Goal: Transaction & Acquisition: Book appointment/travel/reservation

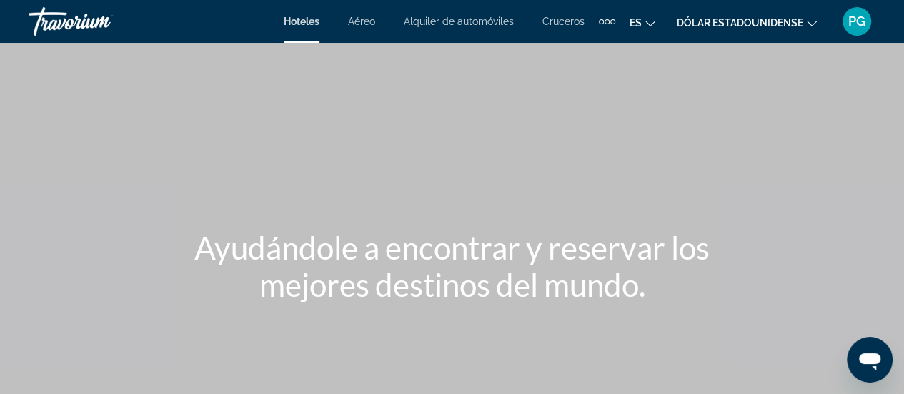
scroll to position [1, 0]
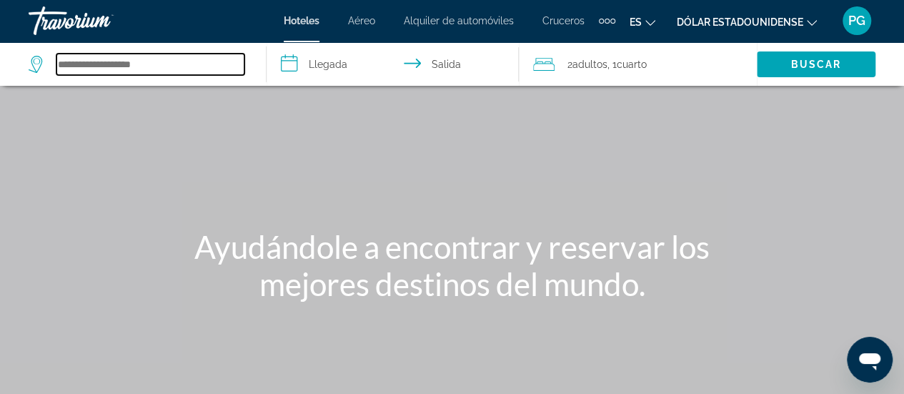
click at [119, 59] on input "Buscar destino de hotel" at bounding box center [150, 64] width 188 height 21
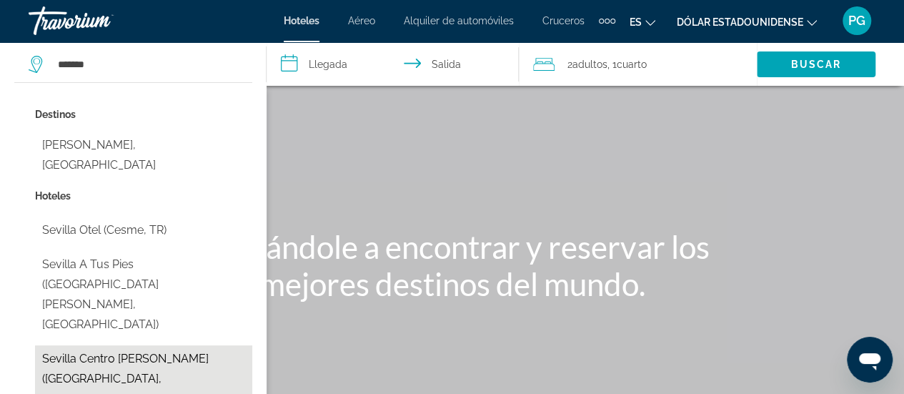
click at [117, 345] on button "Sevilla Centro [PERSON_NAME] ([GEOGRAPHIC_DATA], [GEOGRAPHIC_DATA])" at bounding box center [143, 378] width 217 height 67
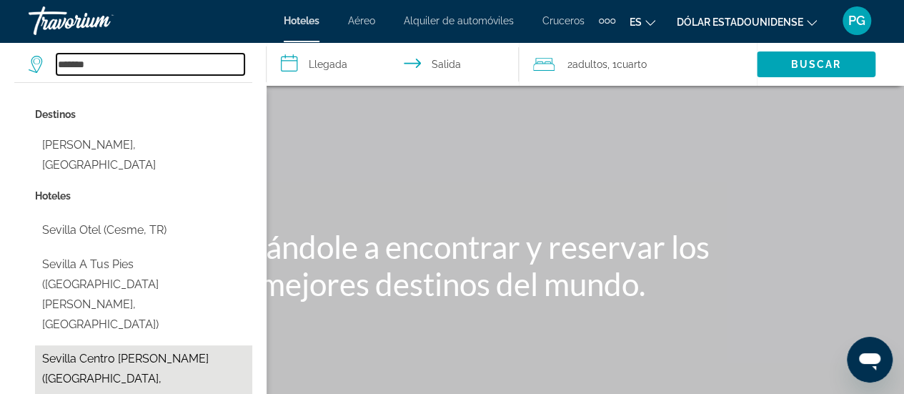
type input "**********"
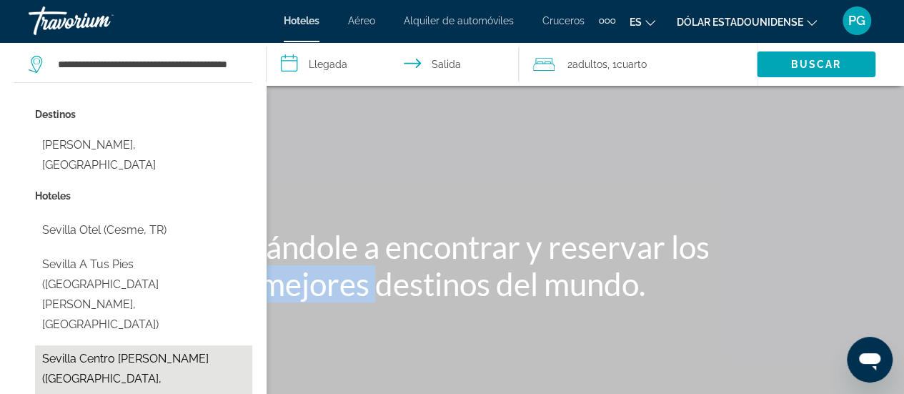
click at [117, 301] on div "Ayudándole a encontrar y reservar los mejores destinos del mundo." at bounding box center [452, 265] width 904 height 74
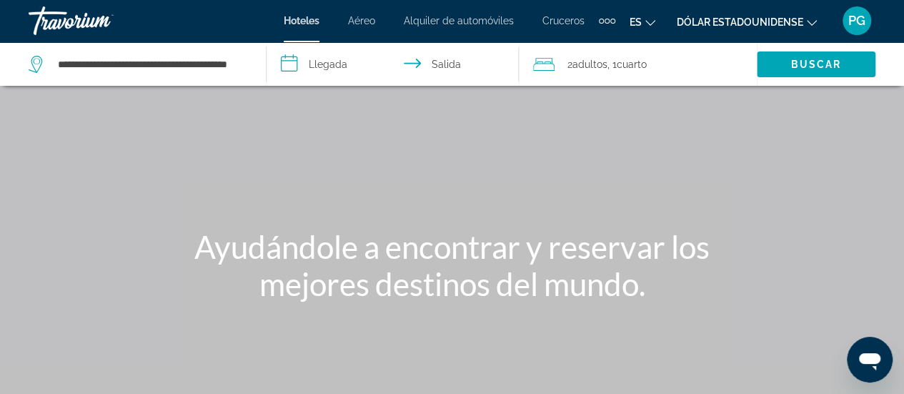
click at [320, 67] on input "**********" at bounding box center [395, 66] width 258 height 47
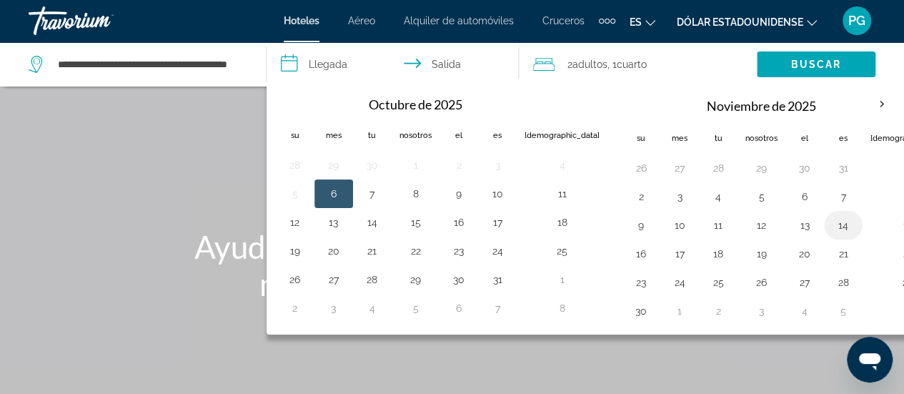
click at [831, 219] on button "14" at bounding box center [842, 225] width 23 height 20
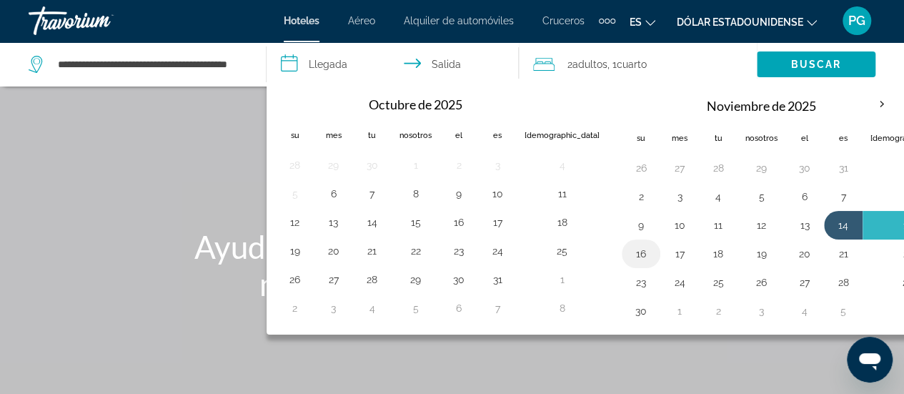
click at [629, 248] on button "16" at bounding box center [640, 254] width 23 height 20
type input "**********"
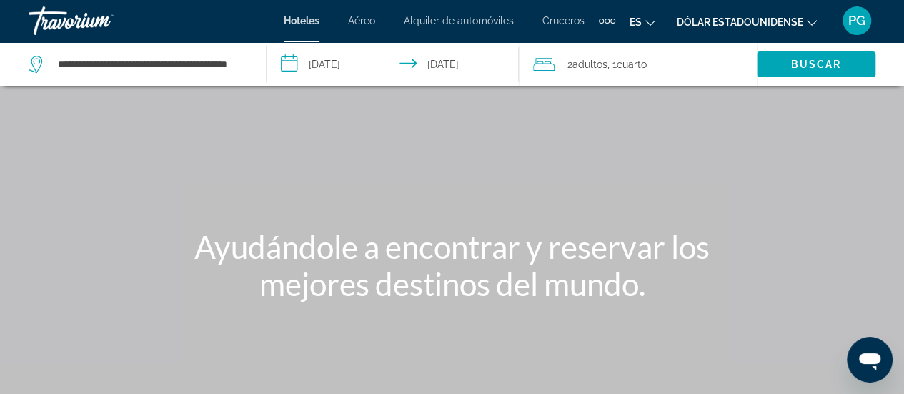
click at [554, 65] on div "2 adultos Adulto , 1 Cuarto habitaciones" at bounding box center [645, 64] width 224 height 20
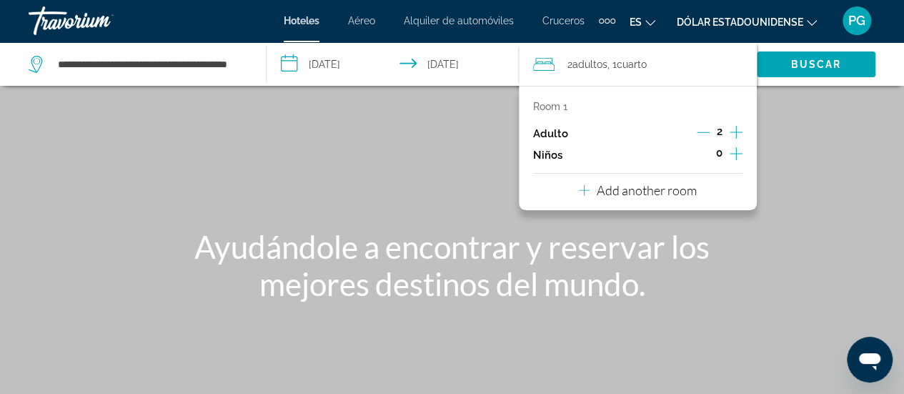
click at [736, 127] on icon "Increment adults" at bounding box center [735, 132] width 13 height 17
click at [791, 92] on div "Contenido principal" at bounding box center [452, 213] width 904 height 429
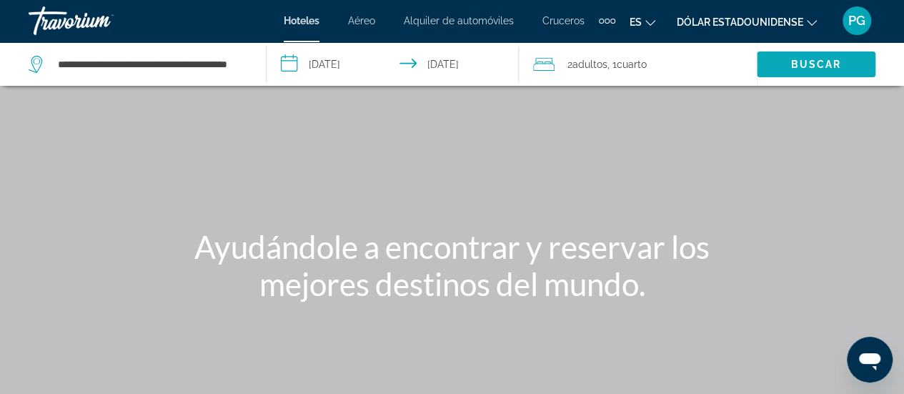
click at [791, 69] on font "Buscar" at bounding box center [815, 64] width 51 height 11
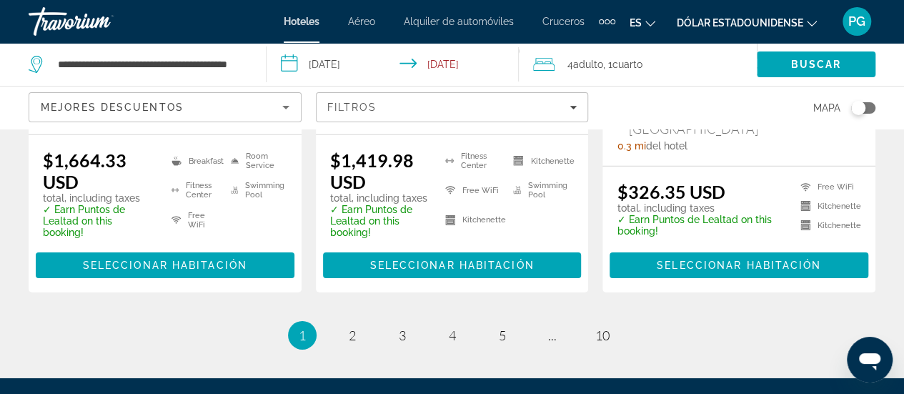
scroll to position [2169, 0]
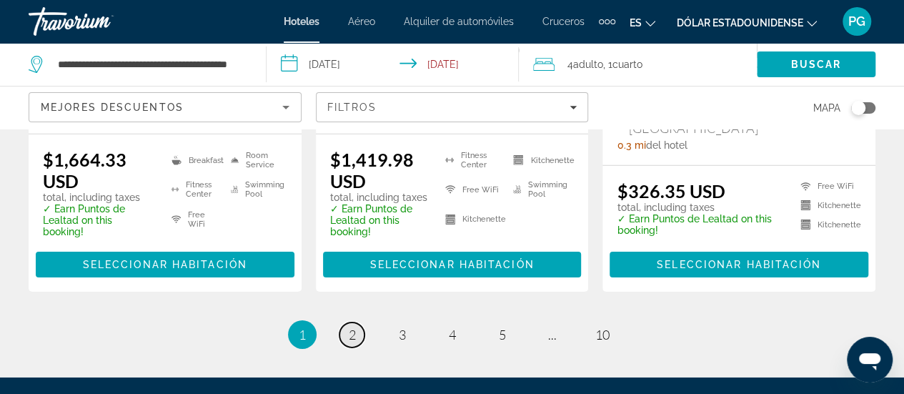
click at [343, 322] on link "page 2" at bounding box center [351, 334] width 25 height 25
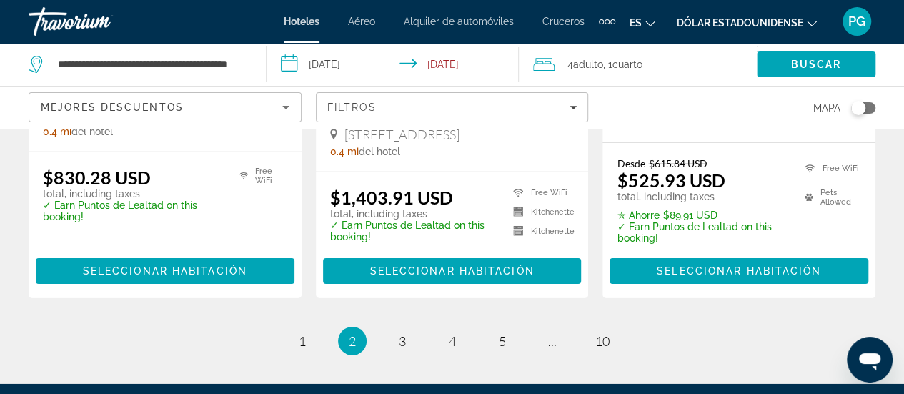
scroll to position [2126, 0]
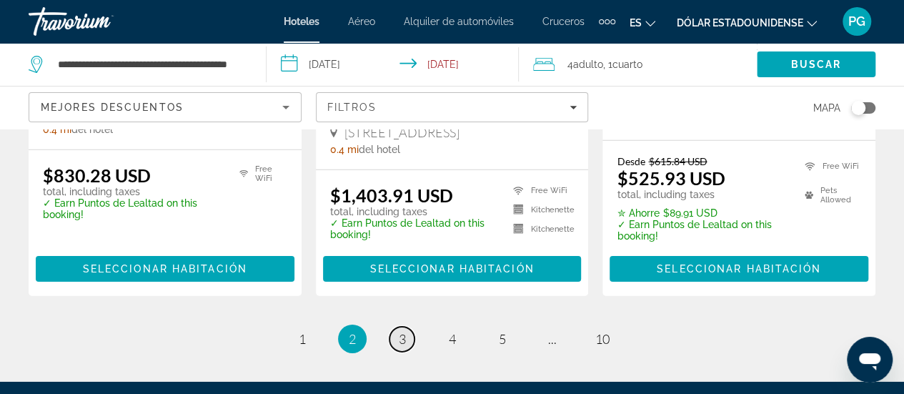
click at [395, 326] on link "page 3" at bounding box center [401, 338] width 25 height 25
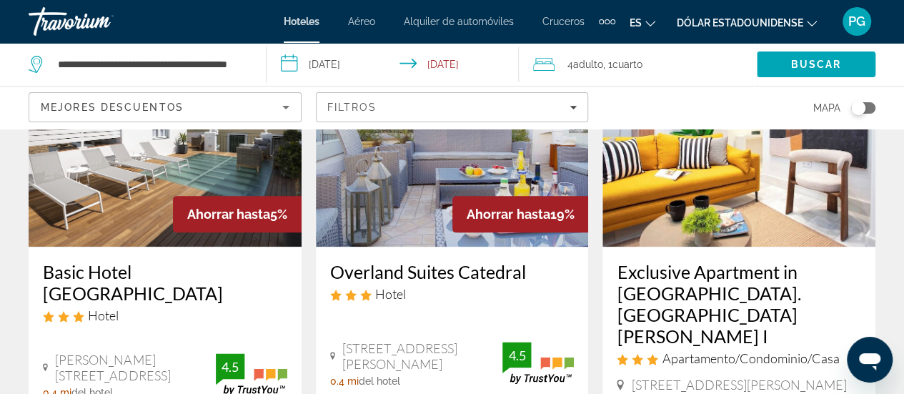
scroll to position [765, 0]
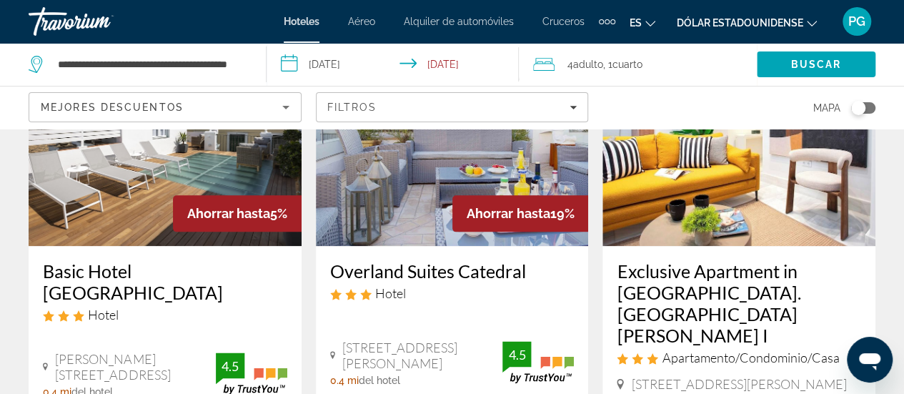
click at [382, 260] on h3 "Overland Suites Catedral" at bounding box center [452, 270] width 244 height 21
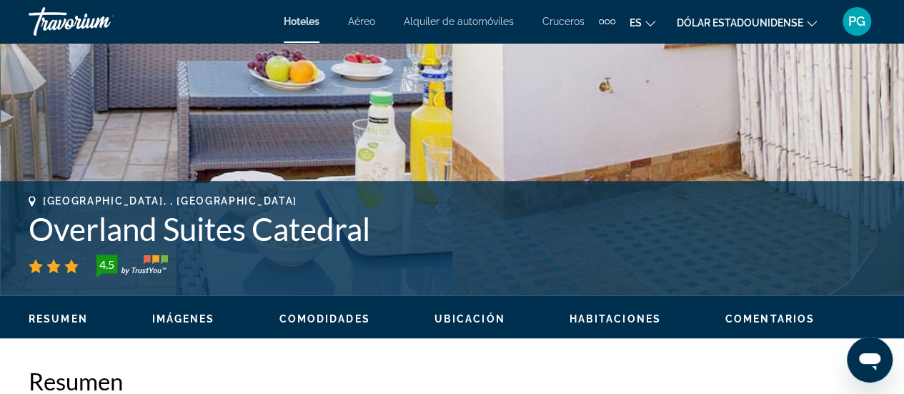
scroll to position [422, 0]
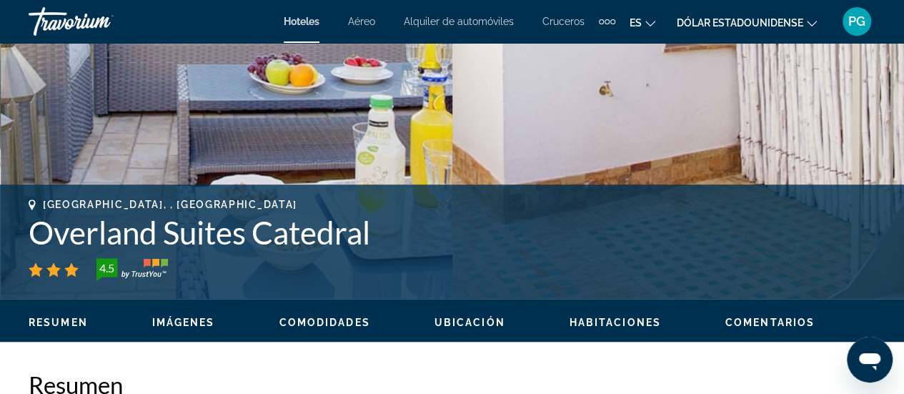
click at [197, 323] on span "Imágenes" at bounding box center [183, 321] width 63 height 11
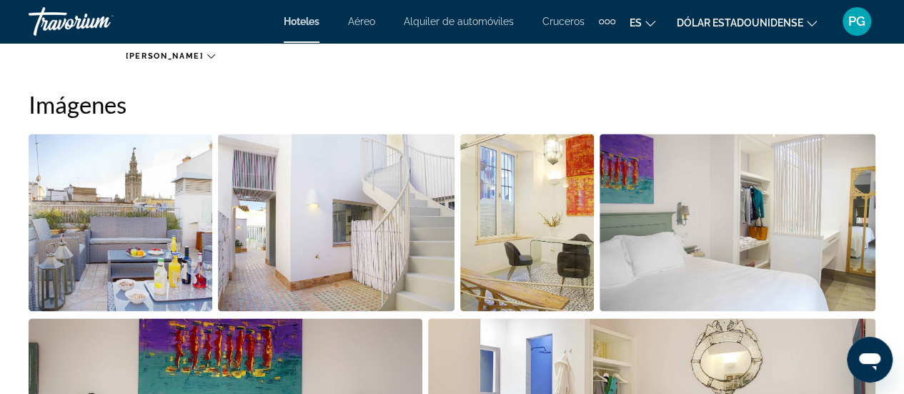
scroll to position [951, 0]
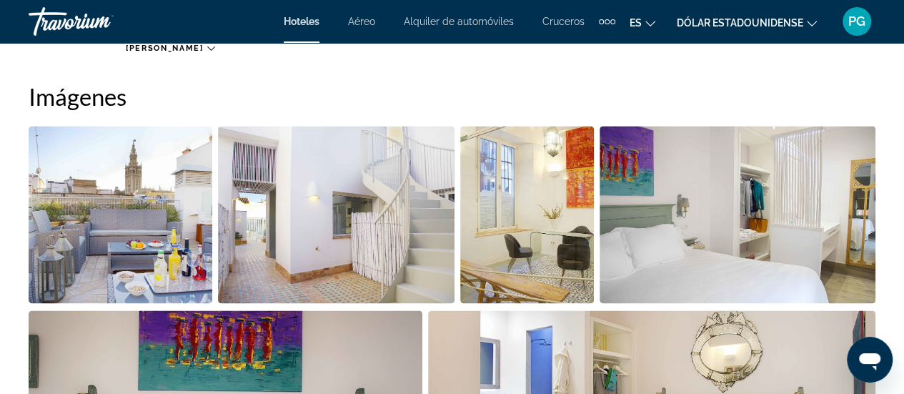
click at [186, 227] on img "Open full-screen image slider" at bounding box center [121, 214] width 184 height 177
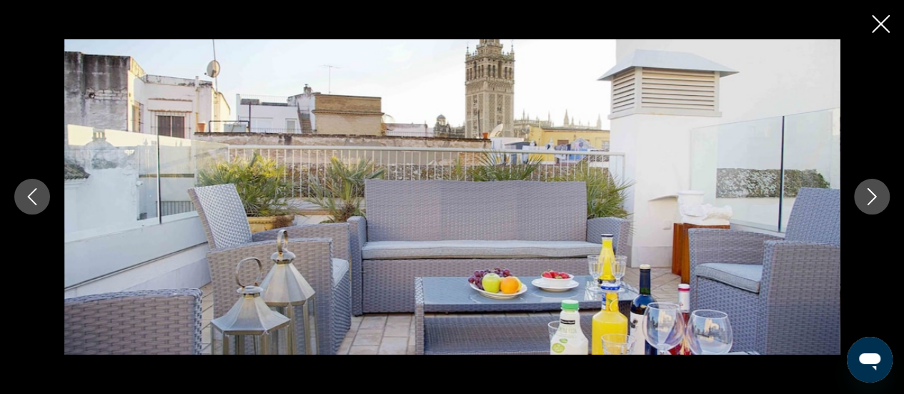
click at [873, 201] on icon "Next image" at bounding box center [871, 196] width 17 height 17
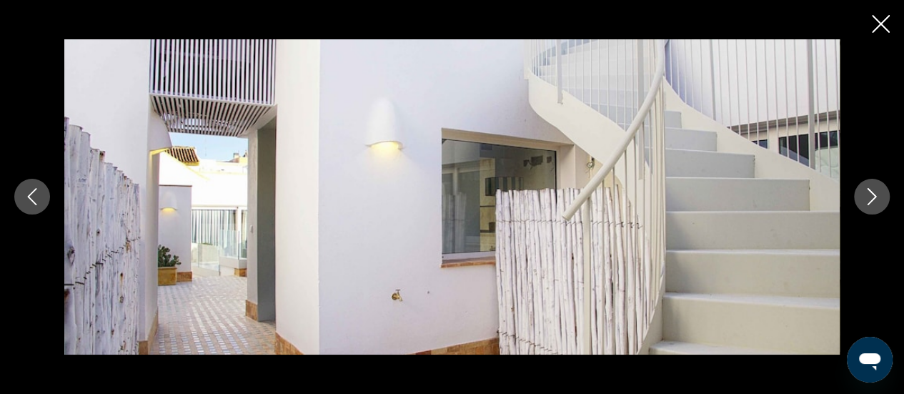
click at [873, 201] on icon "Next image" at bounding box center [871, 196] width 17 height 17
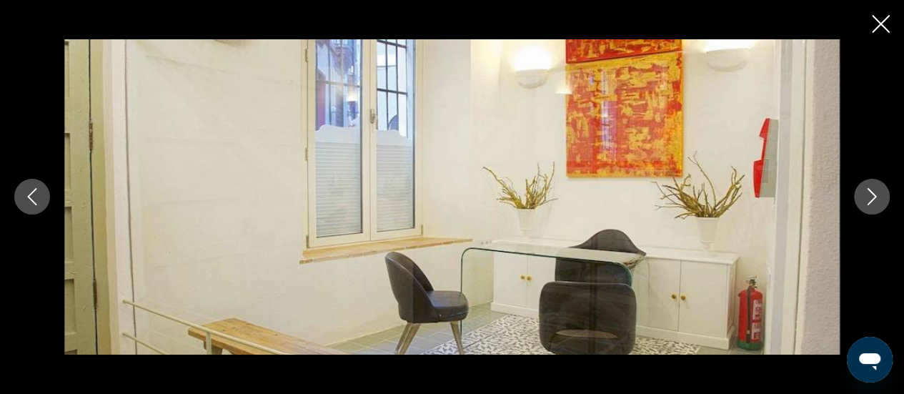
click at [873, 201] on icon "Next image" at bounding box center [871, 196] width 17 height 17
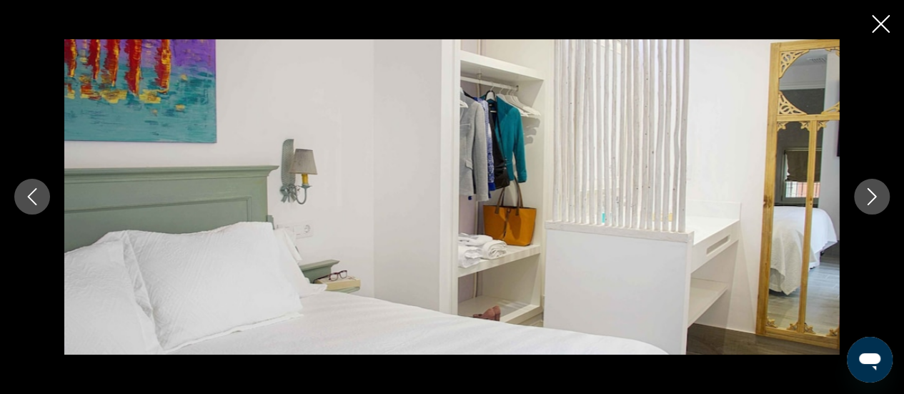
click at [873, 201] on icon "Next image" at bounding box center [871, 196] width 17 height 17
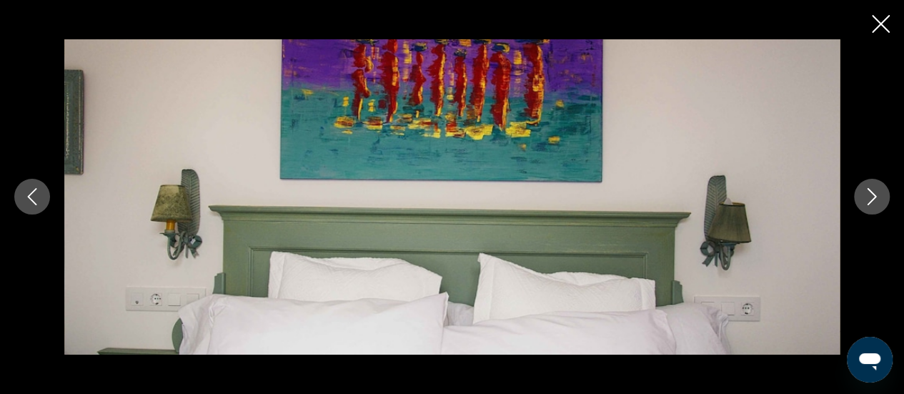
click at [873, 201] on icon "Next image" at bounding box center [871, 196] width 17 height 17
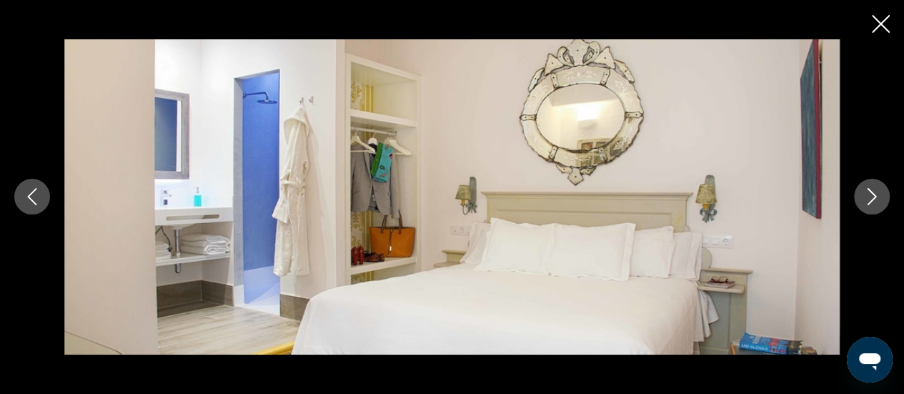
click at [873, 201] on icon "Next image" at bounding box center [871, 196] width 17 height 17
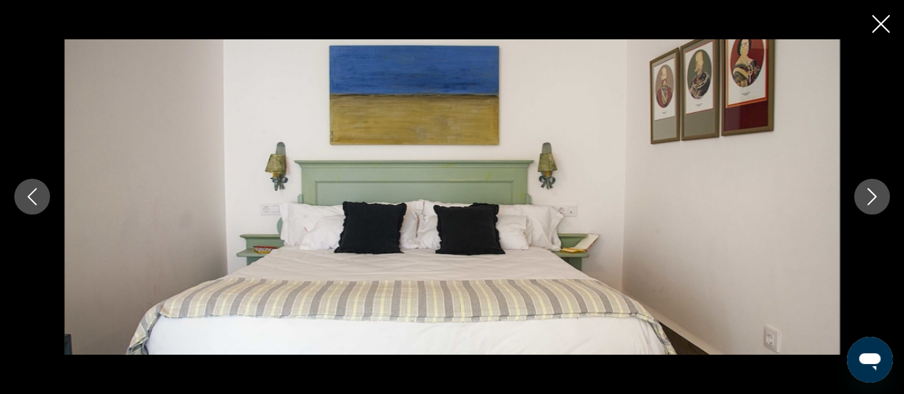
click at [873, 201] on icon "Next image" at bounding box center [871, 196] width 17 height 17
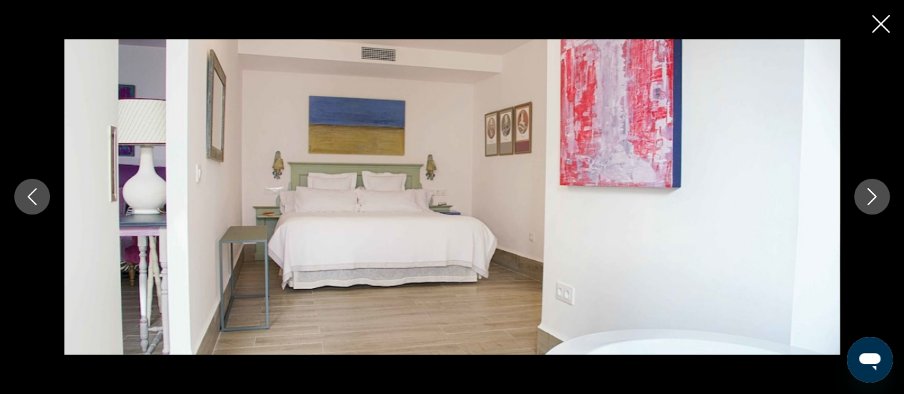
click at [873, 201] on icon "Next image" at bounding box center [871, 196] width 17 height 17
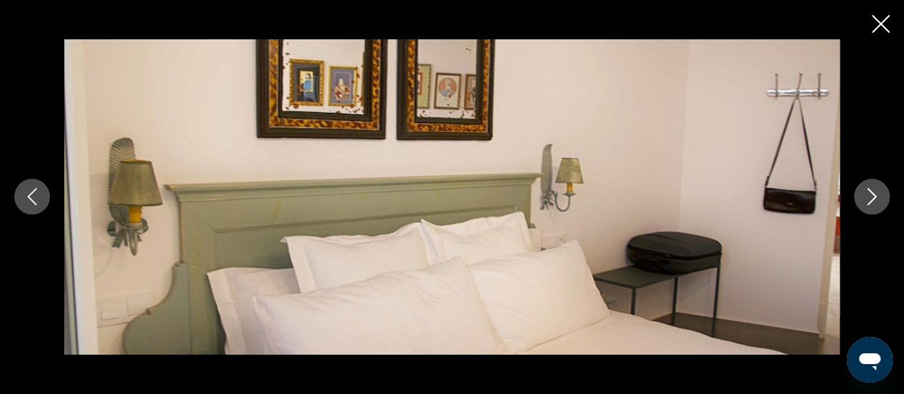
click at [887, 25] on icon "Close slideshow" at bounding box center [880, 24] width 18 height 18
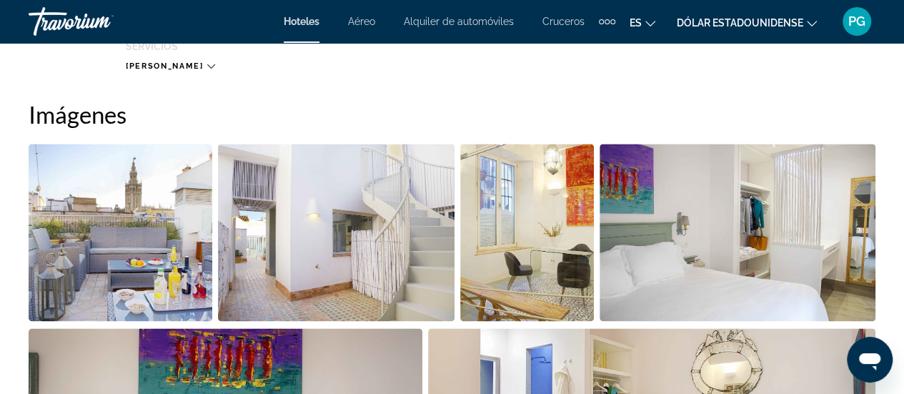
scroll to position [933, 0]
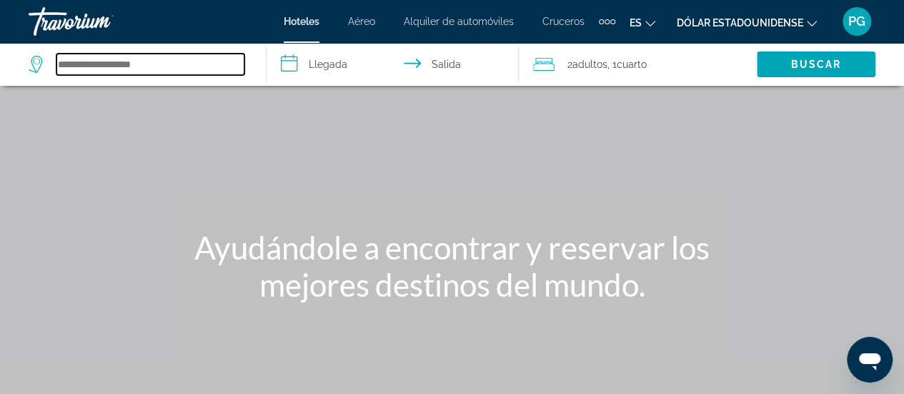
click at [129, 62] on input "Buscar destino de hotel" at bounding box center [150, 64] width 188 height 21
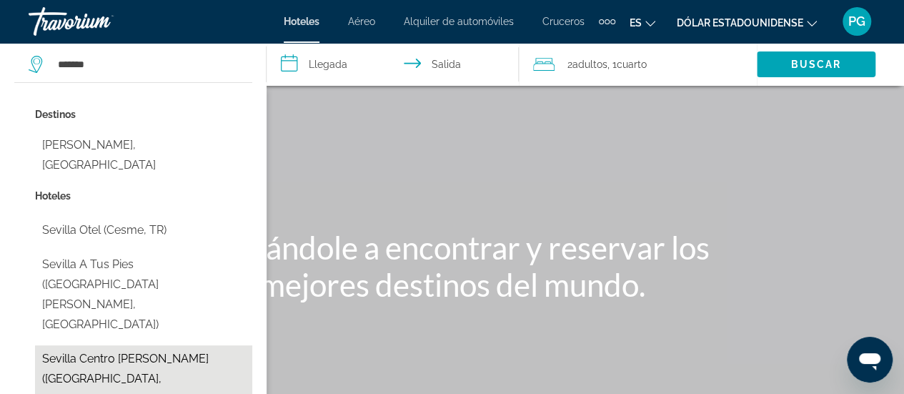
click at [123, 345] on button "Sevilla Centro [PERSON_NAME] ([GEOGRAPHIC_DATA], [GEOGRAPHIC_DATA])" at bounding box center [143, 378] width 217 height 67
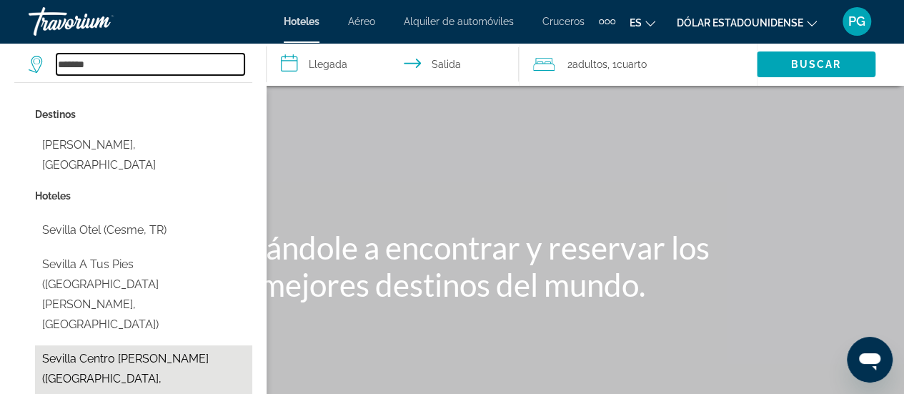
type input "**********"
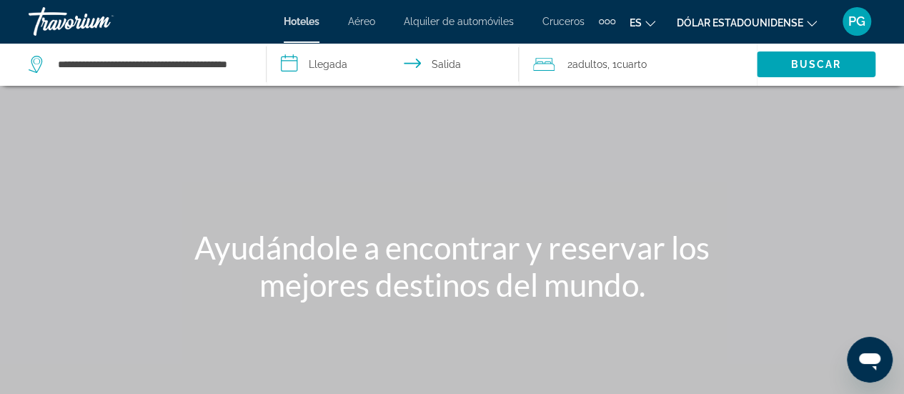
click at [331, 64] on input "**********" at bounding box center [395, 66] width 258 height 47
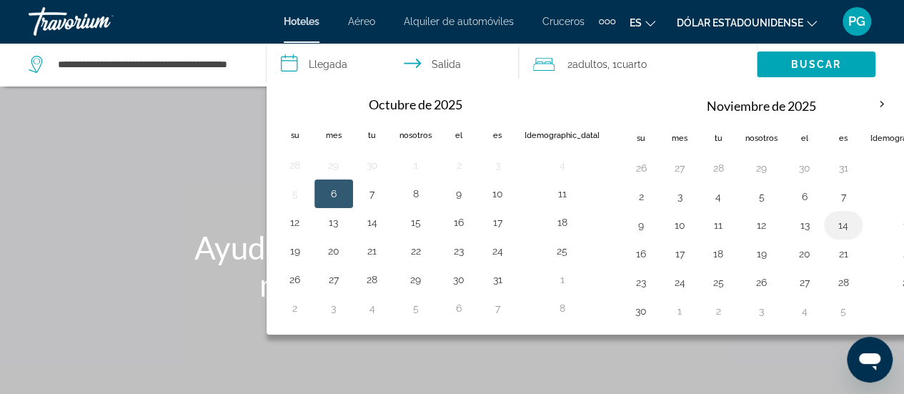
click at [831, 222] on button "14" at bounding box center [842, 225] width 23 height 20
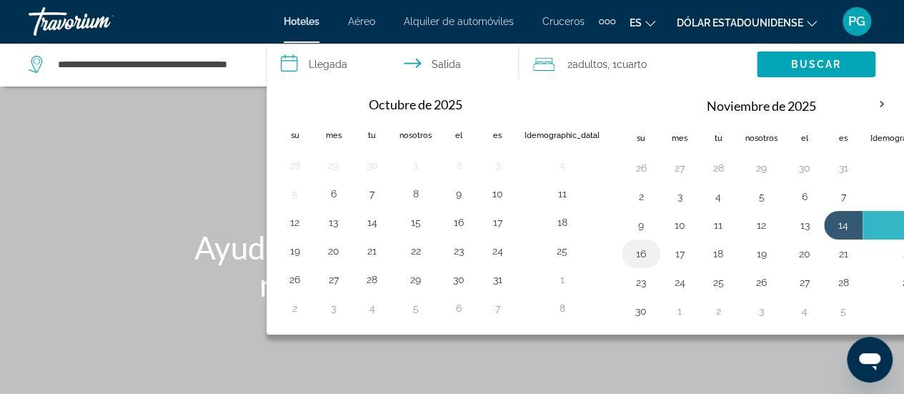
click at [621, 262] on td "16" at bounding box center [640, 253] width 39 height 29
click at [621, 261] on td "16" at bounding box center [640, 253] width 39 height 29
click at [629, 255] on button "16" at bounding box center [640, 254] width 23 height 20
type input "**********"
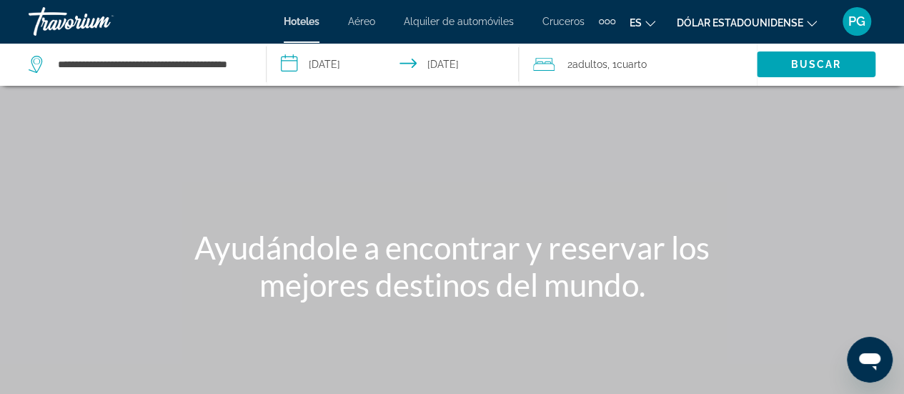
click at [546, 66] on icon "Viajeros: 2 adultos, 0 niños" at bounding box center [543, 64] width 21 height 17
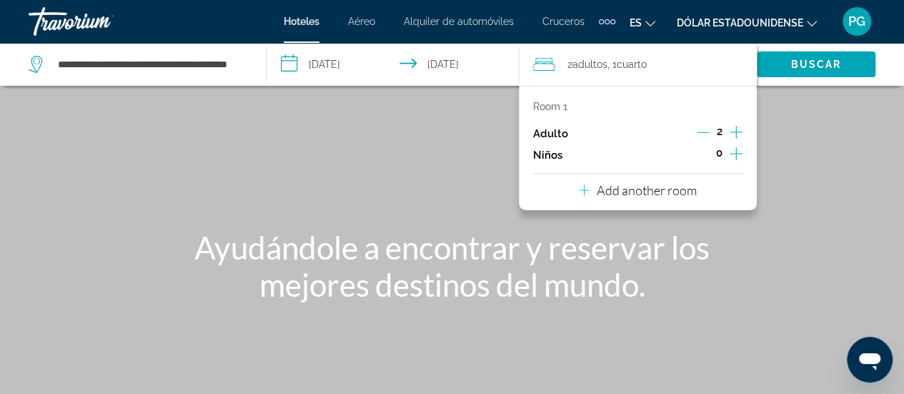
click at [737, 131] on icon "Increment adults" at bounding box center [735, 132] width 13 height 17
click at [634, 259] on font "Ayudándole a encontrar y reservar los mejores destinos del mundo." at bounding box center [451, 266] width 515 height 74
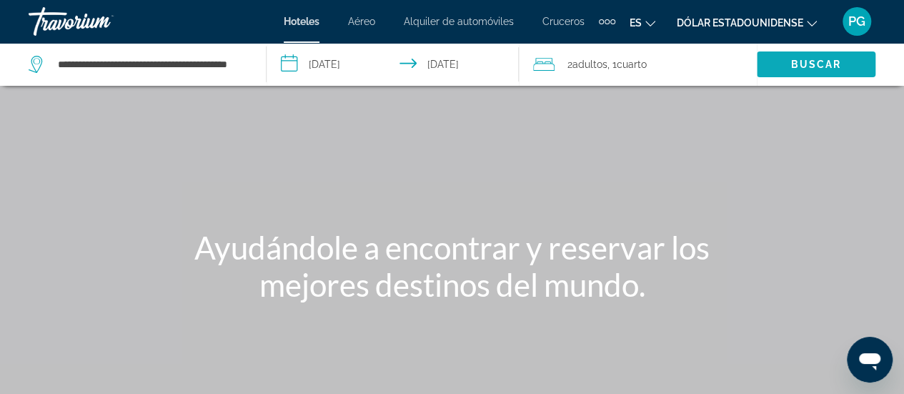
click at [804, 61] on font "Buscar" at bounding box center [815, 64] width 51 height 11
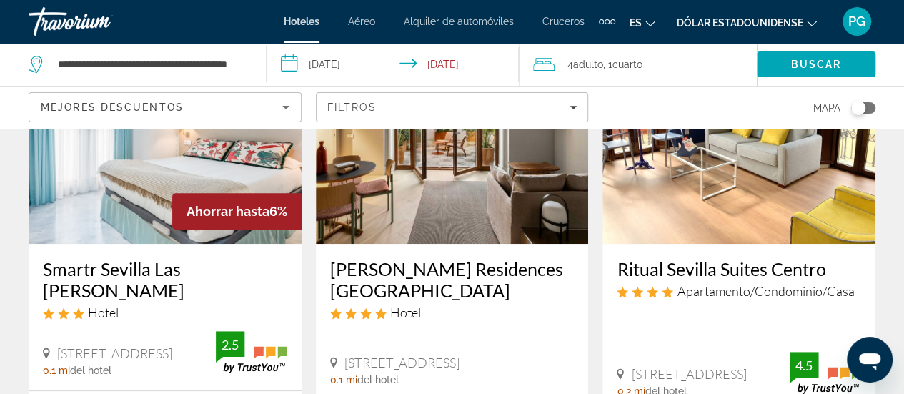
scroll to position [161, 0]
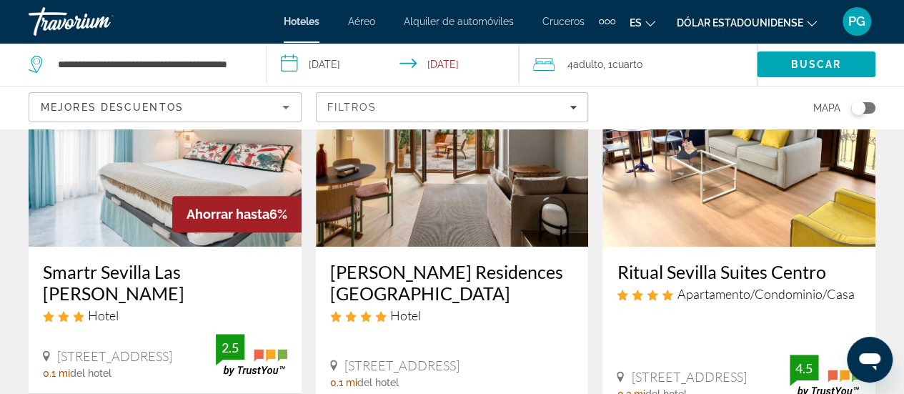
click at [166, 270] on h3 "Smartr Sevilla Las [PERSON_NAME]" at bounding box center [165, 282] width 244 height 43
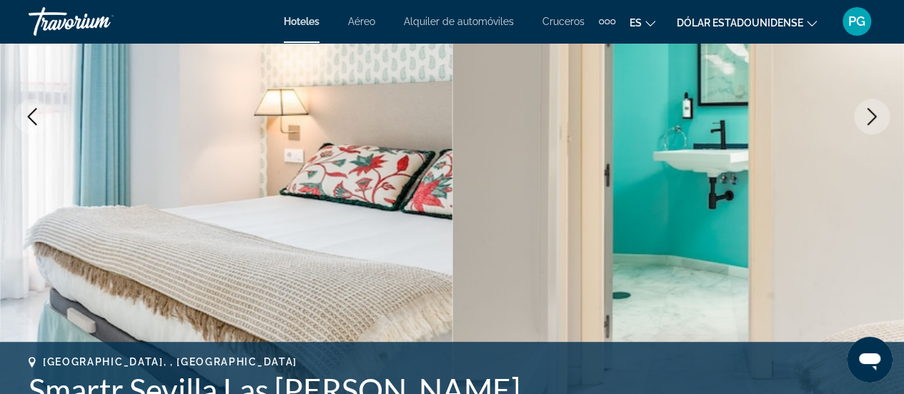
scroll to position [141, 0]
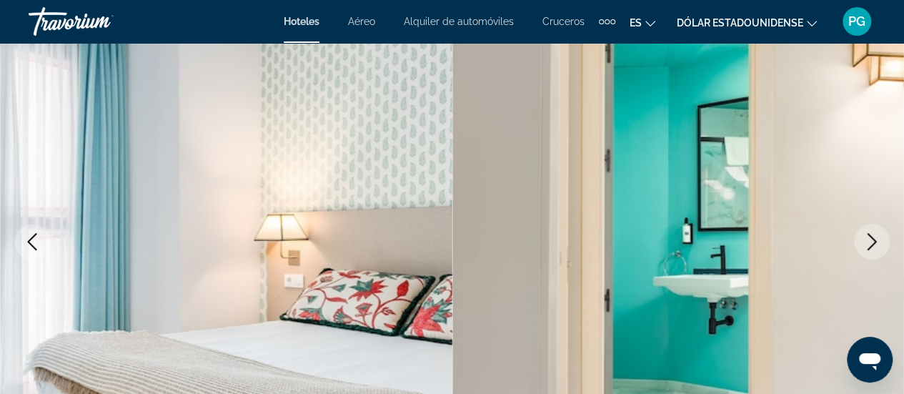
click at [871, 247] on icon "Next image" at bounding box center [871, 241] width 17 height 17
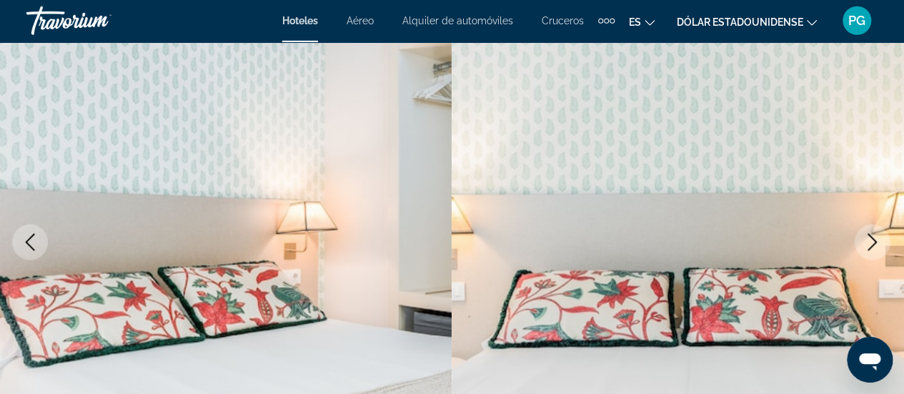
scroll to position [140, 0]
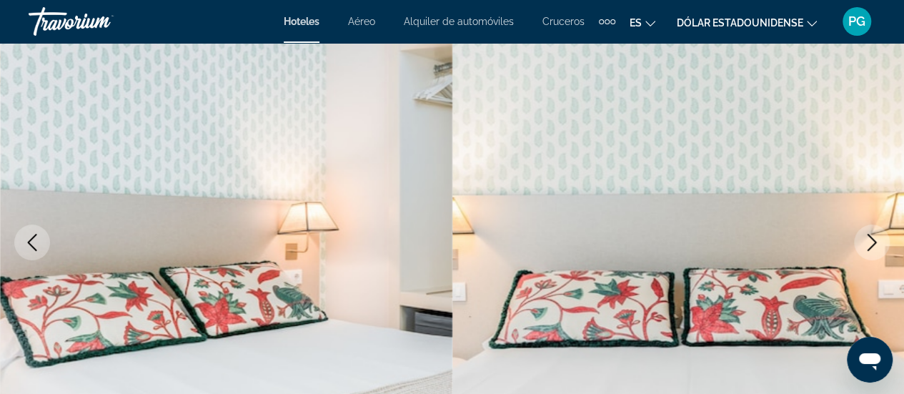
click at [865, 242] on icon "Next image" at bounding box center [871, 242] width 17 height 17
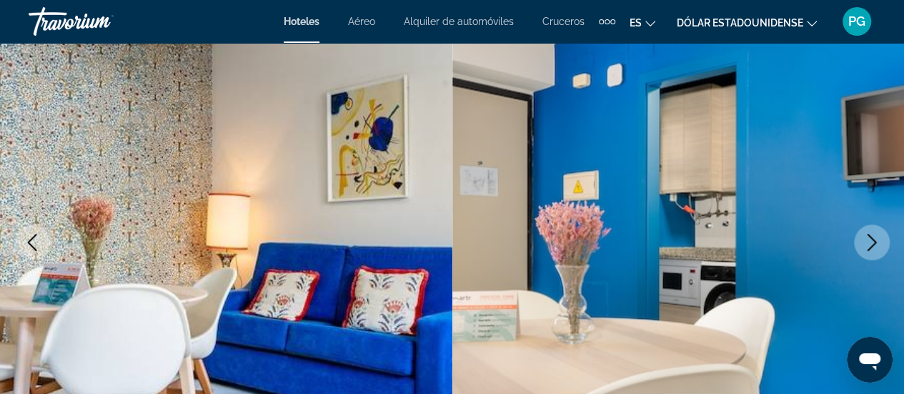
click at [865, 242] on icon "Next image" at bounding box center [871, 242] width 17 height 17
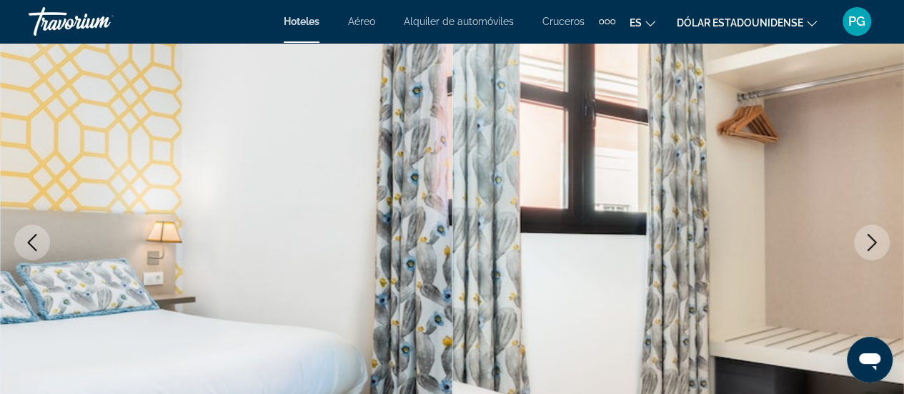
click at [864, 245] on icon "Next image" at bounding box center [871, 242] width 17 height 17
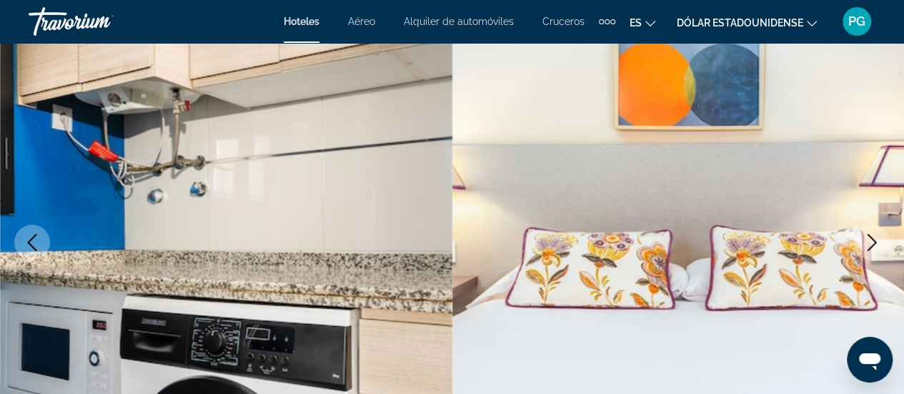
click at [864, 245] on icon "Next image" at bounding box center [871, 242] width 17 height 17
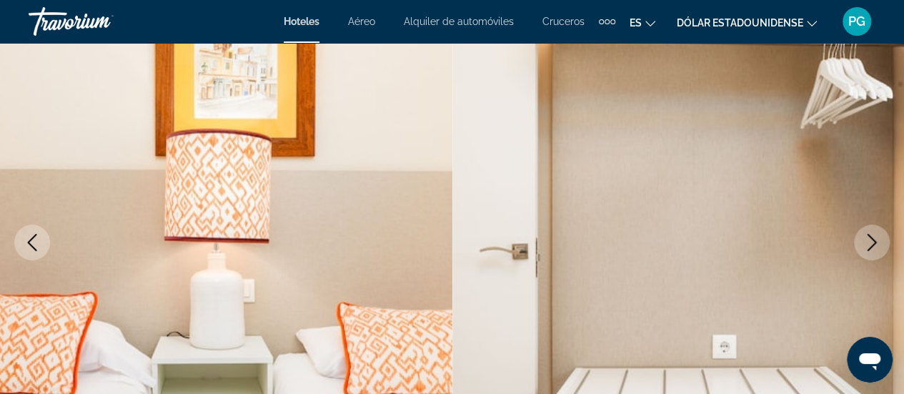
click at [864, 245] on icon "Next image" at bounding box center [871, 242] width 17 height 17
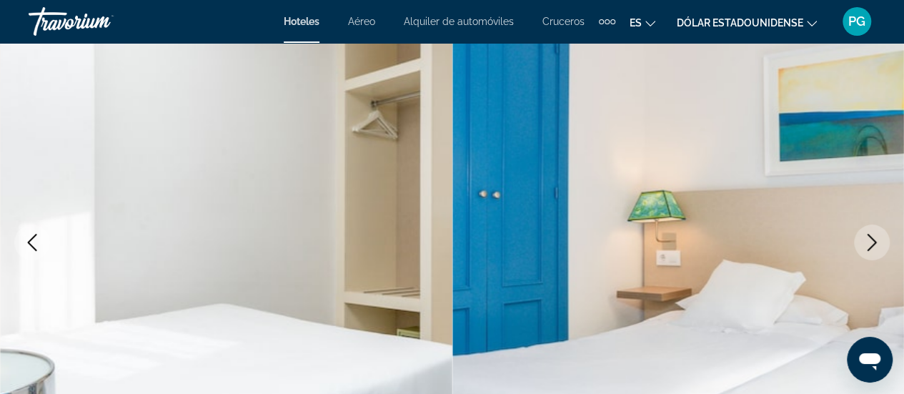
click at [864, 245] on icon "Next image" at bounding box center [871, 242] width 17 height 17
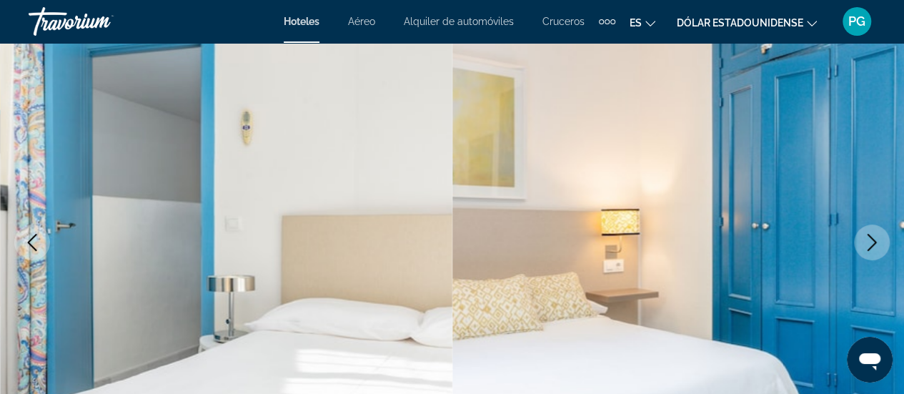
click at [864, 245] on icon "Next image" at bounding box center [871, 242] width 17 height 17
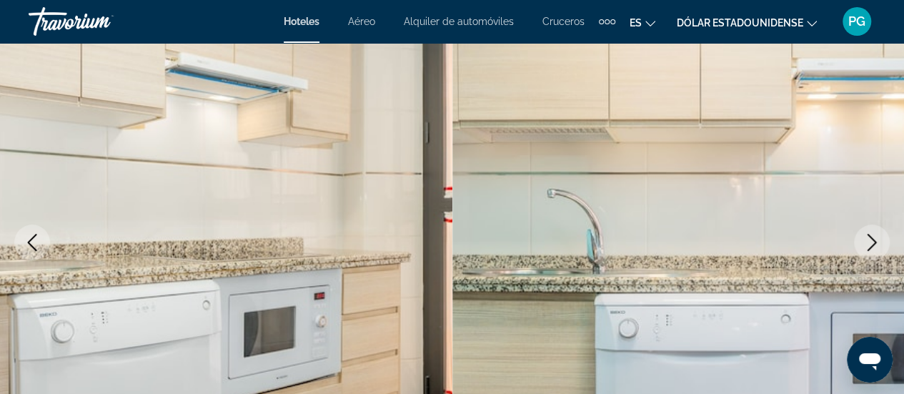
click at [864, 245] on icon "Next image" at bounding box center [871, 242] width 17 height 17
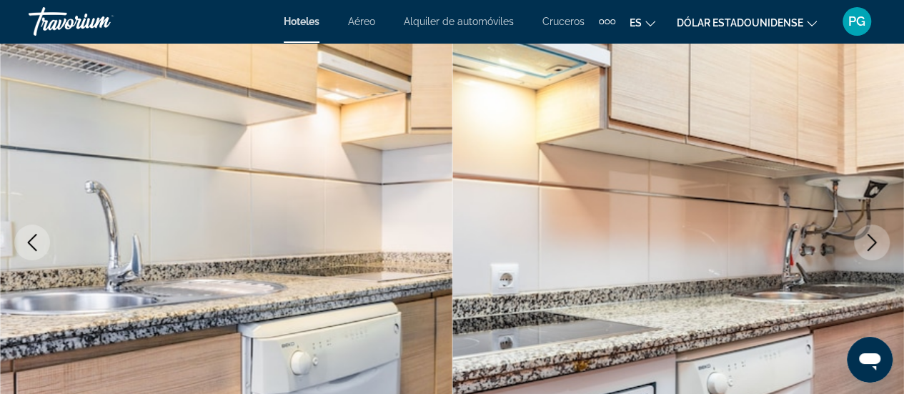
click at [864, 245] on icon "Next image" at bounding box center [871, 242] width 17 height 17
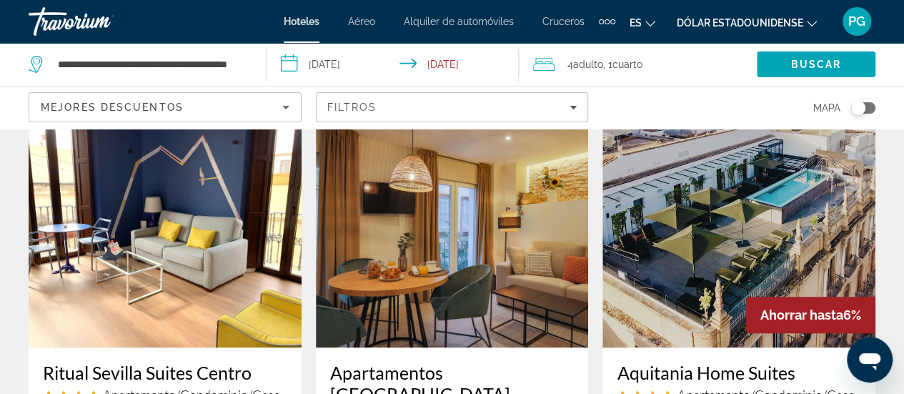
scroll to position [641, 0]
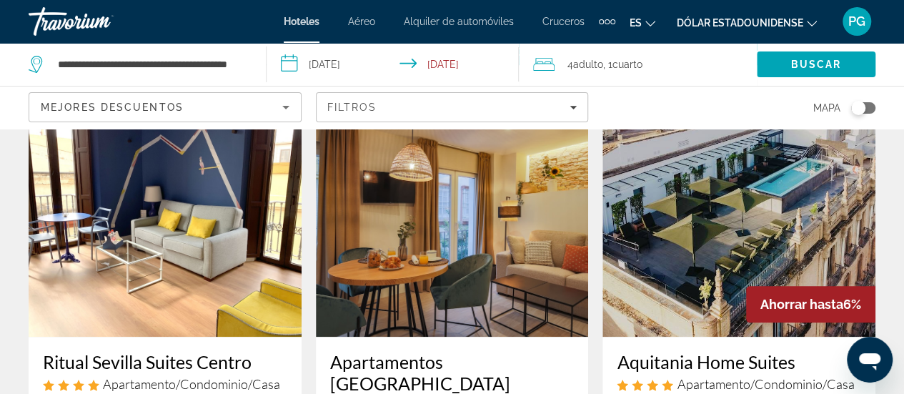
click at [411, 266] on img "Contenido principal" at bounding box center [452, 222] width 273 height 229
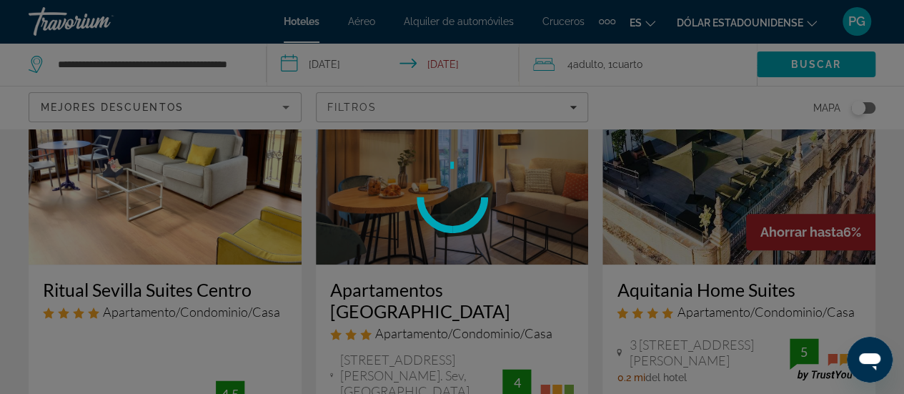
scroll to position [714, 0]
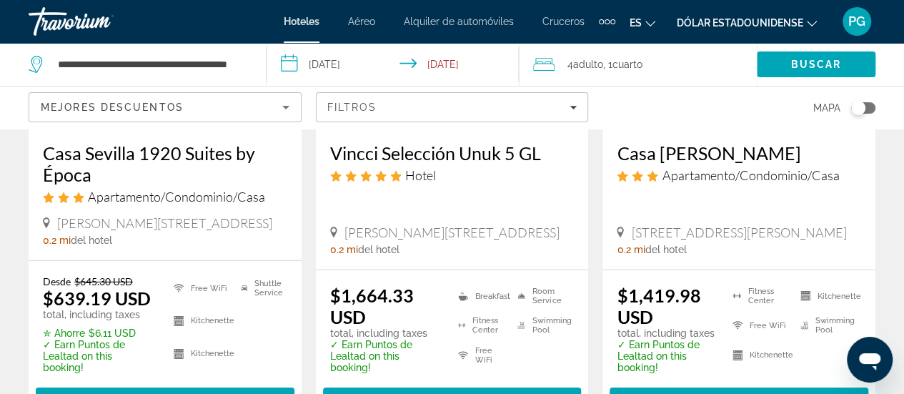
scroll to position [2087, 0]
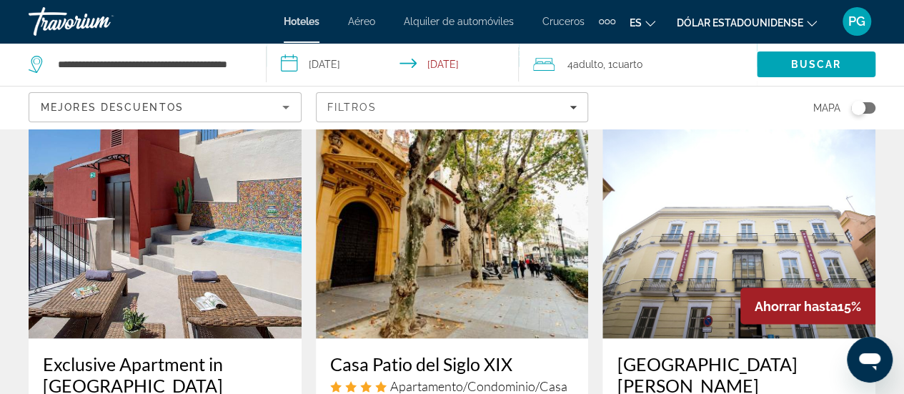
scroll to position [1221, 0]
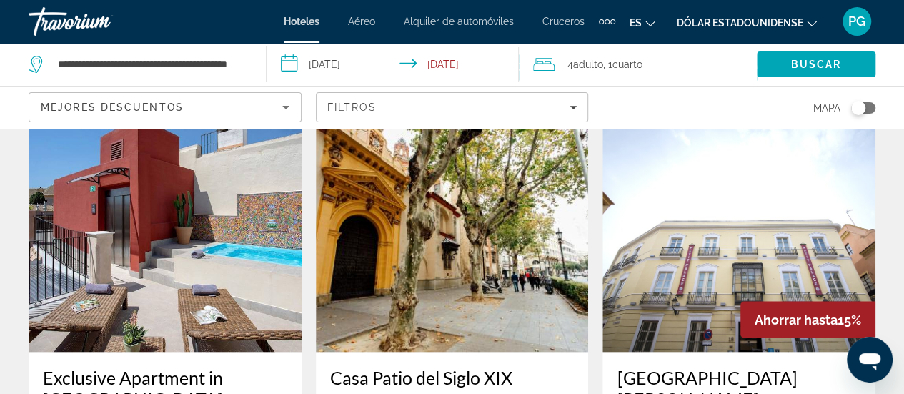
click at [653, 366] on h3 "[GEOGRAPHIC_DATA][PERSON_NAME]" at bounding box center [738, 387] width 244 height 43
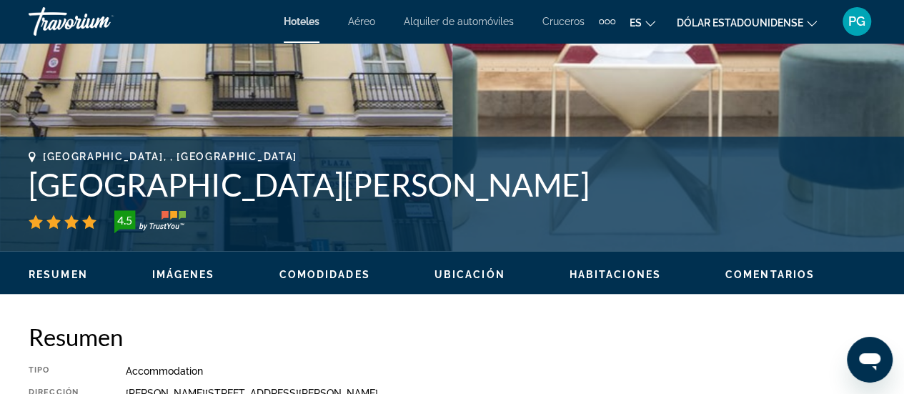
scroll to position [471, 0]
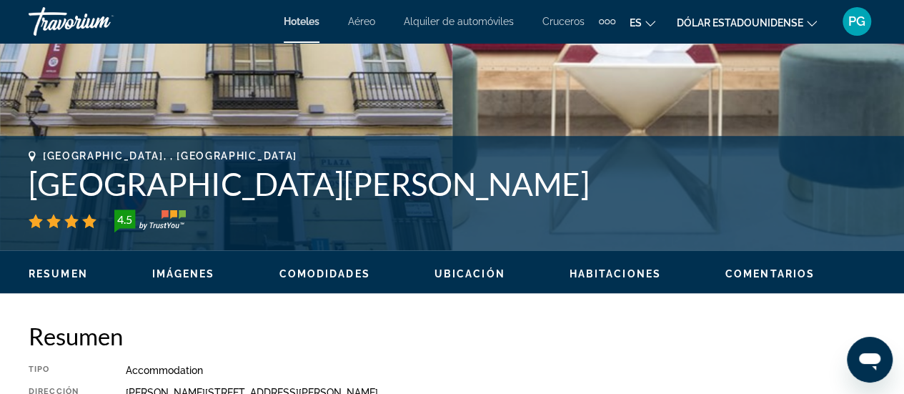
click at [191, 273] on span "Imágenes" at bounding box center [183, 273] width 63 height 11
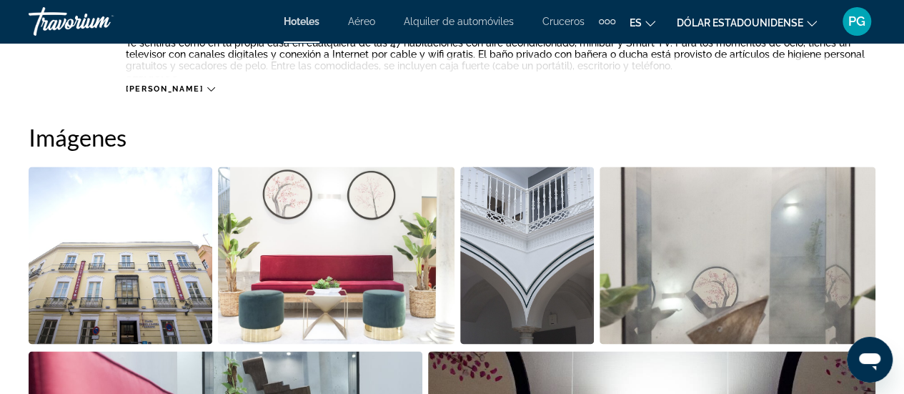
scroll to position [904, 0]
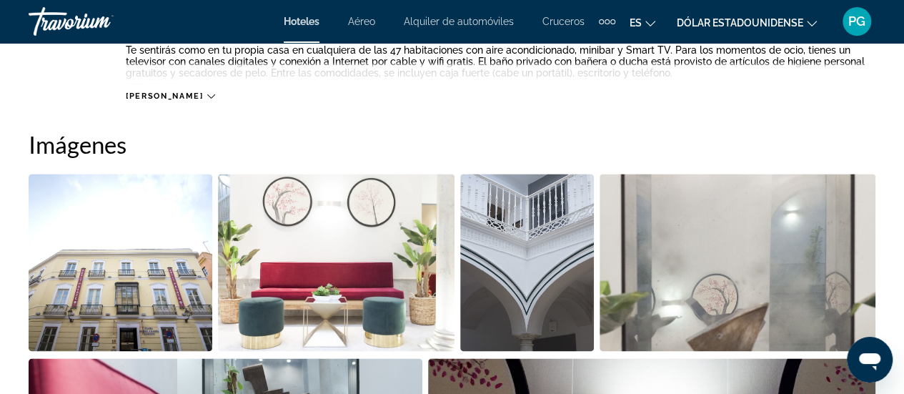
click at [169, 264] on img "Open full-screen image slider" at bounding box center [121, 262] width 184 height 177
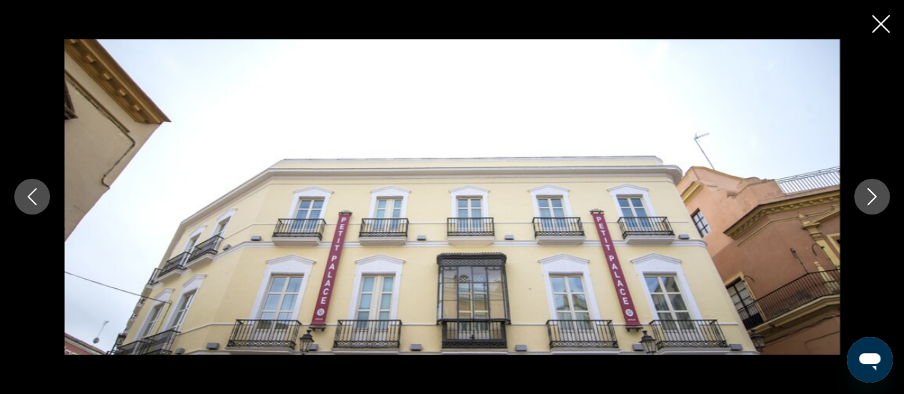
click at [865, 200] on icon "Next image" at bounding box center [871, 196] width 17 height 17
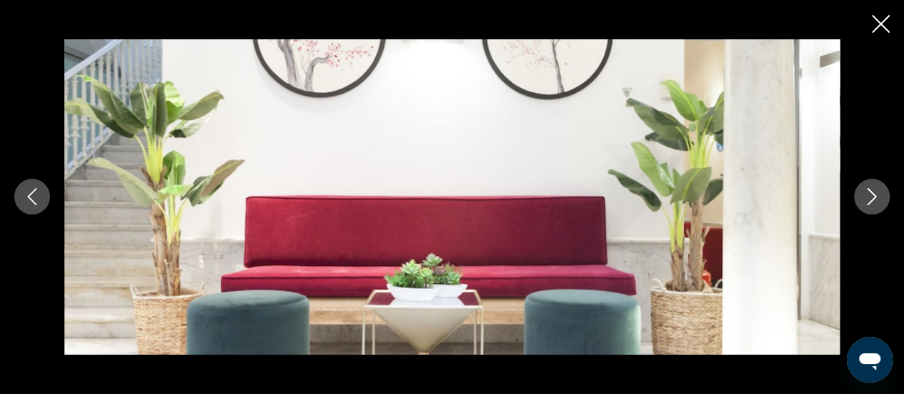
click at [865, 200] on icon "Next image" at bounding box center [871, 196] width 17 height 17
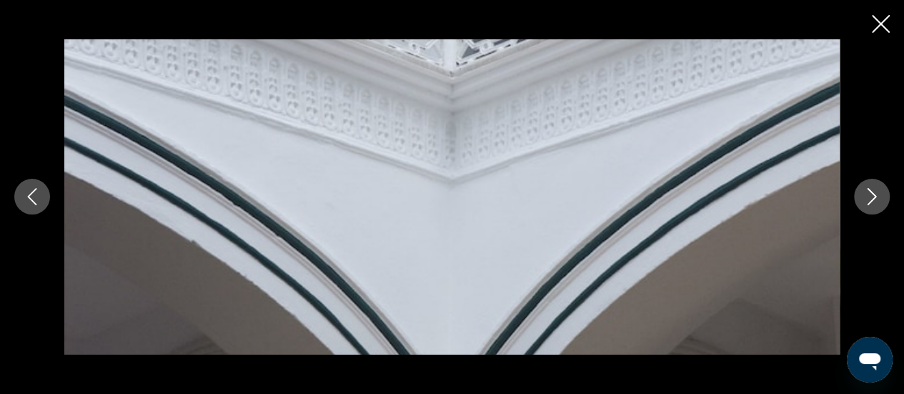
click at [865, 200] on icon "Next image" at bounding box center [871, 196] width 17 height 17
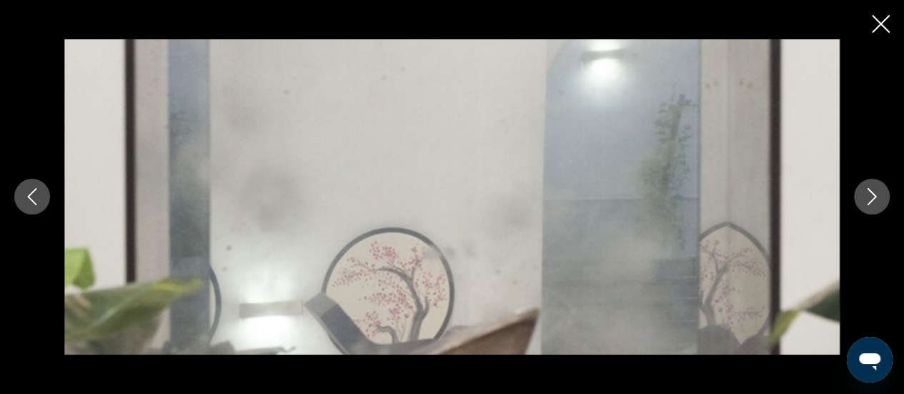
click at [865, 200] on icon "Next image" at bounding box center [871, 196] width 17 height 17
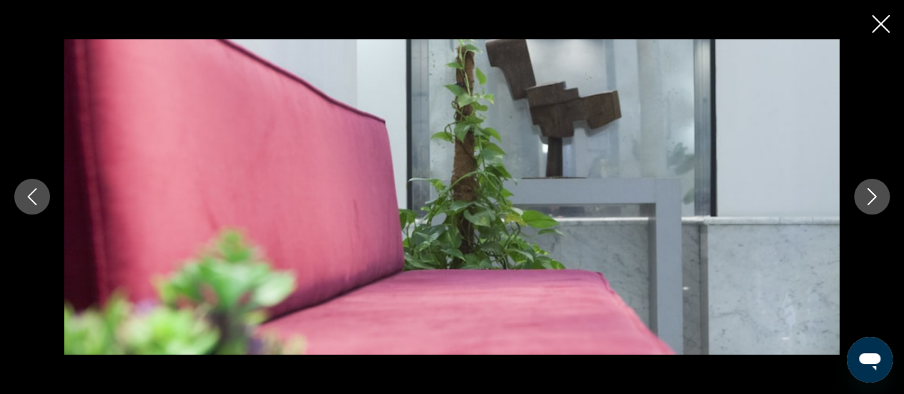
click at [865, 200] on icon "Next image" at bounding box center [871, 196] width 17 height 17
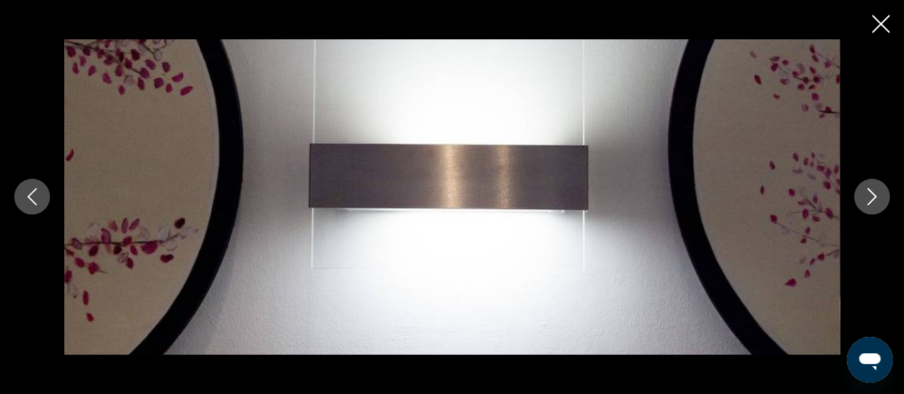
click at [865, 200] on icon "Next image" at bounding box center [871, 196] width 17 height 17
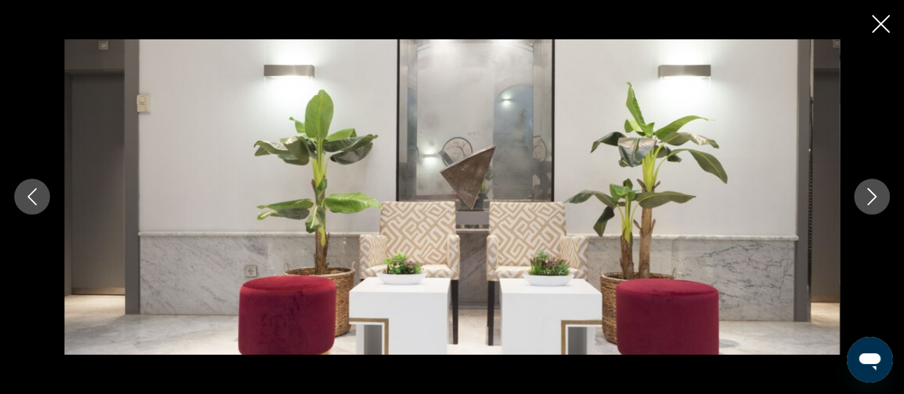
click at [865, 200] on icon "Next image" at bounding box center [871, 196] width 17 height 17
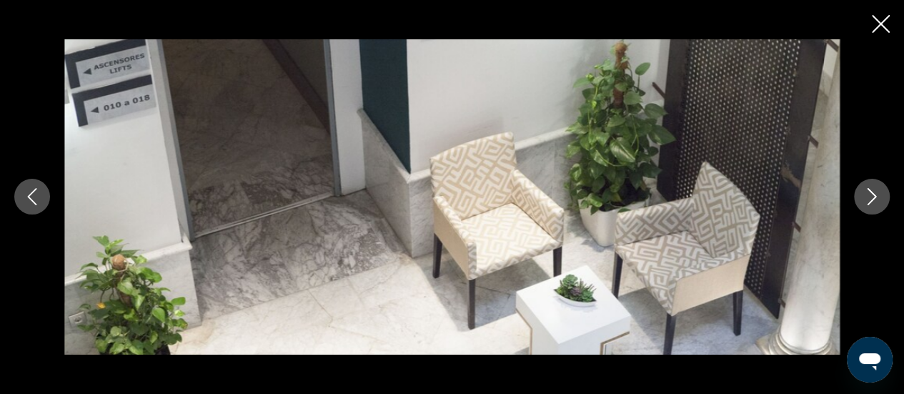
click at [865, 200] on icon "Next image" at bounding box center [871, 196] width 17 height 17
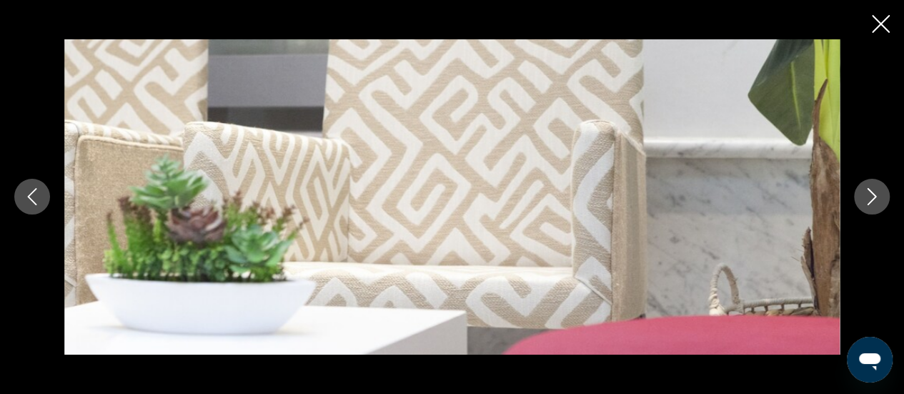
click at [865, 200] on icon "Next image" at bounding box center [871, 196] width 17 height 17
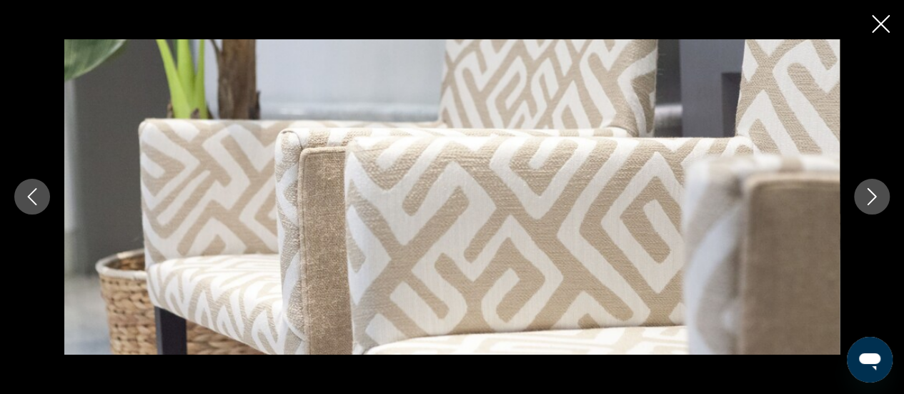
click at [865, 200] on icon "Next image" at bounding box center [871, 196] width 17 height 17
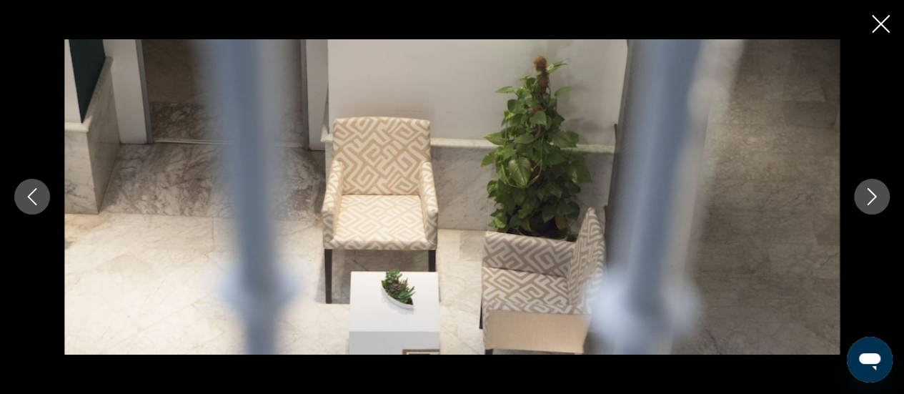
click at [865, 200] on icon "Next image" at bounding box center [871, 196] width 17 height 17
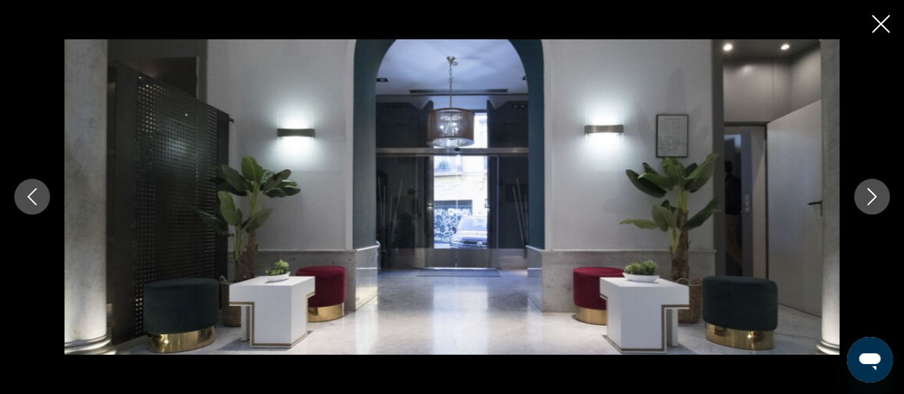
click at [865, 200] on icon "Next image" at bounding box center [871, 196] width 17 height 17
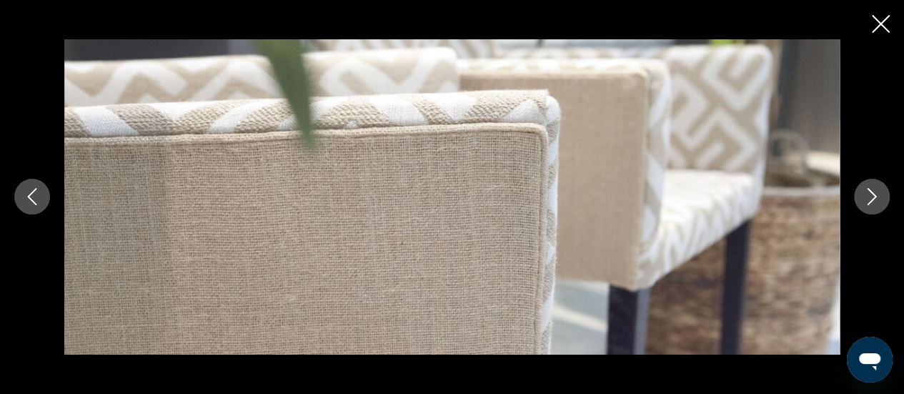
click at [865, 200] on icon "Next image" at bounding box center [871, 196] width 17 height 17
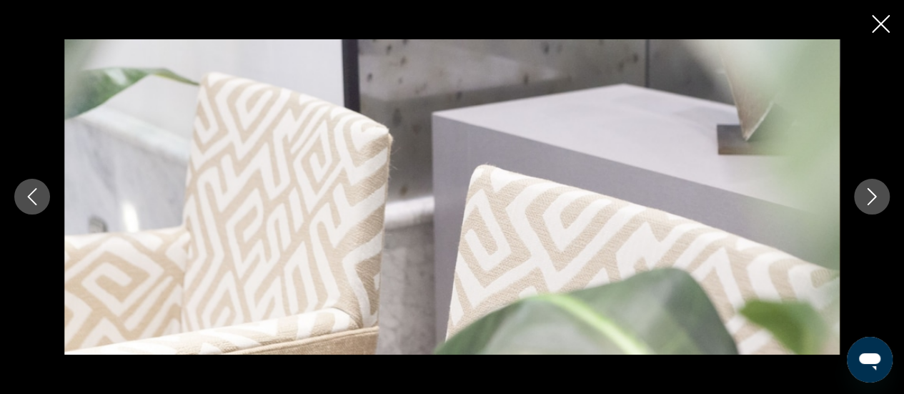
click at [865, 200] on icon "Next image" at bounding box center [871, 196] width 17 height 17
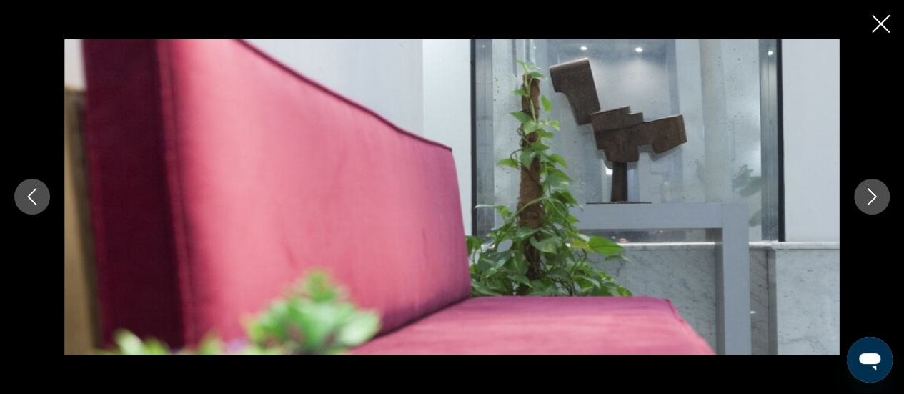
click at [865, 200] on icon "Next image" at bounding box center [871, 196] width 17 height 17
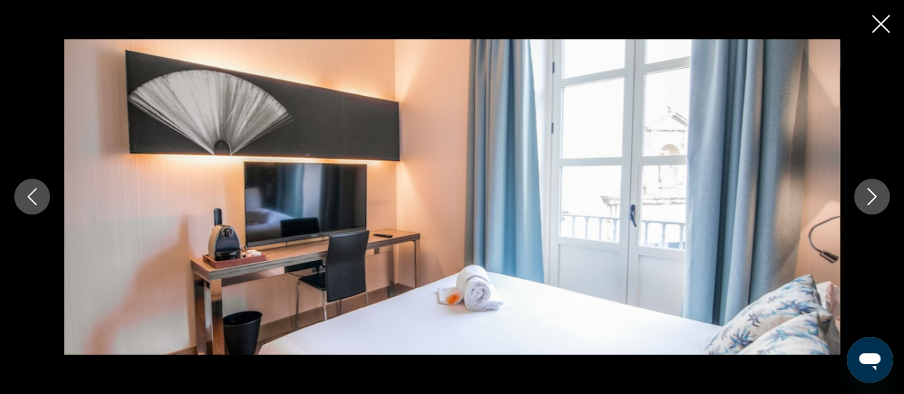
click at [865, 200] on icon "Next image" at bounding box center [871, 196] width 17 height 17
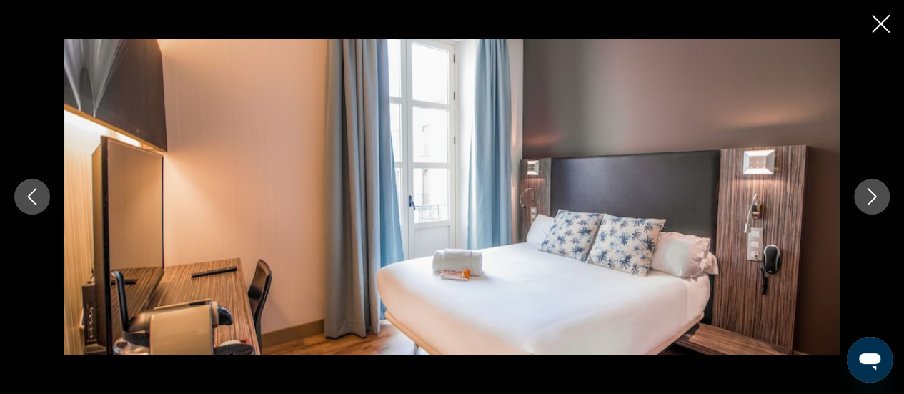
click at [865, 200] on icon "Next image" at bounding box center [871, 196] width 17 height 17
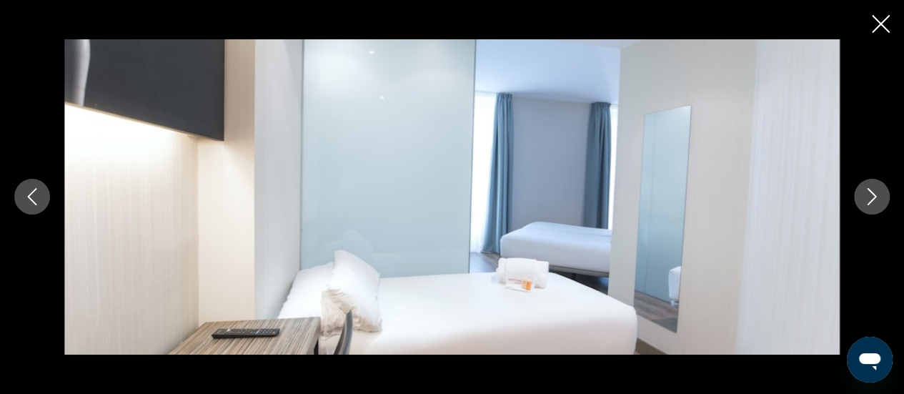
click at [865, 200] on icon "Next image" at bounding box center [871, 196] width 17 height 17
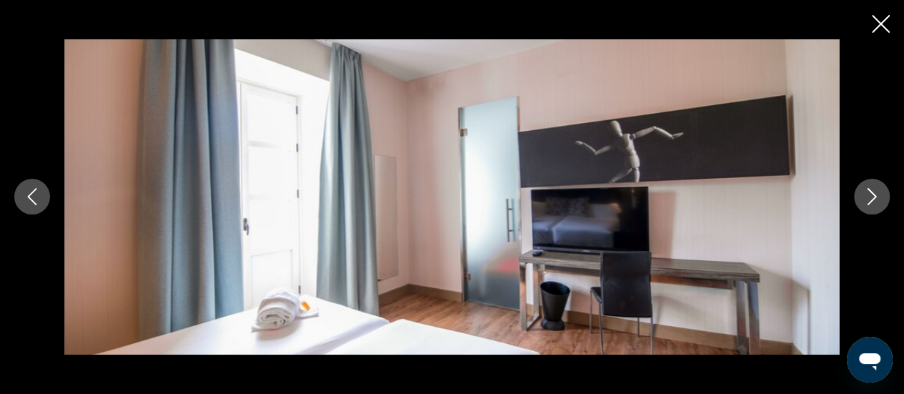
click at [865, 200] on icon "Next image" at bounding box center [871, 196] width 17 height 17
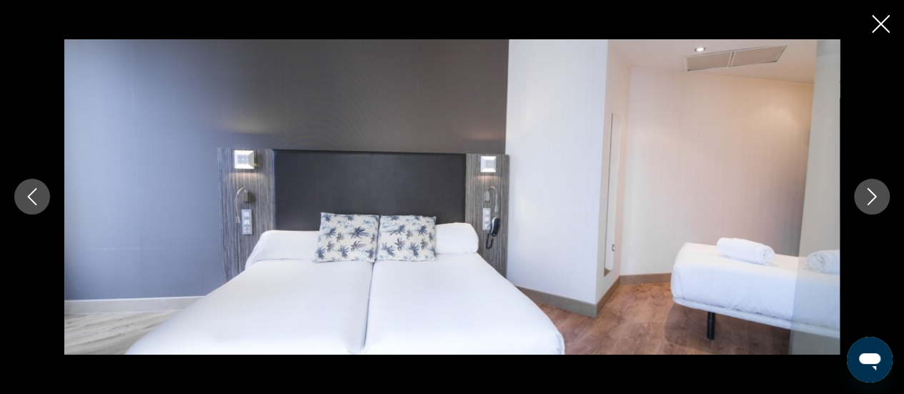
click at [865, 200] on icon "Next image" at bounding box center [871, 196] width 17 height 17
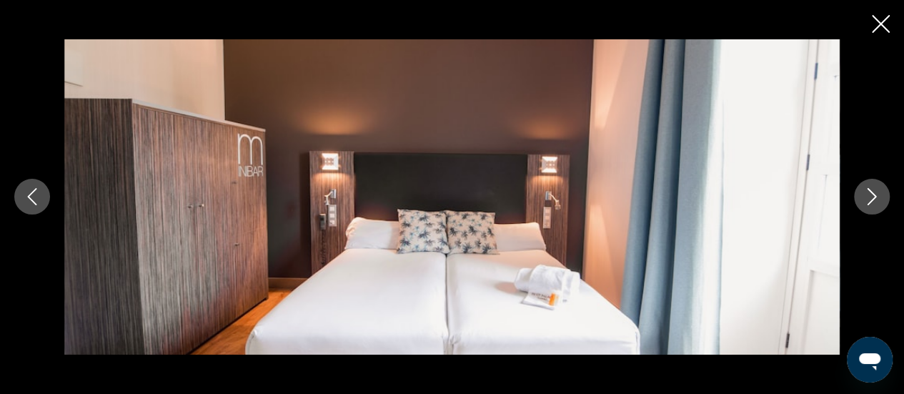
click at [865, 200] on icon "Next image" at bounding box center [871, 196] width 17 height 17
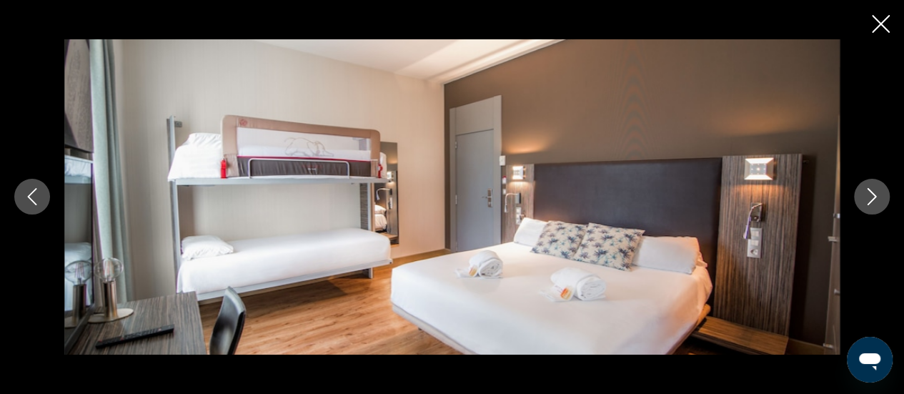
click at [865, 200] on icon "Next image" at bounding box center [871, 196] width 17 height 17
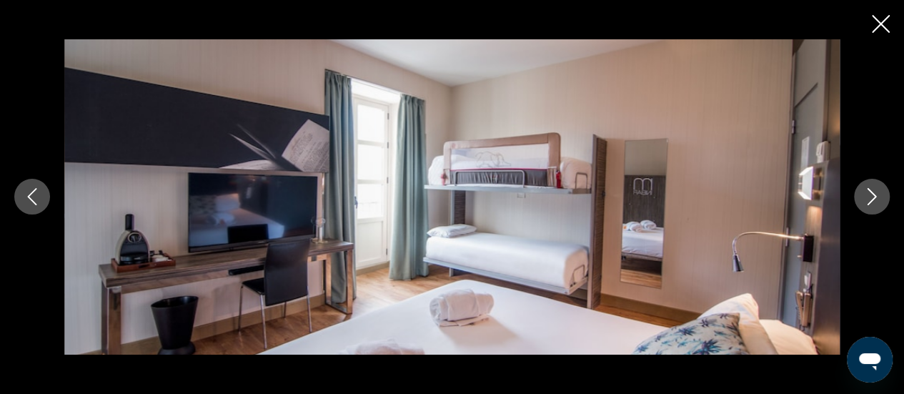
click at [865, 200] on icon "Next image" at bounding box center [871, 196] width 17 height 17
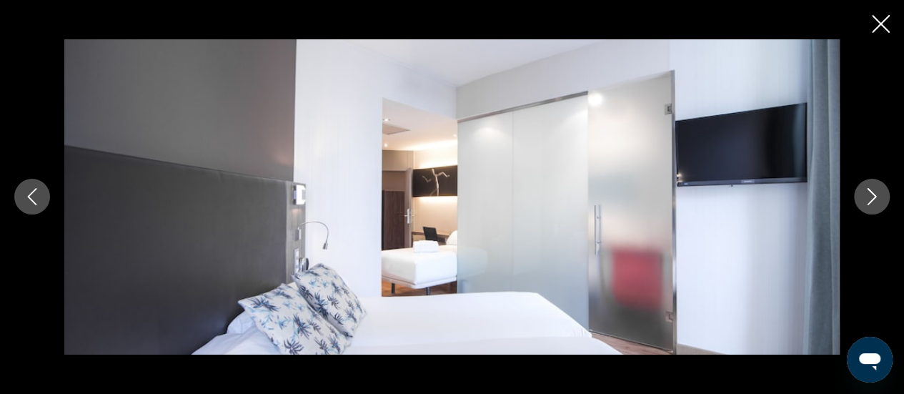
click at [865, 200] on icon "Next image" at bounding box center [871, 196] width 17 height 17
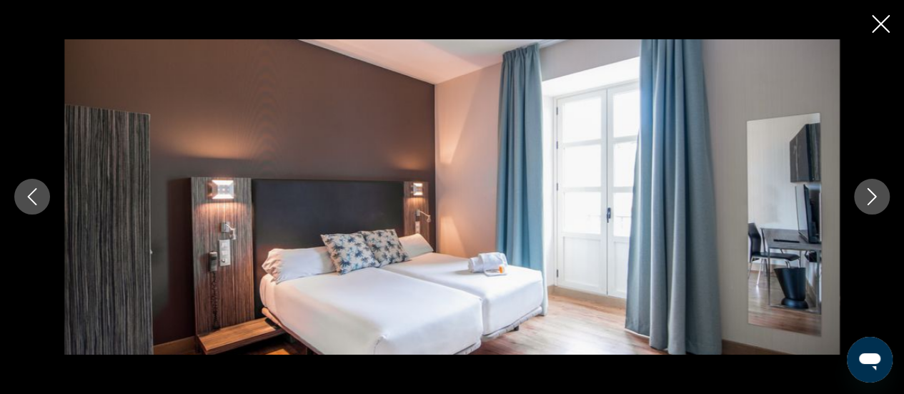
click at [865, 200] on icon "Next image" at bounding box center [871, 196] width 17 height 17
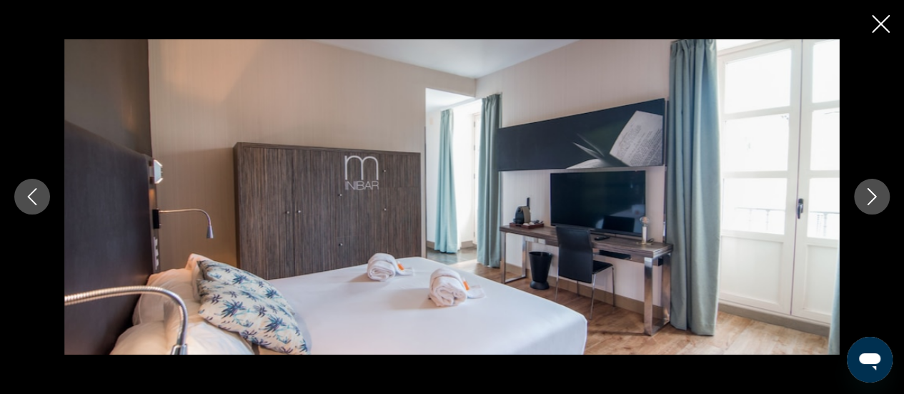
click at [865, 200] on icon "Next image" at bounding box center [871, 196] width 17 height 17
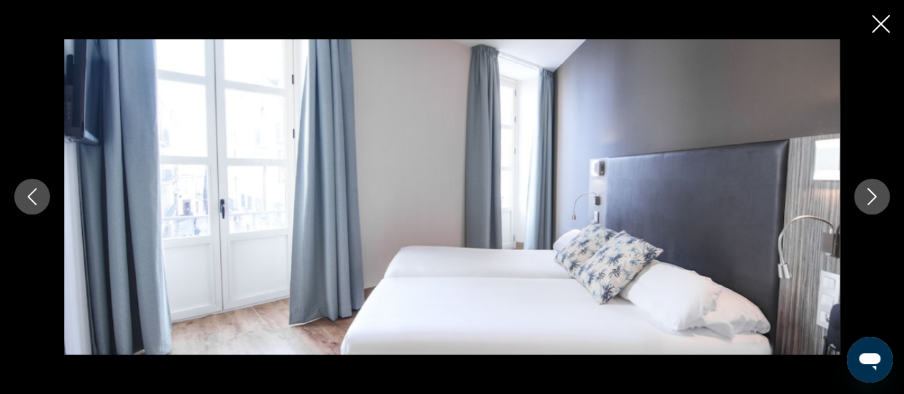
click at [865, 200] on icon "Next image" at bounding box center [871, 196] width 17 height 17
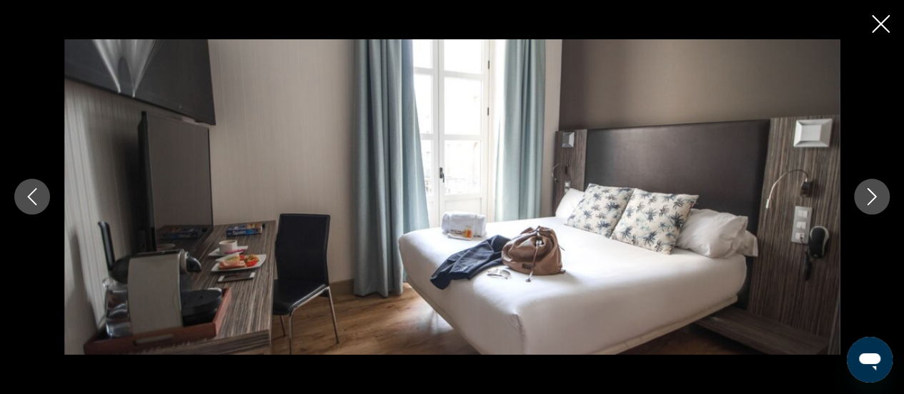
click at [865, 200] on icon "Next image" at bounding box center [871, 196] width 17 height 17
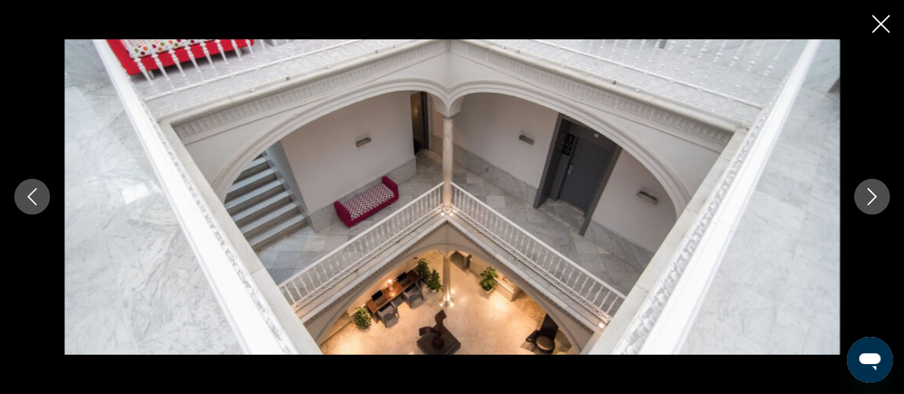
click at [865, 200] on icon "Next image" at bounding box center [871, 196] width 17 height 17
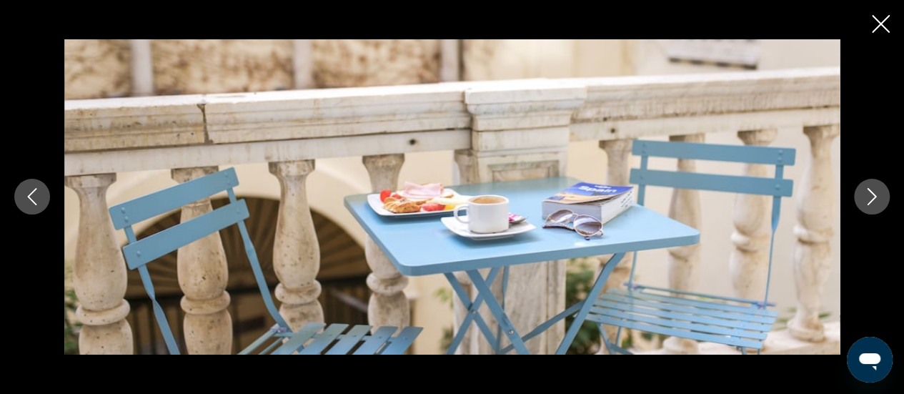
click at [865, 200] on icon "Next image" at bounding box center [871, 196] width 17 height 17
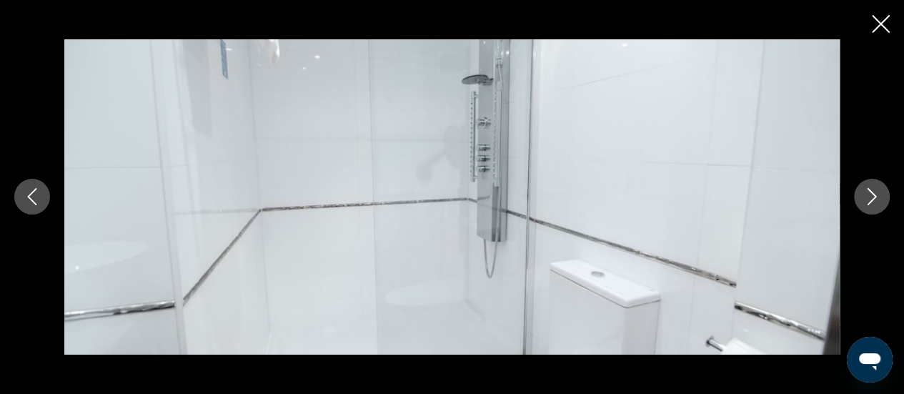
click at [865, 200] on icon "Next image" at bounding box center [871, 196] width 17 height 17
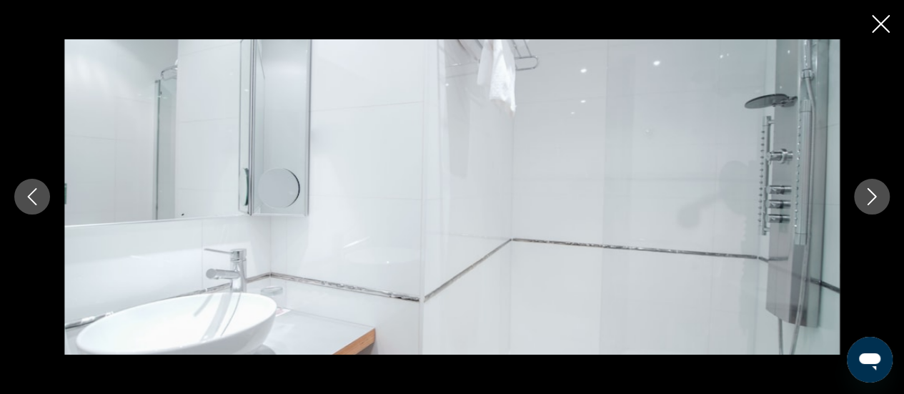
click at [865, 200] on icon "Next image" at bounding box center [871, 196] width 17 height 17
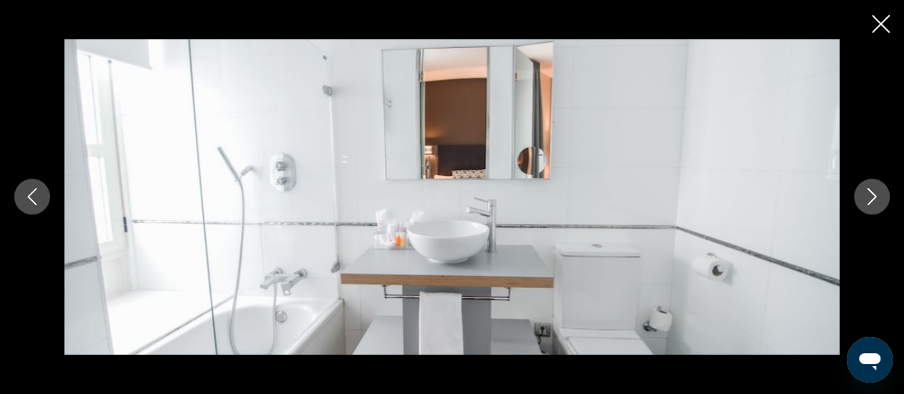
click at [865, 200] on icon "Next image" at bounding box center [871, 196] width 17 height 17
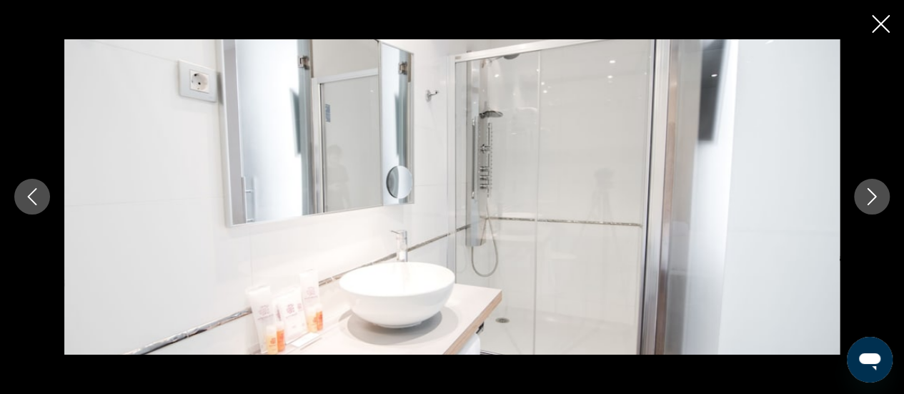
click at [865, 200] on icon "Next image" at bounding box center [871, 196] width 17 height 17
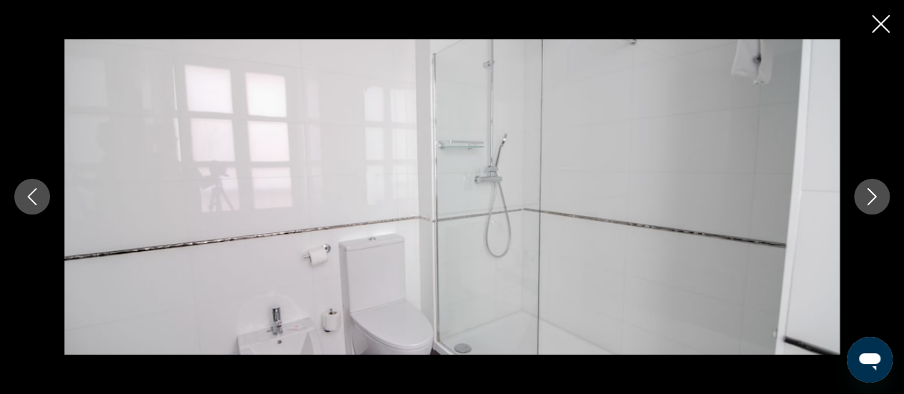
click at [865, 200] on icon "Next image" at bounding box center [871, 196] width 17 height 17
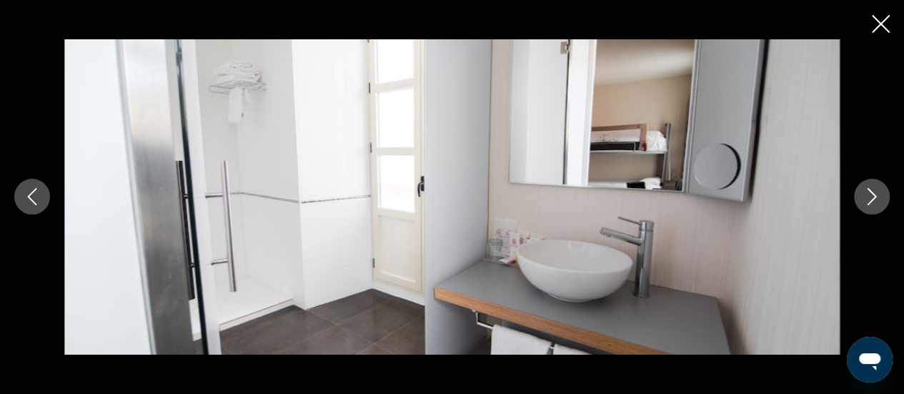
click at [865, 200] on icon "Next image" at bounding box center [871, 196] width 17 height 17
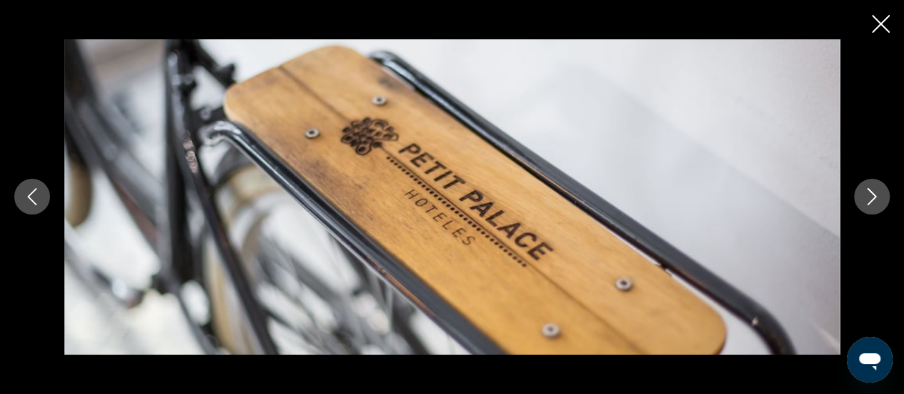
click at [865, 200] on icon "Next image" at bounding box center [871, 196] width 17 height 17
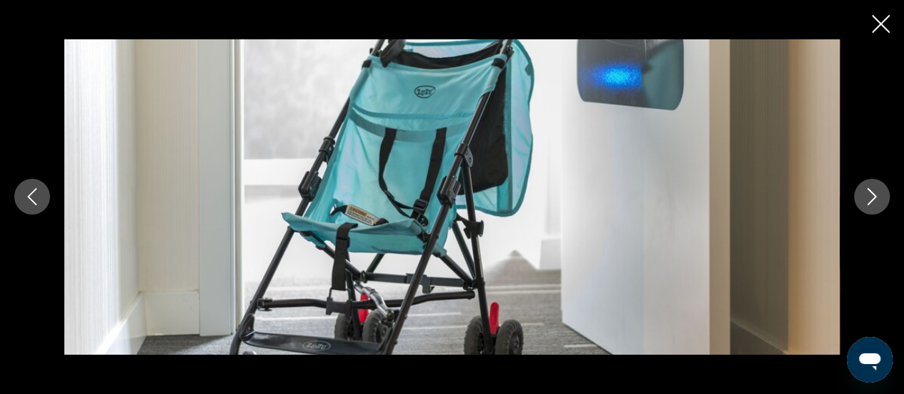
click at [865, 200] on icon "Next image" at bounding box center [871, 196] width 17 height 17
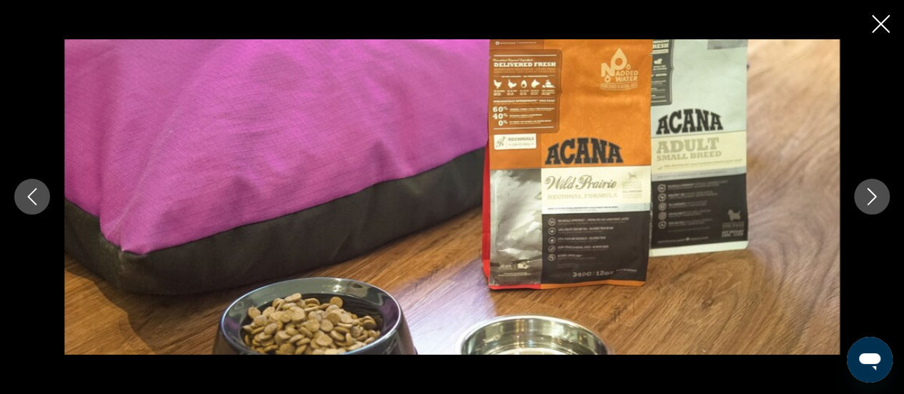
click at [865, 200] on icon "Next image" at bounding box center [871, 196] width 17 height 17
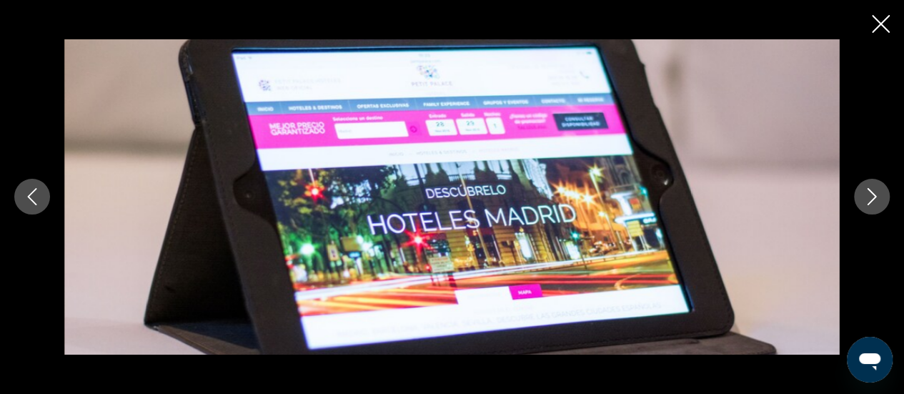
click at [865, 200] on icon "Next image" at bounding box center [871, 196] width 17 height 17
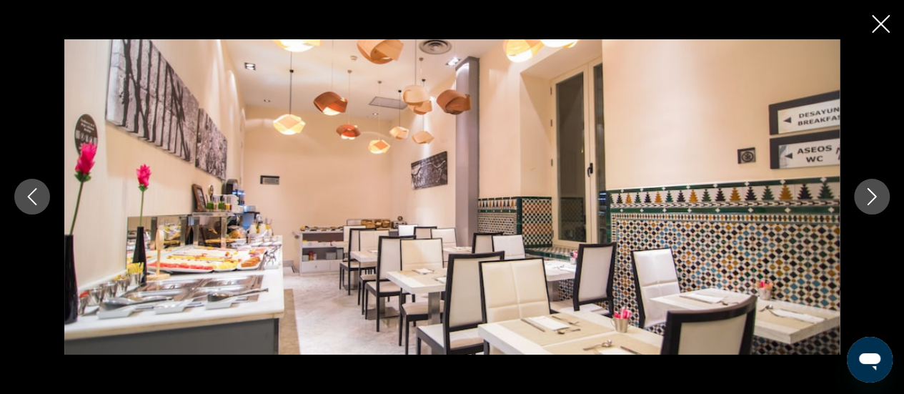
click at [865, 200] on icon "Next image" at bounding box center [871, 196] width 17 height 17
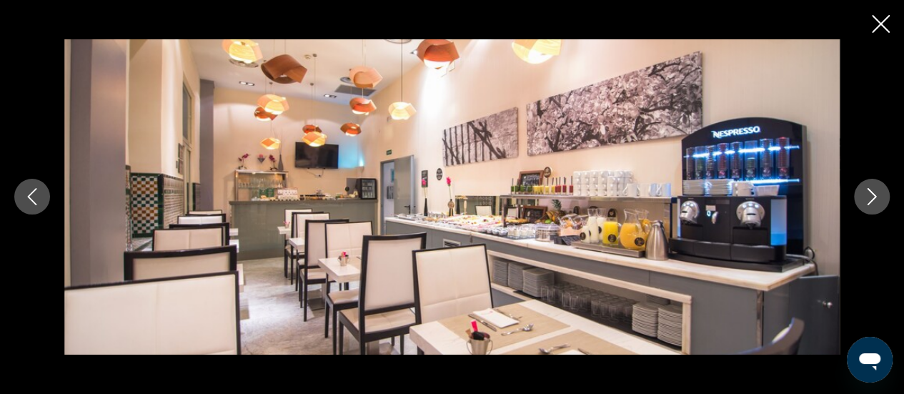
click at [865, 200] on icon "Next image" at bounding box center [871, 196] width 17 height 17
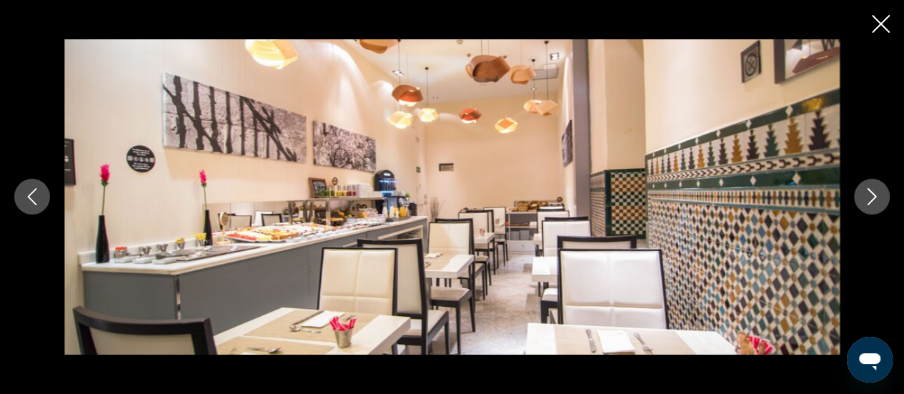
click at [865, 200] on icon "Next image" at bounding box center [871, 196] width 17 height 17
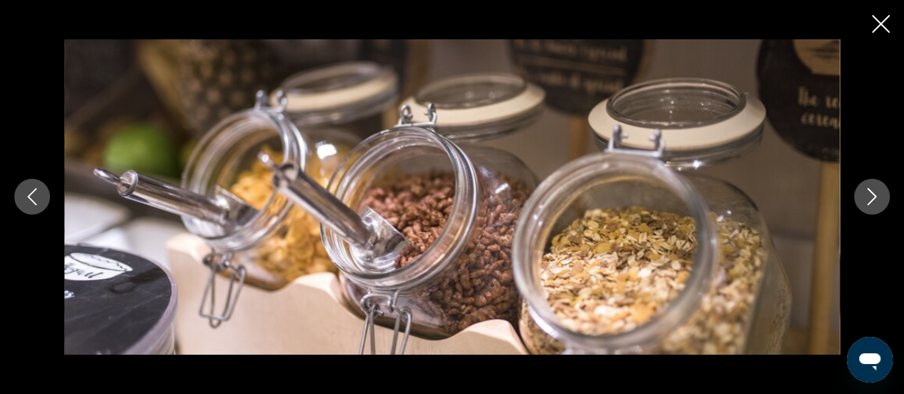
click at [865, 200] on icon "Next image" at bounding box center [871, 196] width 17 height 17
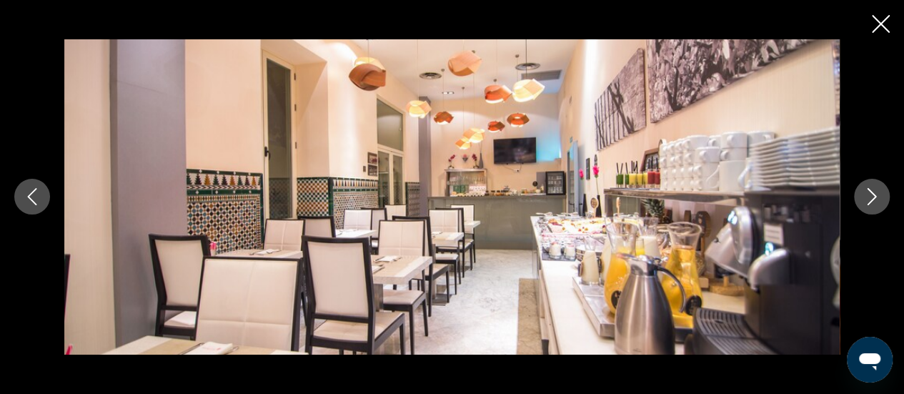
click at [865, 200] on icon "Next image" at bounding box center [871, 196] width 17 height 17
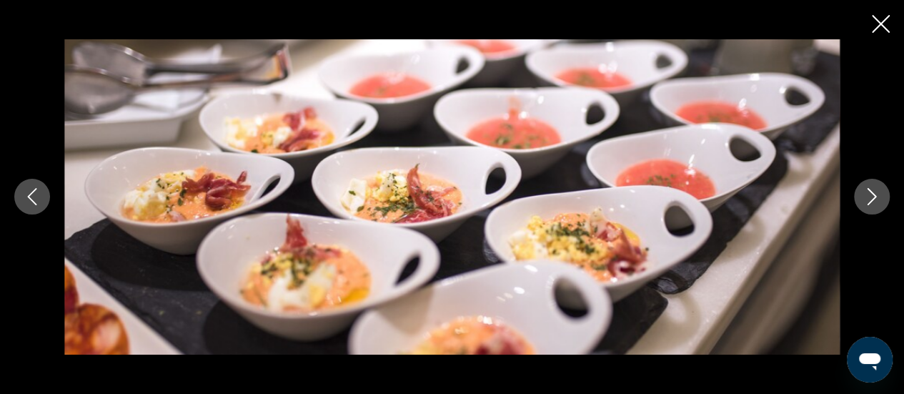
click at [865, 200] on icon "Next image" at bounding box center [871, 196] width 17 height 17
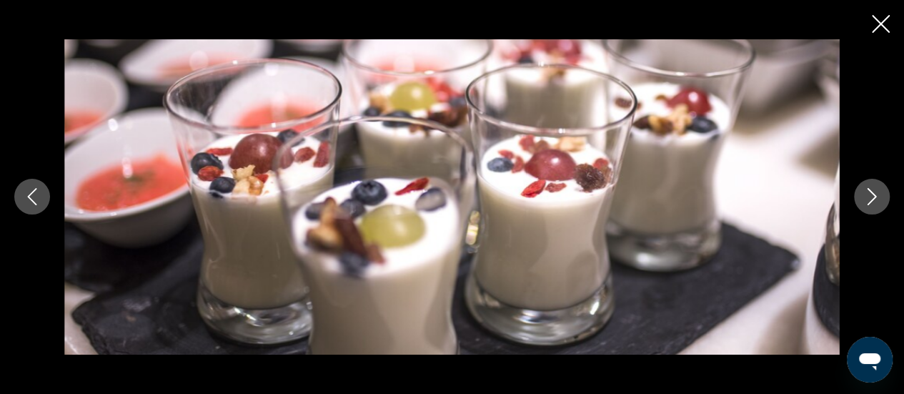
click at [865, 200] on icon "Next image" at bounding box center [871, 196] width 17 height 17
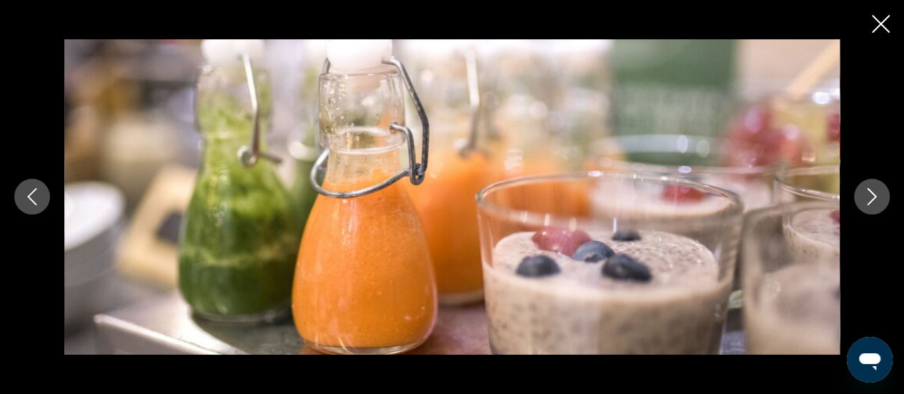
click at [865, 200] on icon "Next image" at bounding box center [871, 196] width 17 height 17
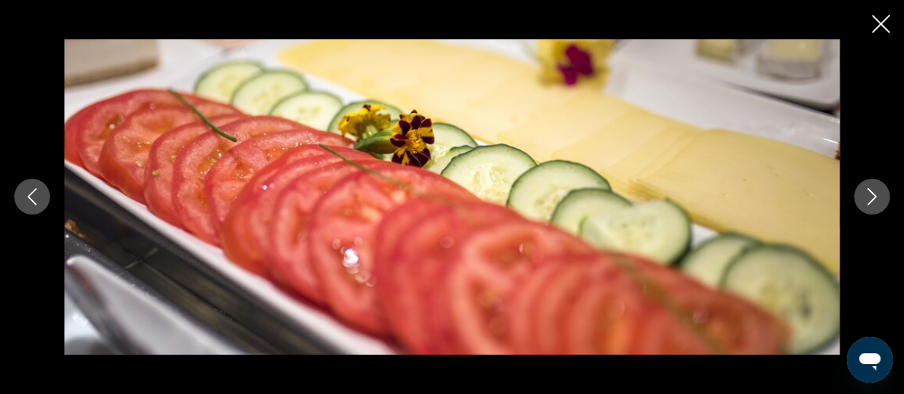
click at [865, 200] on icon "Next image" at bounding box center [871, 196] width 17 height 17
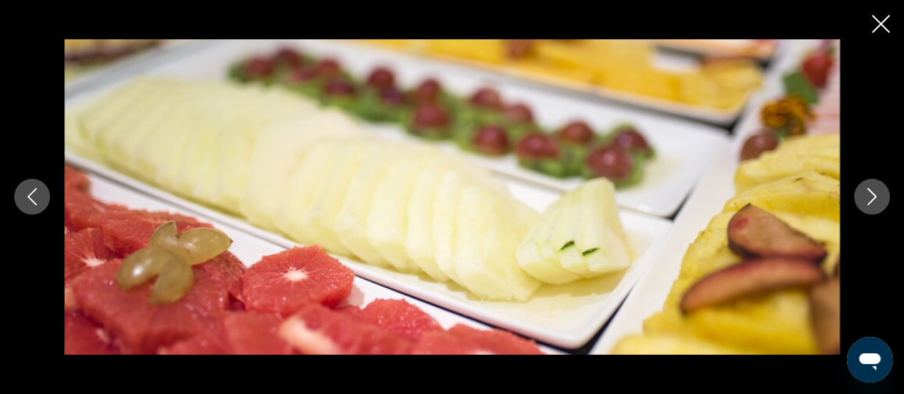
click at [883, 15] on icon "Close slideshow" at bounding box center [880, 24] width 18 height 18
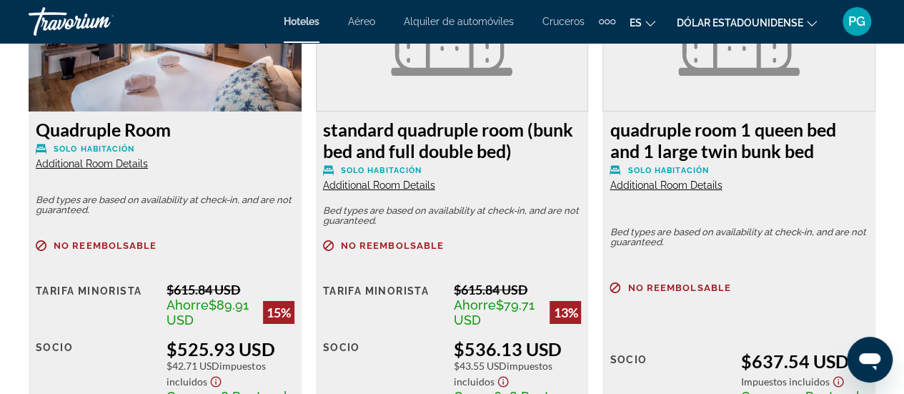
scroll to position [2341, 0]
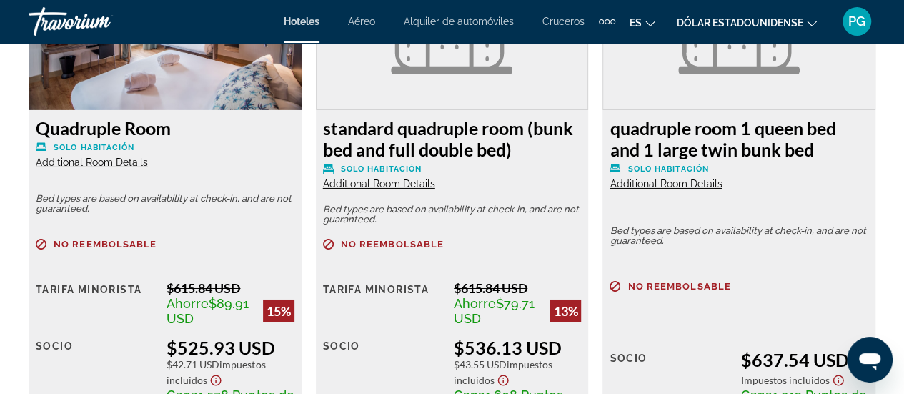
click at [119, 164] on span "Additional Room Details" at bounding box center [92, 161] width 112 height 11
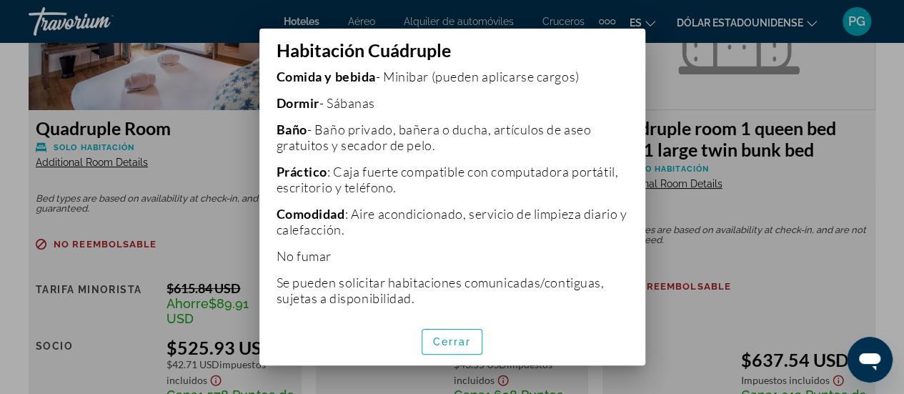
scroll to position [426, 0]
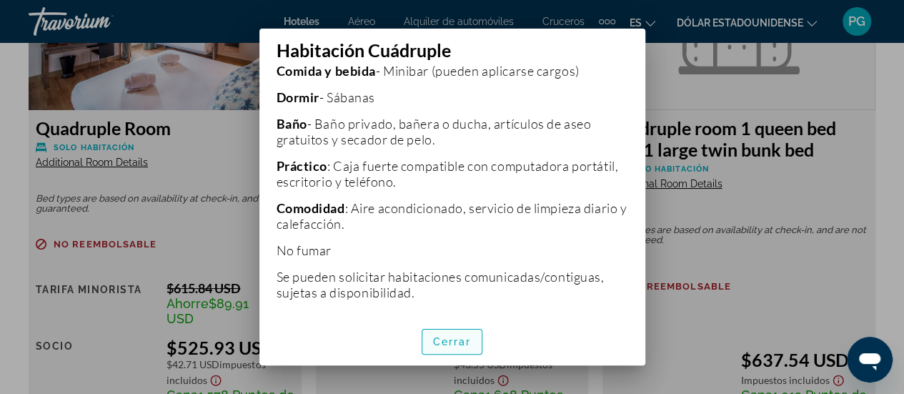
click at [459, 341] on font "Cerrar" at bounding box center [452, 341] width 39 height 11
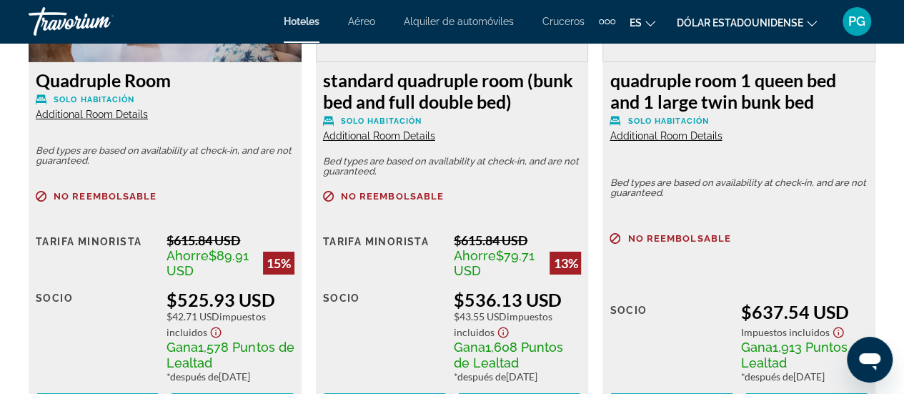
scroll to position [2308, 0]
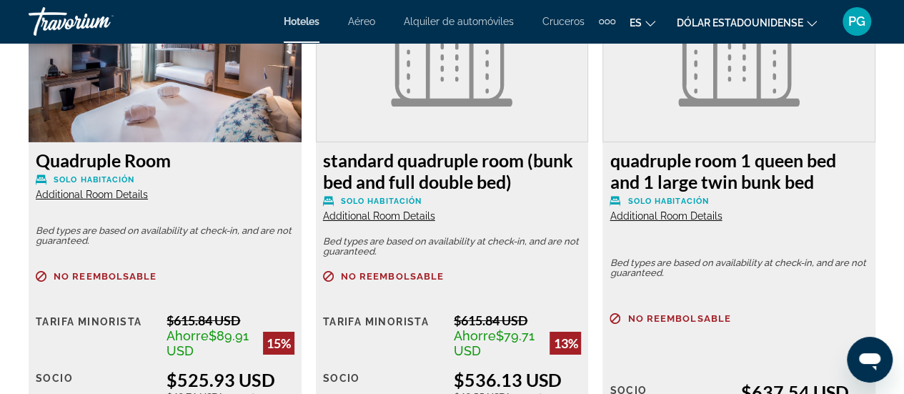
click at [364, 216] on span "Additional Room Details" at bounding box center [379, 215] width 112 height 11
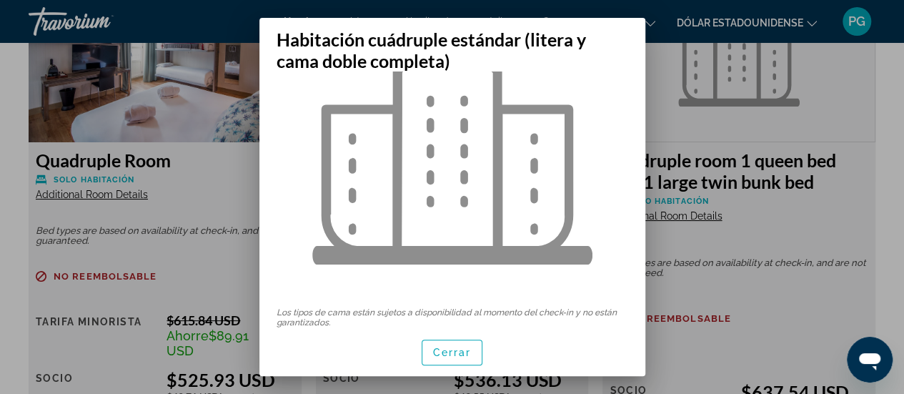
scroll to position [123, 0]
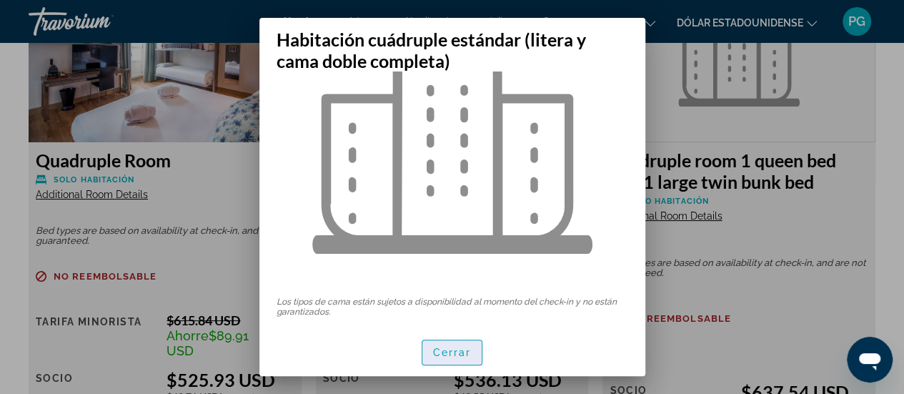
click at [453, 350] on font "Cerrar" at bounding box center [452, 351] width 39 height 11
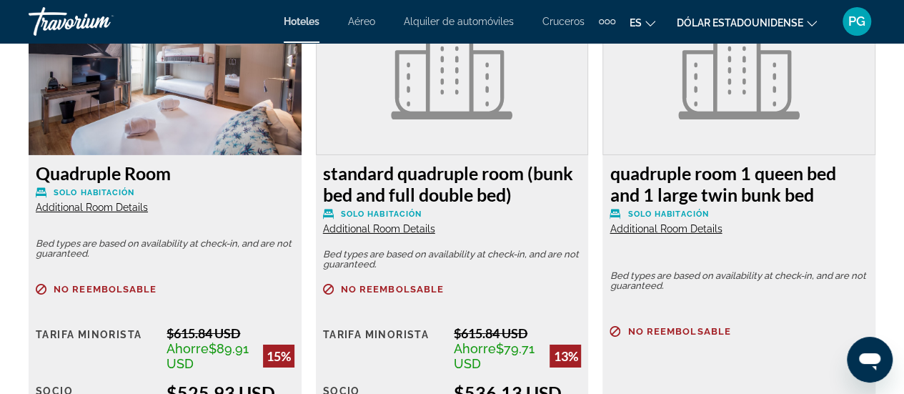
scroll to position [2283, 0]
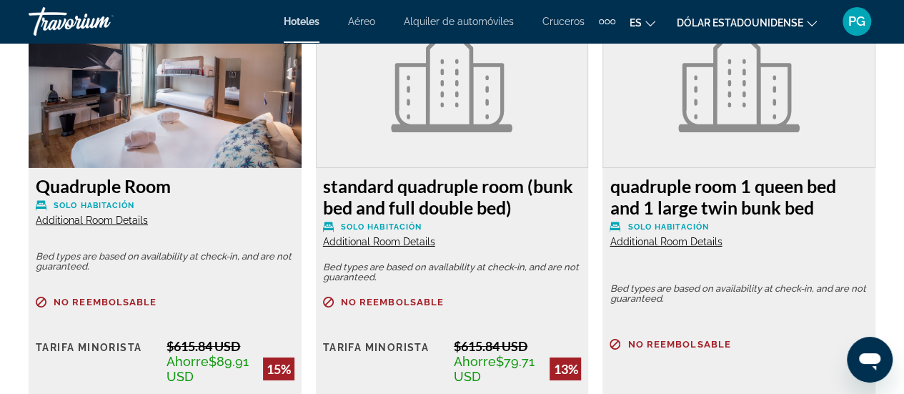
click at [696, 244] on span "Additional Room Details" at bounding box center [665, 241] width 112 height 11
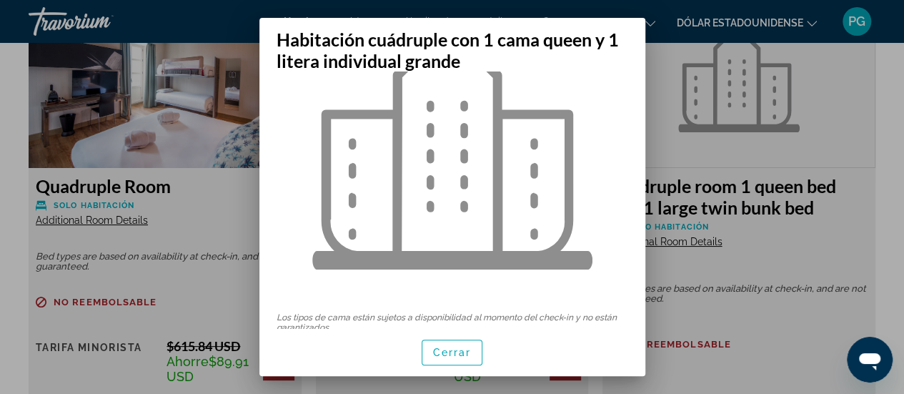
scroll to position [123, 0]
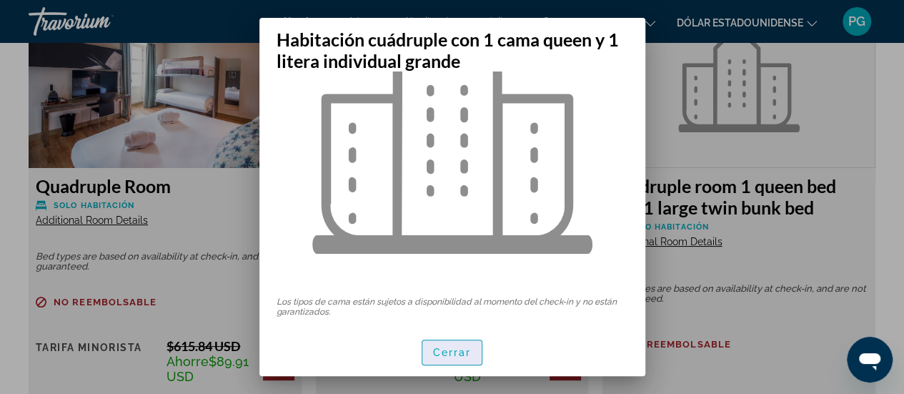
click at [466, 344] on span "button" at bounding box center [452, 352] width 60 height 34
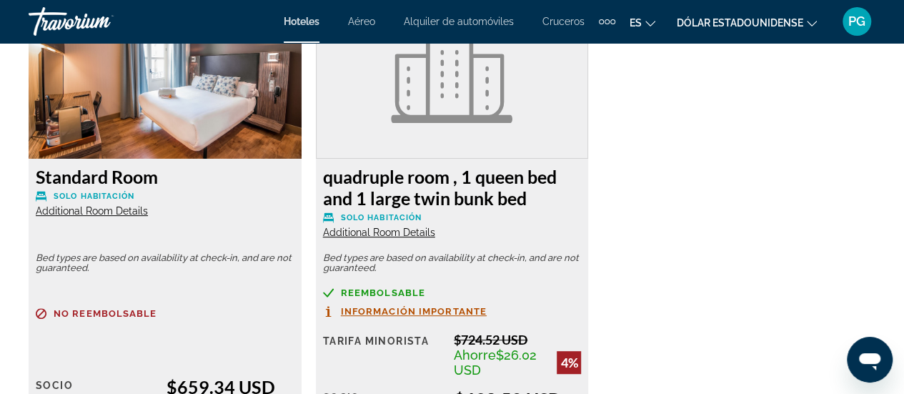
scroll to position [2854, 0]
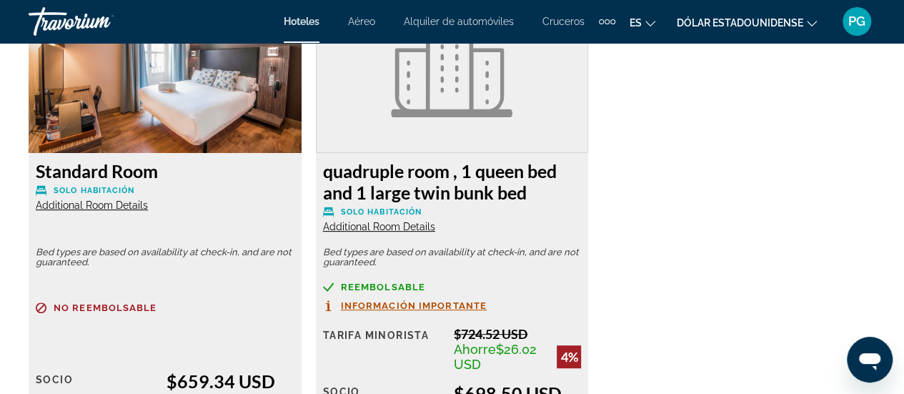
click at [109, 211] on span "Additional Room Details" at bounding box center [92, 204] width 112 height 11
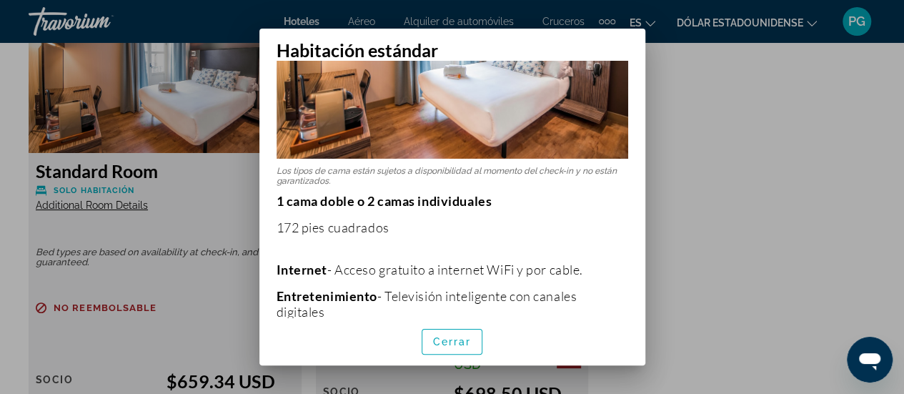
scroll to position [171, 0]
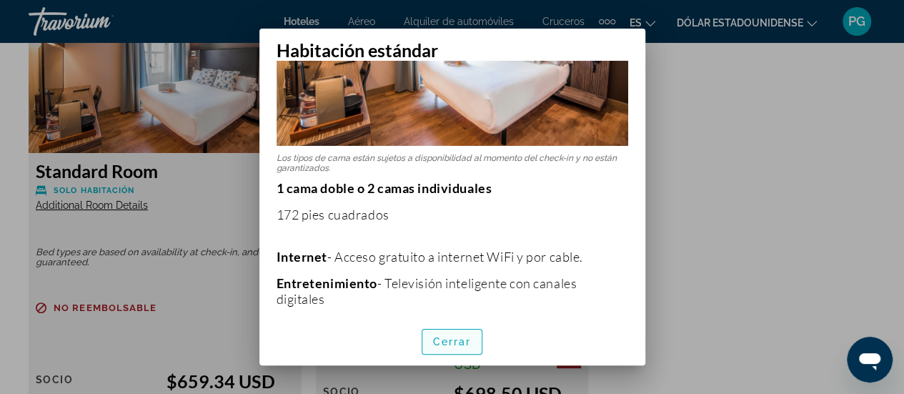
click at [469, 337] on font "Cerrar" at bounding box center [452, 341] width 39 height 11
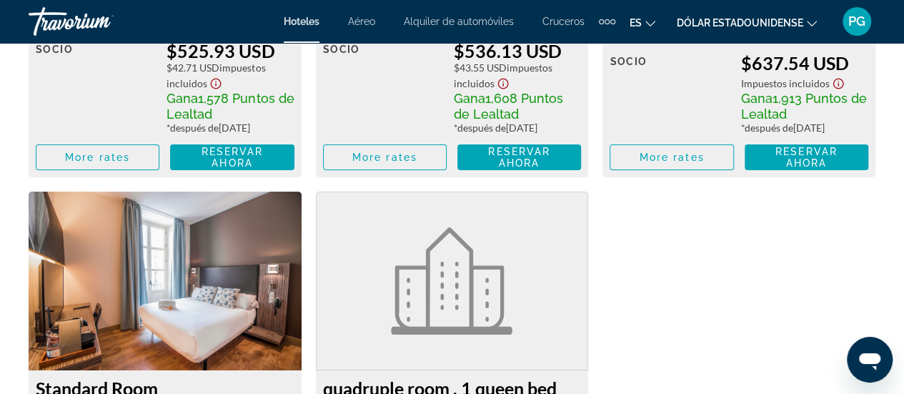
scroll to position [2626, 0]
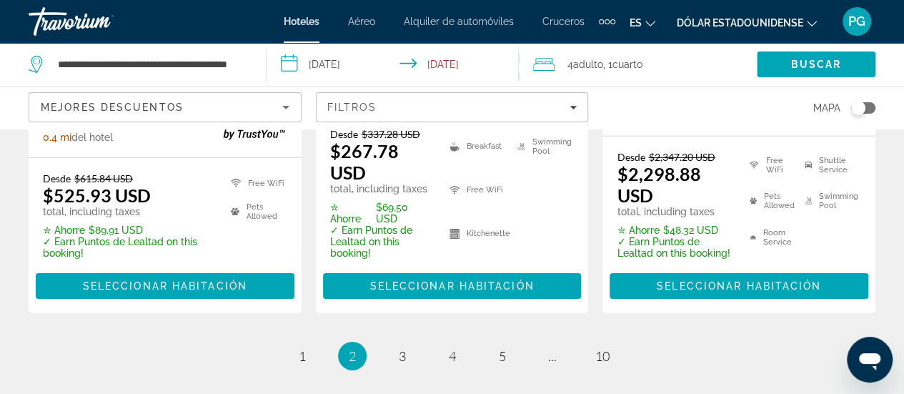
scroll to position [2170, 0]
click at [403, 348] on span "3" at bounding box center [402, 356] width 7 height 16
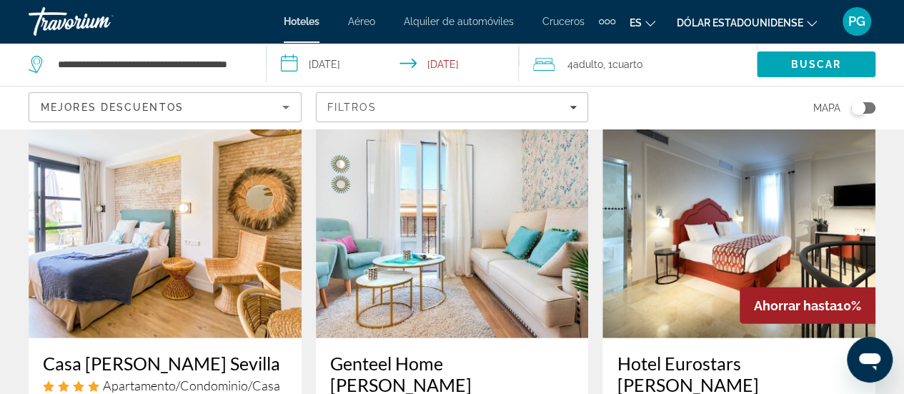
scroll to position [1778, 0]
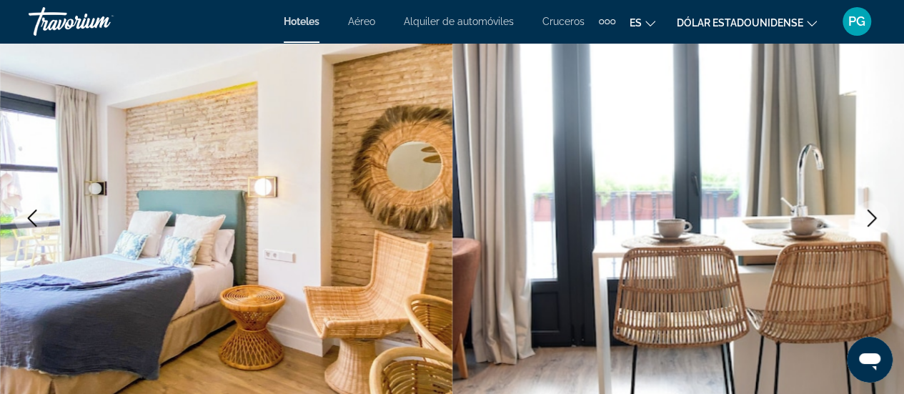
scroll to position [169, 0]
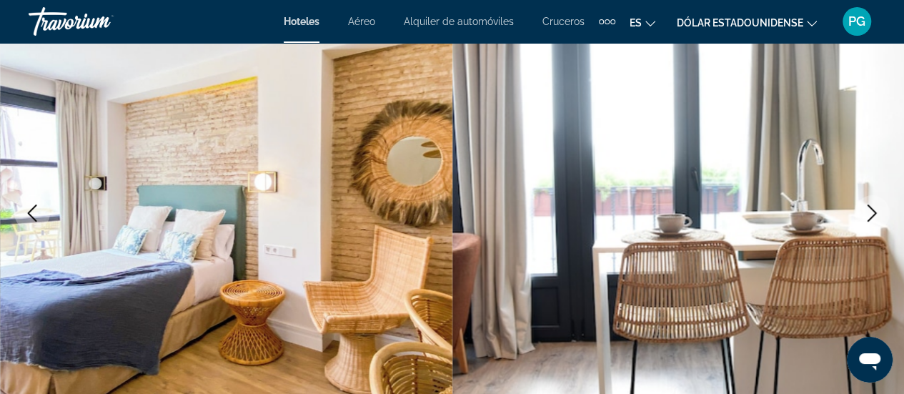
click at [869, 209] on icon "Next image" at bounding box center [871, 212] width 17 height 17
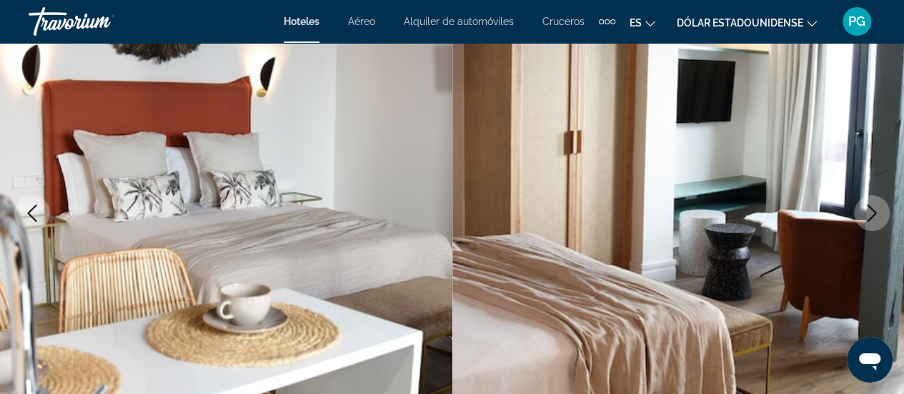
click at [869, 209] on icon "Next image" at bounding box center [871, 212] width 17 height 17
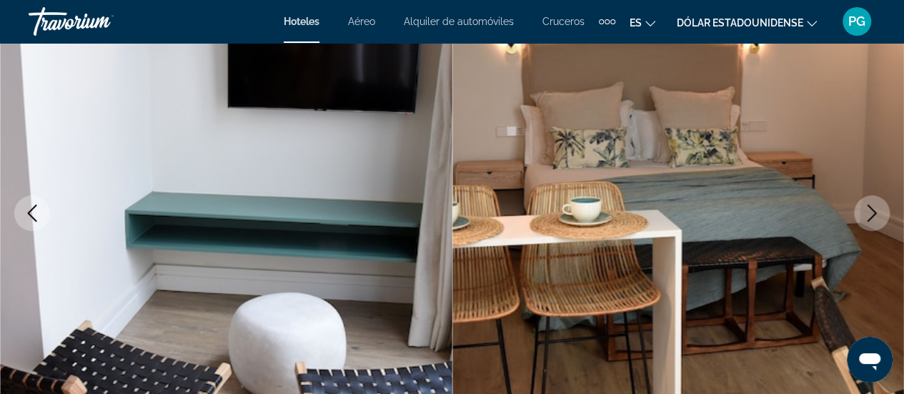
click at [869, 209] on icon "Next image" at bounding box center [871, 212] width 17 height 17
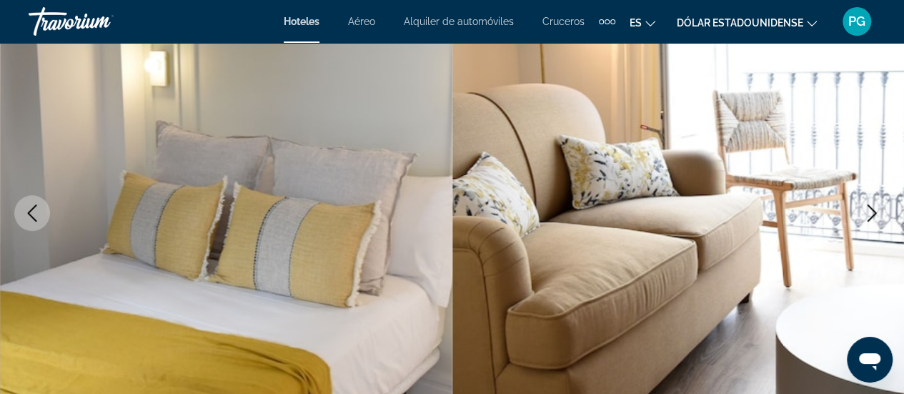
click at [869, 209] on icon "Next image" at bounding box center [871, 212] width 17 height 17
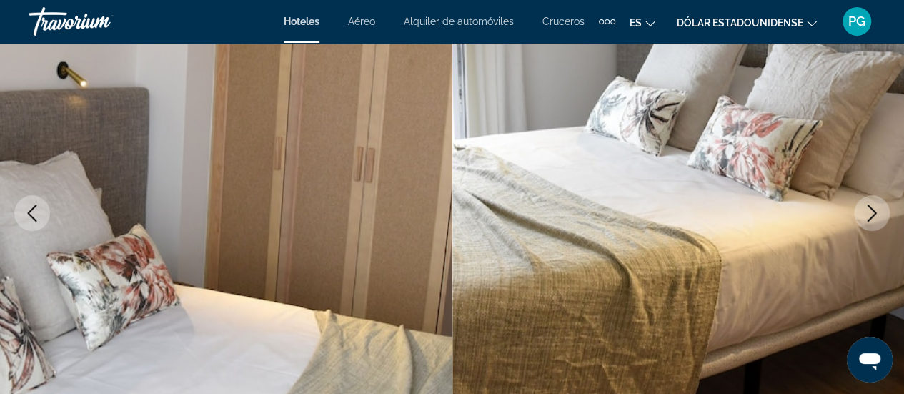
click at [869, 209] on icon "Next image" at bounding box center [871, 212] width 17 height 17
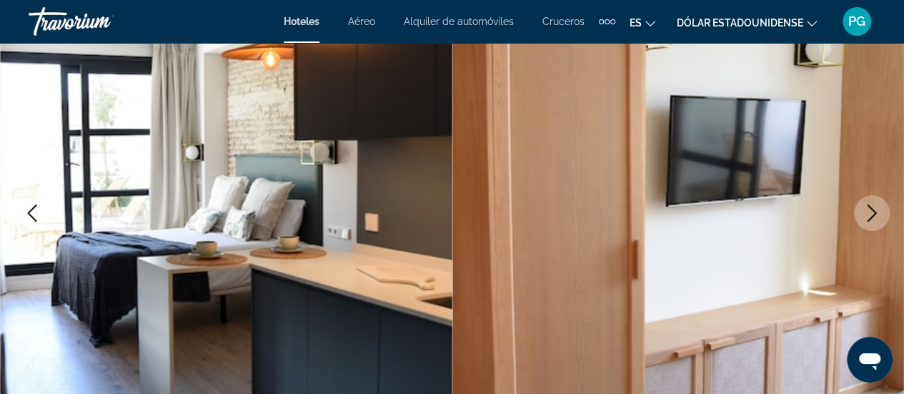
click at [869, 209] on icon "Next image" at bounding box center [871, 212] width 17 height 17
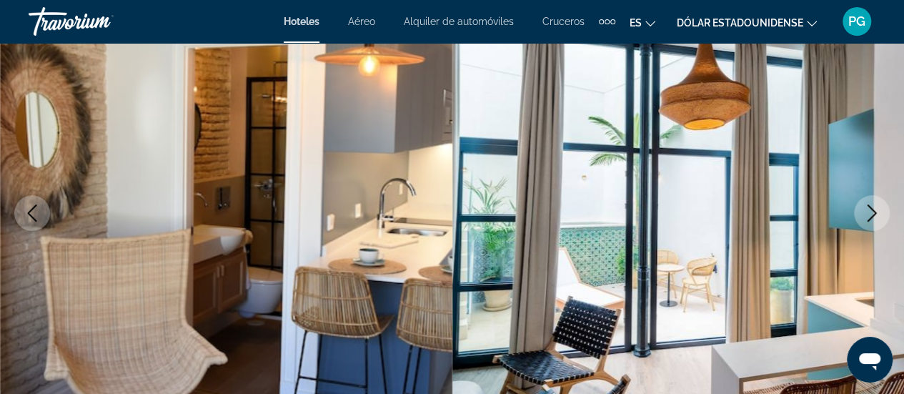
click at [869, 209] on icon "Next image" at bounding box center [871, 212] width 17 height 17
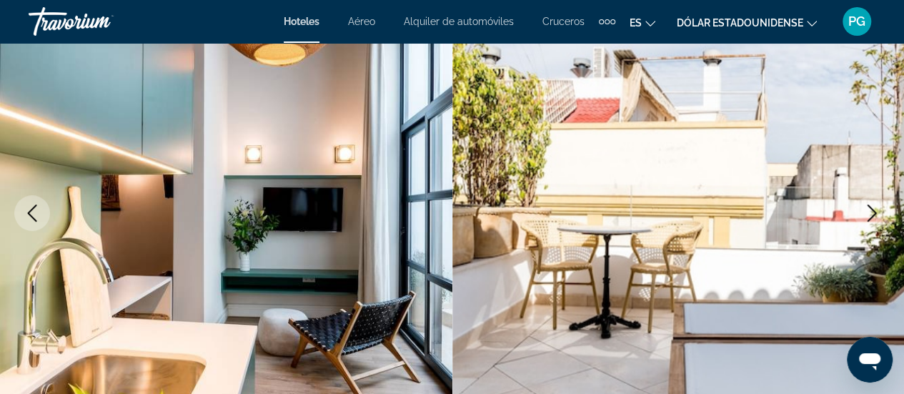
click at [869, 209] on icon "Next image" at bounding box center [871, 212] width 17 height 17
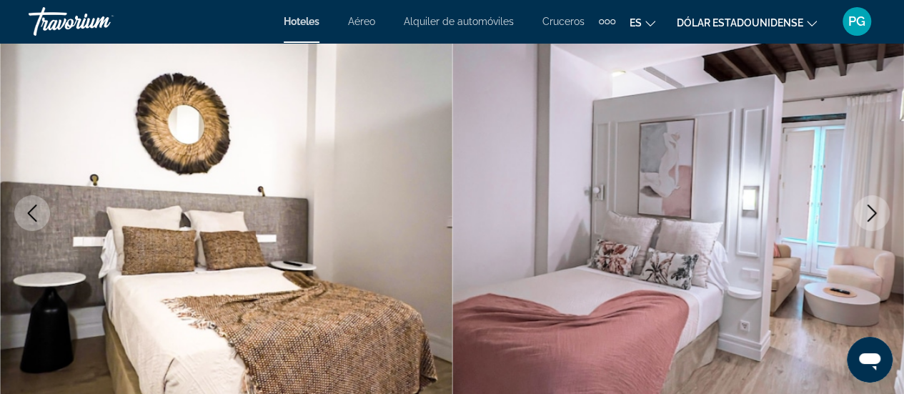
click at [869, 209] on icon "Next image" at bounding box center [871, 212] width 17 height 17
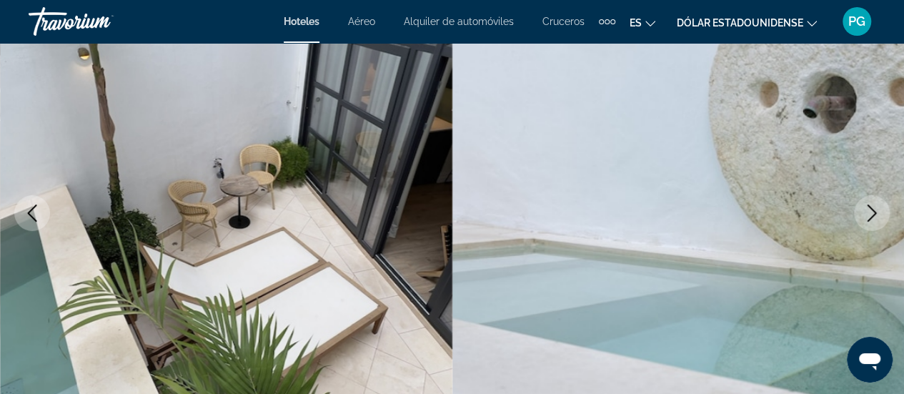
click at [869, 209] on icon "Next image" at bounding box center [871, 212] width 17 height 17
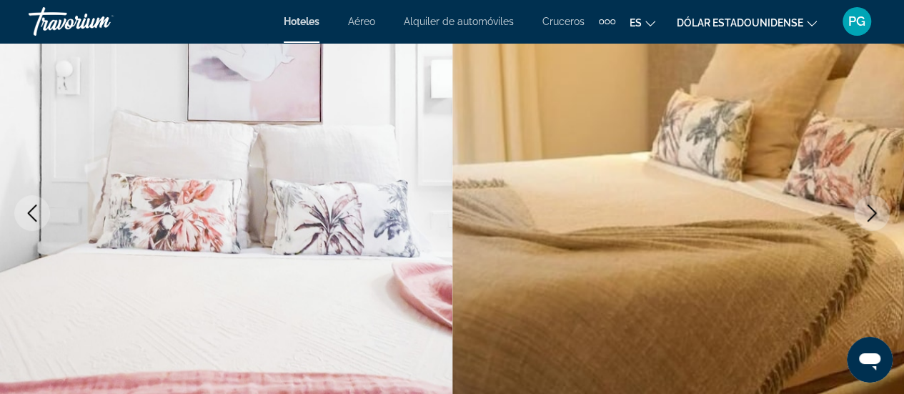
click at [869, 209] on icon "Next image" at bounding box center [871, 212] width 17 height 17
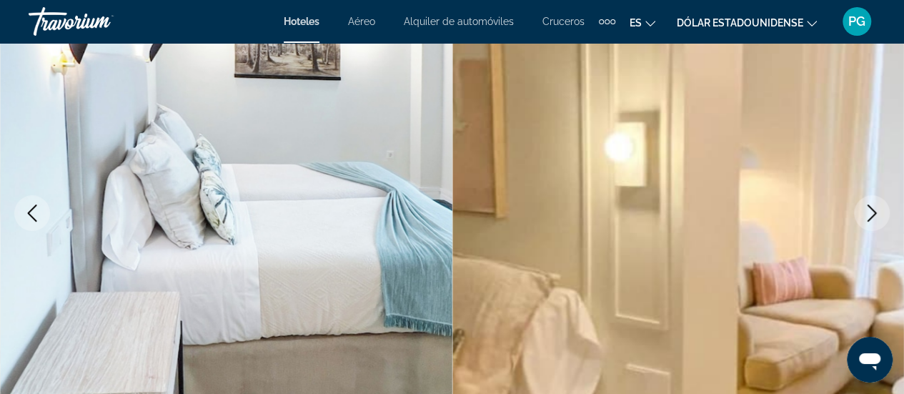
click at [869, 209] on icon "Next image" at bounding box center [871, 212] width 17 height 17
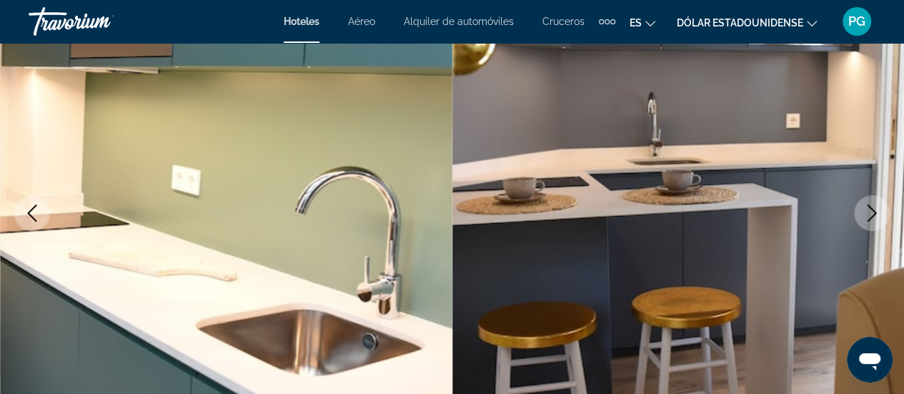
click at [869, 209] on icon "Next image" at bounding box center [871, 212] width 17 height 17
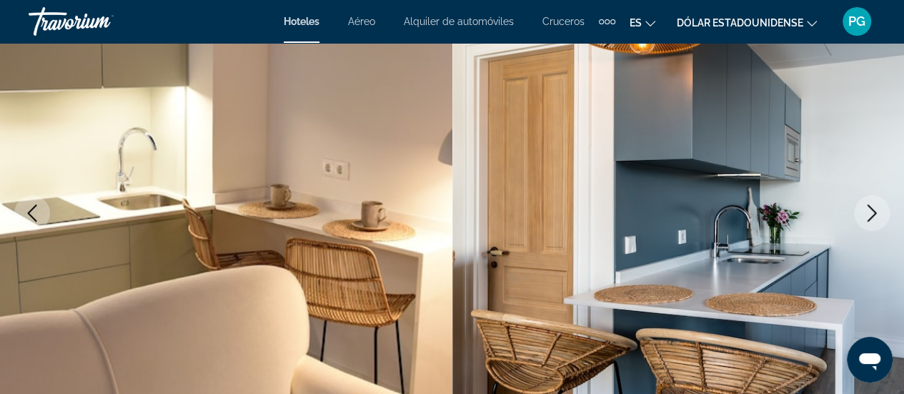
click at [869, 209] on icon "Next image" at bounding box center [871, 212] width 17 height 17
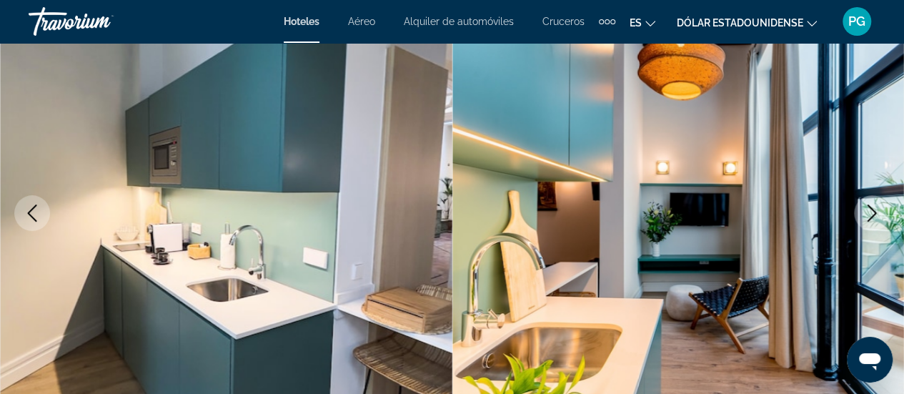
click at [869, 209] on icon "Next image" at bounding box center [871, 212] width 17 height 17
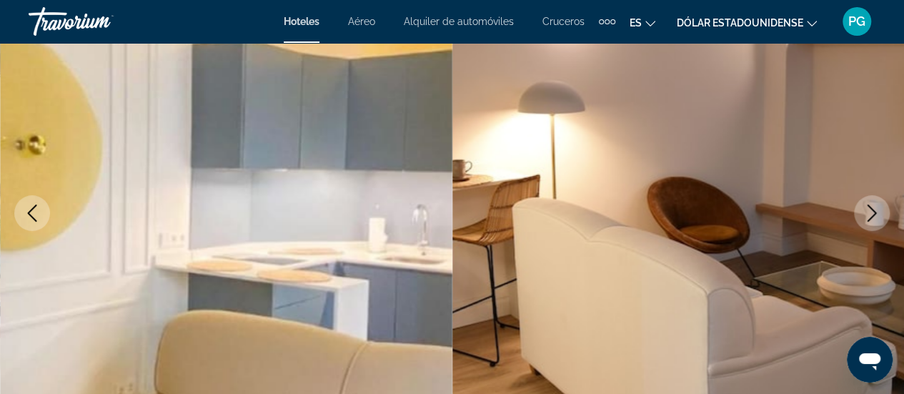
click at [869, 209] on icon "Next image" at bounding box center [871, 212] width 17 height 17
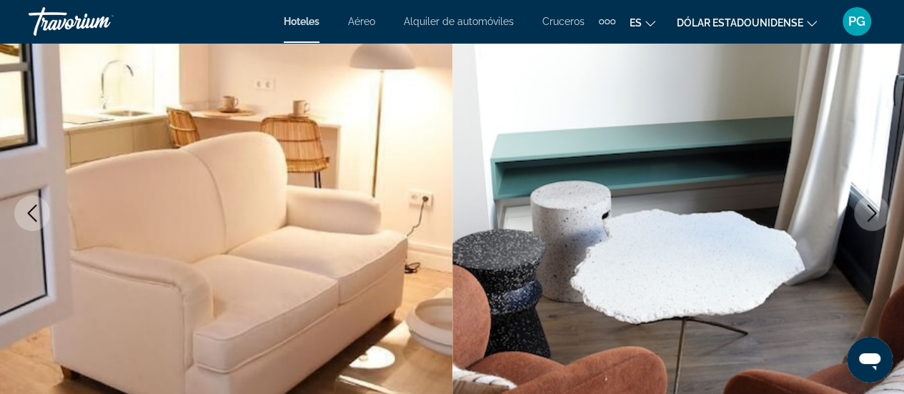
click at [869, 209] on icon "Next image" at bounding box center [871, 212] width 17 height 17
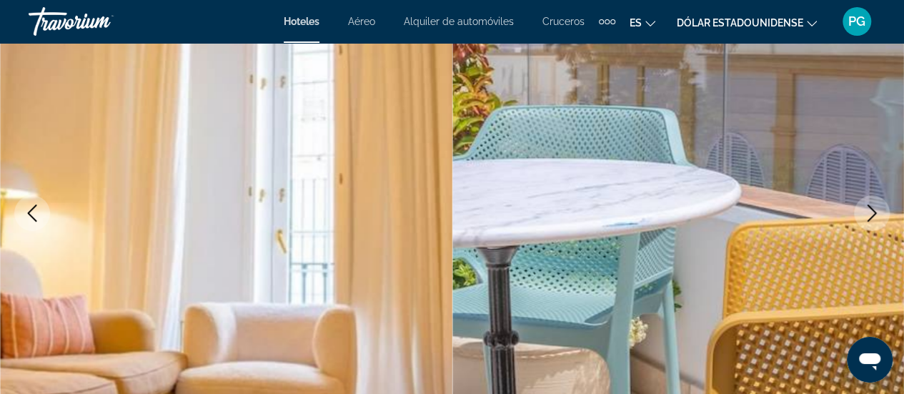
click at [869, 209] on icon "Next image" at bounding box center [871, 212] width 17 height 17
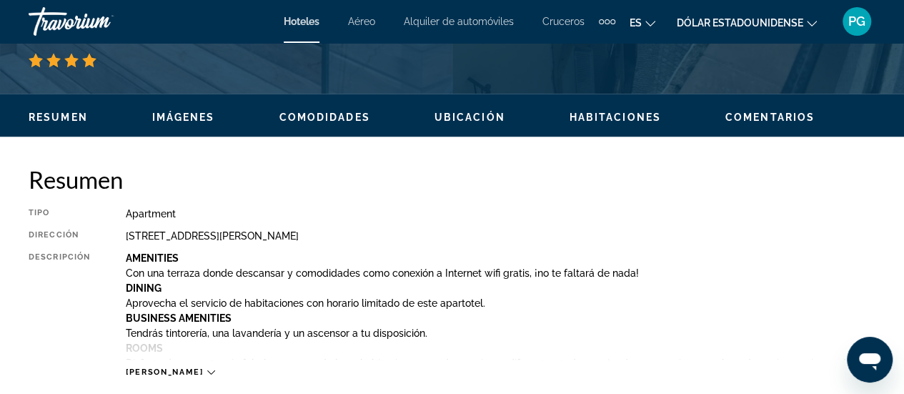
scroll to position [629, 0]
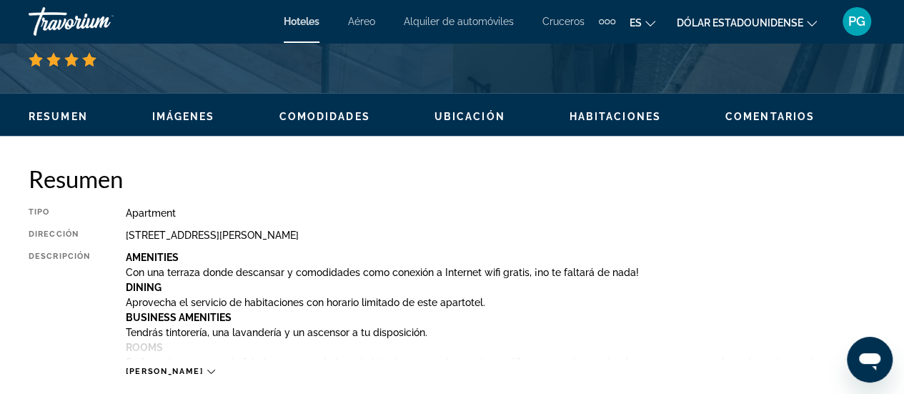
click at [797, 111] on span "Comentarios" at bounding box center [769, 116] width 89 height 11
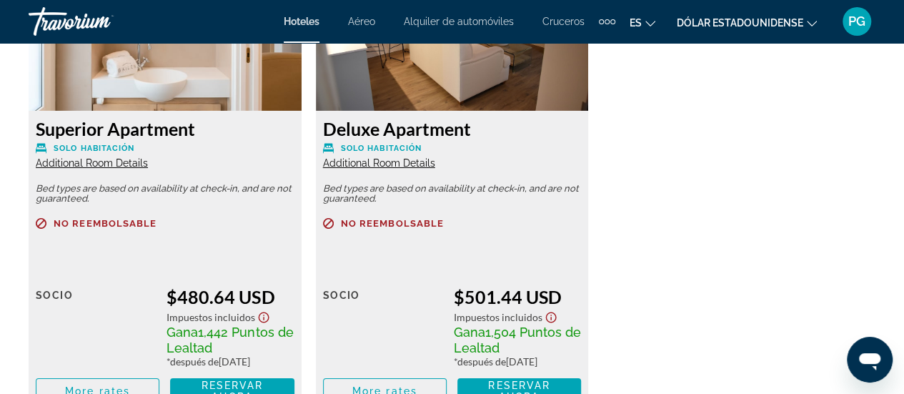
scroll to position [2301, 0]
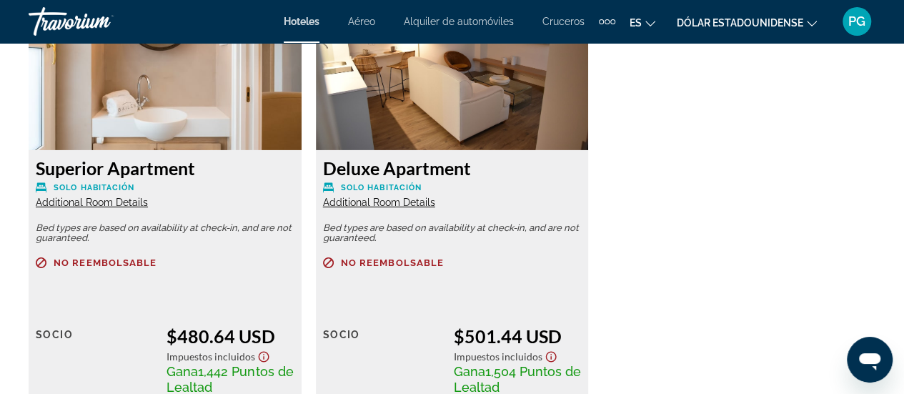
click at [389, 205] on span "Additional Room Details" at bounding box center [379, 201] width 112 height 11
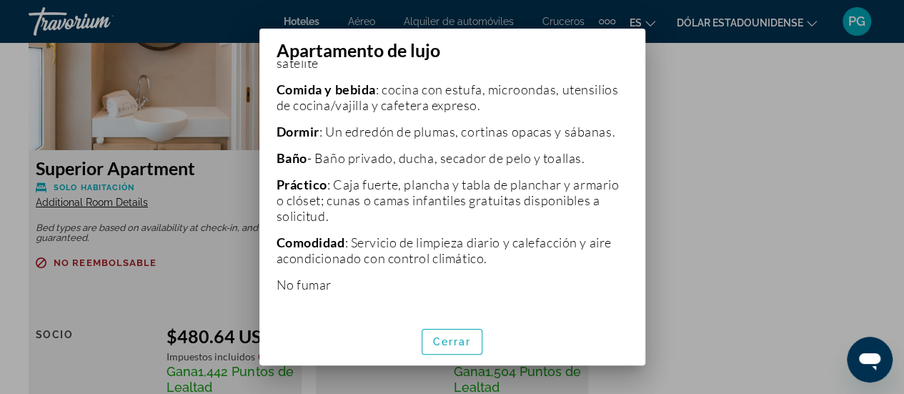
scroll to position [457, 0]
click at [461, 342] on font "Cerrar" at bounding box center [452, 341] width 39 height 11
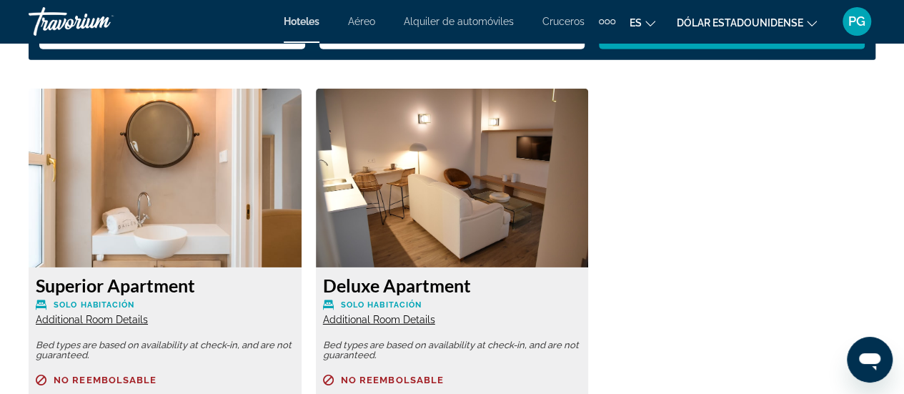
scroll to position [2187, 0]
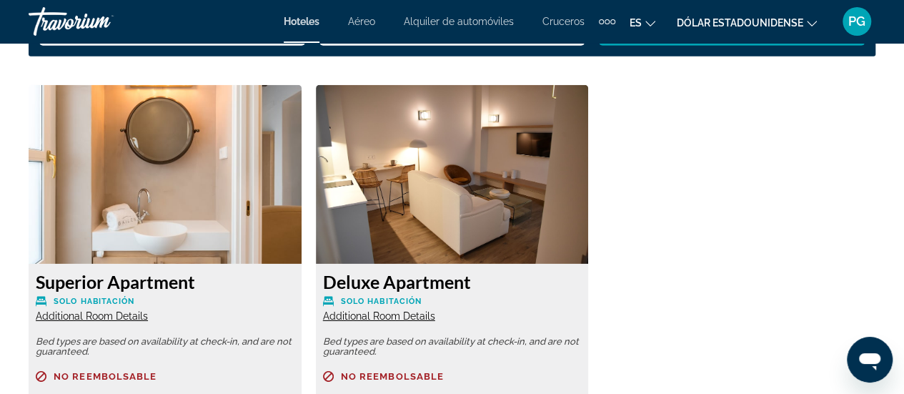
click at [436, 224] on img "Contenido principal" at bounding box center [452, 174] width 273 height 179
click at [417, 281] on h3 "Deluxe Apartment" at bounding box center [452, 281] width 259 height 21
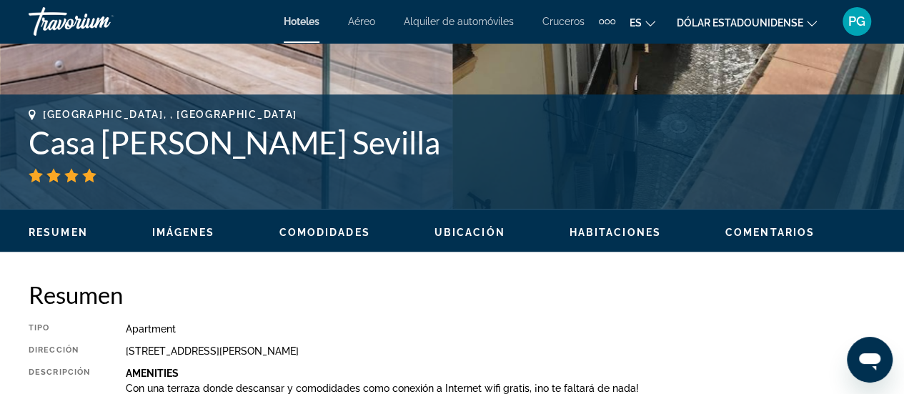
scroll to position [519, 0]
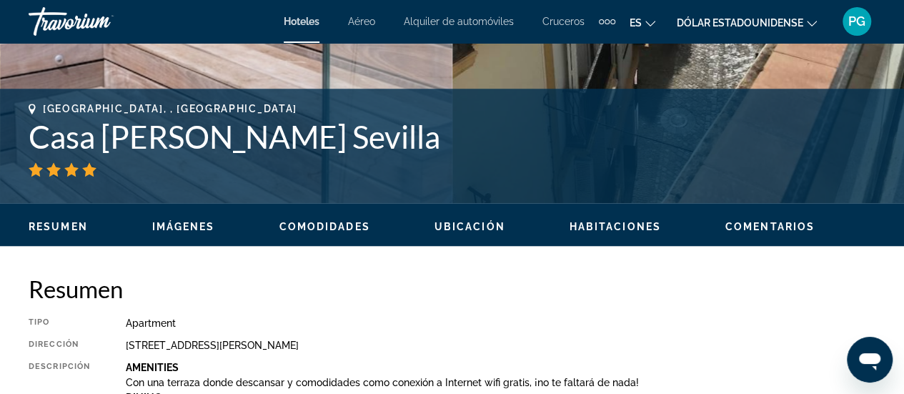
click at [206, 226] on span "Imágenes" at bounding box center [183, 226] width 63 height 11
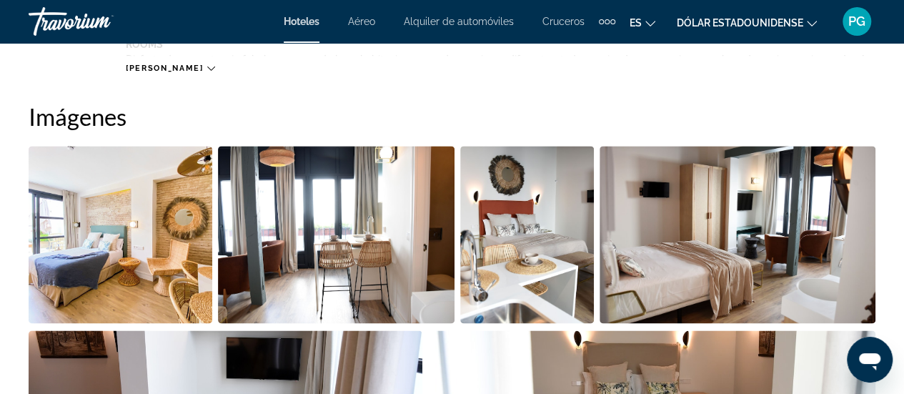
scroll to position [948, 0]
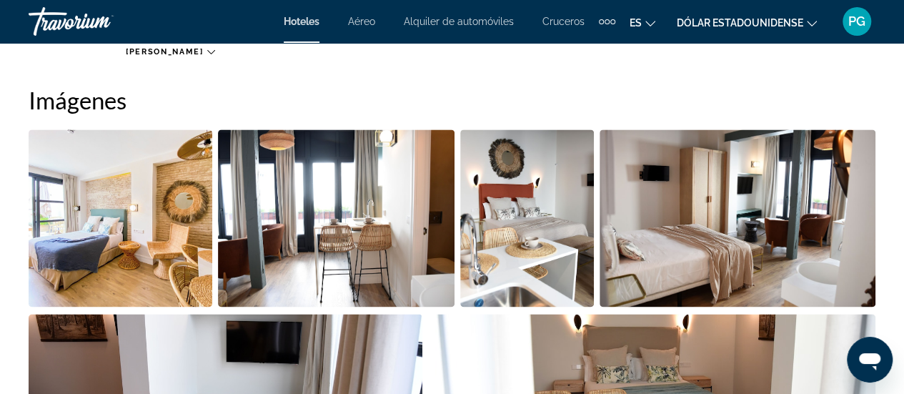
click at [187, 240] on img "Open full-screen image slider" at bounding box center [121, 217] width 184 height 177
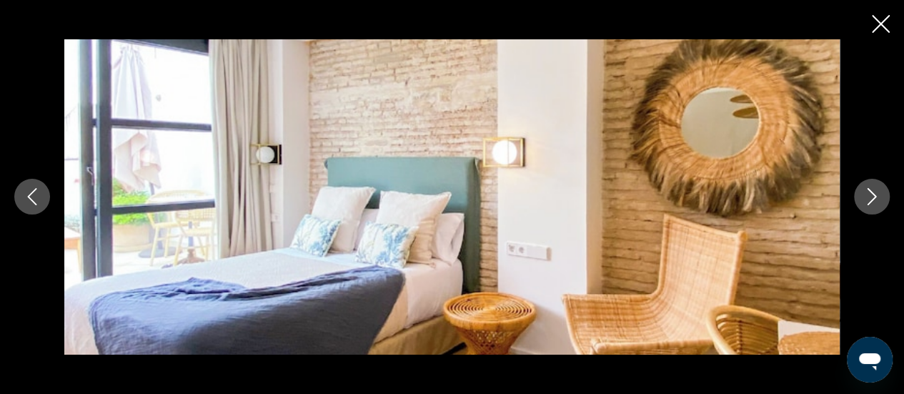
click at [871, 194] on icon "Next image" at bounding box center [871, 197] width 9 height 17
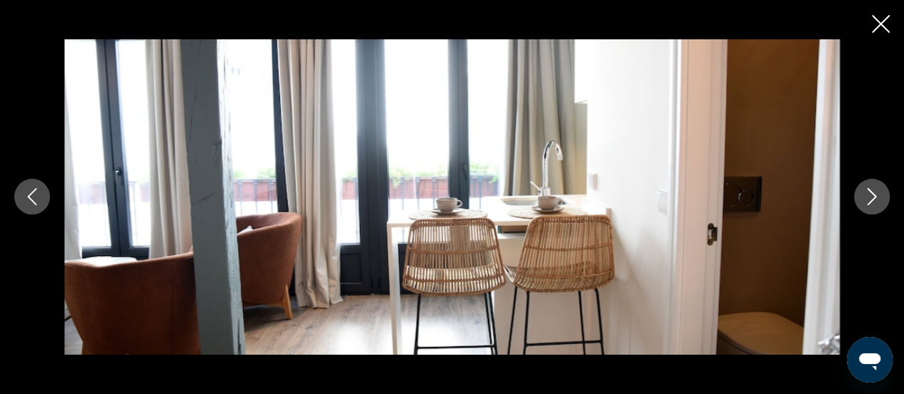
click at [871, 194] on icon "Next image" at bounding box center [871, 197] width 9 height 17
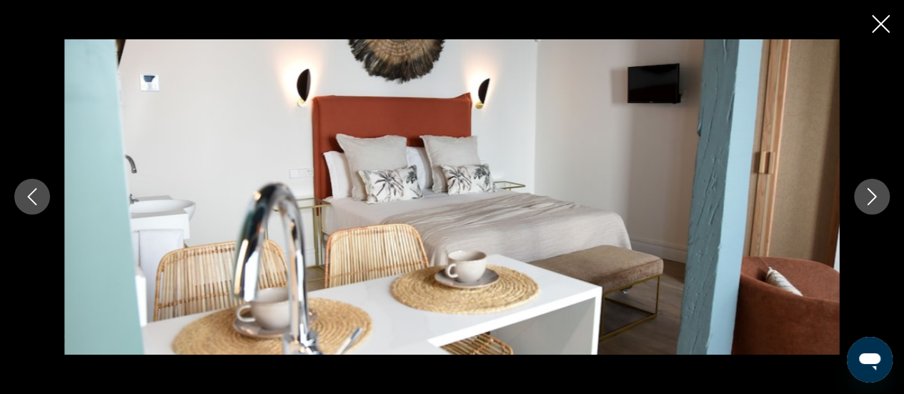
click at [871, 194] on icon "Next image" at bounding box center [871, 197] width 9 height 17
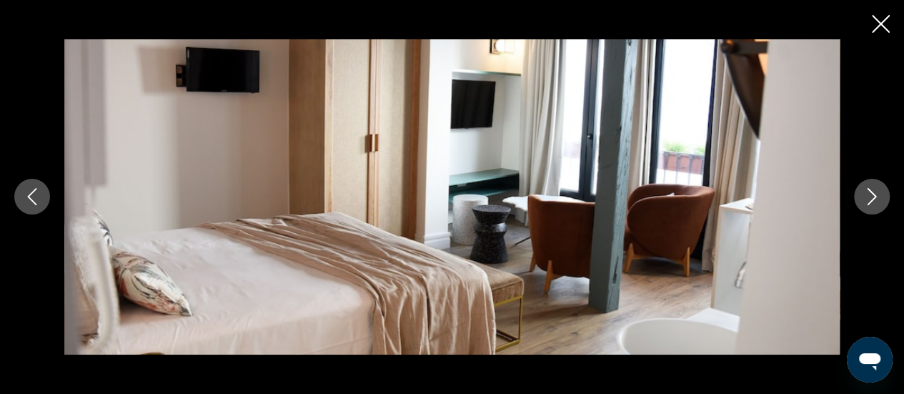
click at [871, 194] on icon "Next image" at bounding box center [871, 197] width 9 height 17
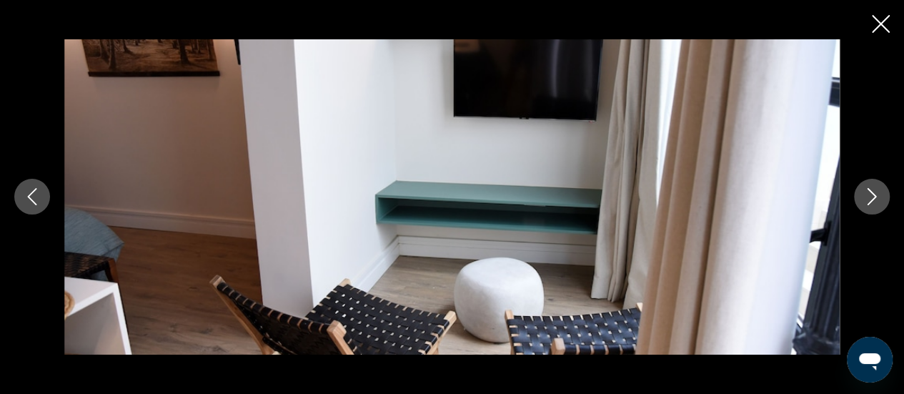
click at [871, 194] on icon "Next image" at bounding box center [871, 197] width 9 height 17
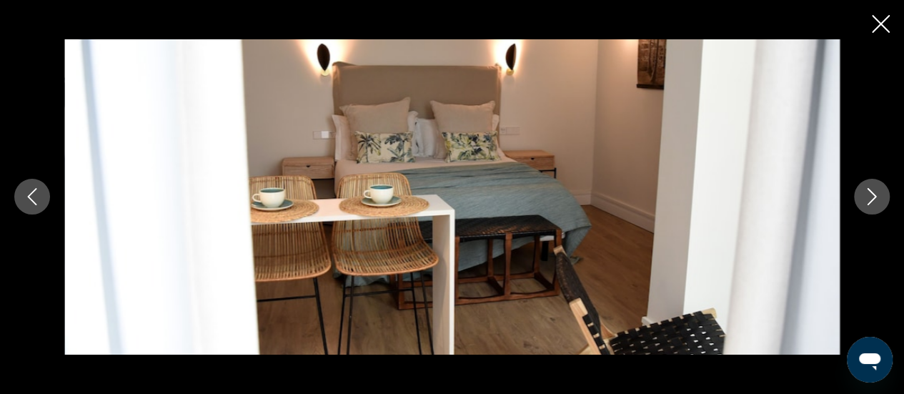
click at [871, 194] on icon "Next image" at bounding box center [871, 197] width 9 height 17
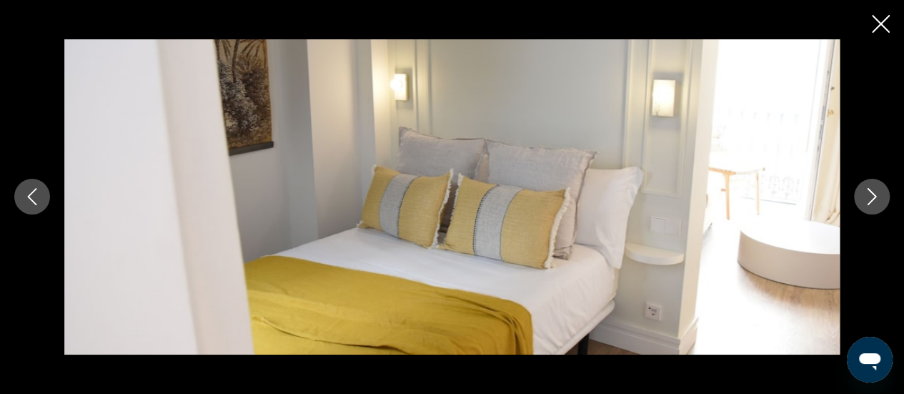
click at [871, 194] on icon "Next image" at bounding box center [871, 197] width 9 height 17
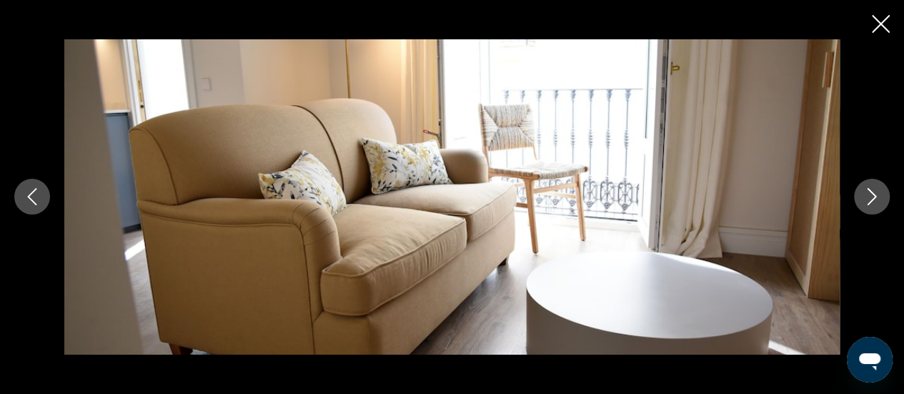
click at [871, 194] on icon "Next image" at bounding box center [871, 197] width 9 height 17
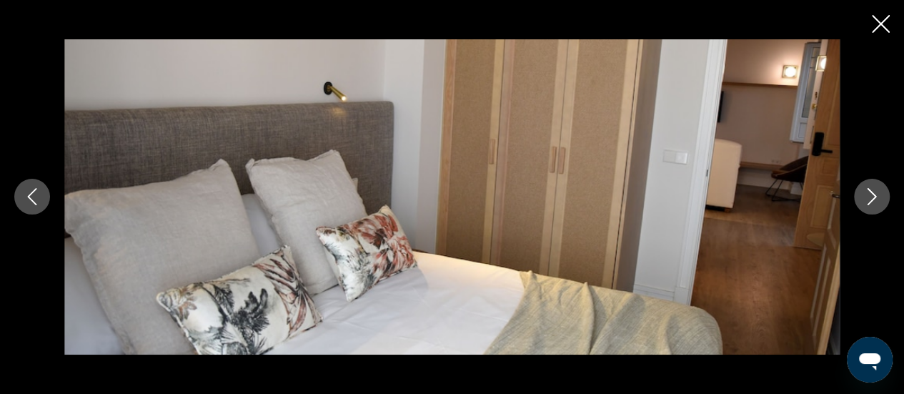
click at [871, 194] on icon "Next image" at bounding box center [871, 197] width 9 height 17
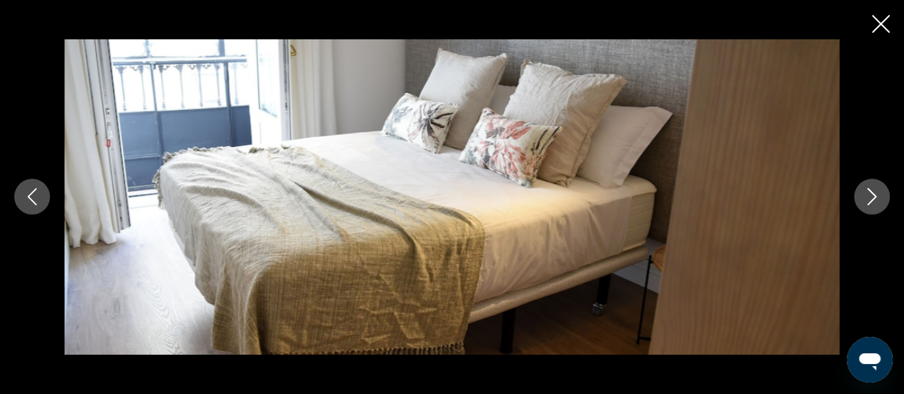
click at [871, 194] on icon "Next image" at bounding box center [871, 197] width 9 height 17
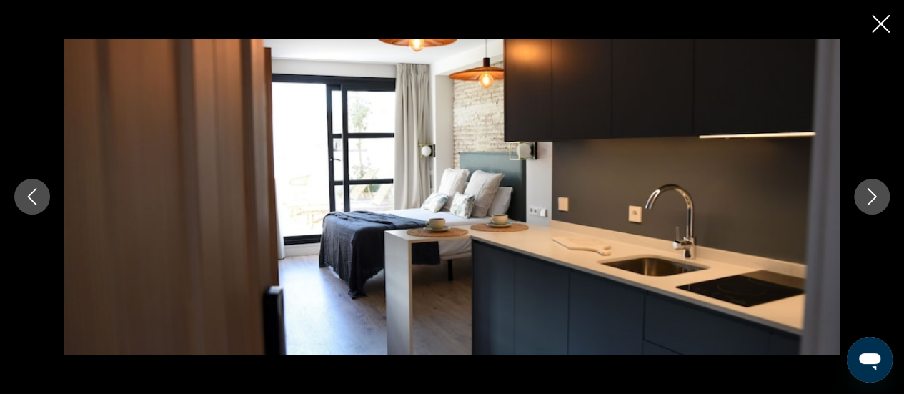
click at [871, 194] on icon "Next image" at bounding box center [871, 197] width 9 height 17
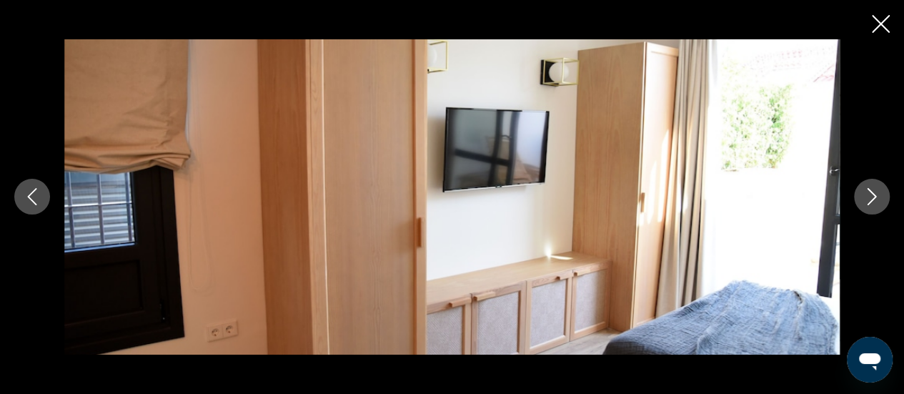
click at [871, 194] on icon "Next image" at bounding box center [871, 197] width 9 height 17
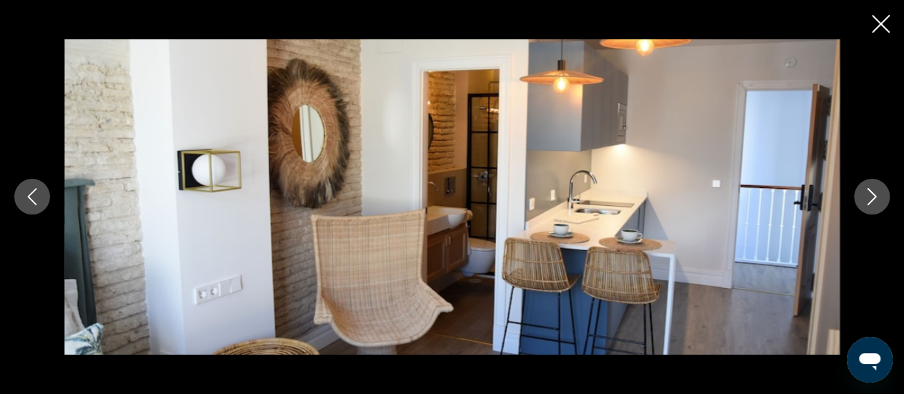
click at [871, 194] on icon "Next image" at bounding box center [871, 197] width 9 height 17
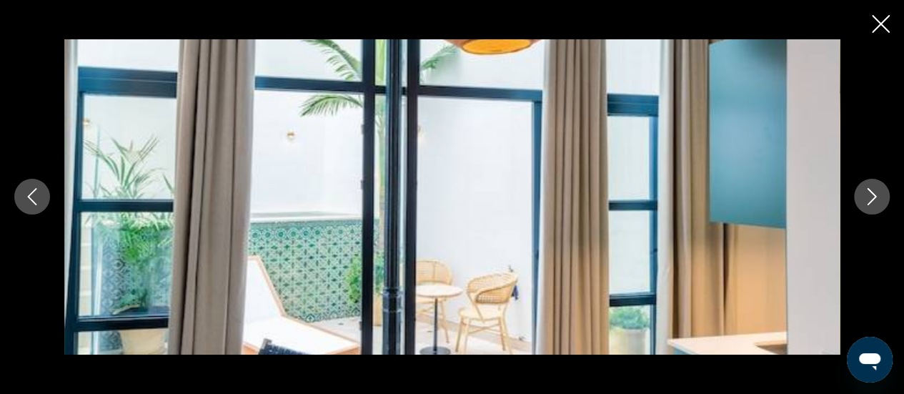
click at [871, 194] on icon "Next image" at bounding box center [871, 197] width 9 height 17
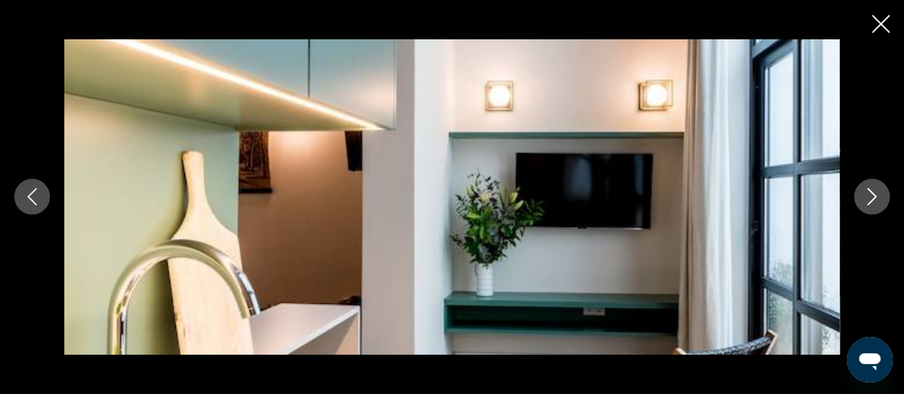
click at [871, 194] on icon "Next image" at bounding box center [871, 197] width 9 height 17
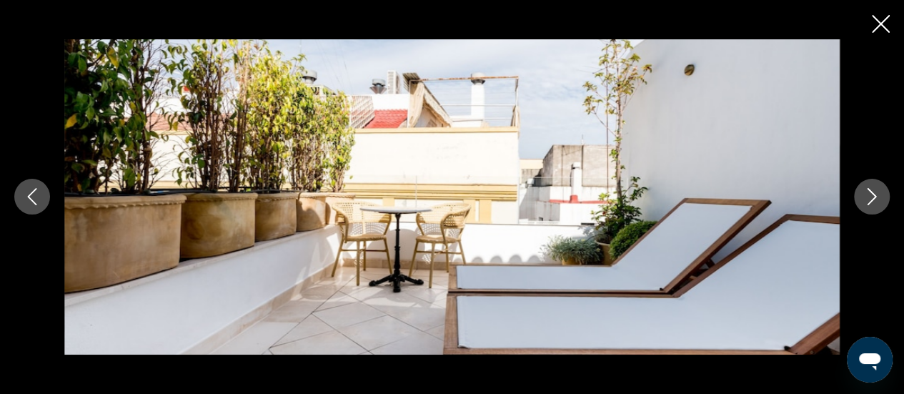
click at [871, 194] on icon "Next image" at bounding box center [871, 197] width 9 height 17
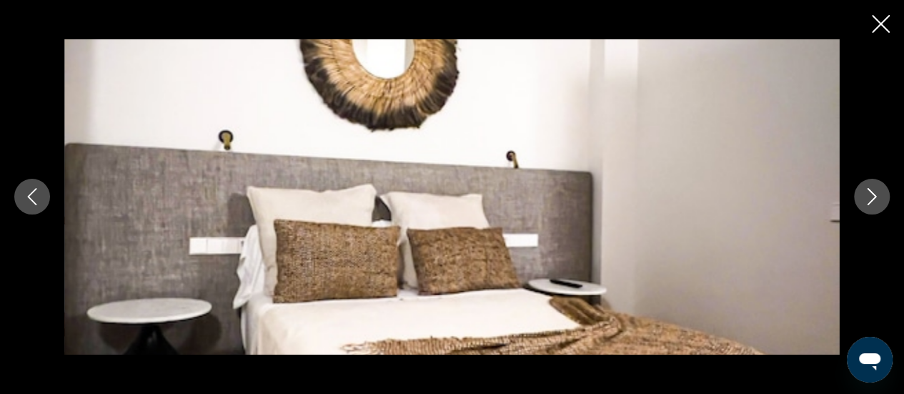
click at [871, 194] on icon "Next image" at bounding box center [871, 197] width 9 height 17
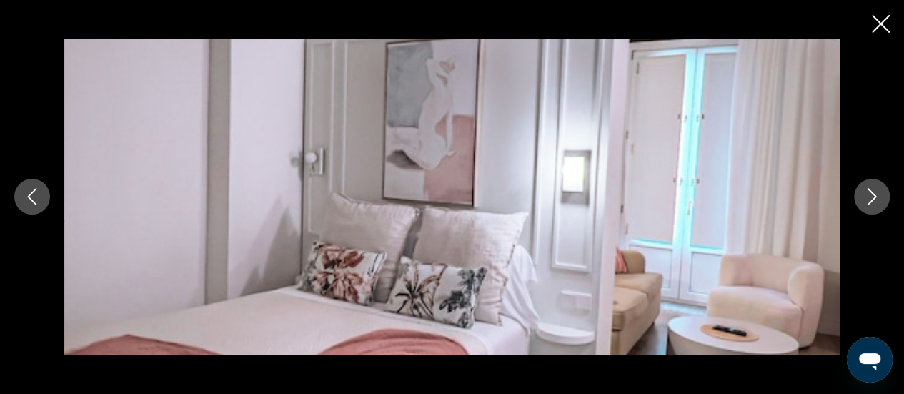
click at [871, 194] on icon "Next image" at bounding box center [871, 197] width 9 height 17
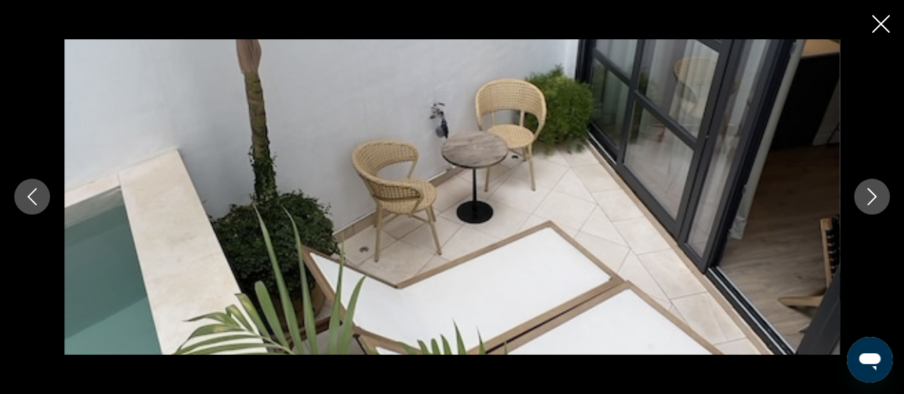
click at [871, 194] on icon "Next image" at bounding box center [871, 197] width 9 height 17
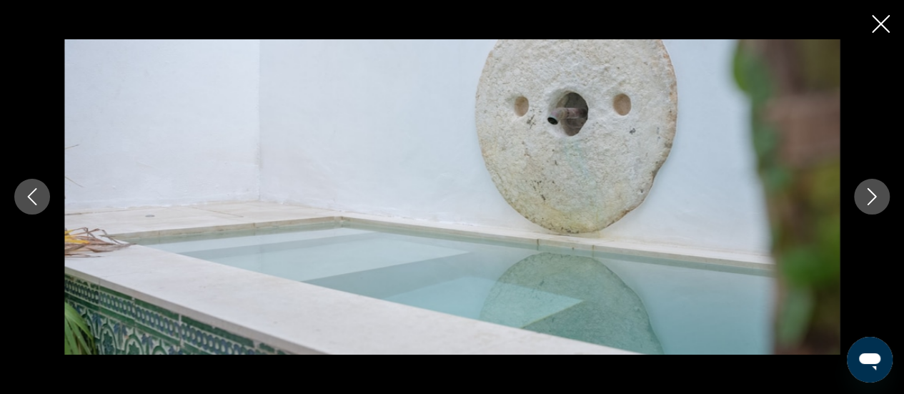
click at [871, 194] on icon "Next image" at bounding box center [871, 197] width 9 height 17
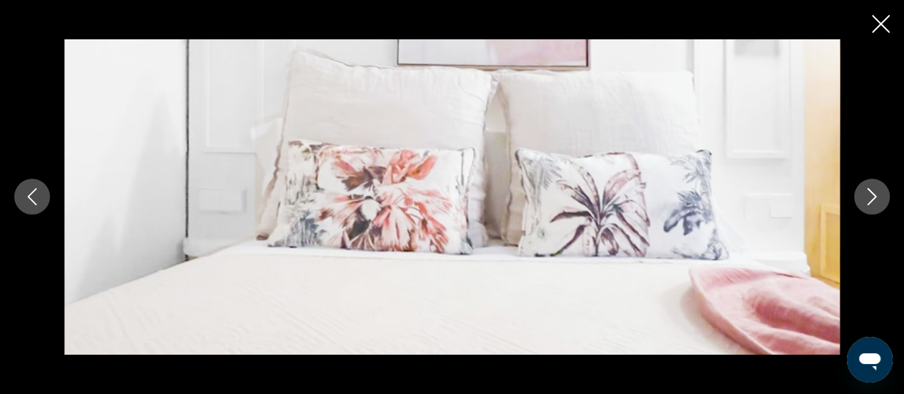
click at [871, 194] on icon "Next image" at bounding box center [871, 197] width 9 height 17
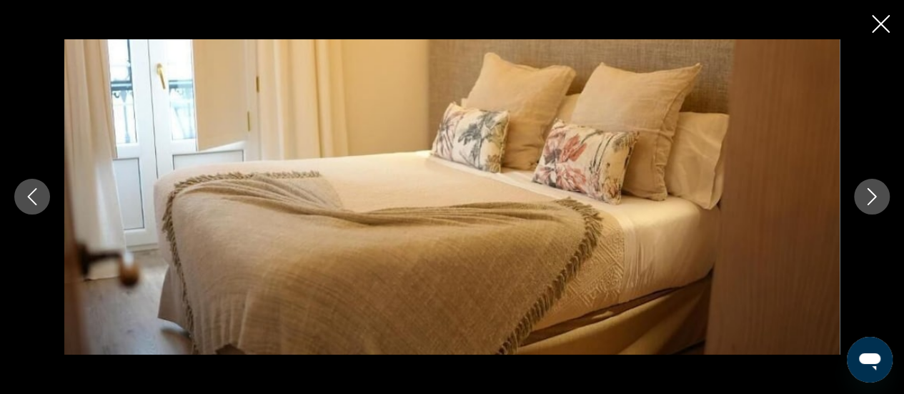
click at [871, 194] on icon "Next image" at bounding box center [871, 197] width 9 height 17
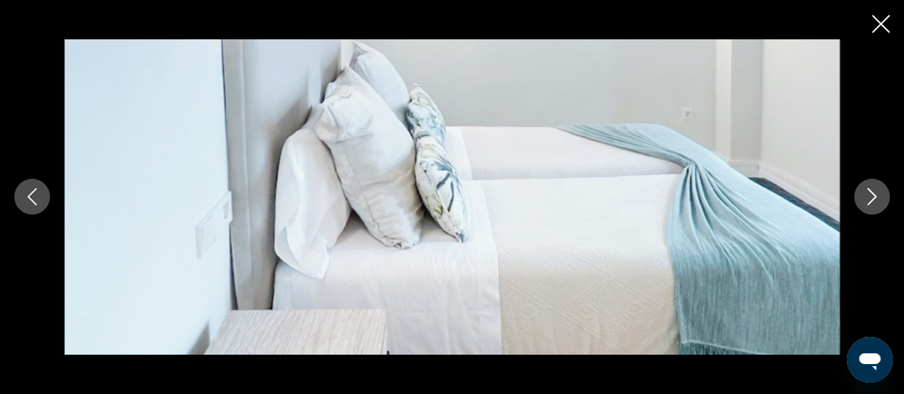
click at [871, 194] on icon "Next image" at bounding box center [871, 197] width 9 height 17
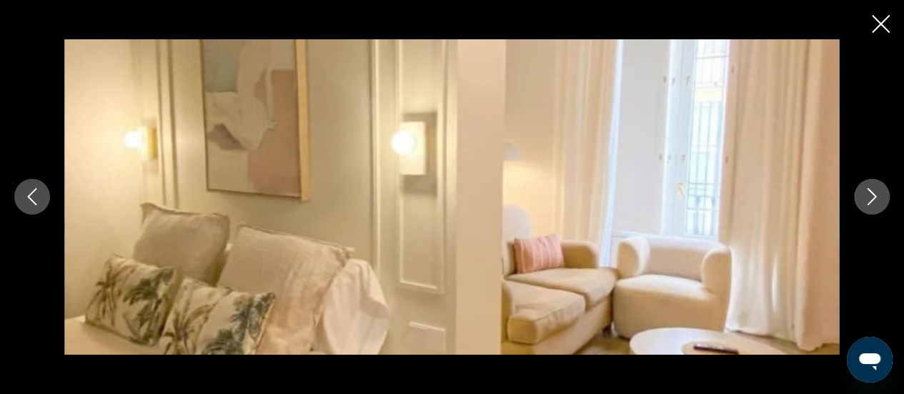
click at [871, 194] on icon "Next image" at bounding box center [871, 197] width 9 height 17
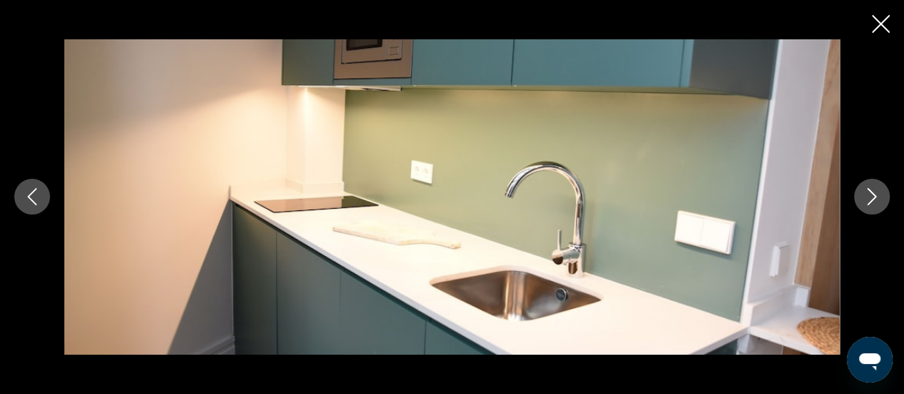
click at [871, 194] on icon "Next image" at bounding box center [871, 197] width 9 height 17
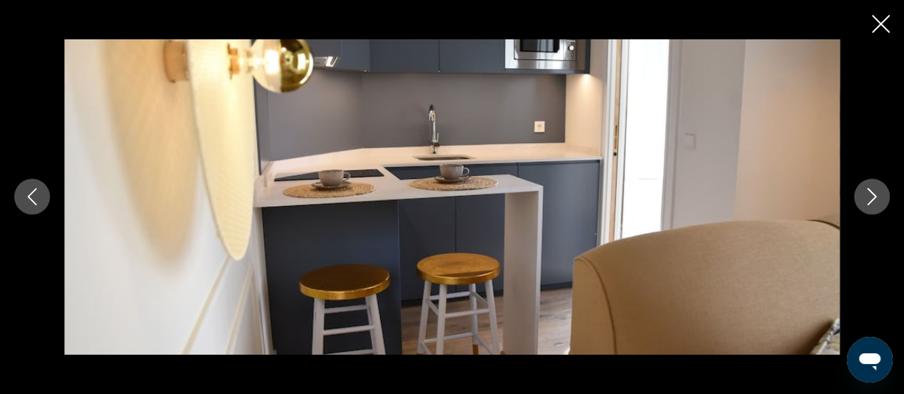
click at [871, 194] on icon "Next image" at bounding box center [871, 197] width 9 height 17
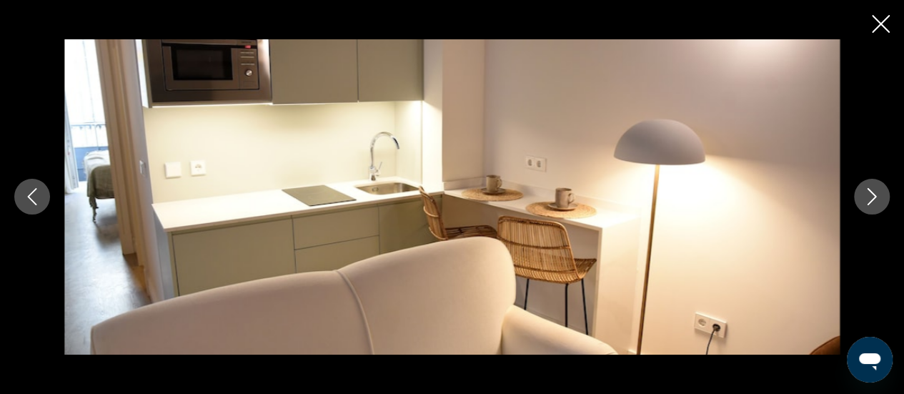
click at [871, 194] on icon "Next image" at bounding box center [871, 197] width 9 height 17
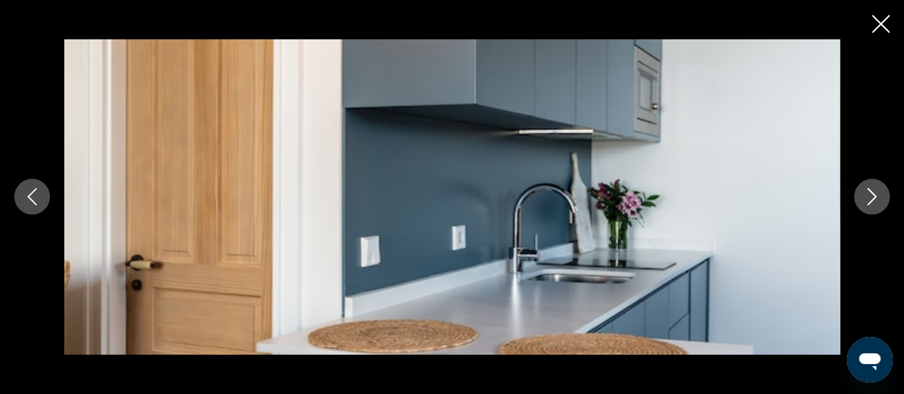
click at [871, 194] on icon "Next image" at bounding box center [871, 197] width 9 height 17
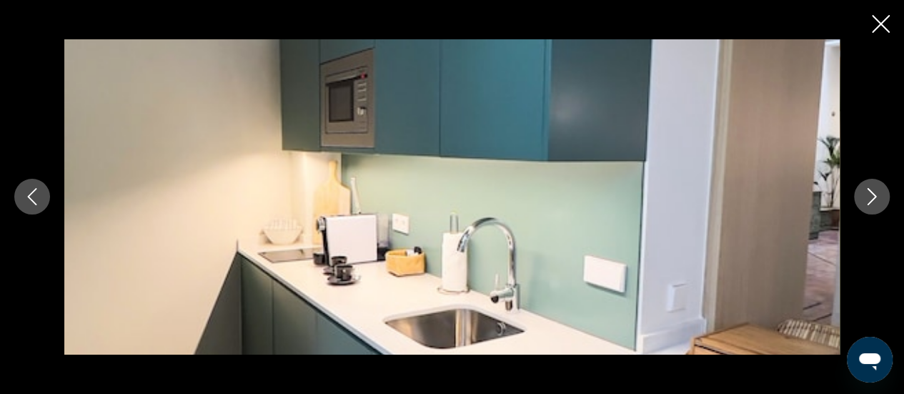
click at [871, 194] on icon "Next image" at bounding box center [871, 197] width 9 height 17
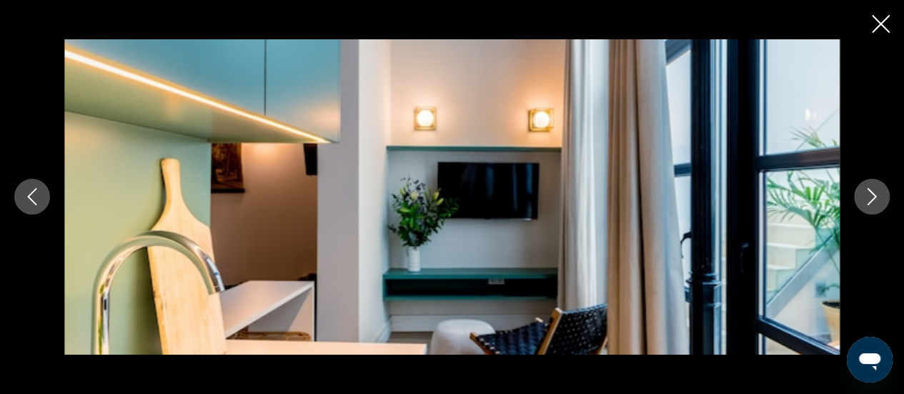
drag, startPoint x: 871, startPoint y: 194, endPoint x: 588, endPoint y: 86, distance: 303.1
click at [588, 86] on img "Contenido principal" at bounding box center [451, 196] width 775 height 315
click at [869, 195] on icon "Next image" at bounding box center [871, 196] width 17 height 17
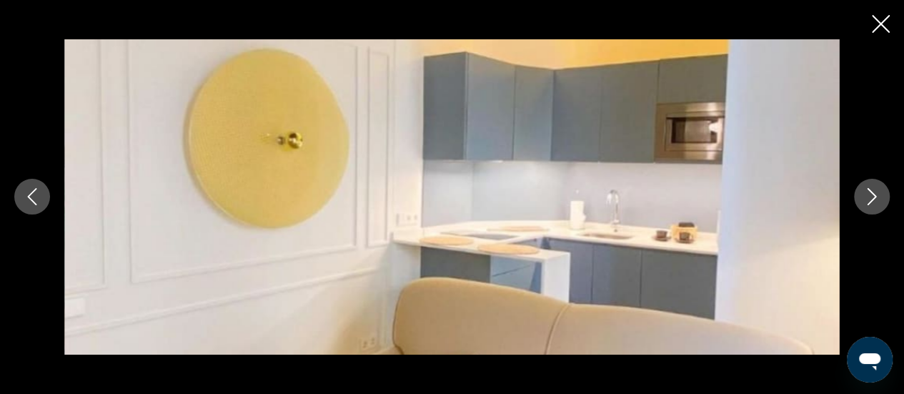
click at [869, 195] on icon "Next image" at bounding box center [871, 196] width 17 height 17
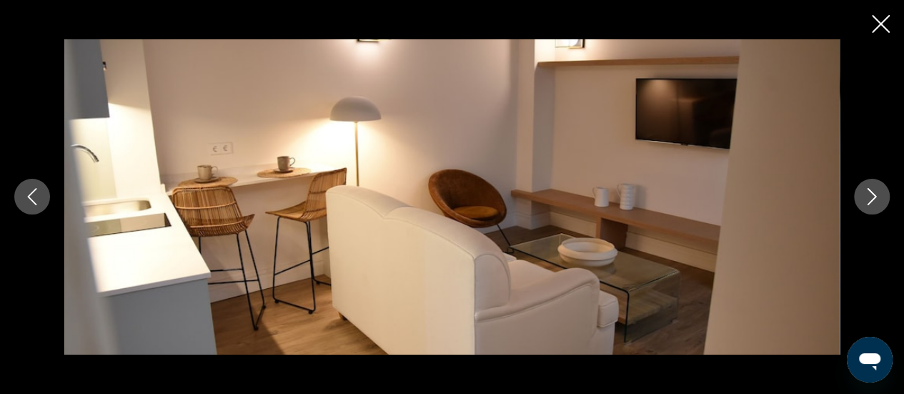
click at [869, 195] on icon "Next image" at bounding box center [871, 196] width 17 height 17
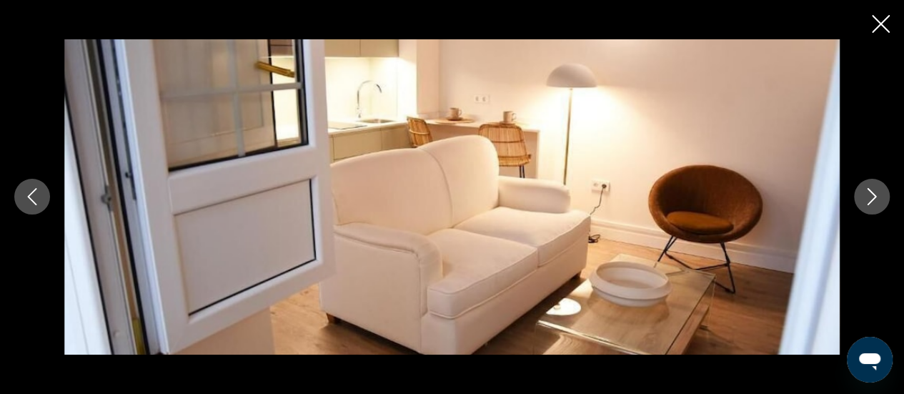
click at [869, 195] on icon "Next image" at bounding box center [871, 196] width 17 height 17
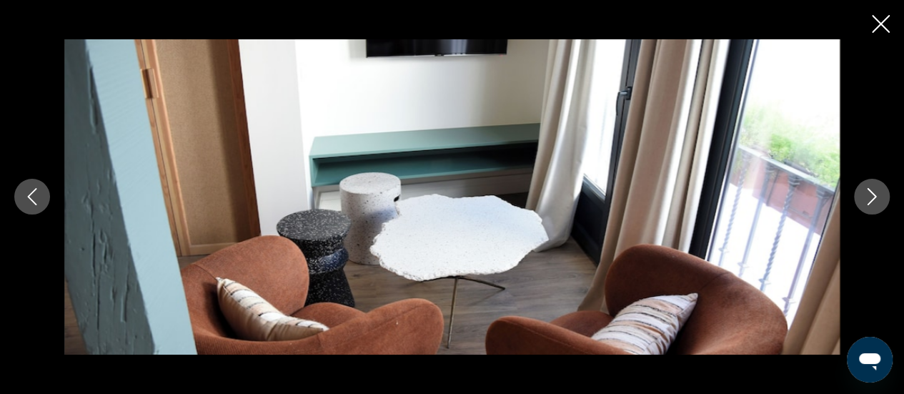
click at [869, 195] on icon "Next image" at bounding box center [871, 196] width 17 height 17
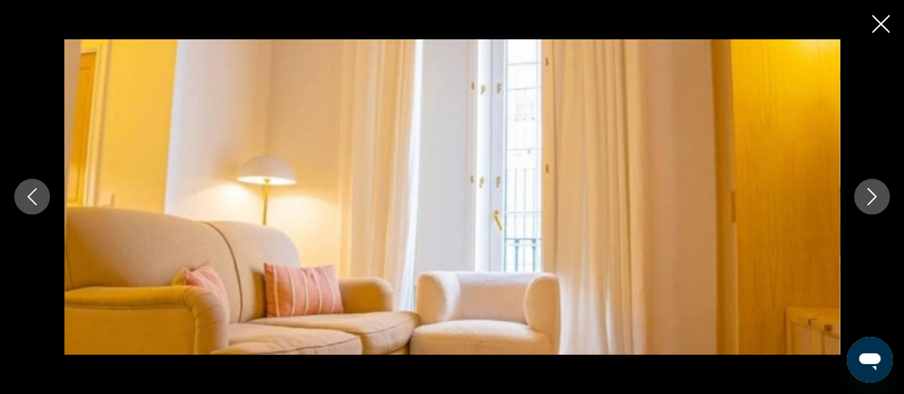
click at [869, 195] on icon "Next image" at bounding box center [871, 196] width 17 height 17
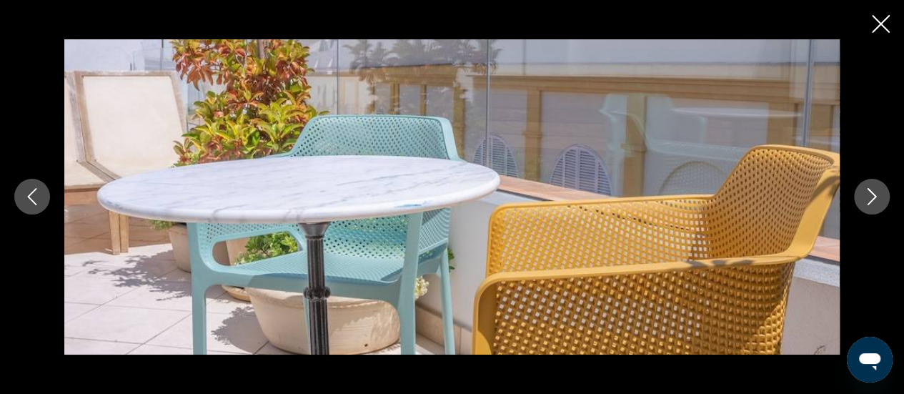
click at [869, 195] on icon "Next image" at bounding box center [871, 196] width 17 height 17
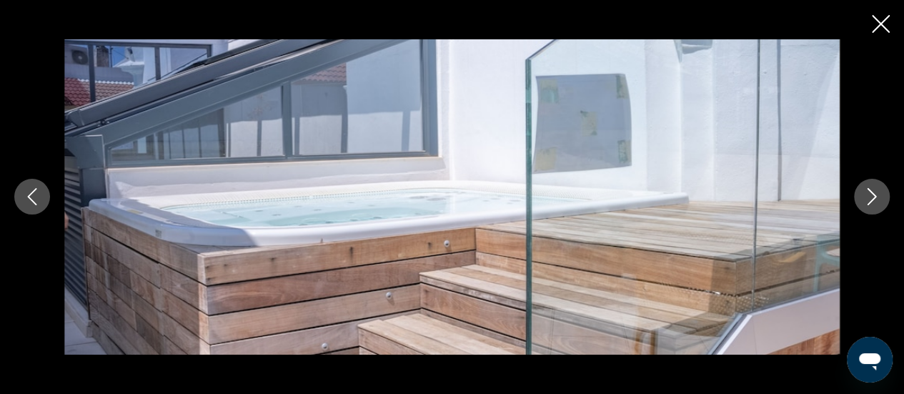
click at [869, 195] on icon "Next image" at bounding box center [871, 196] width 17 height 17
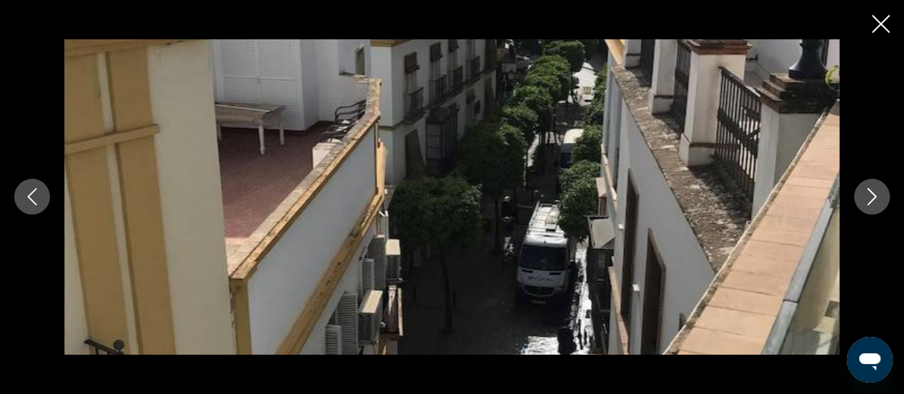
click at [869, 195] on icon "Next image" at bounding box center [871, 196] width 17 height 17
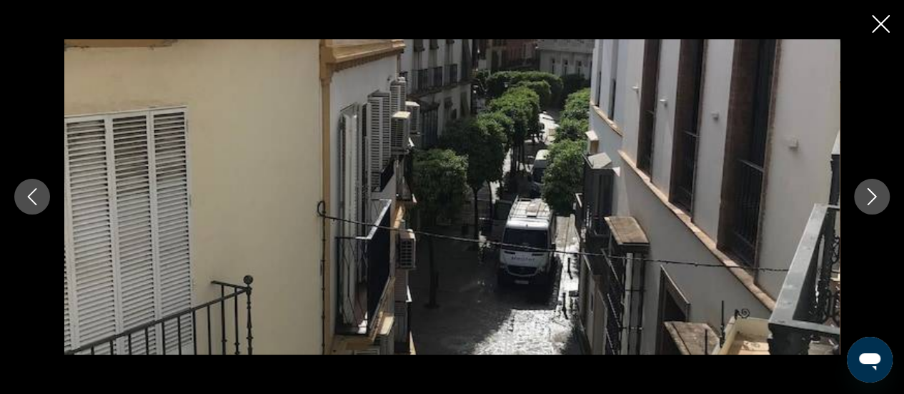
click at [869, 195] on icon "Next image" at bounding box center [871, 196] width 17 height 17
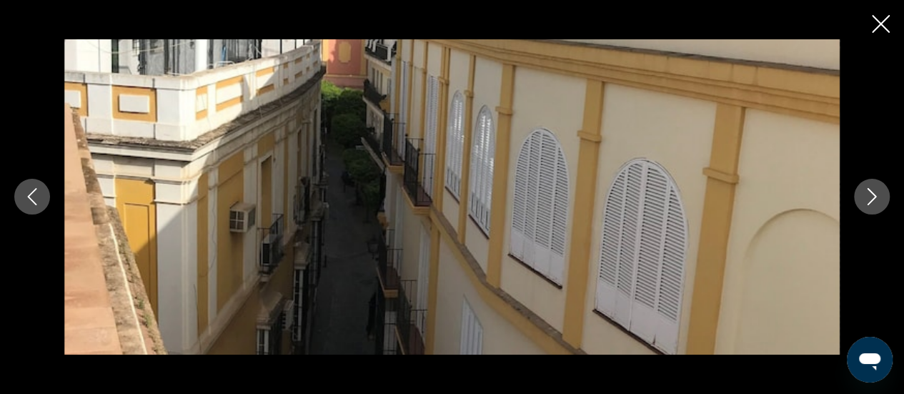
click at [869, 195] on icon "Next image" at bounding box center [871, 196] width 17 height 17
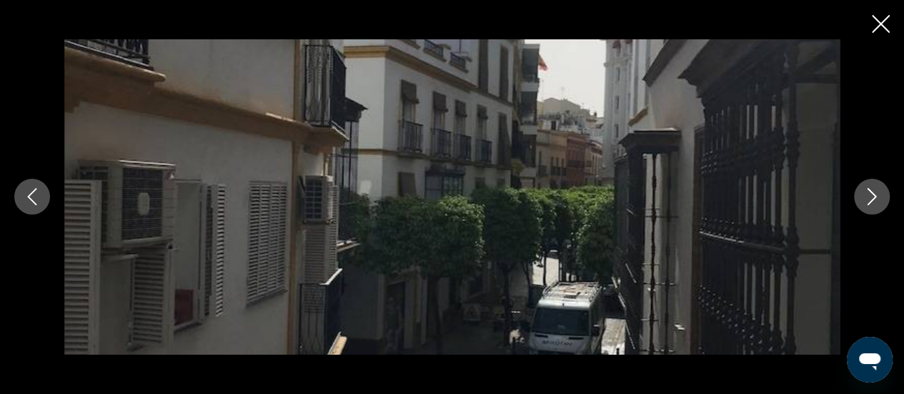
click at [874, 24] on icon "Close slideshow" at bounding box center [880, 24] width 18 height 18
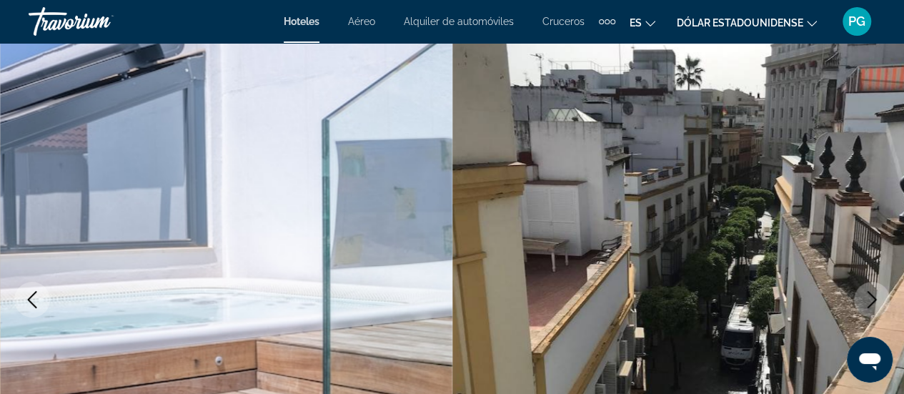
scroll to position [0, 0]
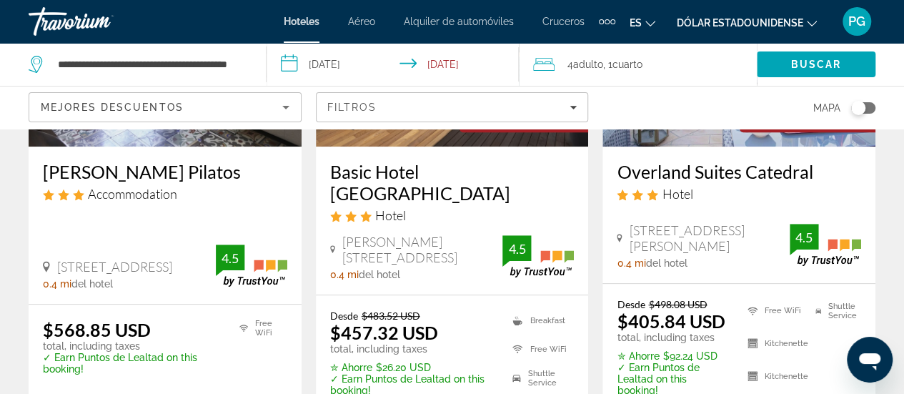
scroll to position [265, 0]
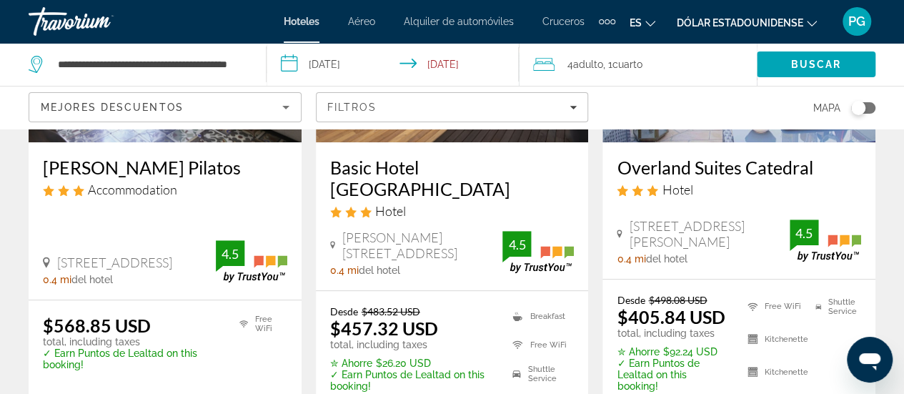
click at [376, 168] on h3 "Basic Hotel [GEOGRAPHIC_DATA]" at bounding box center [452, 177] width 244 height 43
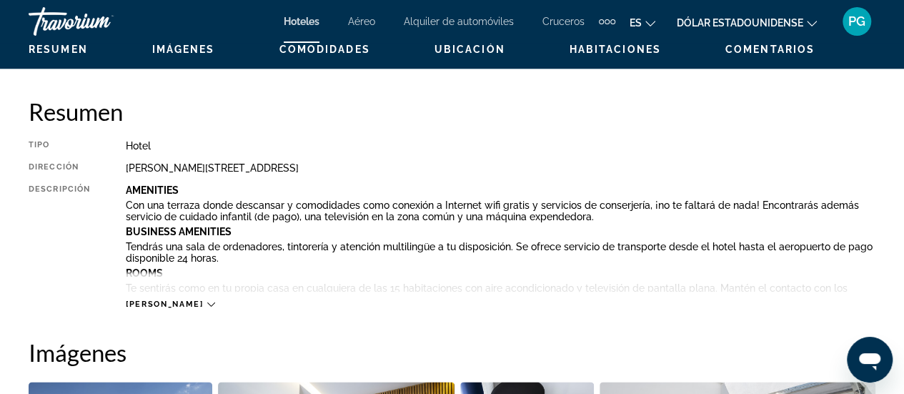
scroll to position [699, 0]
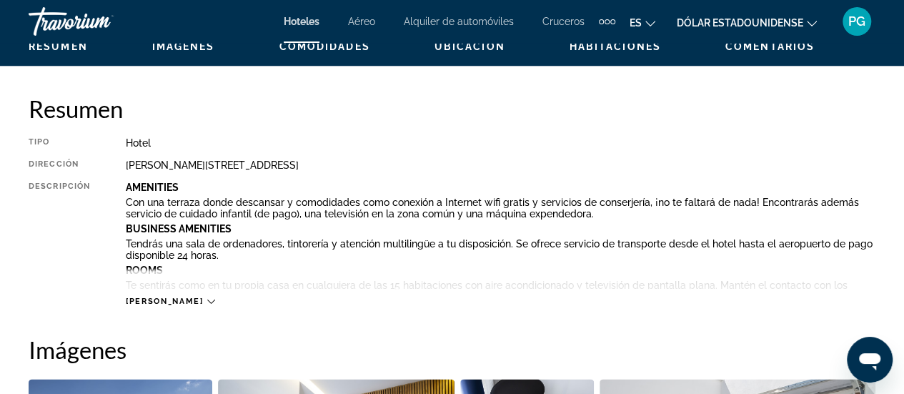
click at [207, 303] on icon "Contenido principal" at bounding box center [211, 301] width 8 height 8
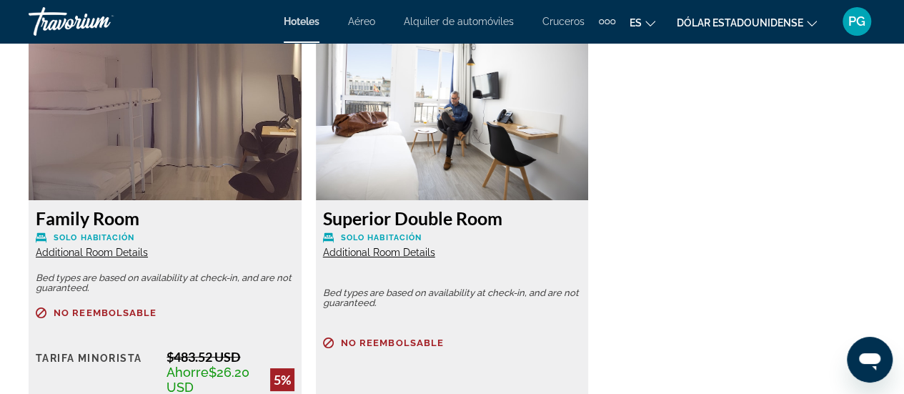
scroll to position [2623, 0]
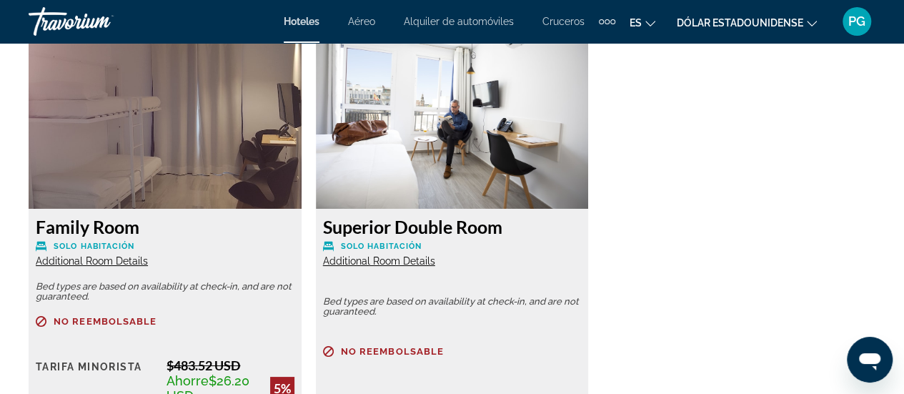
click at [104, 255] on span "Additional Room Details" at bounding box center [92, 260] width 112 height 11
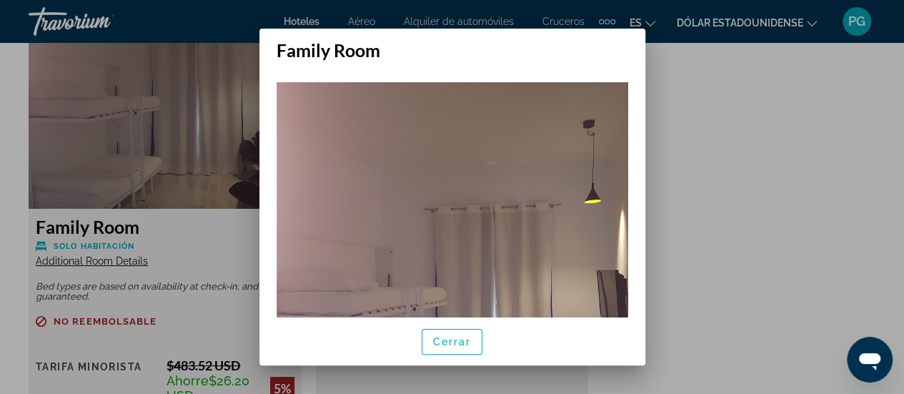
scroll to position [0, 0]
click at [463, 343] on font "Cerrar" at bounding box center [452, 341] width 39 height 11
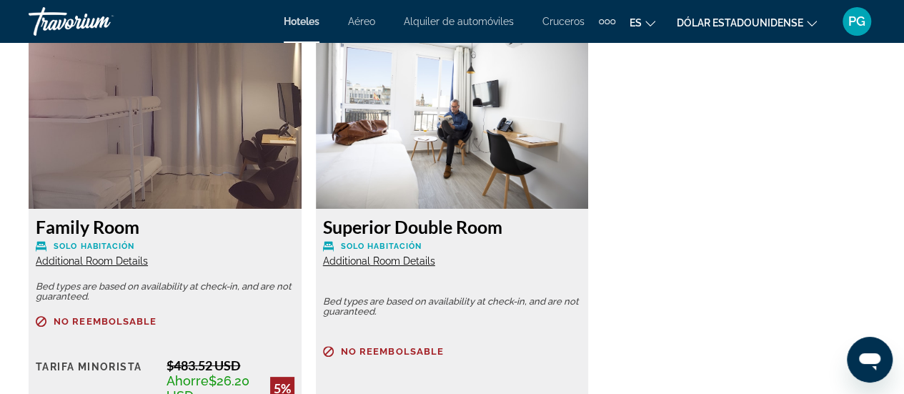
scroll to position [2623, 0]
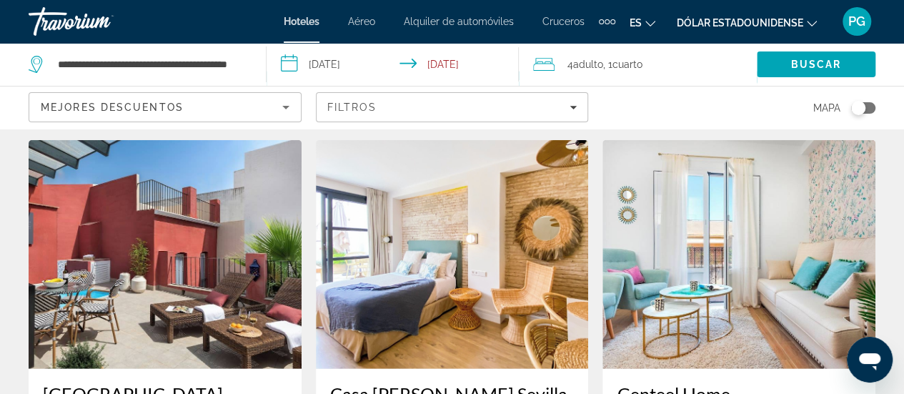
scroll to position [1808, 0]
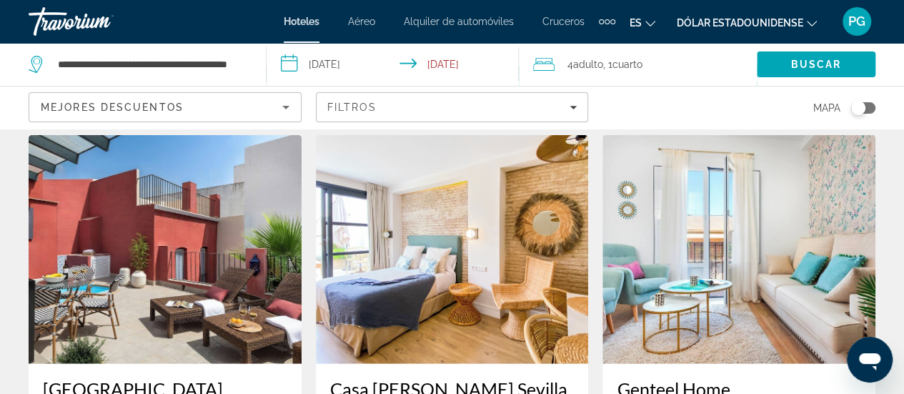
click at [411, 378] on h3 "Casa [PERSON_NAME] Sevilla" at bounding box center [452, 388] width 244 height 21
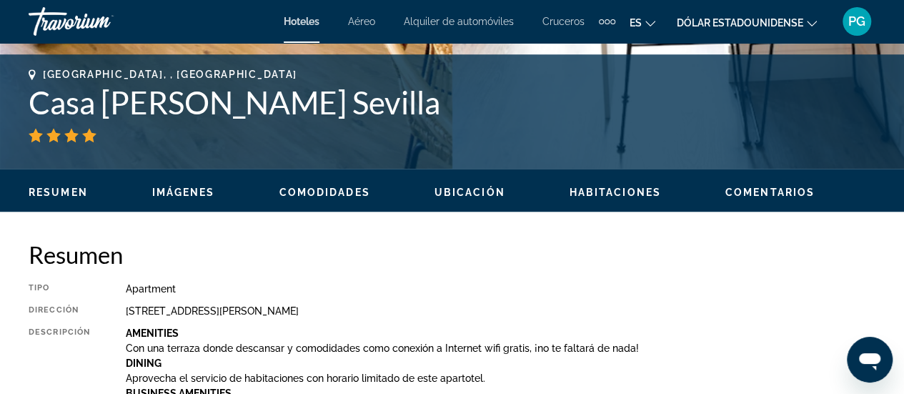
scroll to position [556, 0]
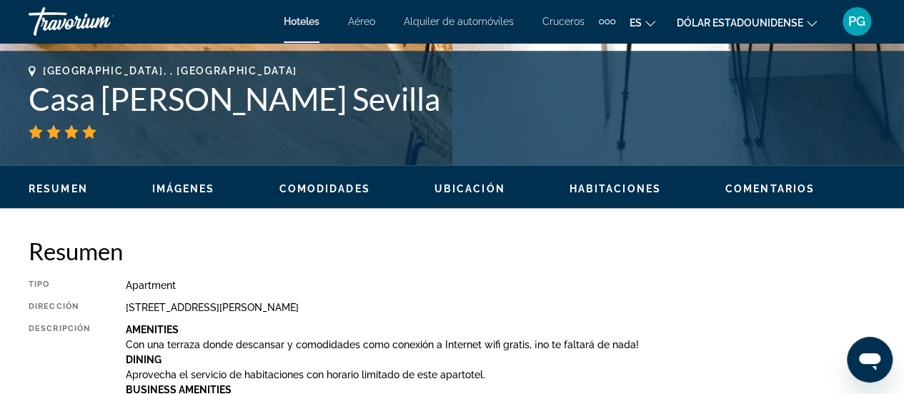
click at [62, 187] on span "Resumen" at bounding box center [58, 188] width 59 height 11
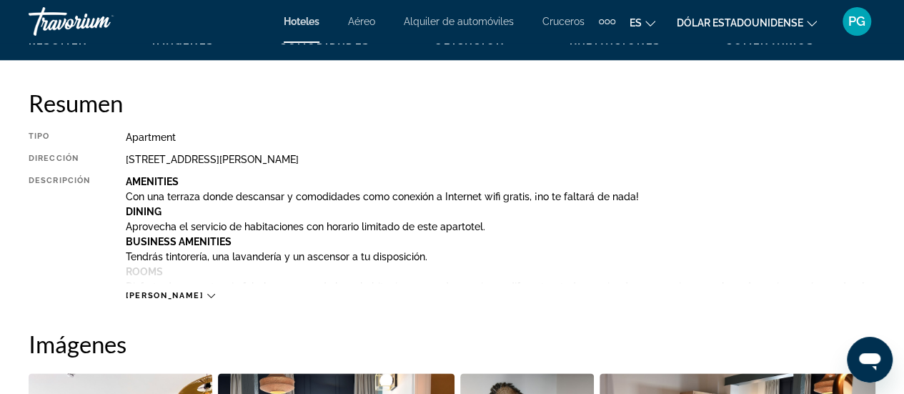
scroll to position [707, 0]
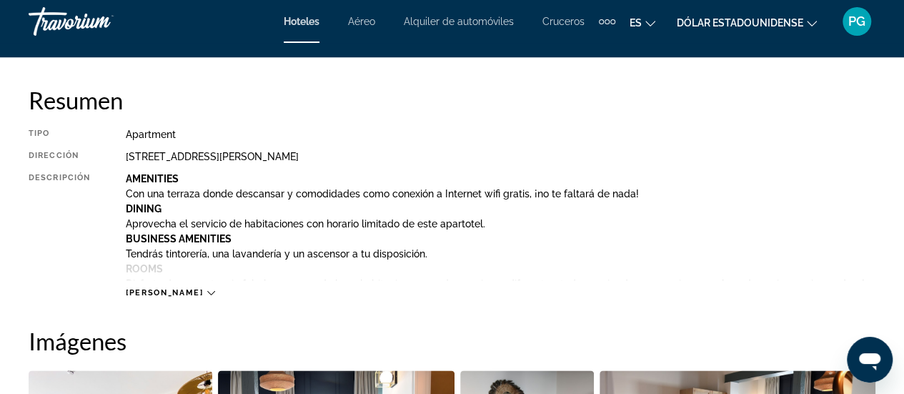
click at [164, 296] on span "[PERSON_NAME]" at bounding box center [164, 292] width 77 height 9
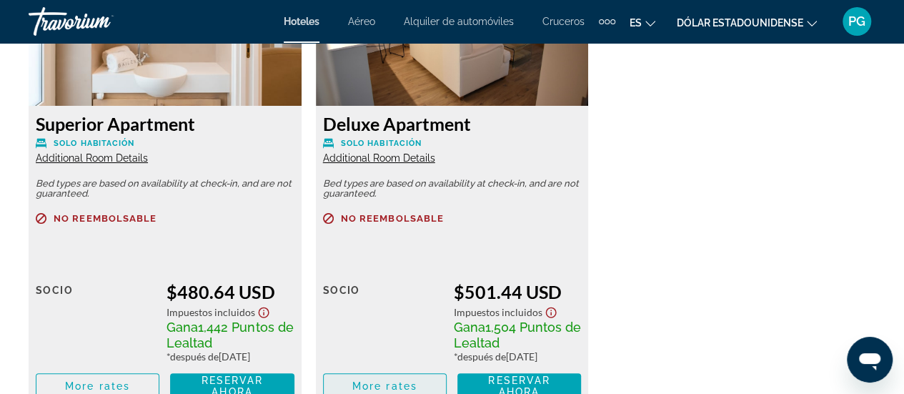
scroll to position [2608, 0]
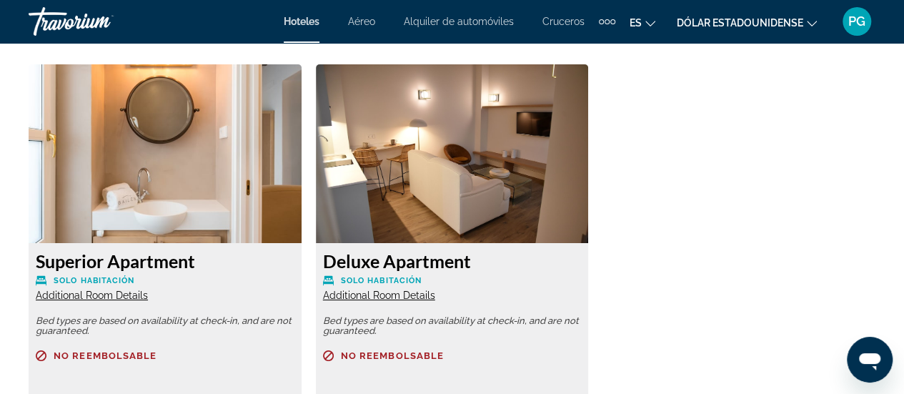
click at [382, 289] on span "Additional Room Details" at bounding box center [379, 294] width 112 height 11
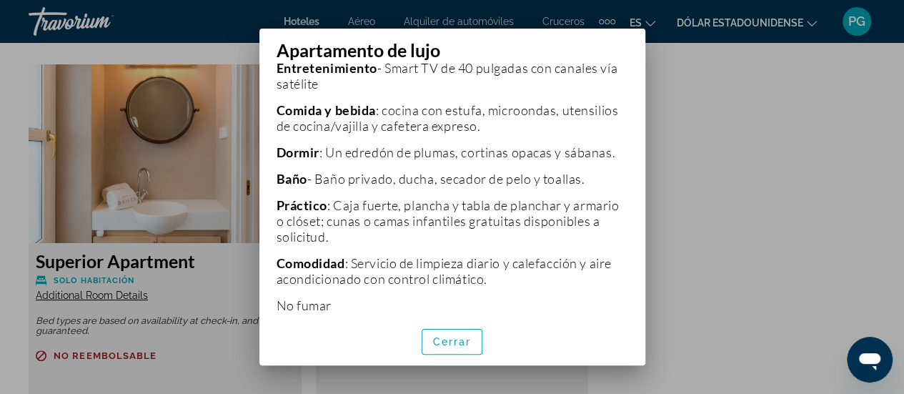
scroll to position [457, 0]
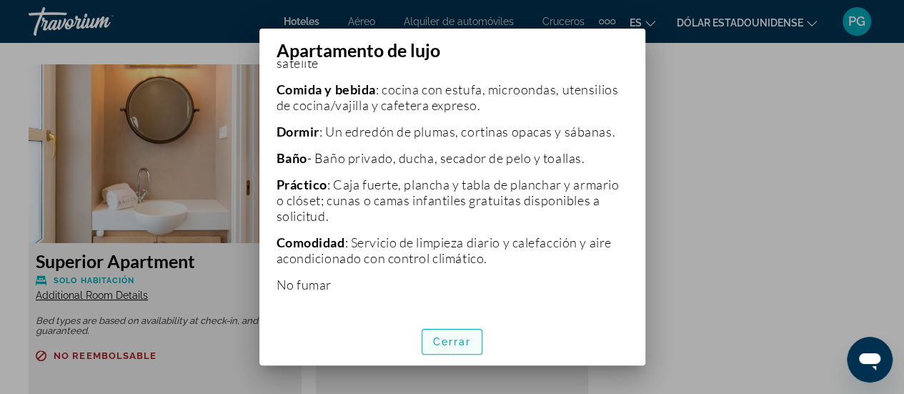
click at [462, 349] on span "button" at bounding box center [452, 341] width 60 height 34
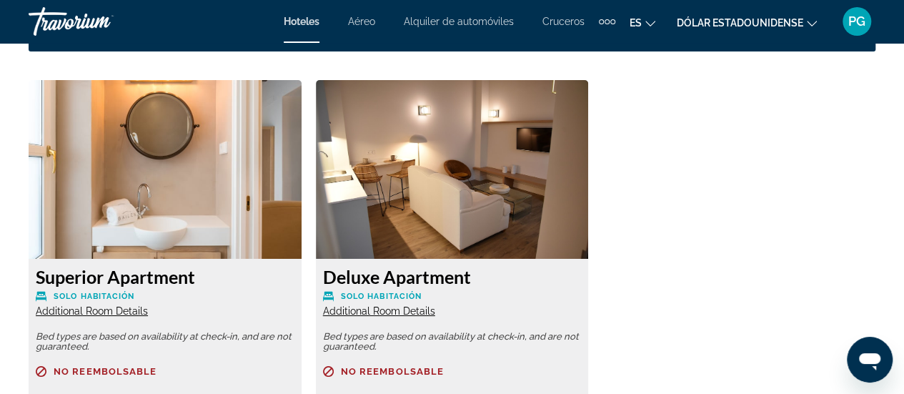
scroll to position [2646, 0]
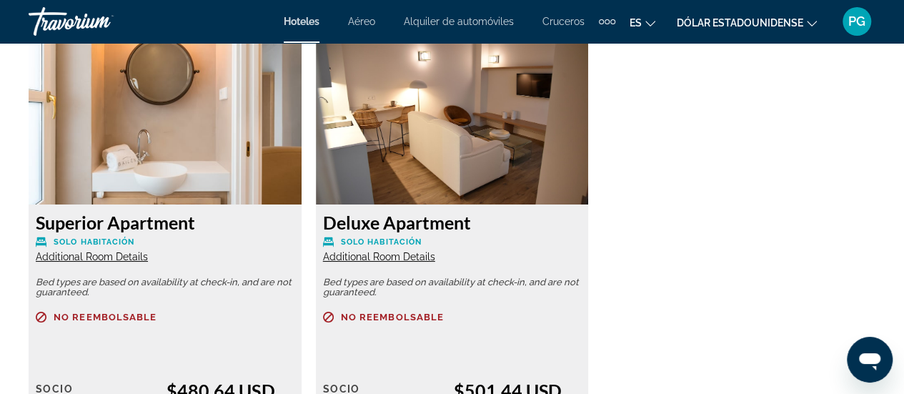
click at [130, 251] on span "Additional Room Details" at bounding box center [92, 256] width 112 height 11
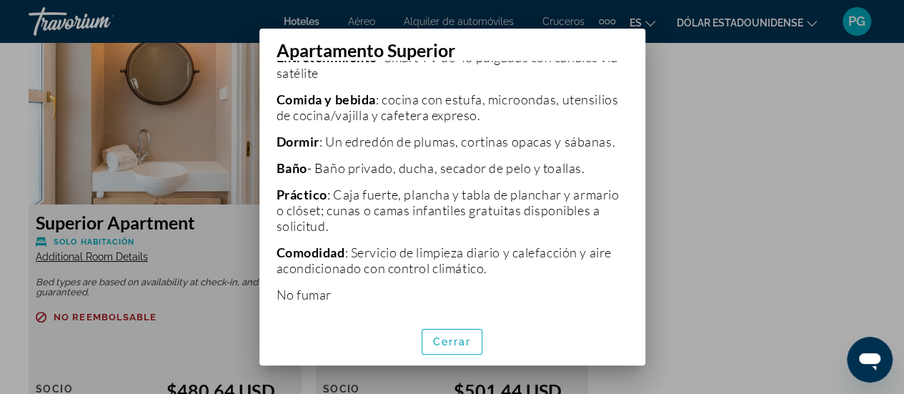
scroll to position [740, 0]
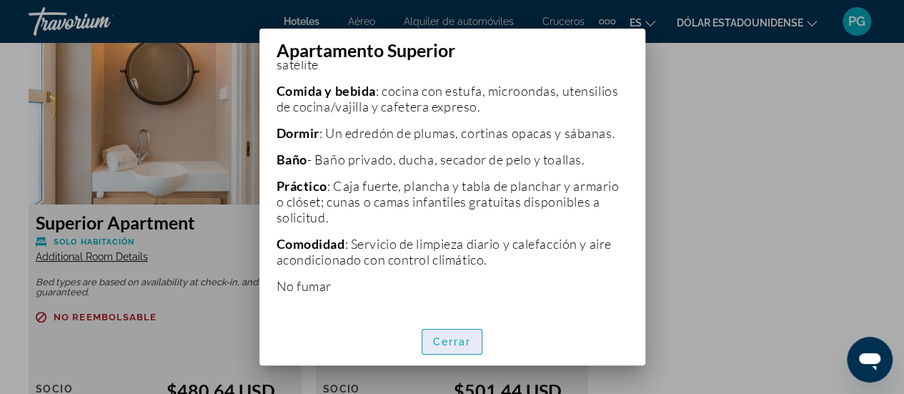
click at [475, 342] on span "button" at bounding box center [452, 341] width 60 height 34
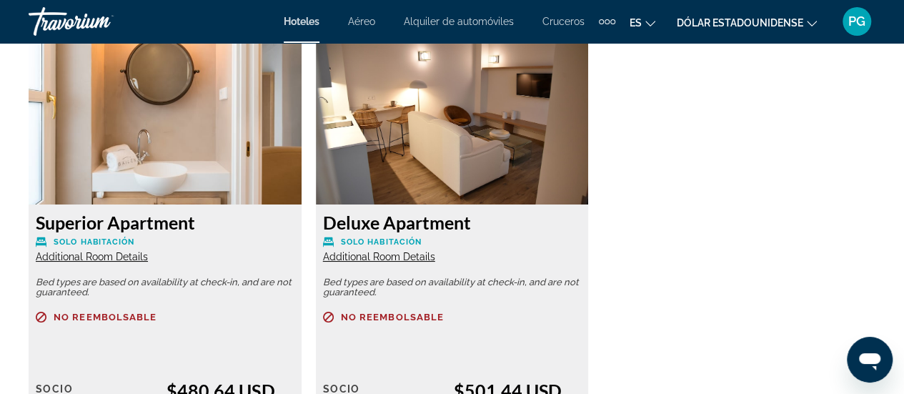
click at [489, 181] on img "Contenido principal" at bounding box center [452, 115] width 273 height 179
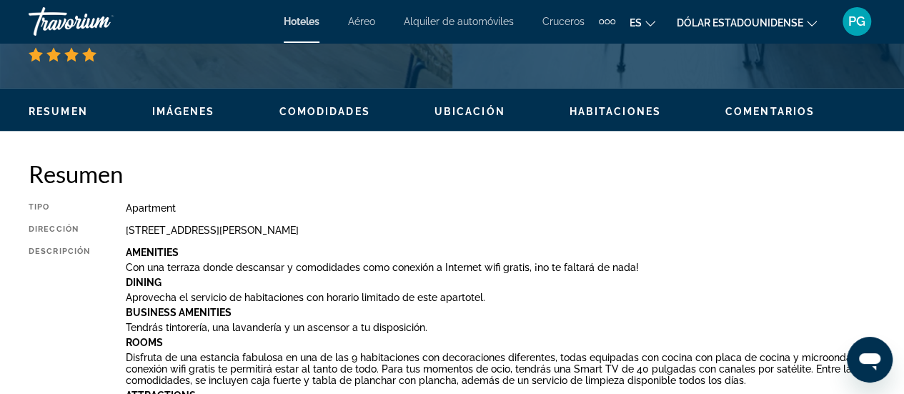
scroll to position [545, 0]
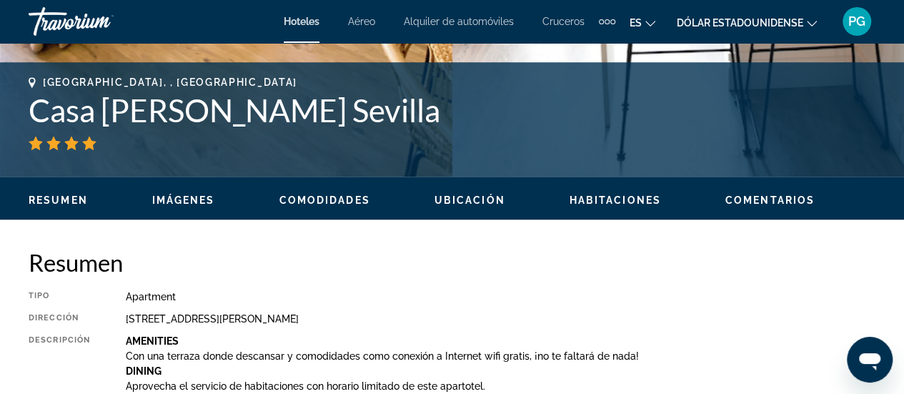
click at [616, 199] on span "Habitaciones" at bounding box center [614, 199] width 91 height 11
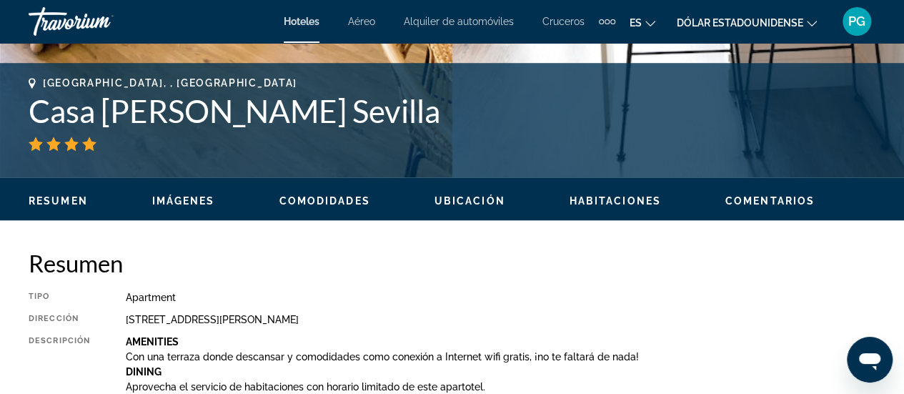
click at [740, 195] on span "Comentarios" at bounding box center [769, 200] width 89 height 11
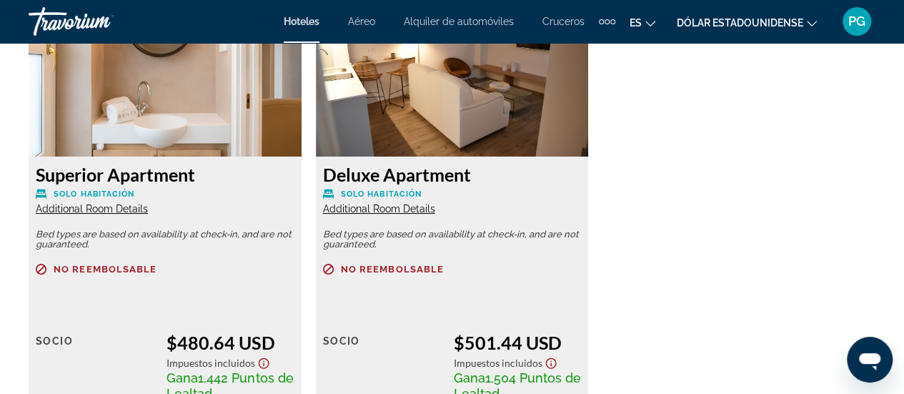
scroll to position [2695, 0]
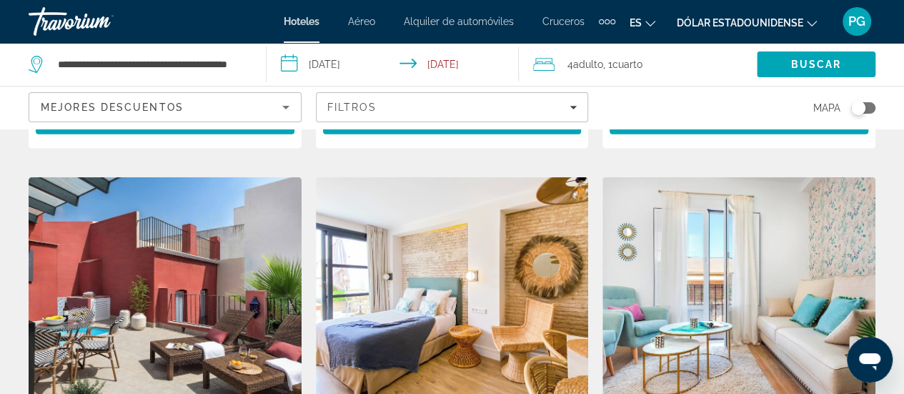
scroll to position [1765, 0]
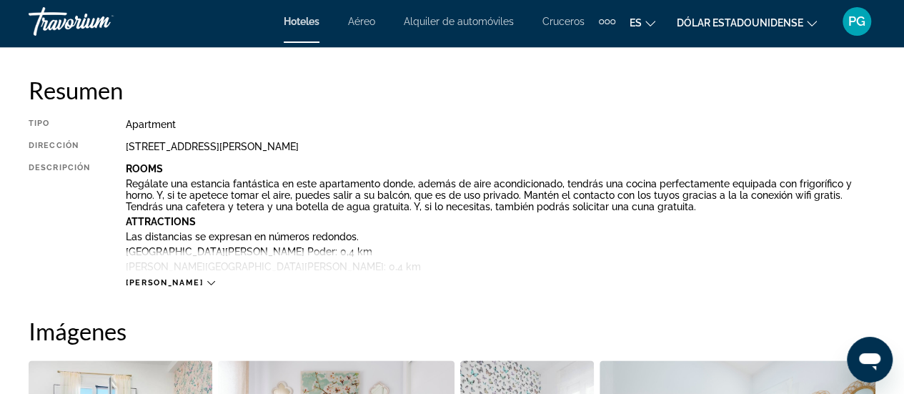
scroll to position [831, 0]
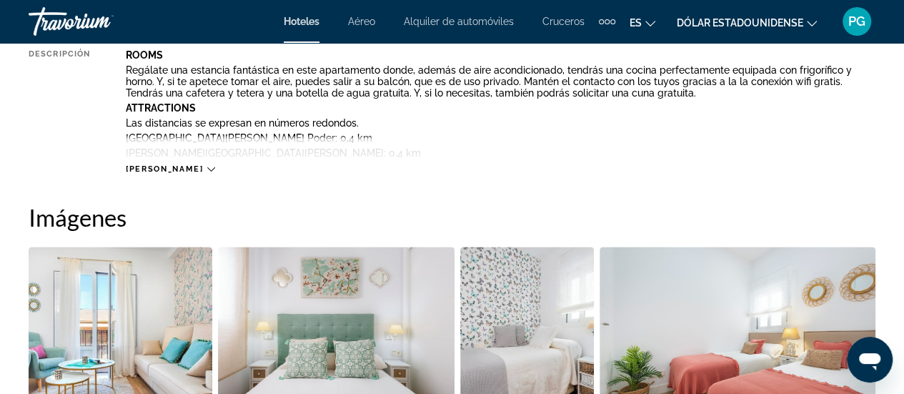
click at [707, 289] on img "Open full-screen image slider" at bounding box center [737, 334] width 276 height 177
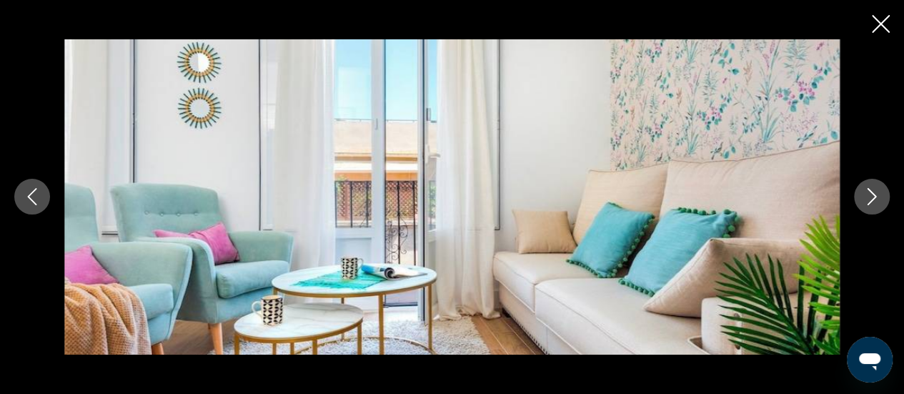
click at [866, 195] on icon "Next image" at bounding box center [871, 196] width 17 height 17
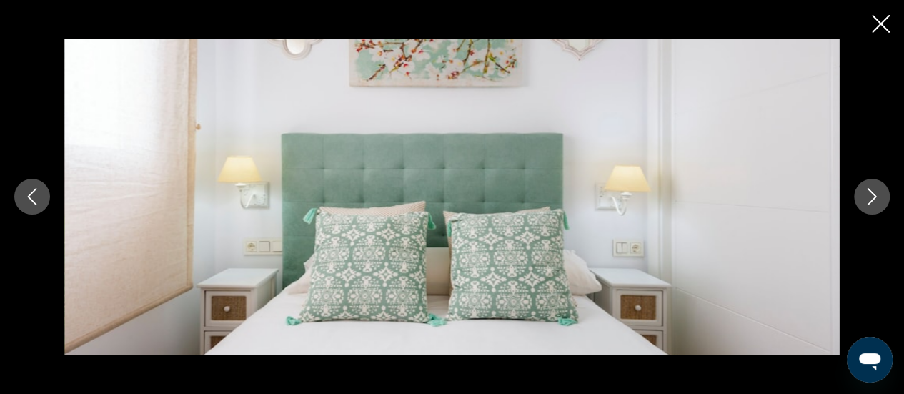
click at [866, 195] on icon "Next image" at bounding box center [871, 196] width 17 height 17
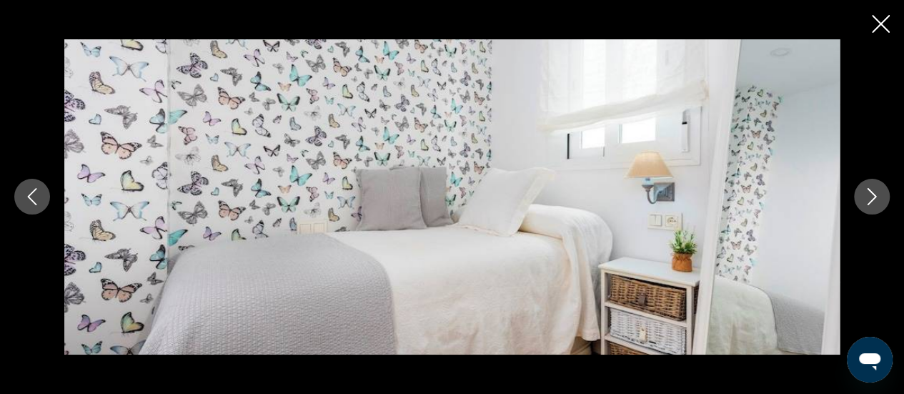
click at [866, 195] on icon "Next image" at bounding box center [871, 196] width 17 height 17
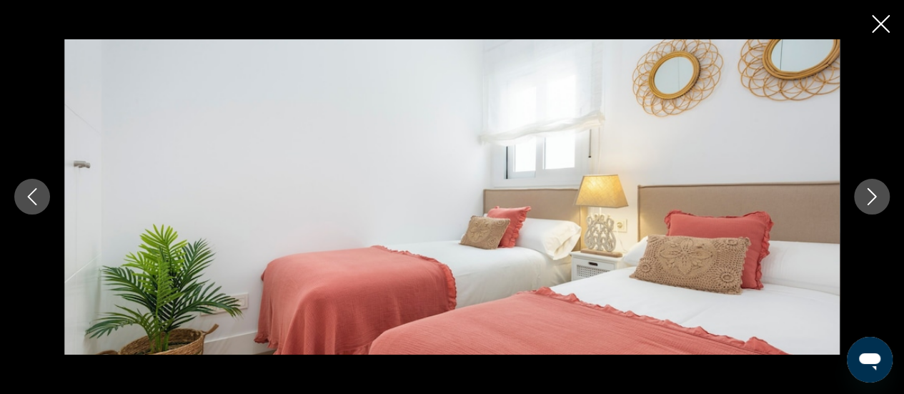
click at [866, 195] on icon "Next image" at bounding box center [871, 196] width 17 height 17
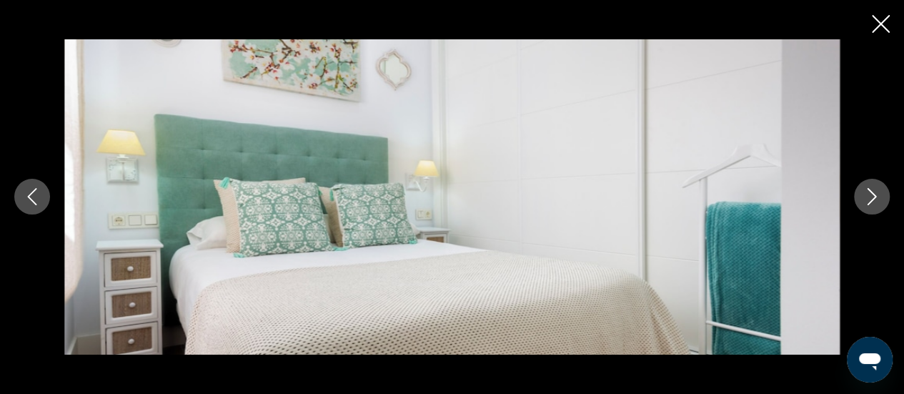
click at [866, 195] on icon "Next image" at bounding box center [871, 196] width 17 height 17
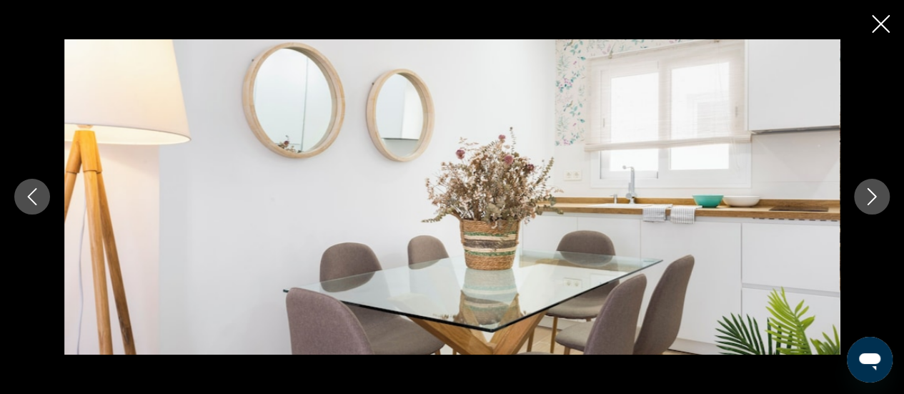
click at [866, 195] on icon "Next image" at bounding box center [871, 196] width 17 height 17
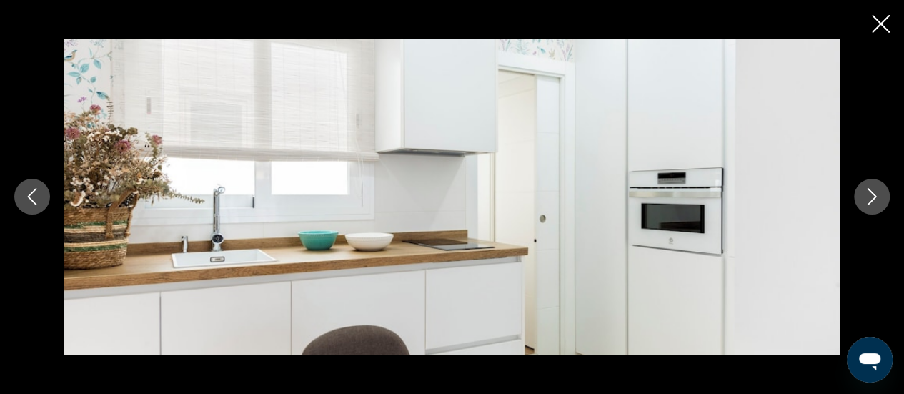
click at [866, 195] on icon "Next image" at bounding box center [871, 196] width 17 height 17
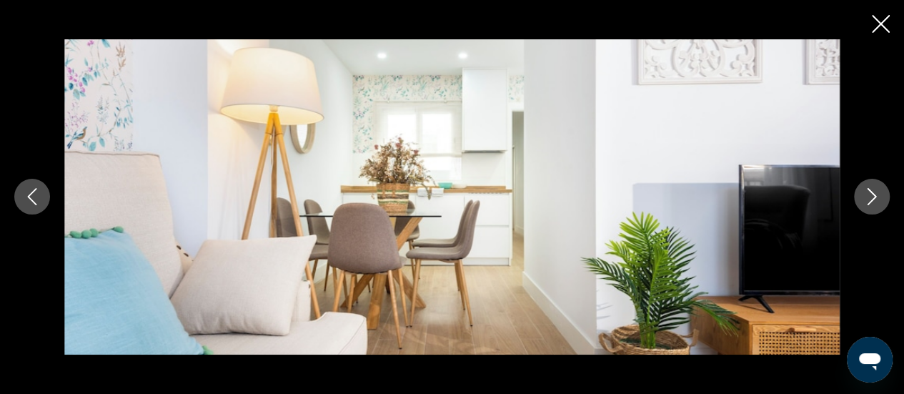
click at [866, 195] on icon "Next image" at bounding box center [871, 196] width 17 height 17
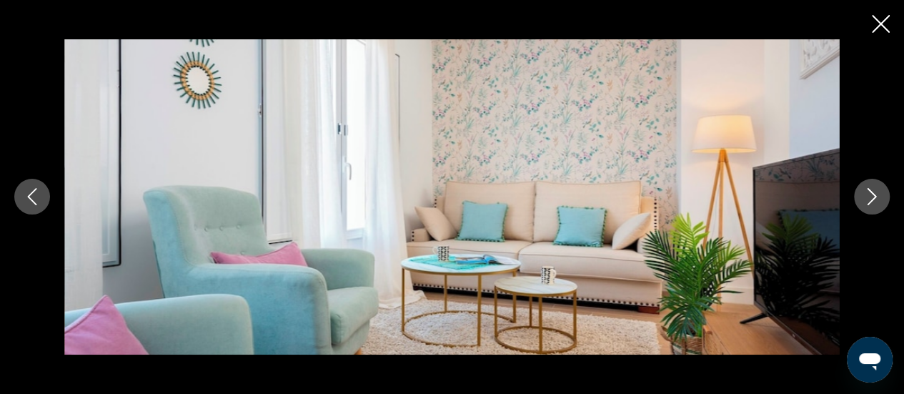
click at [866, 195] on icon "Next image" at bounding box center [871, 196] width 17 height 17
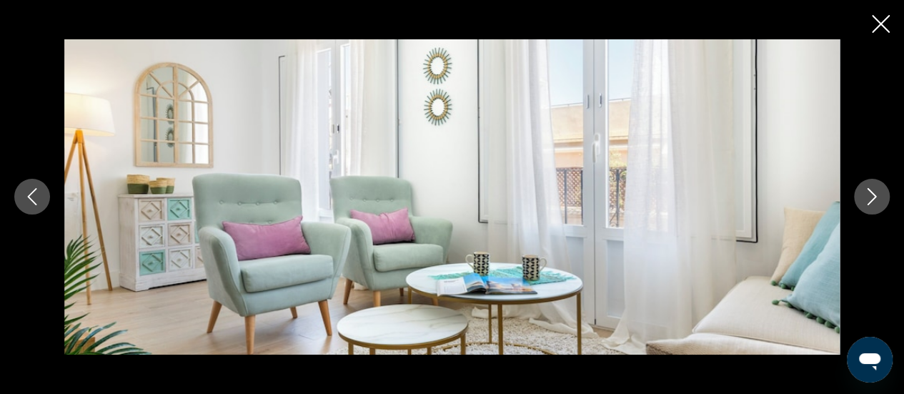
click at [866, 195] on icon "Next image" at bounding box center [871, 196] width 17 height 17
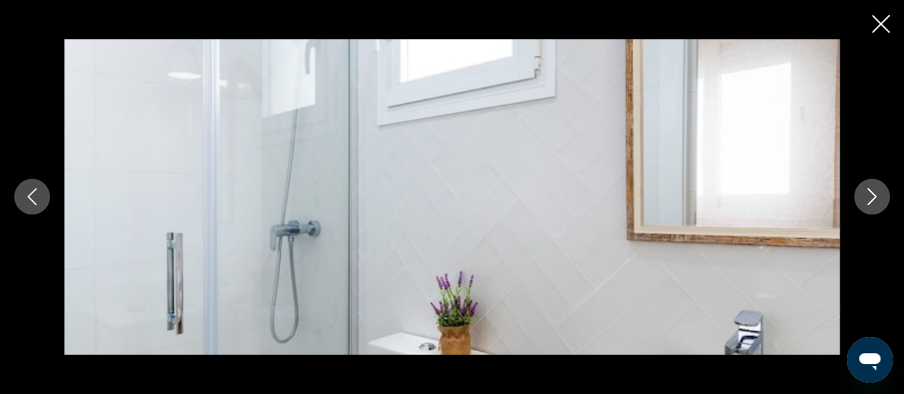
click at [866, 195] on icon "Next image" at bounding box center [871, 196] width 17 height 17
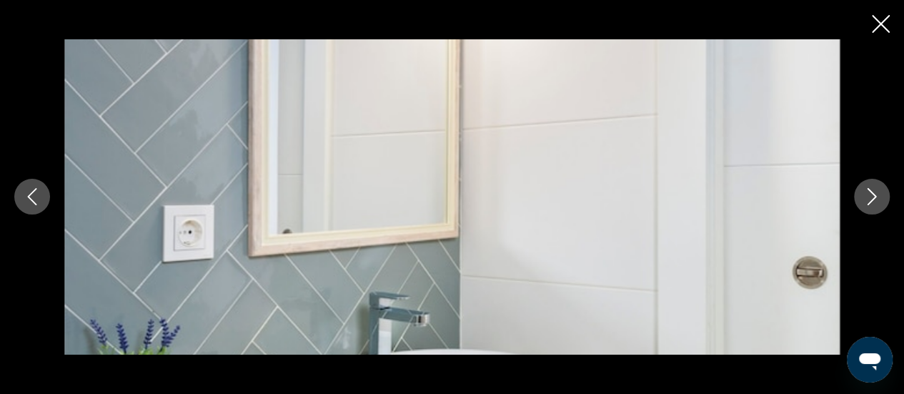
click at [866, 195] on icon "Next image" at bounding box center [871, 196] width 17 height 17
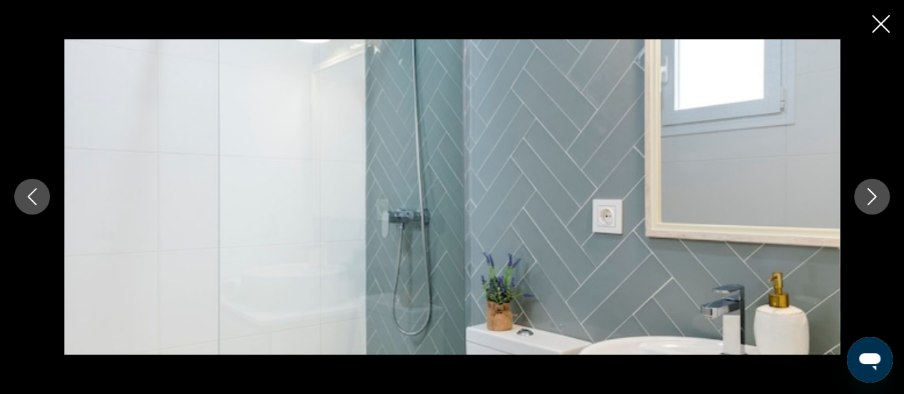
click at [878, 19] on icon "Close slideshow" at bounding box center [880, 24] width 18 height 18
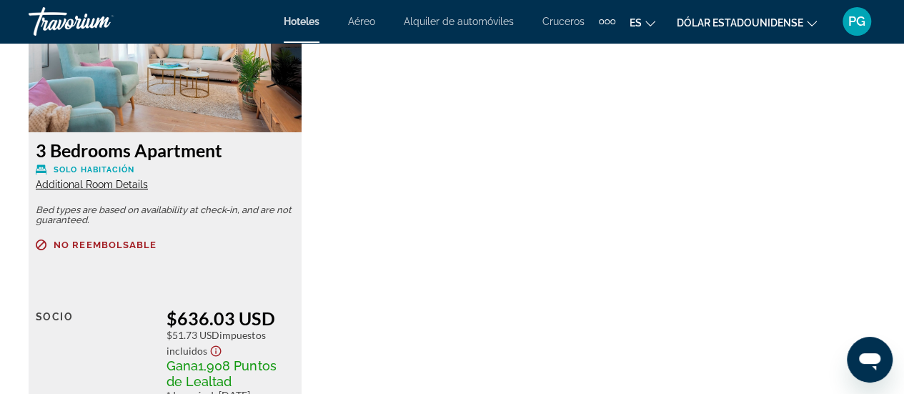
scroll to position [2320, 0]
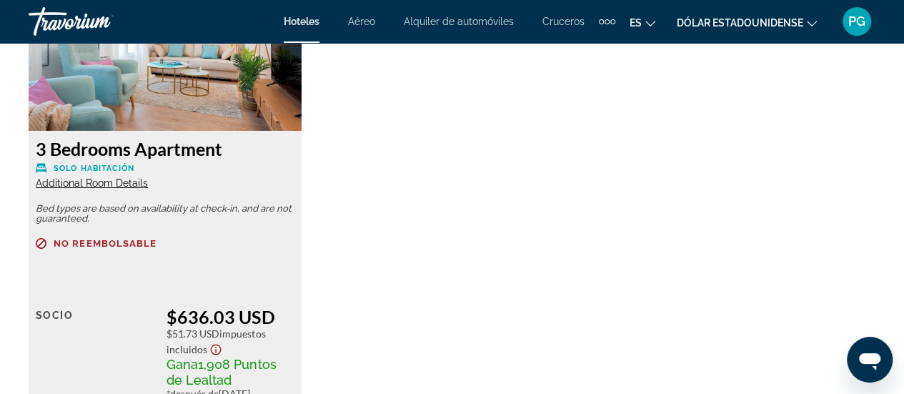
click at [113, 181] on span "Additional Room Details" at bounding box center [92, 182] width 112 height 11
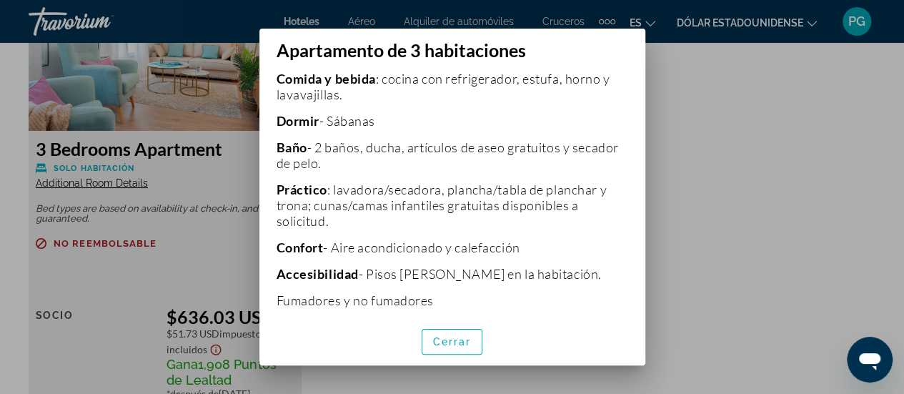
scroll to position [436, 0]
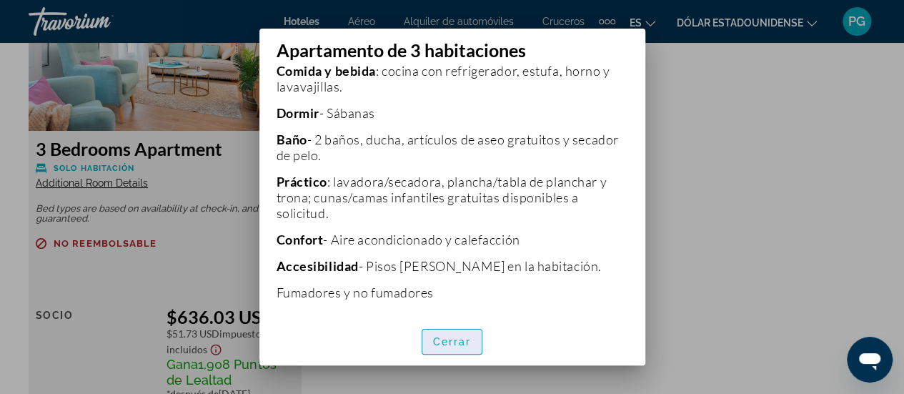
click at [443, 336] on font "Cerrar" at bounding box center [452, 341] width 39 height 11
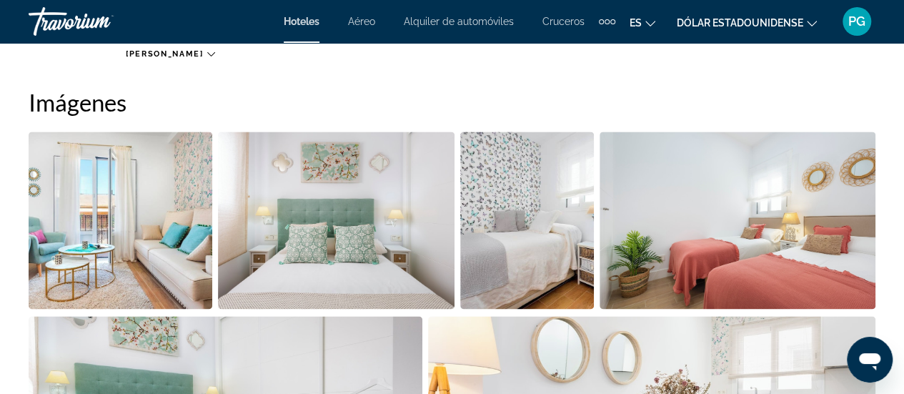
scroll to position [1018, 0]
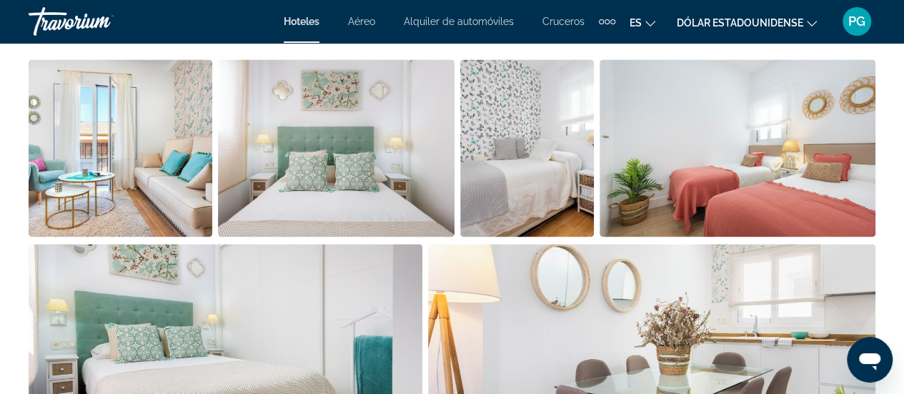
click at [171, 154] on img "Open full-screen image slider" at bounding box center [121, 147] width 184 height 177
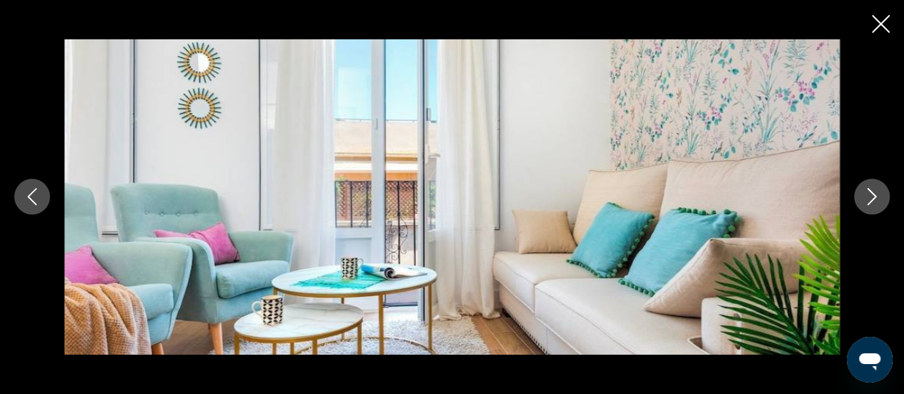
click at [879, 197] on icon "Next image" at bounding box center [871, 196] width 17 height 17
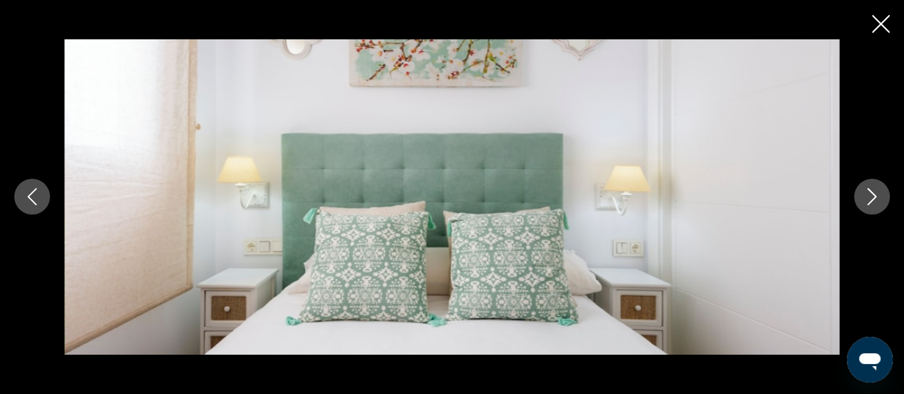
click at [879, 197] on icon "Next image" at bounding box center [871, 196] width 17 height 17
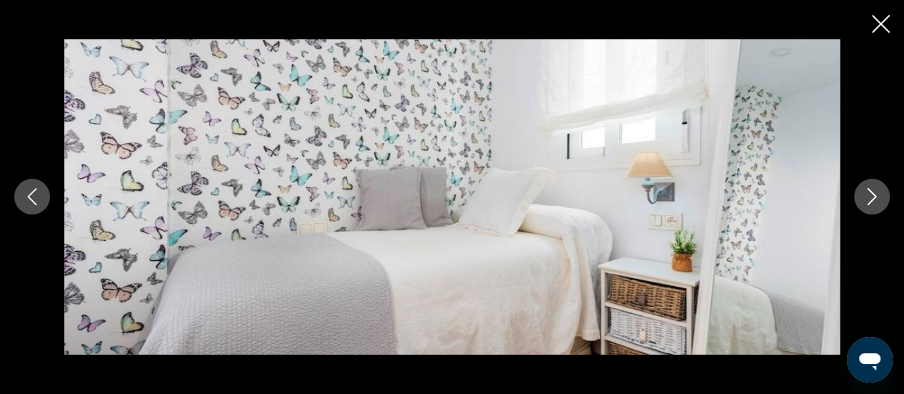
click at [879, 197] on icon "Next image" at bounding box center [871, 196] width 17 height 17
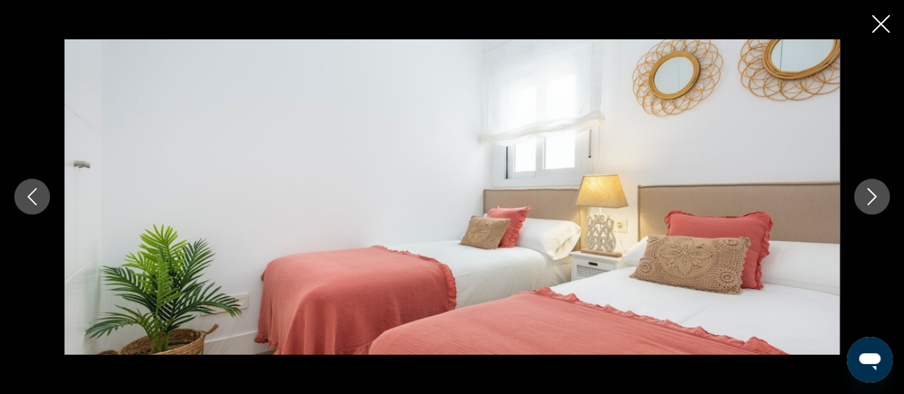
click at [879, 197] on icon "Next image" at bounding box center [871, 196] width 17 height 17
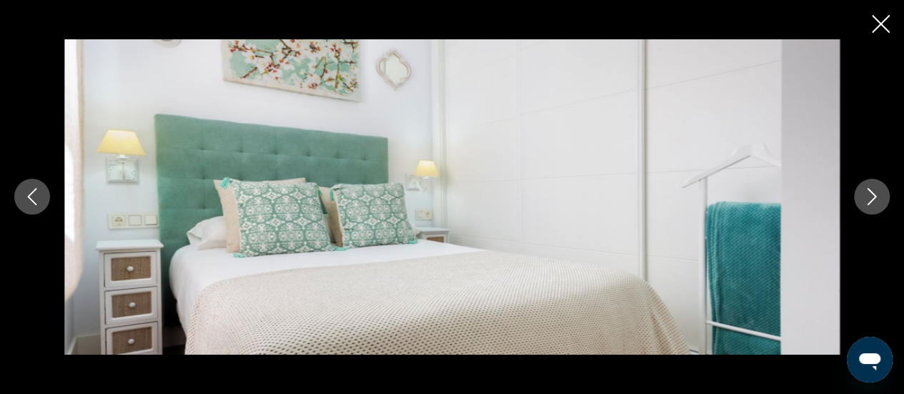
click at [879, 195] on icon "Next image" at bounding box center [871, 196] width 17 height 17
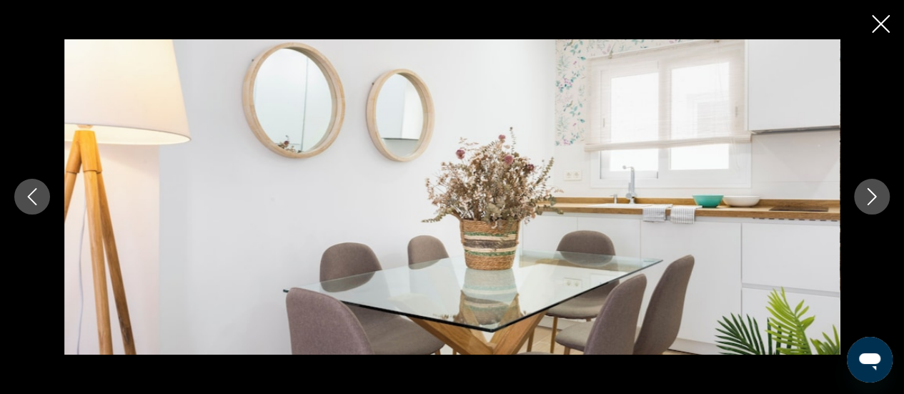
click at [879, 195] on icon "Next image" at bounding box center [871, 196] width 17 height 17
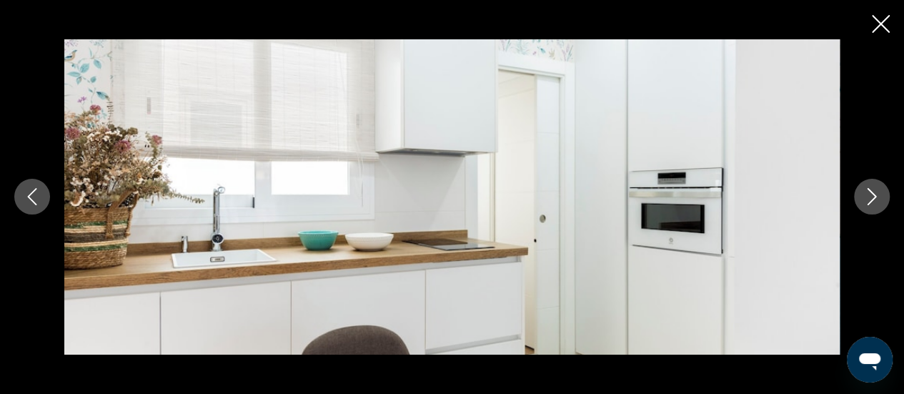
click at [879, 195] on icon "Next image" at bounding box center [871, 196] width 17 height 17
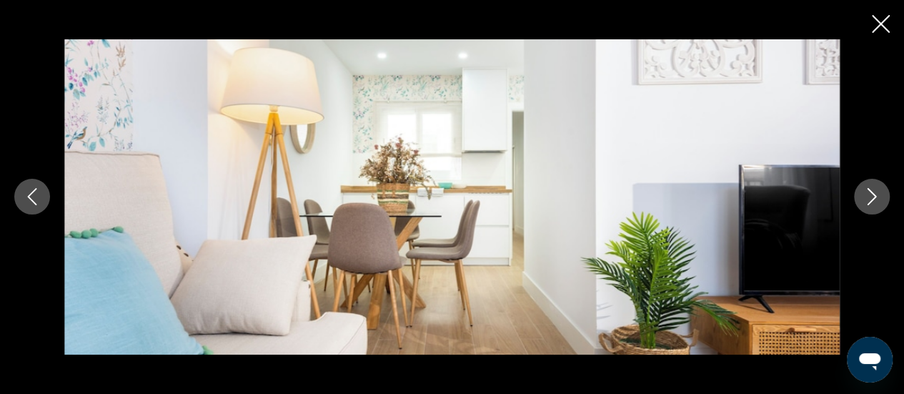
click at [879, 195] on icon "Next image" at bounding box center [871, 196] width 17 height 17
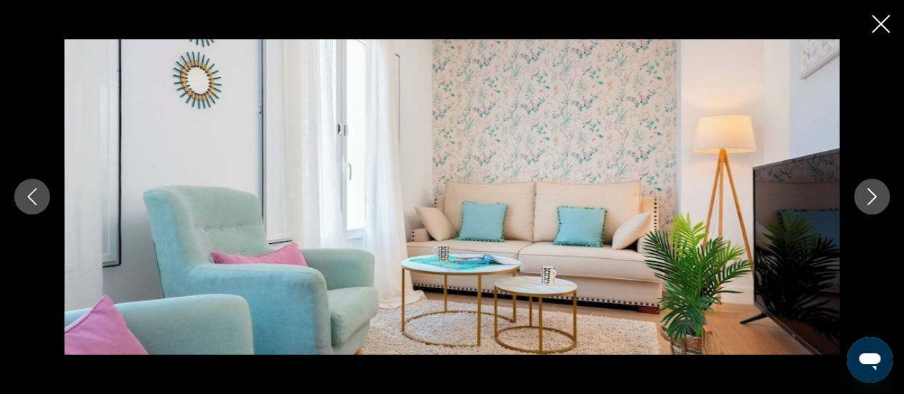
click at [879, 195] on icon "Next image" at bounding box center [871, 196] width 17 height 17
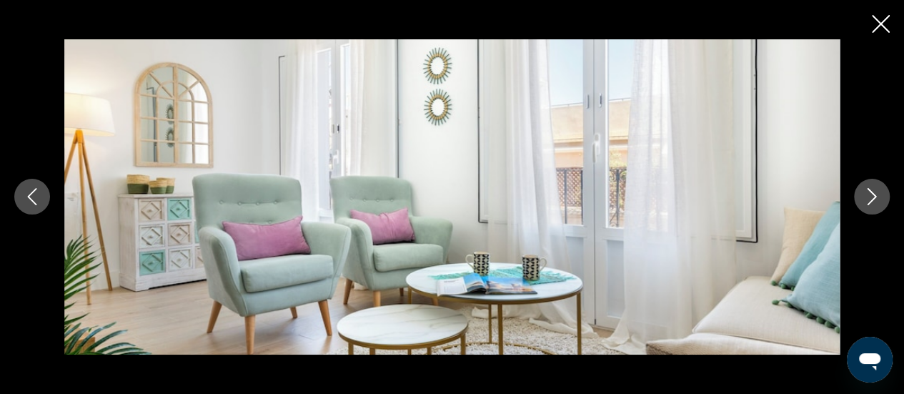
click at [879, 195] on icon "Next image" at bounding box center [871, 196] width 17 height 17
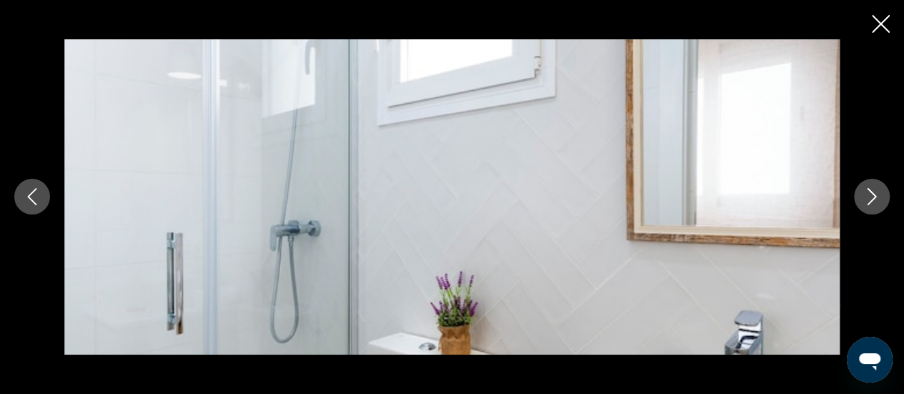
click at [879, 195] on icon "Next image" at bounding box center [871, 196] width 17 height 17
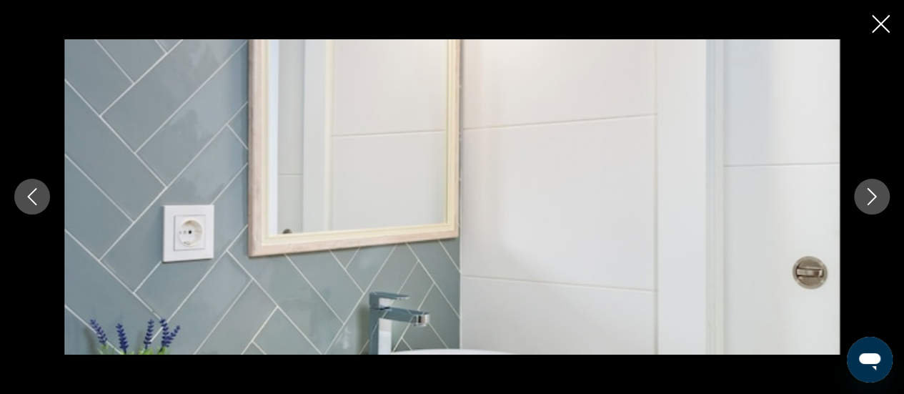
click at [879, 195] on icon "Next image" at bounding box center [871, 196] width 17 height 17
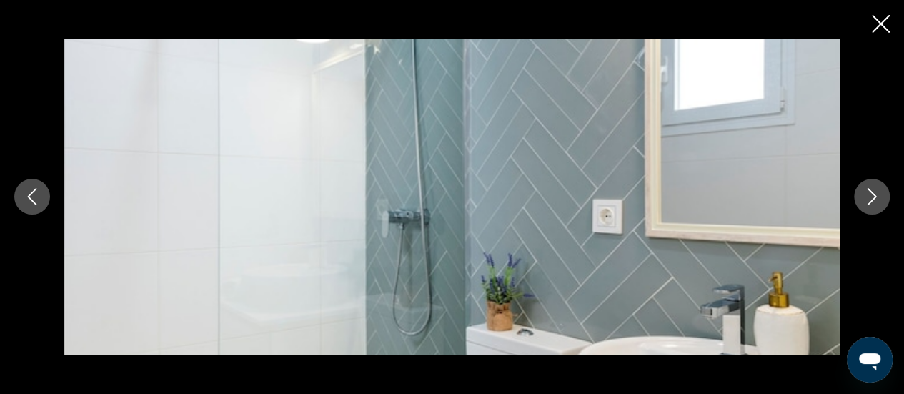
click at [879, 195] on icon "Next image" at bounding box center [871, 196] width 17 height 17
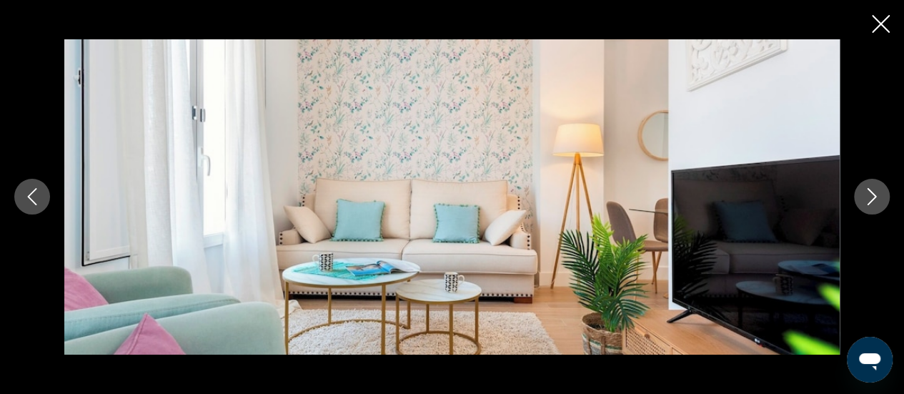
click at [879, 195] on icon "Next image" at bounding box center [871, 196] width 17 height 17
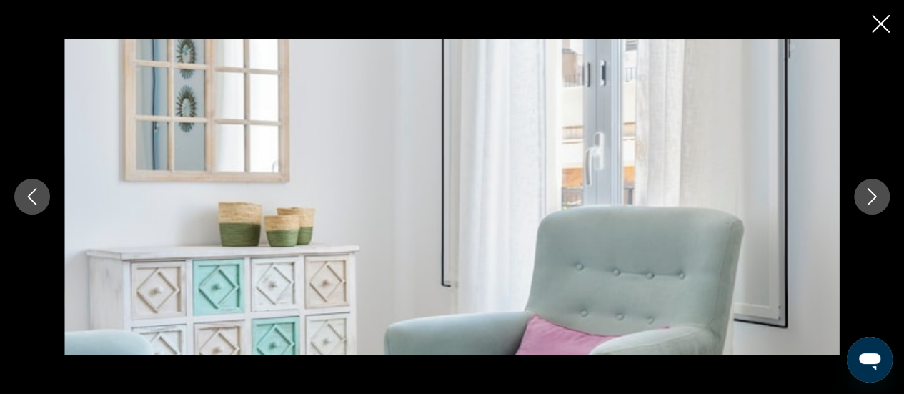
click at [879, 195] on icon "Next image" at bounding box center [871, 196] width 17 height 17
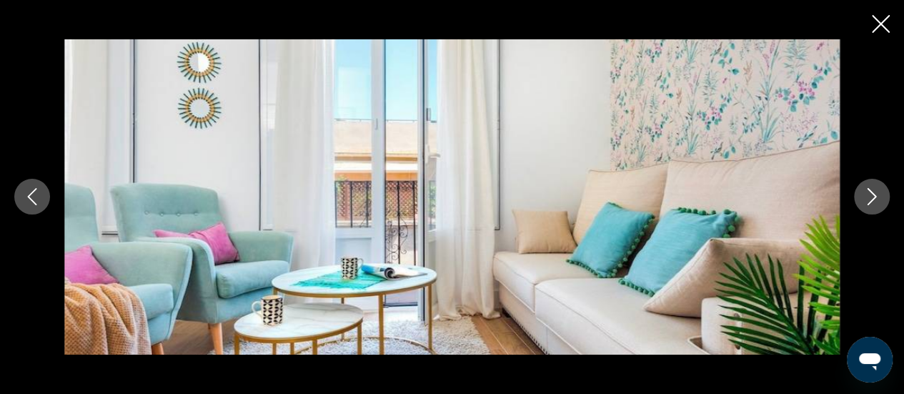
click at [879, 195] on icon "Next image" at bounding box center [871, 196] width 17 height 17
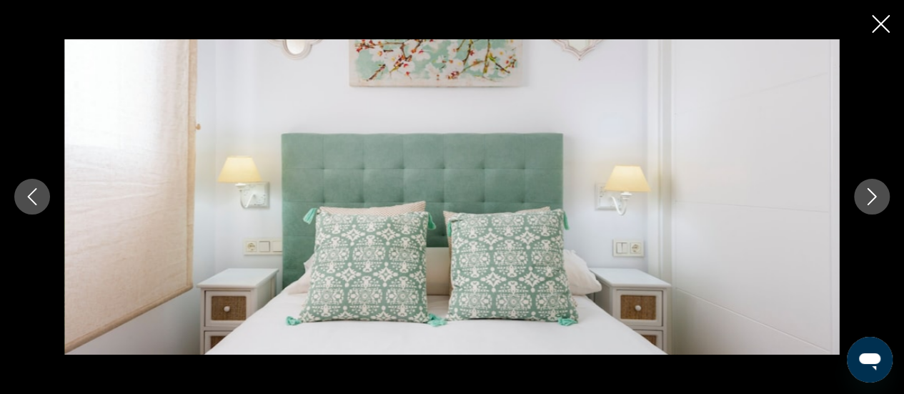
click at [879, 195] on icon "Next image" at bounding box center [871, 196] width 17 height 17
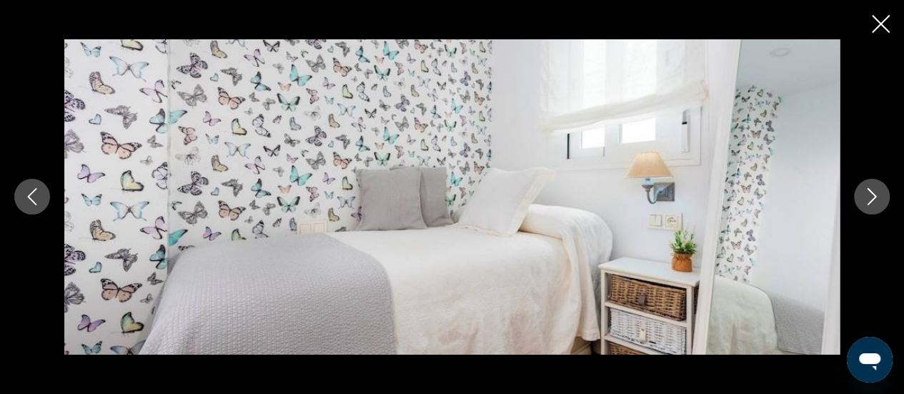
click at [879, 195] on icon "Next image" at bounding box center [871, 196] width 17 height 17
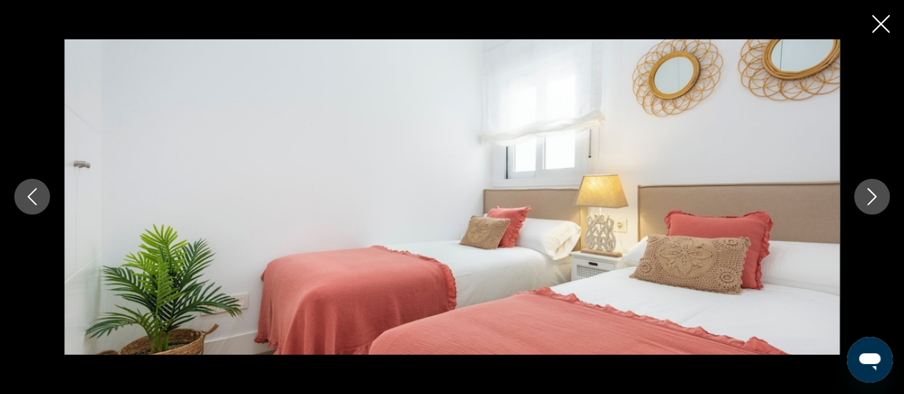
click at [879, 195] on icon "Next image" at bounding box center [871, 196] width 17 height 17
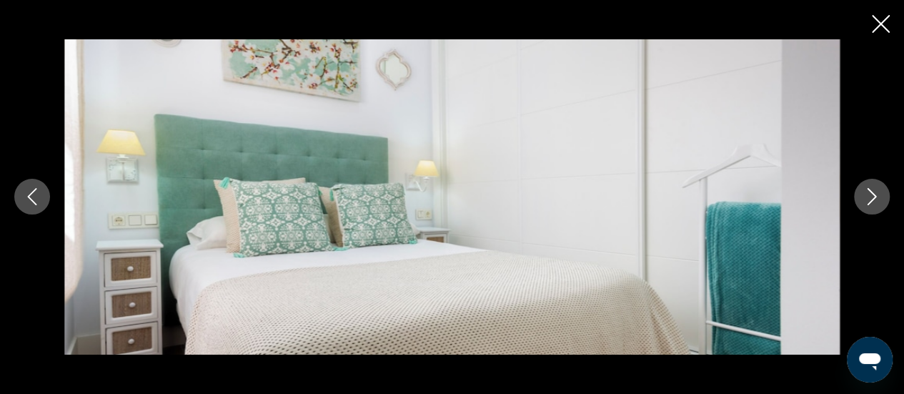
click at [879, 195] on icon "Next image" at bounding box center [871, 196] width 17 height 17
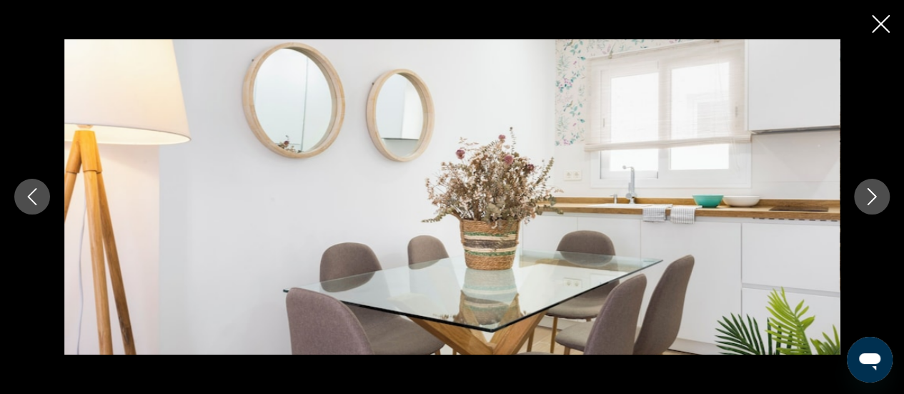
click at [879, 195] on icon "Next image" at bounding box center [871, 196] width 17 height 17
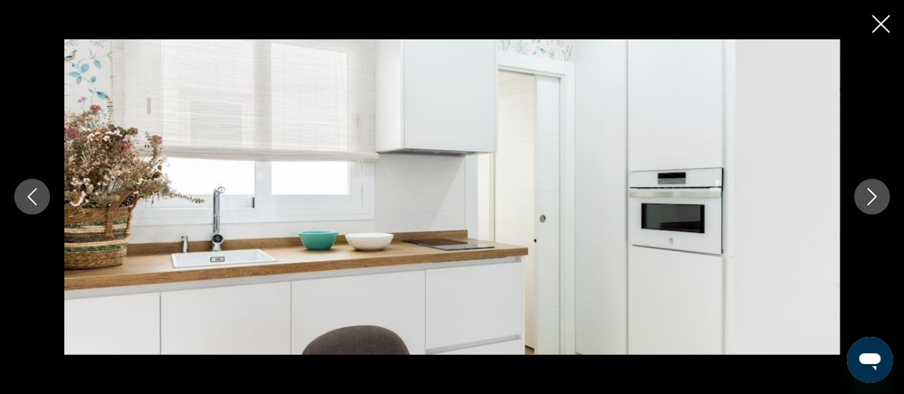
click at [879, 195] on icon "Next image" at bounding box center [871, 196] width 17 height 17
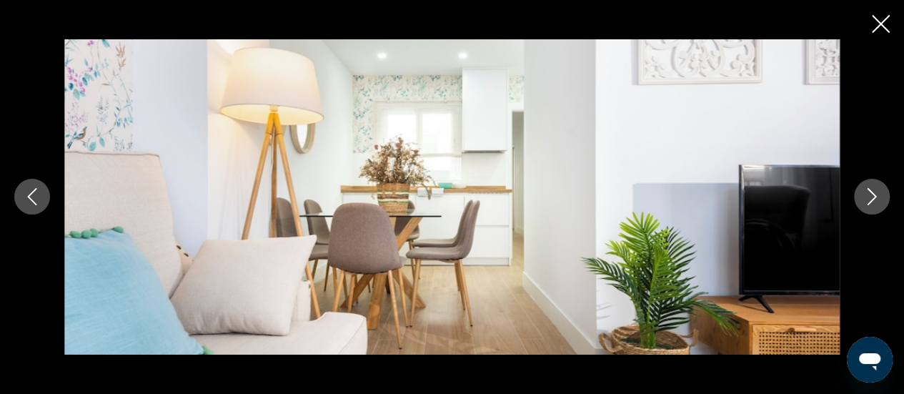
click at [879, 195] on icon "Next image" at bounding box center [871, 196] width 17 height 17
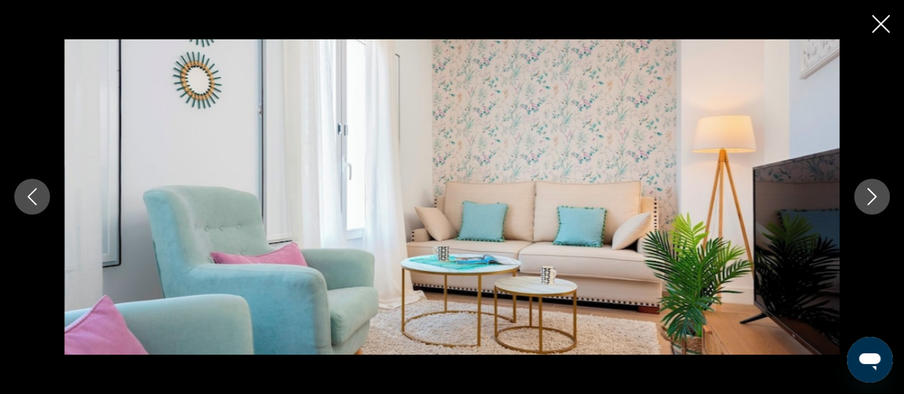
click at [879, 195] on icon "Next image" at bounding box center [871, 196] width 17 height 17
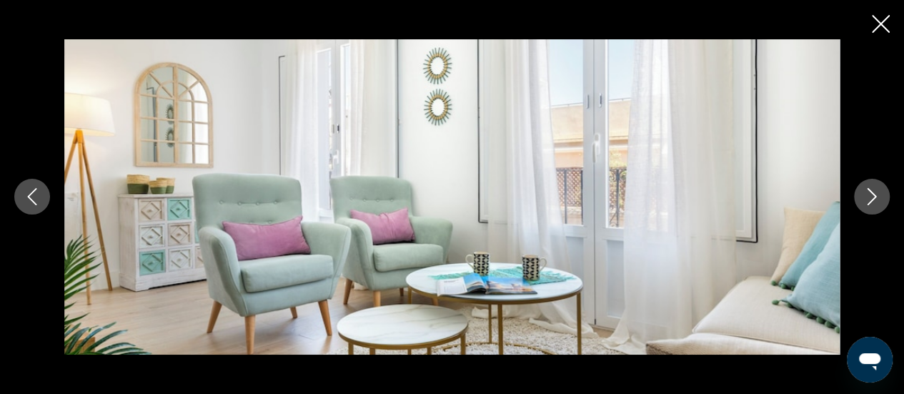
click at [879, 195] on icon "Next image" at bounding box center [871, 196] width 17 height 17
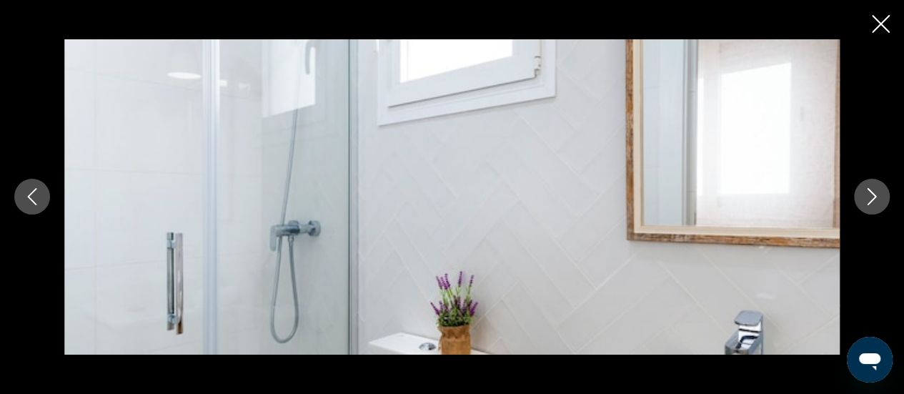
click at [879, 195] on icon "Next image" at bounding box center [871, 196] width 17 height 17
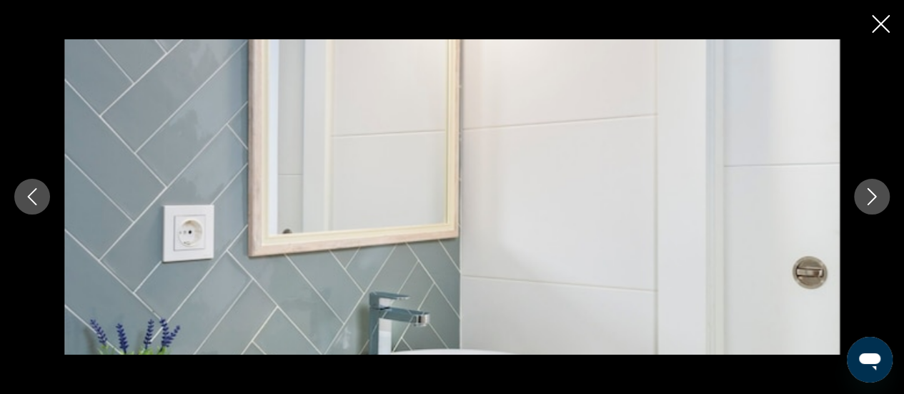
click at [879, 195] on icon "Next image" at bounding box center [871, 196] width 17 height 17
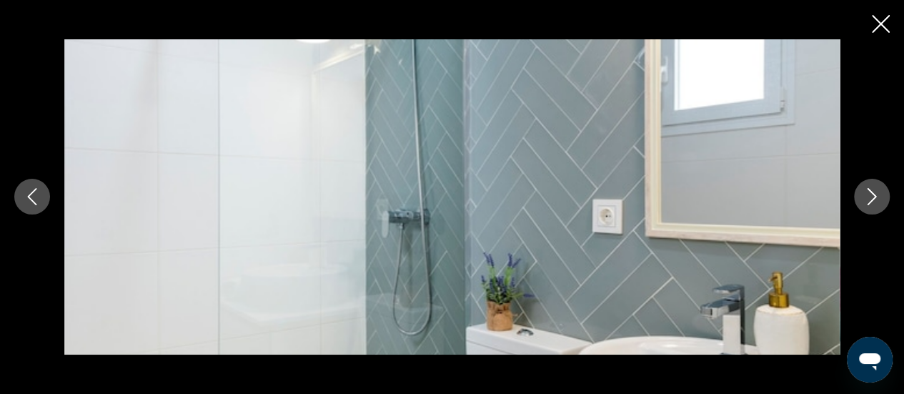
click at [879, 195] on icon "Next image" at bounding box center [871, 196] width 17 height 17
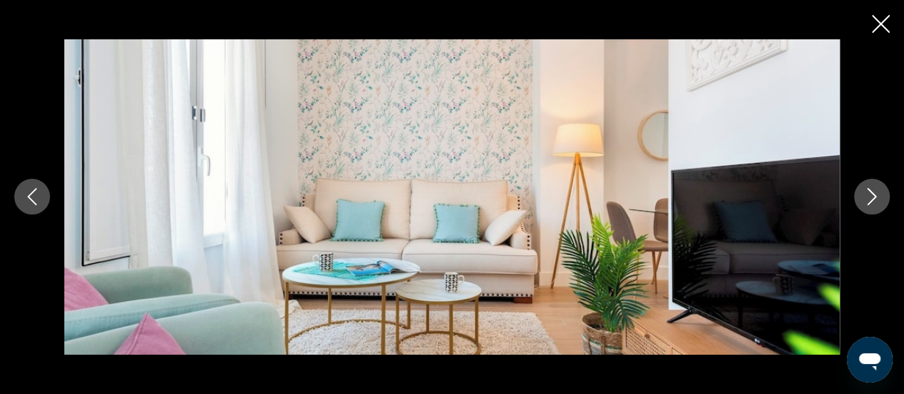
click at [879, 195] on icon "Next image" at bounding box center [871, 196] width 17 height 17
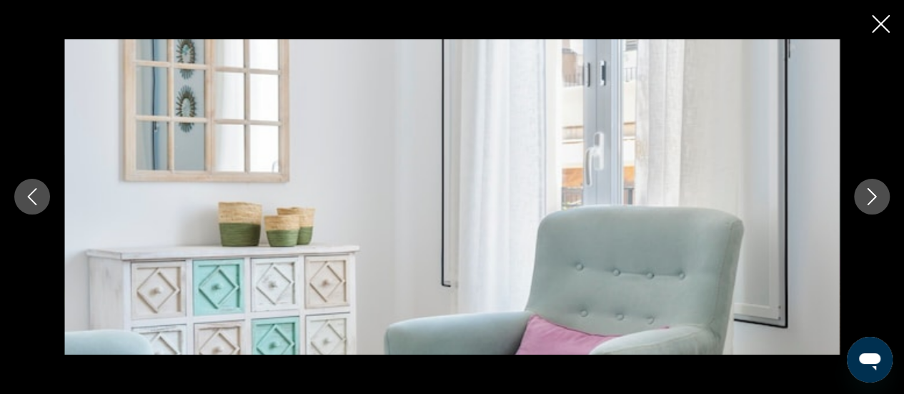
click at [879, 195] on icon "Next image" at bounding box center [871, 196] width 17 height 17
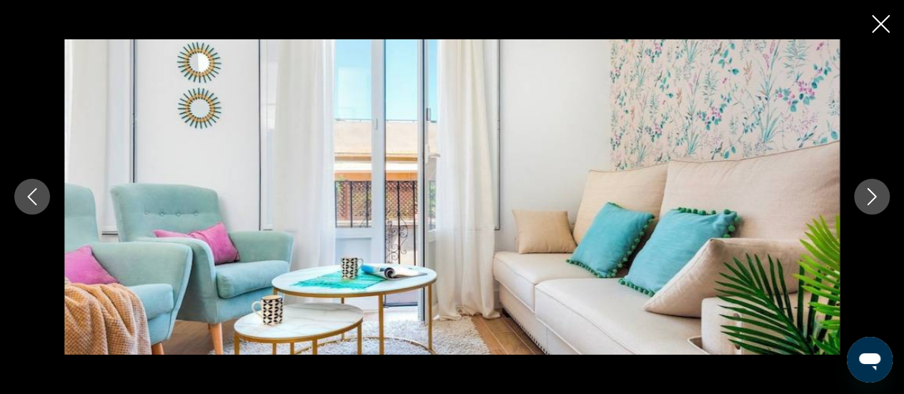
click at [879, 195] on icon "Next image" at bounding box center [871, 196] width 17 height 17
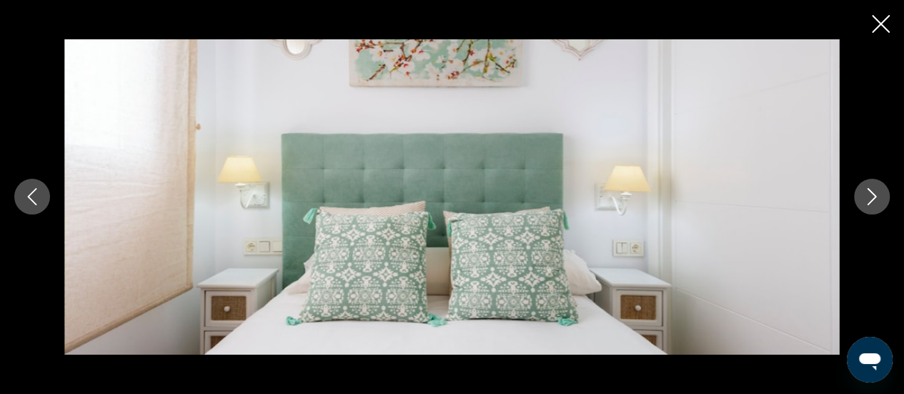
click at [879, 195] on icon "Next image" at bounding box center [871, 196] width 17 height 17
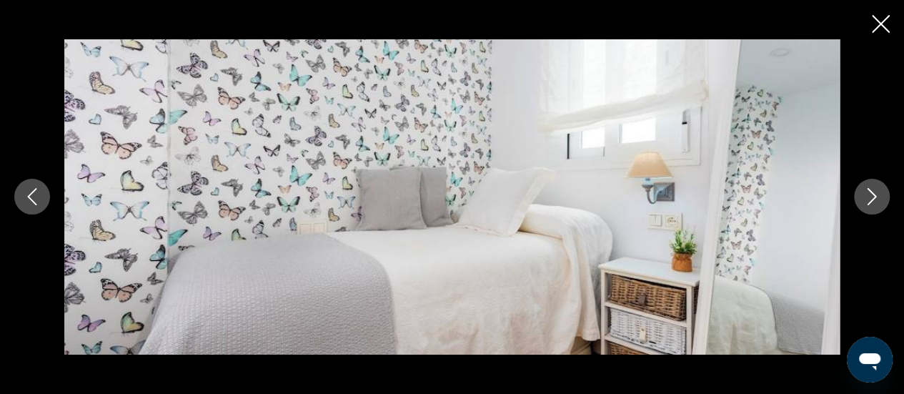
click at [879, 195] on icon "Next image" at bounding box center [871, 196] width 17 height 17
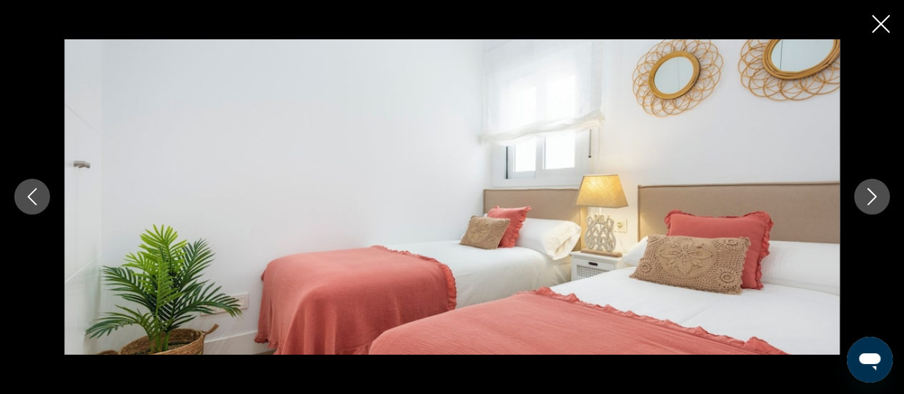
click at [879, 195] on icon "Next image" at bounding box center [871, 196] width 17 height 17
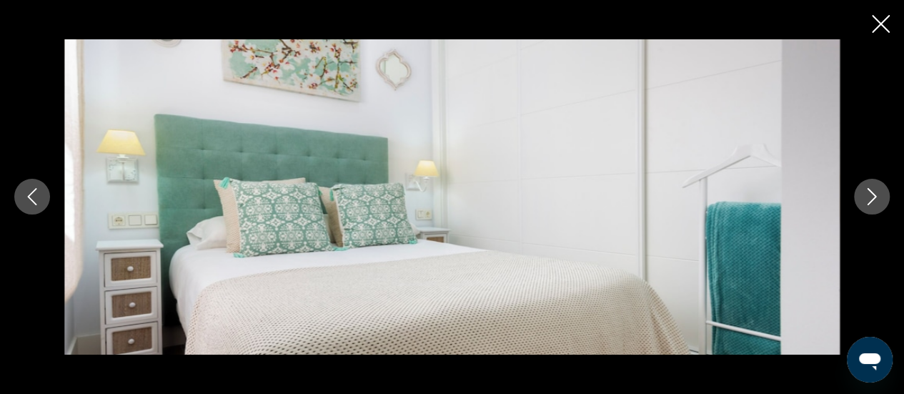
click at [879, 195] on icon "Next image" at bounding box center [871, 196] width 17 height 17
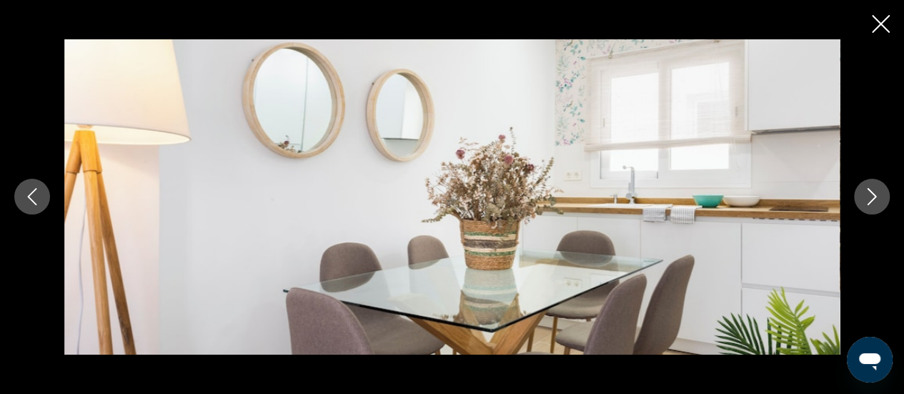
click at [879, 195] on icon "Next image" at bounding box center [871, 196] width 17 height 17
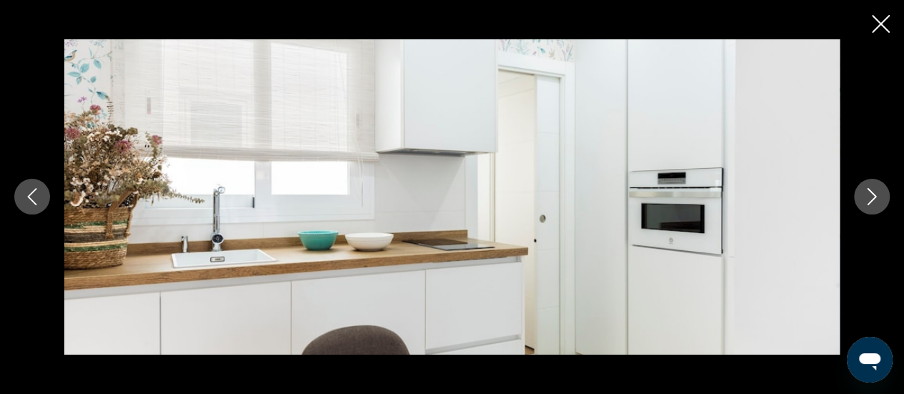
click at [879, 195] on icon "Next image" at bounding box center [871, 196] width 17 height 17
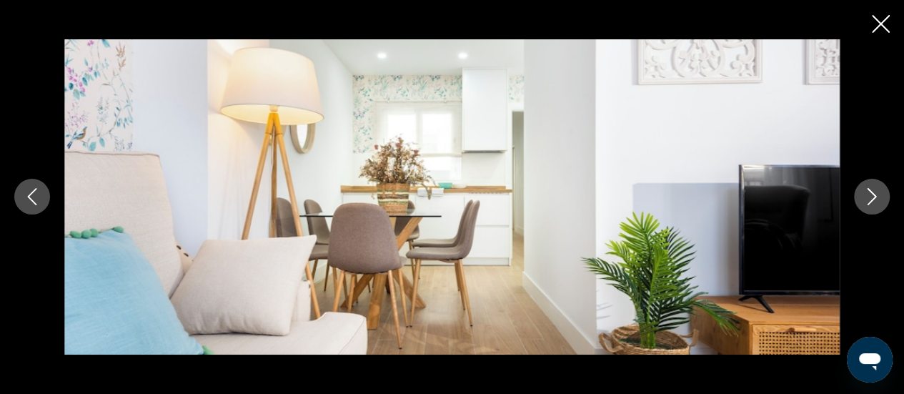
click at [879, 195] on icon "Next image" at bounding box center [871, 196] width 17 height 17
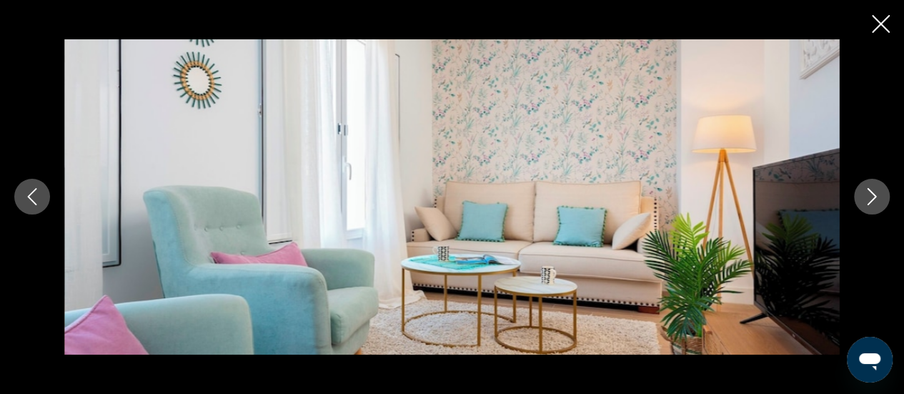
click at [879, 195] on icon "Next image" at bounding box center [871, 196] width 17 height 17
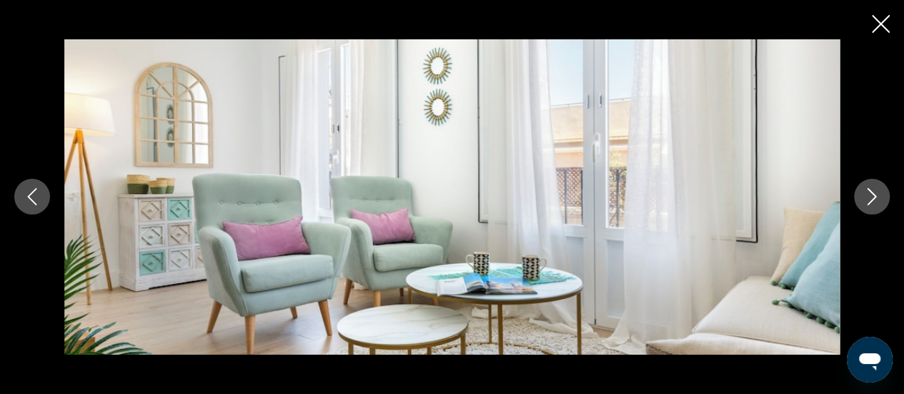
click at [879, 195] on icon "Next image" at bounding box center [871, 196] width 17 height 17
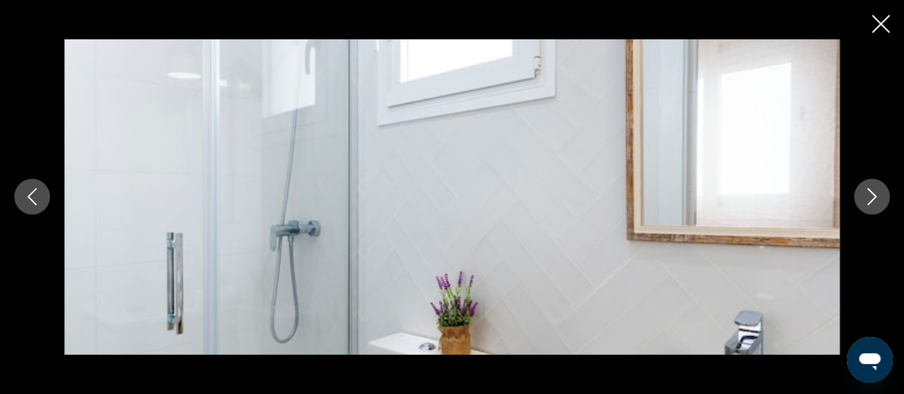
click at [879, 195] on icon "Next image" at bounding box center [871, 196] width 17 height 17
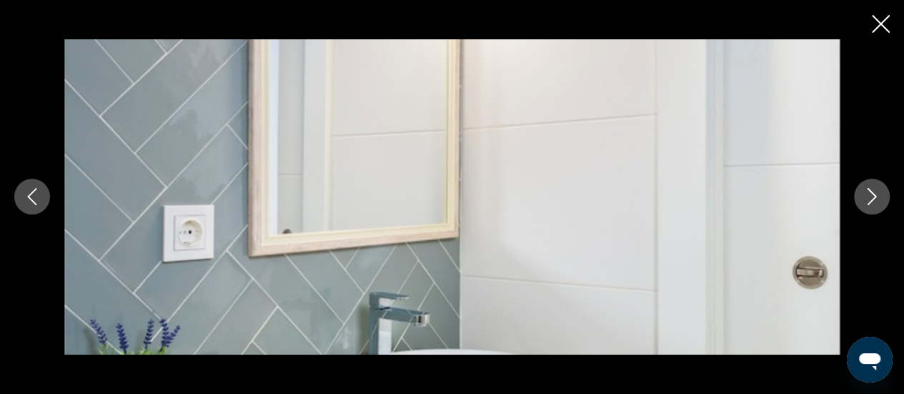
click at [879, 195] on icon "Next image" at bounding box center [871, 196] width 17 height 17
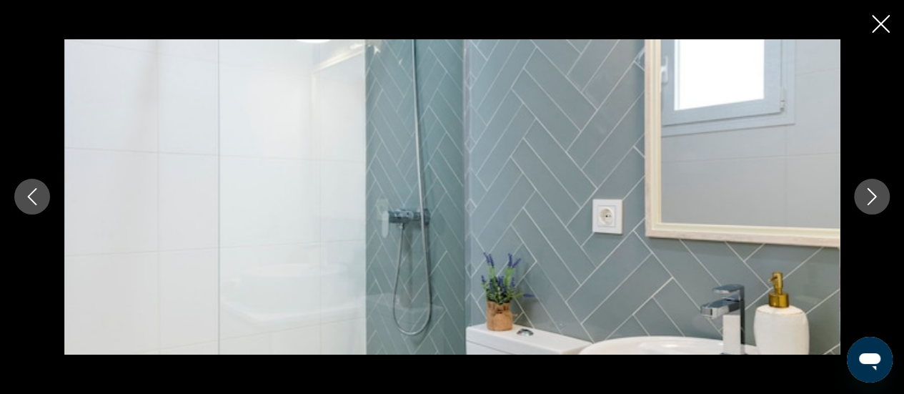
click at [879, 195] on icon "Next image" at bounding box center [871, 196] width 17 height 17
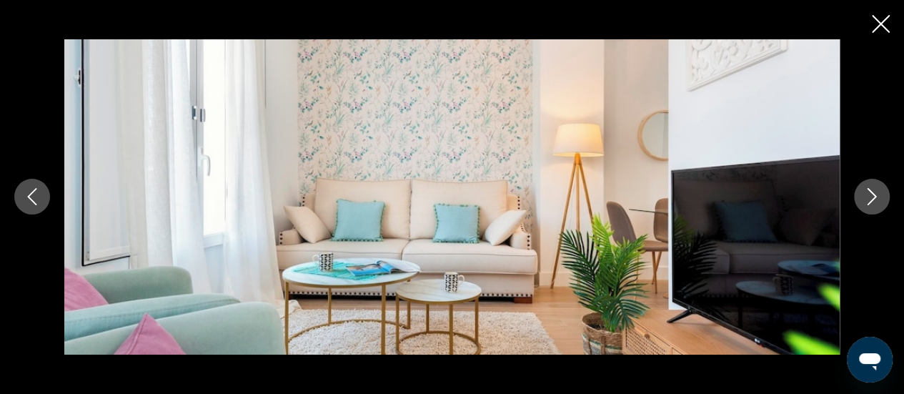
click at [879, 195] on icon "Next image" at bounding box center [871, 196] width 17 height 17
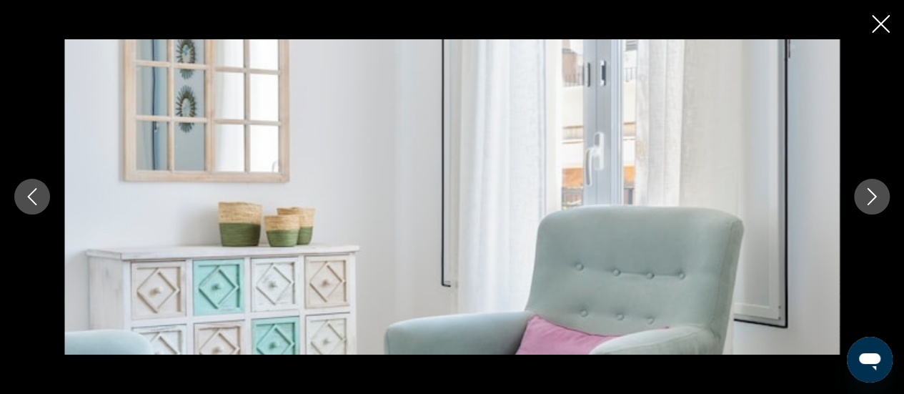
click at [879, 195] on icon "Next image" at bounding box center [871, 196] width 17 height 17
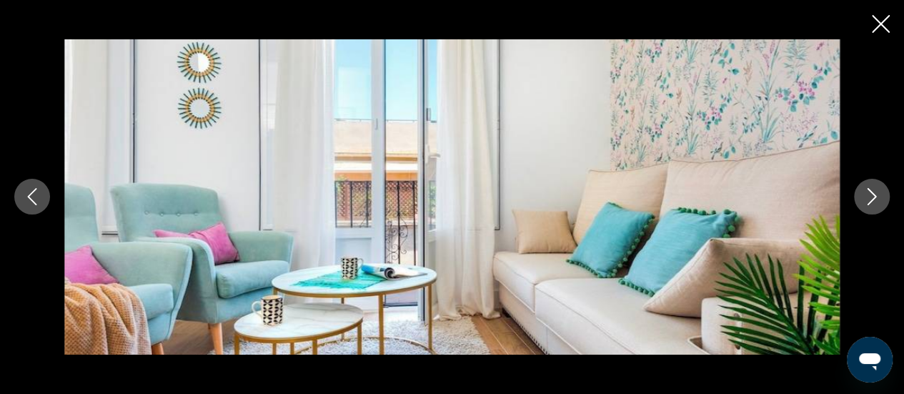
click at [879, 195] on icon "Next image" at bounding box center [871, 196] width 17 height 17
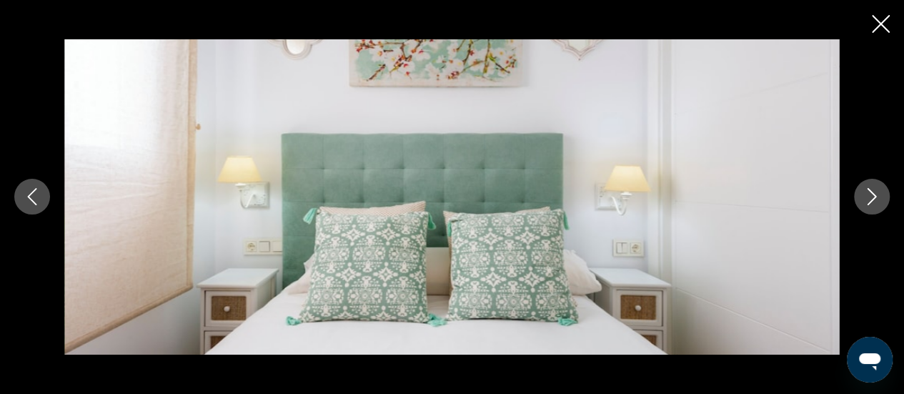
click at [879, 195] on icon "Next image" at bounding box center [871, 196] width 17 height 17
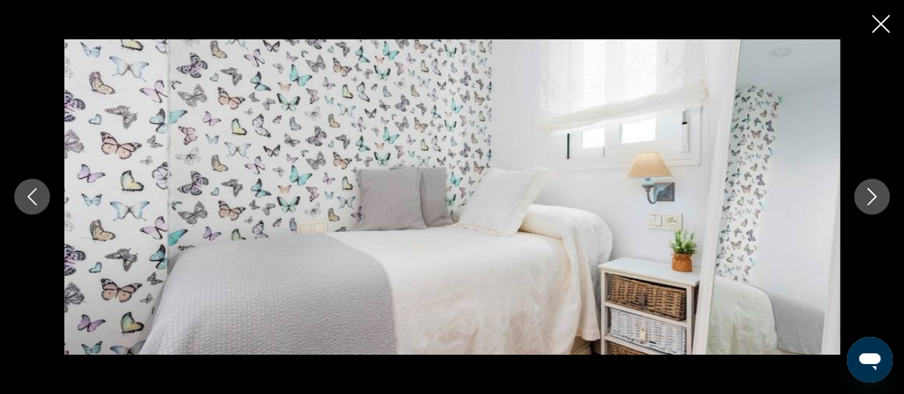
click at [879, 195] on icon "Next image" at bounding box center [871, 196] width 17 height 17
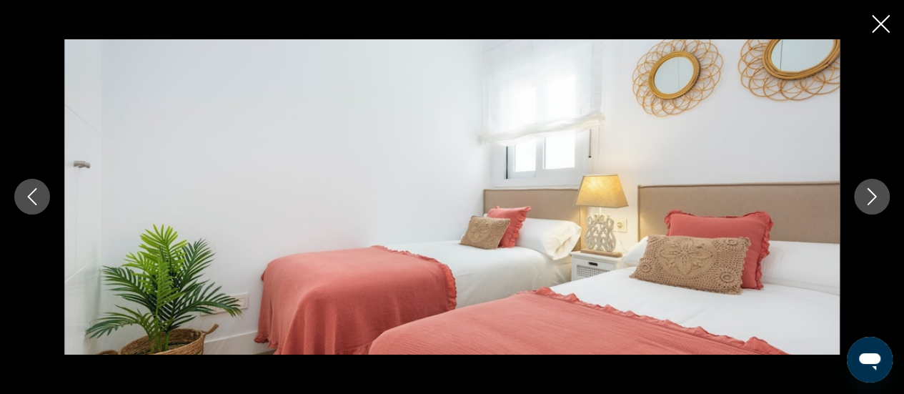
click at [879, 195] on icon "Next image" at bounding box center [871, 196] width 17 height 17
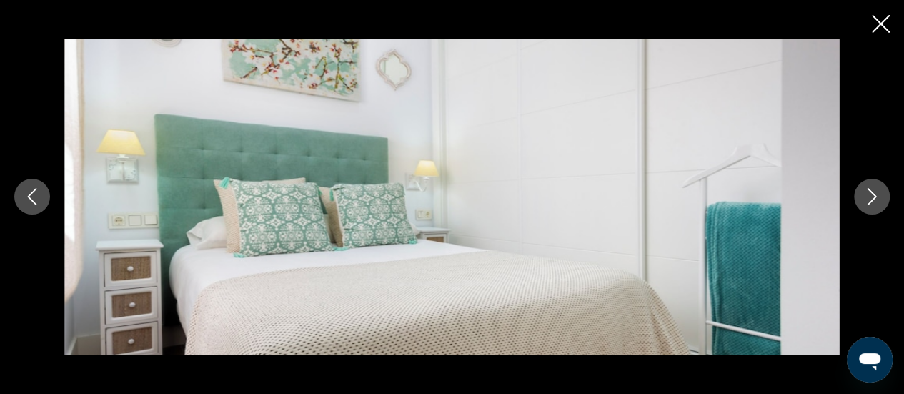
click at [879, 195] on icon "Next image" at bounding box center [871, 196] width 17 height 17
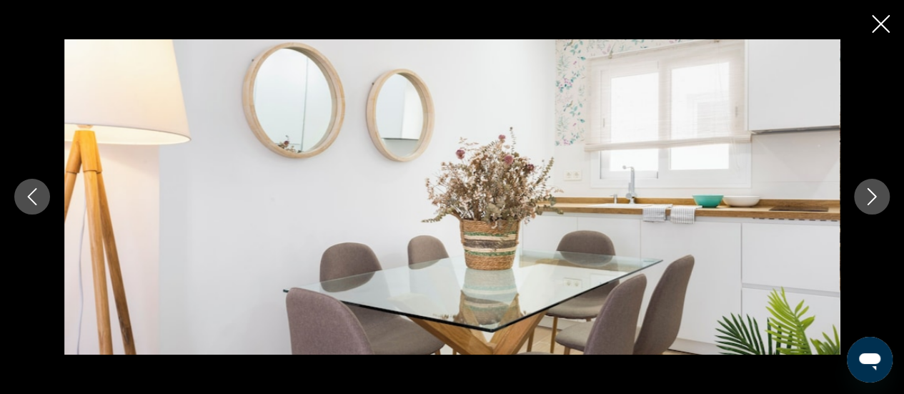
click at [879, 195] on icon "Next image" at bounding box center [871, 196] width 17 height 17
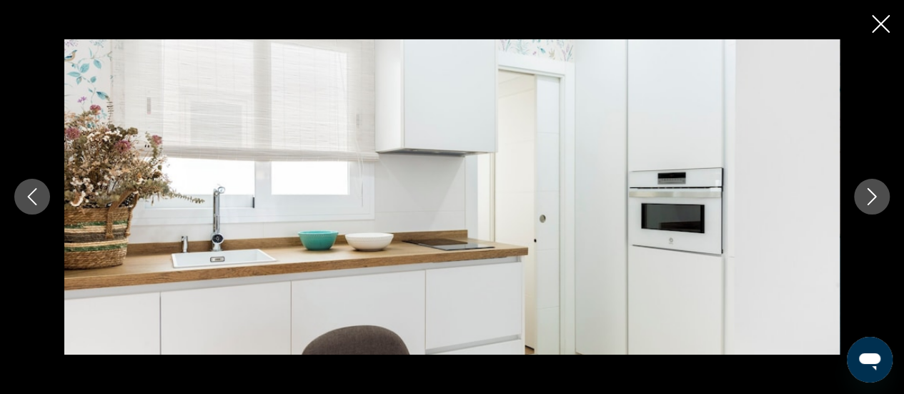
click at [879, 195] on icon "Next image" at bounding box center [871, 196] width 17 height 17
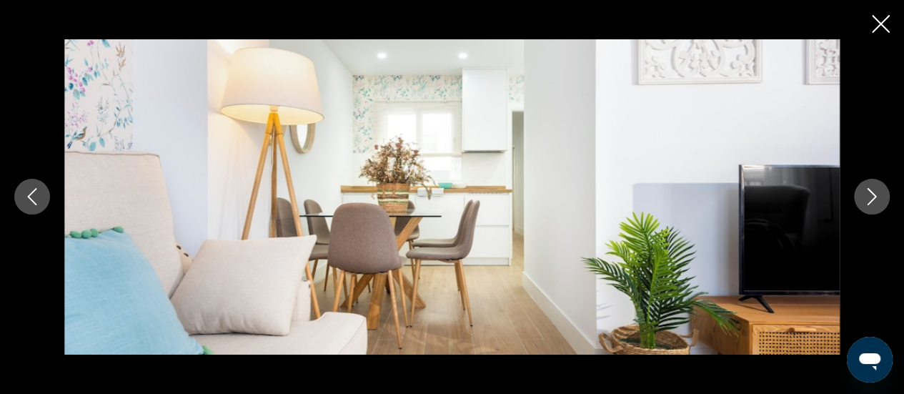
click at [879, 195] on icon "Next image" at bounding box center [871, 196] width 17 height 17
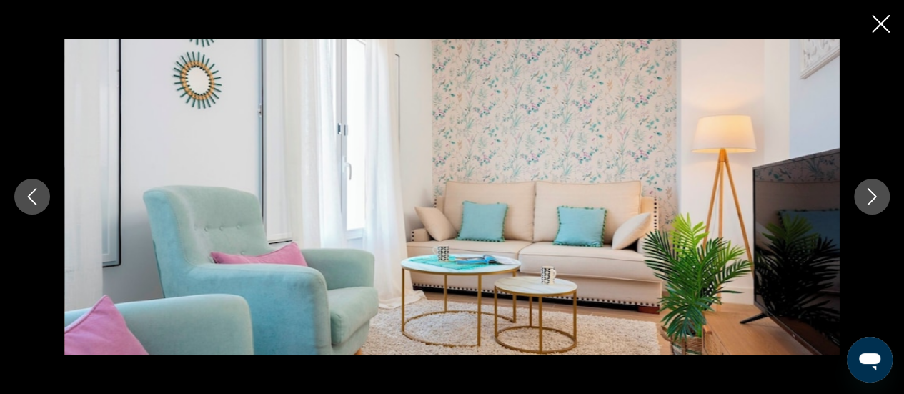
click at [879, 195] on icon "Next image" at bounding box center [871, 196] width 17 height 17
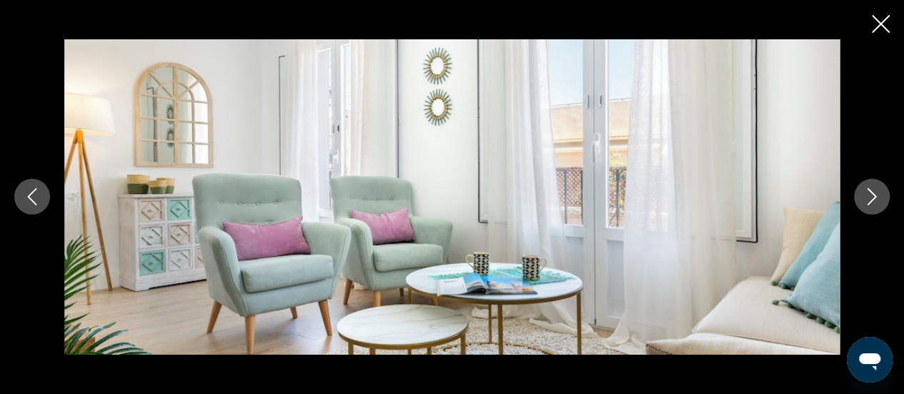
click at [879, 195] on icon "Next image" at bounding box center [871, 196] width 17 height 17
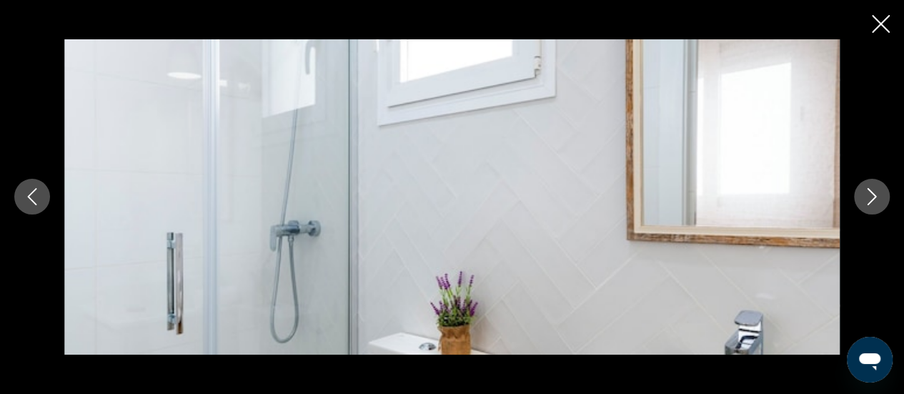
click at [879, 195] on icon "Next image" at bounding box center [871, 196] width 17 height 17
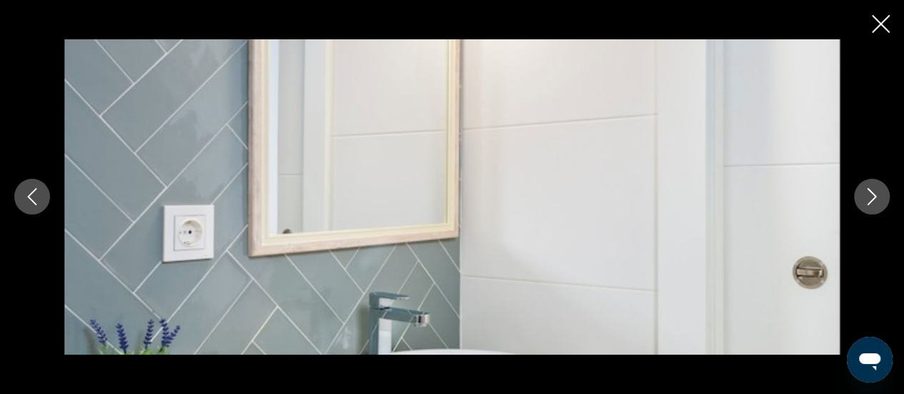
click at [879, 195] on icon "Next image" at bounding box center [871, 196] width 17 height 17
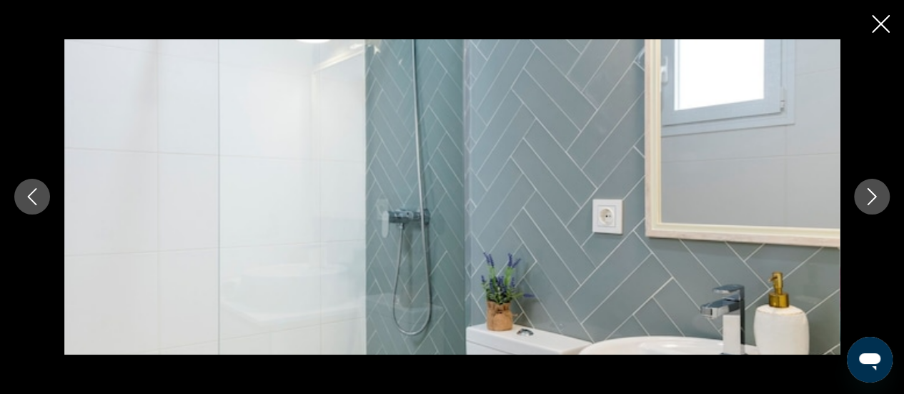
click at [879, 195] on icon "Next image" at bounding box center [871, 196] width 17 height 17
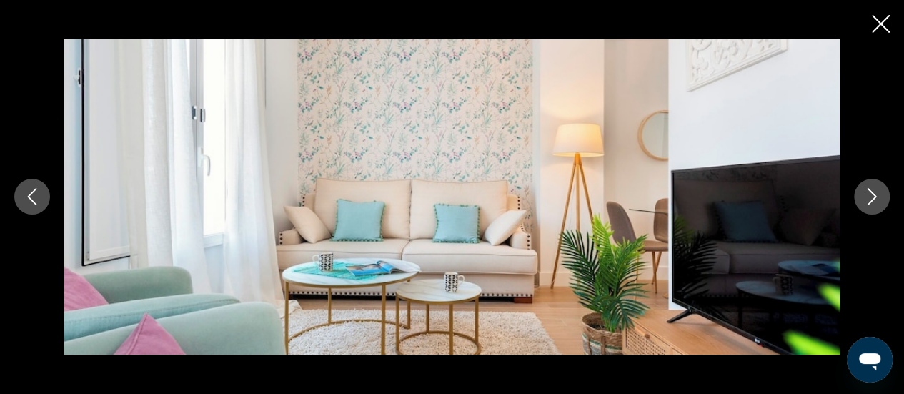
click at [879, 195] on icon "Next image" at bounding box center [871, 196] width 17 height 17
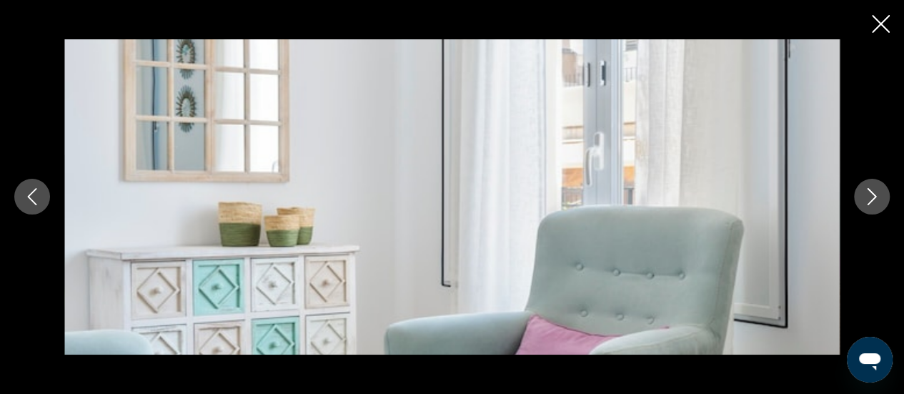
click at [879, 195] on icon "Next image" at bounding box center [871, 196] width 17 height 17
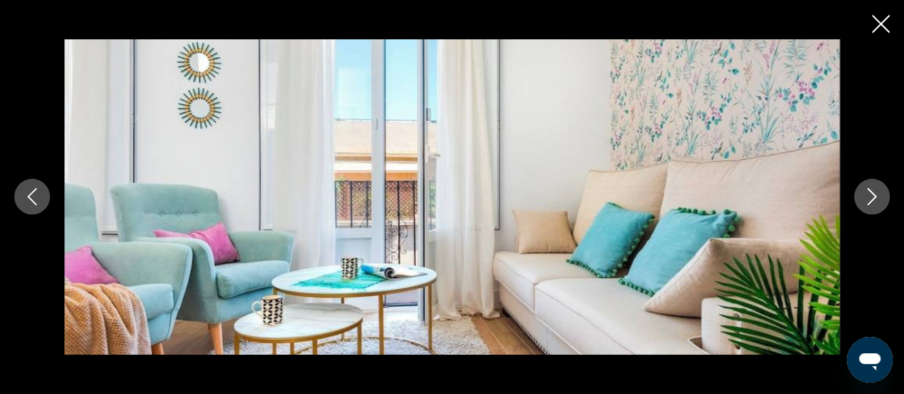
click at [879, 195] on icon "Next image" at bounding box center [871, 196] width 17 height 17
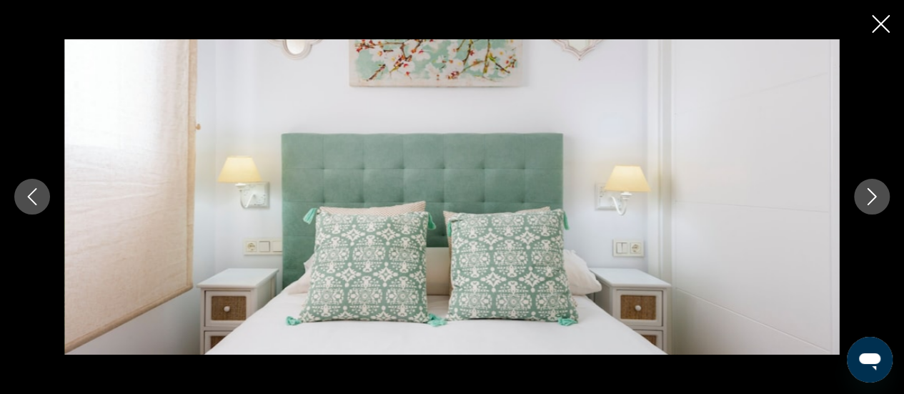
click at [891, 22] on div "prev next" at bounding box center [452, 197] width 904 height 394
click at [879, 28] on icon "Close slideshow" at bounding box center [880, 24] width 18 height 18
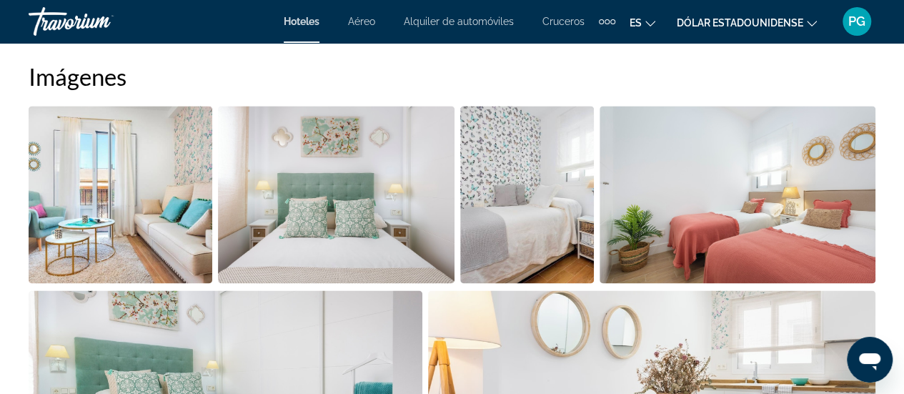
scroll to position [966, 0]
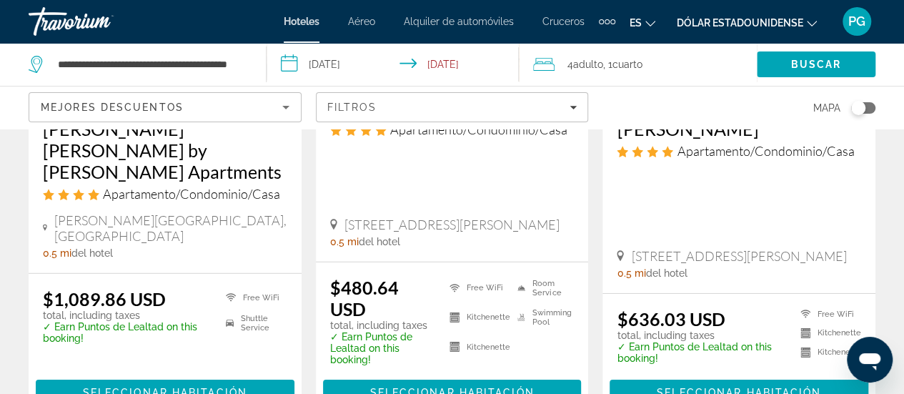
scroll to position [2078, 0]
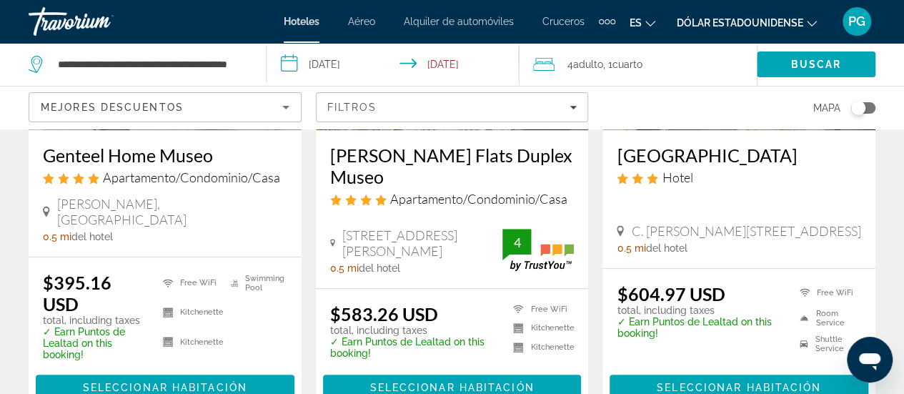
scroll to position [276, 0]
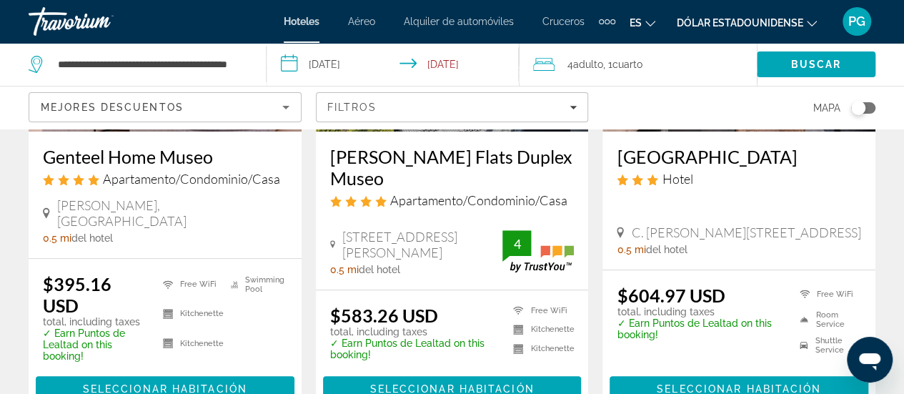
click at [130, 160] on h3 "Genteel Home Museo" at bounding box center [165, 156] width 244 height 21
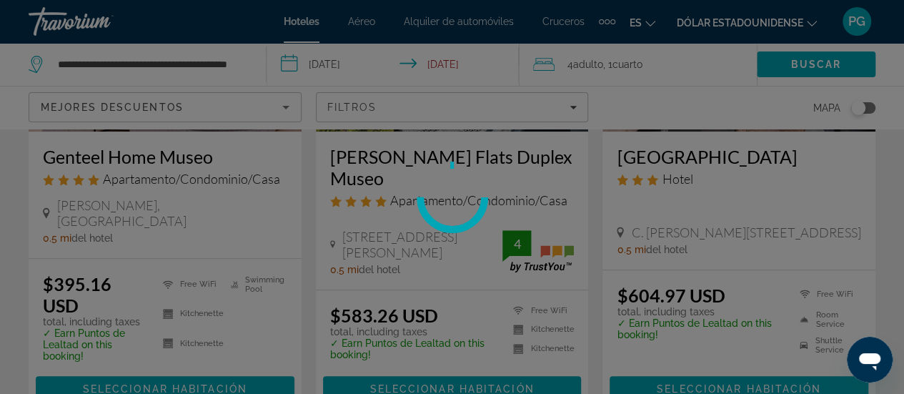
click at [130, 160] on div at bounding box center [452, 197] width 904 height 394
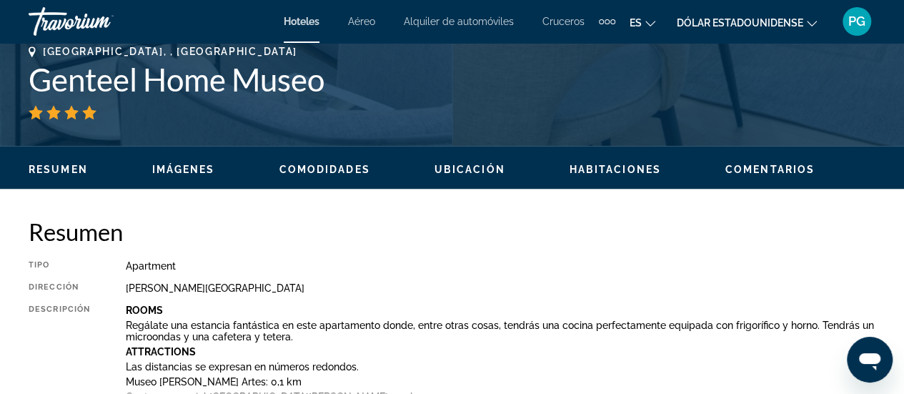
scroll to position [599, 0]
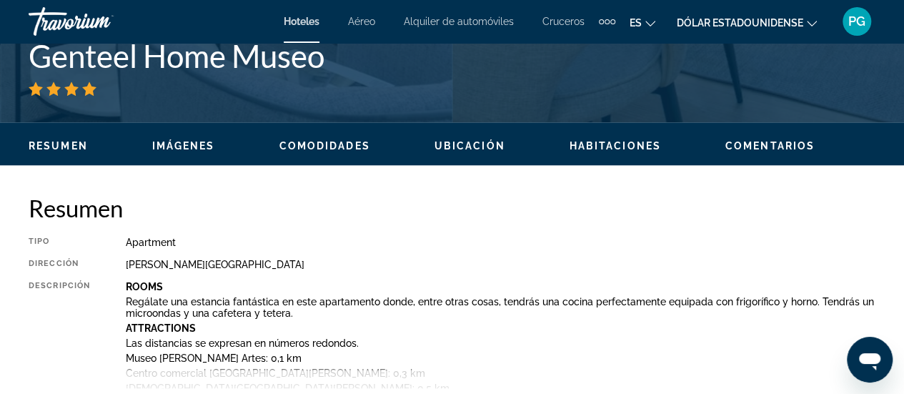
click at [189, 140] on span "Imágenes" at bounding box center [183, 145] width 63 height 11
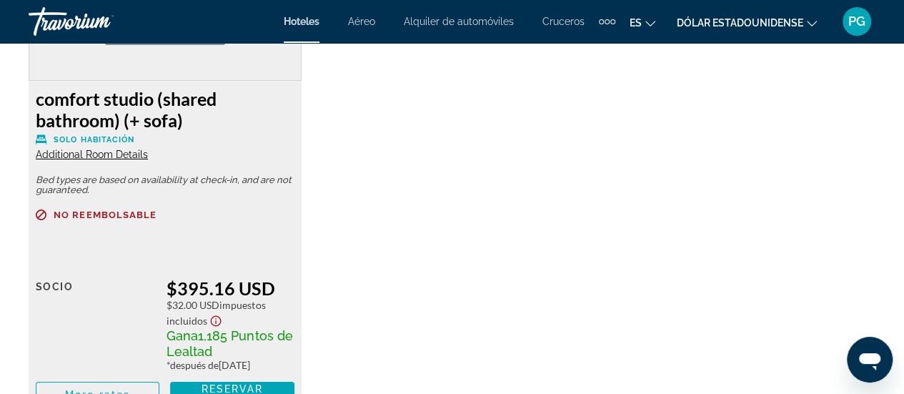
scroll to position [2428, 0]
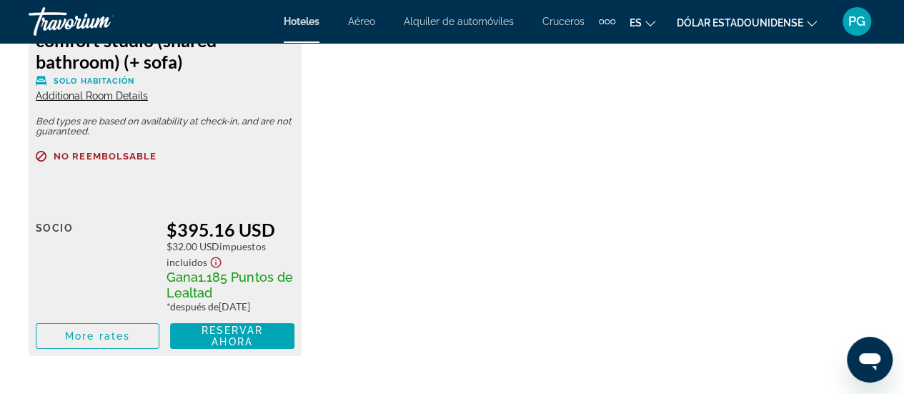
click at [125, 96] on span "Additional Room Details" at bounding box center [92, 95] width 112 height 11
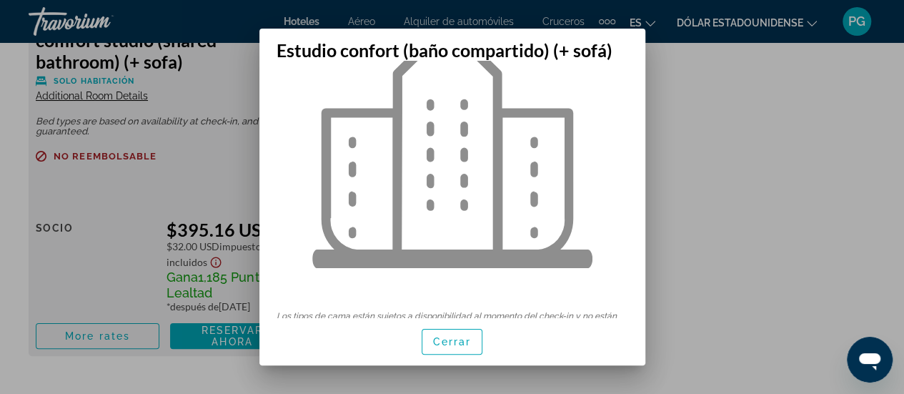
scroll to position [123, 0]
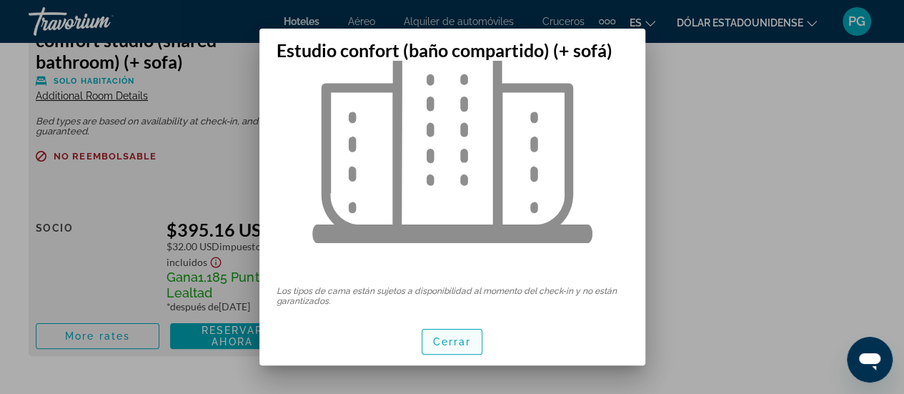
click at [469, 339] on font "Cerrar" at bounding box center [452, 341] width 39 height 11
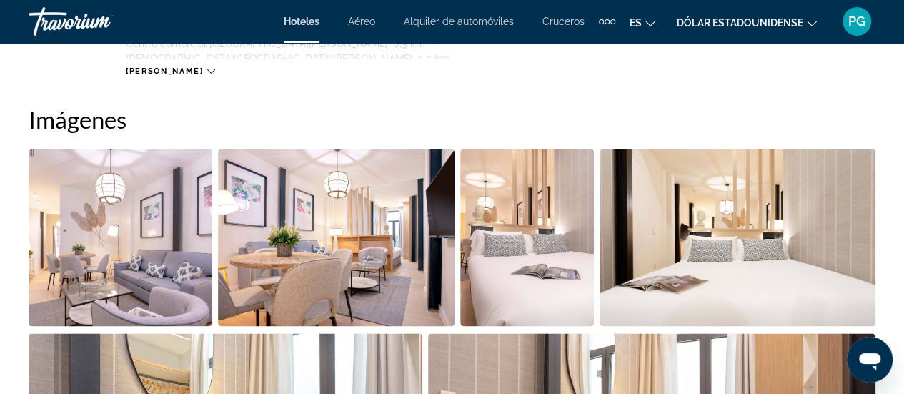
scroll to position [915, 0]
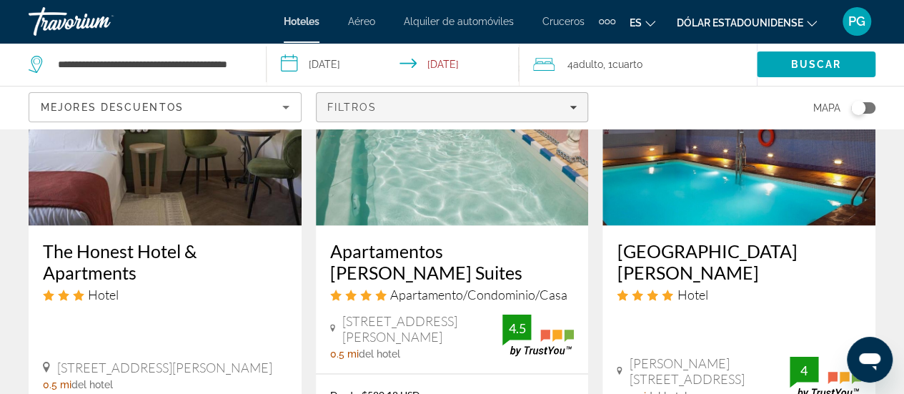
scroll to position [1274, 0]
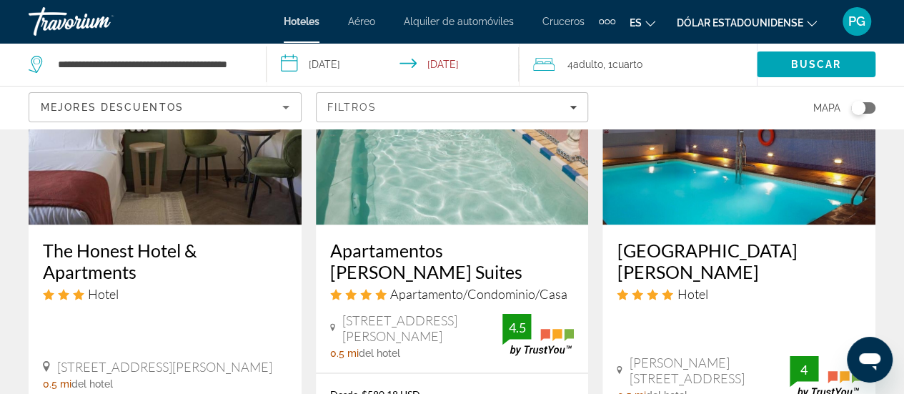
click at [459, 239] on h3 "Apartamentos [PERSON_NAME] Suites" at bounding box center [452, 260] width 244 height 43
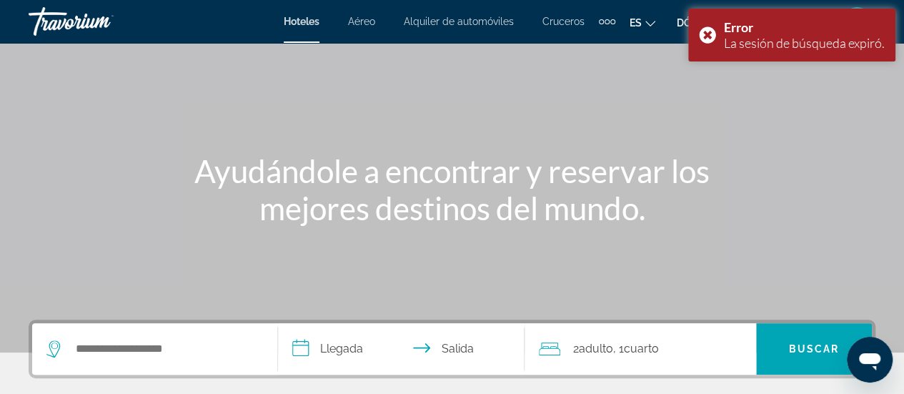
scroll to position [94, 0]
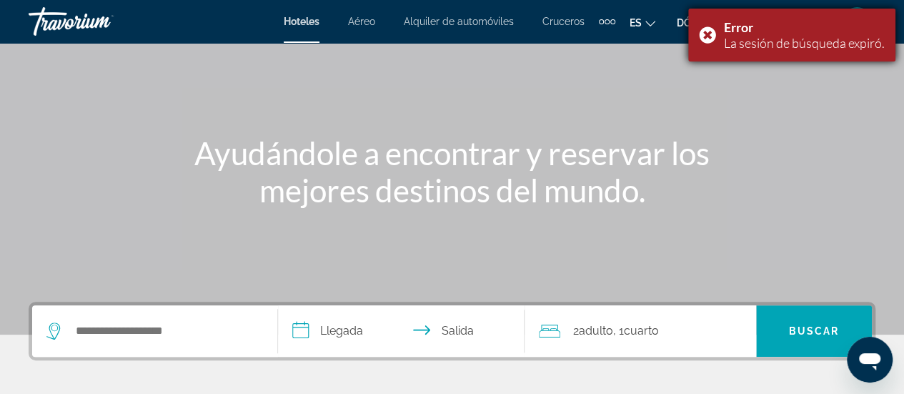
click at [709, 36] on div "Error La sesión de búsqueda expiró." at bounding box center [791, 35] width 207 height 53
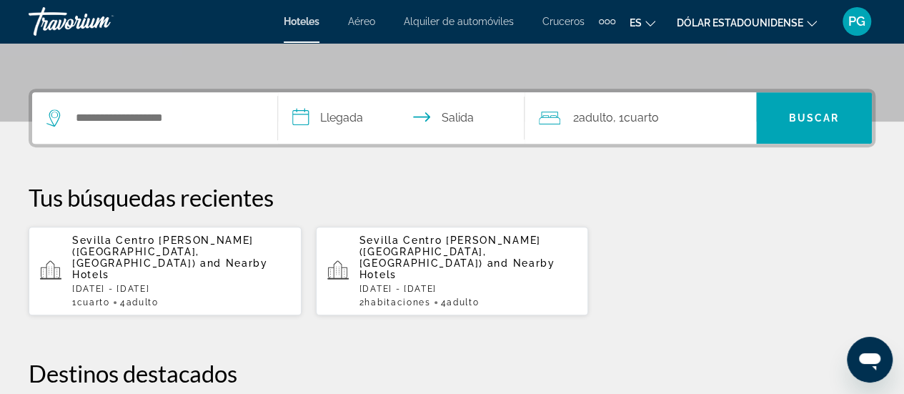
scroll to position [304, 0]
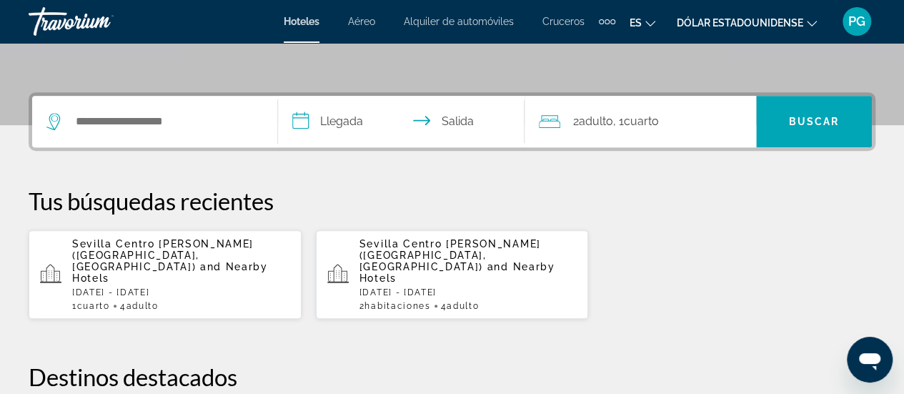
click at [185, 261] on span "and Nearby Hotels" at bounding box center [170, 272] width 196 height 23
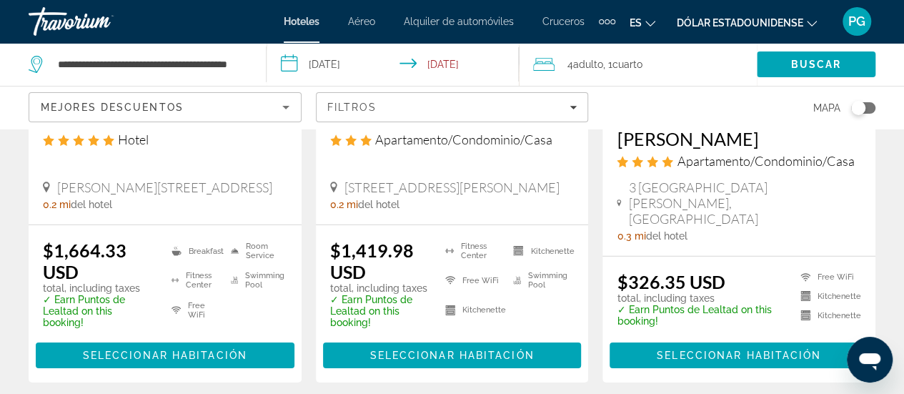
scroll to position [2111, 0]
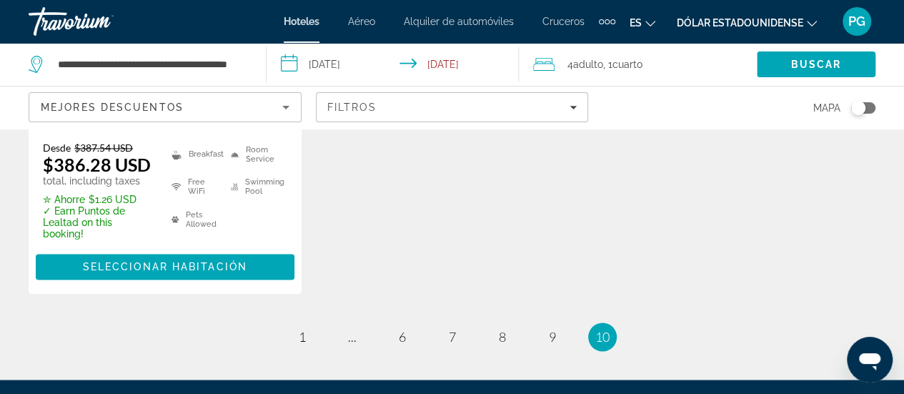
scroll to position [1000, 0]
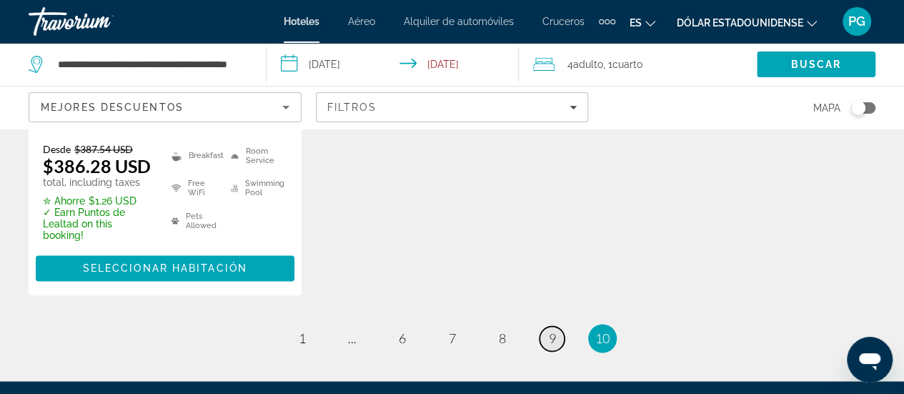
click at [554, 330] on span "9" at bounding box center [552, 338] width 7 height 16
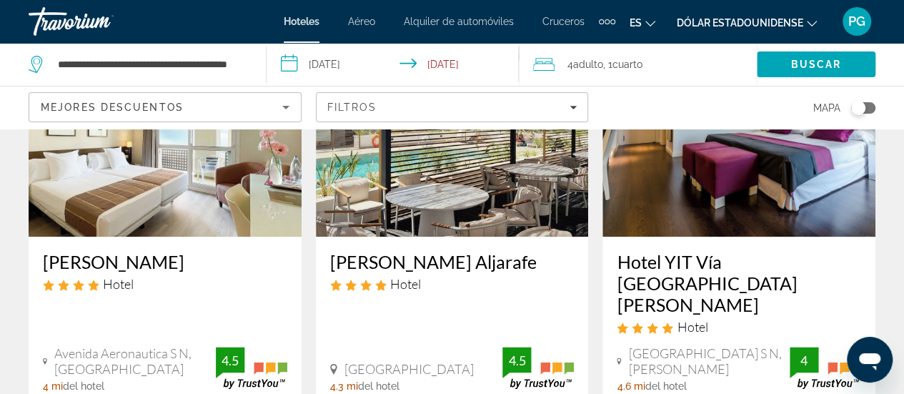
scroll to position [743, 0]
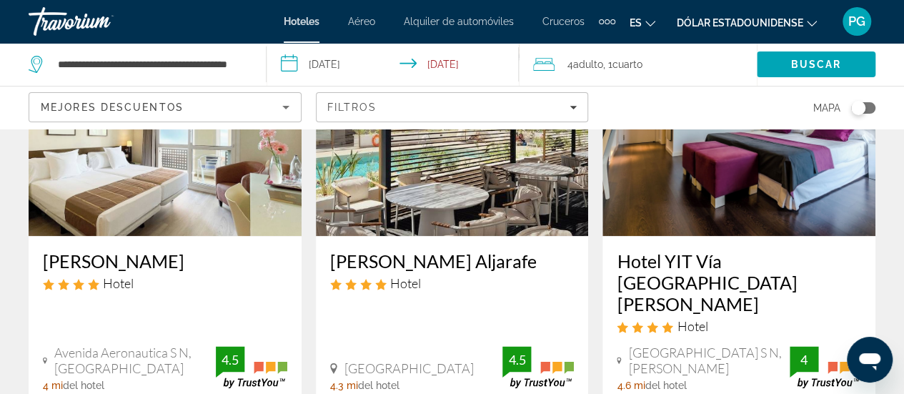
click at [109, 250] on h3 "[PERSON_NAME]" at bounding box center [165, 260] width 244 height 21
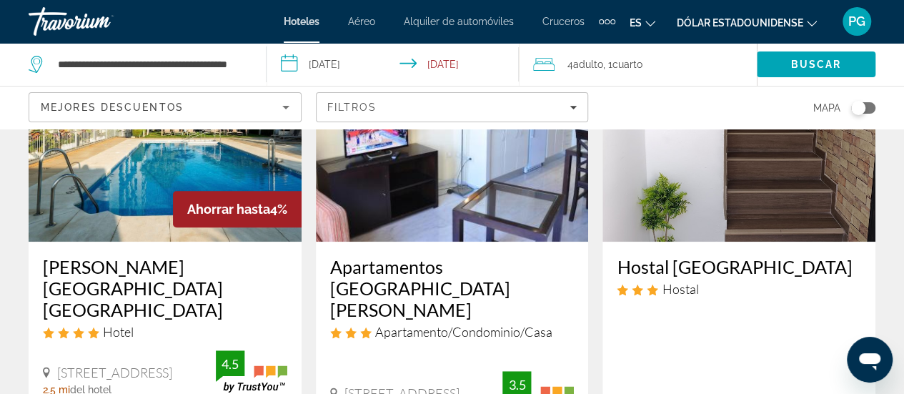
scroll to position [161, 0]
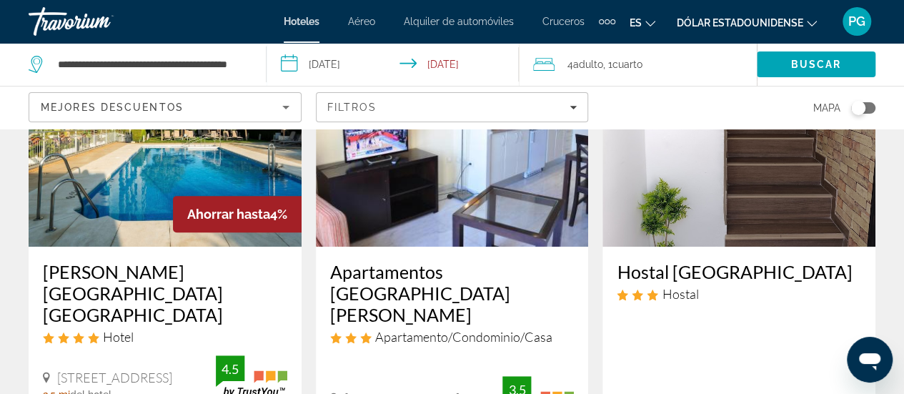
click at [179, 274] on h3 "[PERSON_NAME][GEOGRAPHIC_DATA] [GEOGRAPHIC_DATA]" at bounding box center [165, 293] width 244 height 64
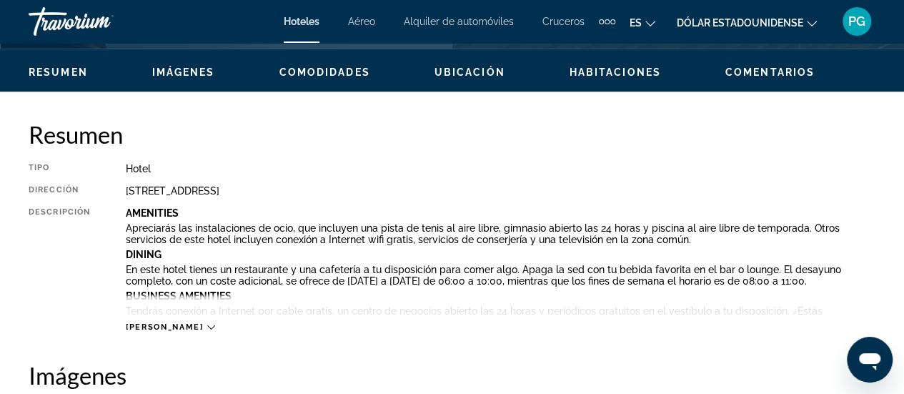
scroll to position [742, 0]
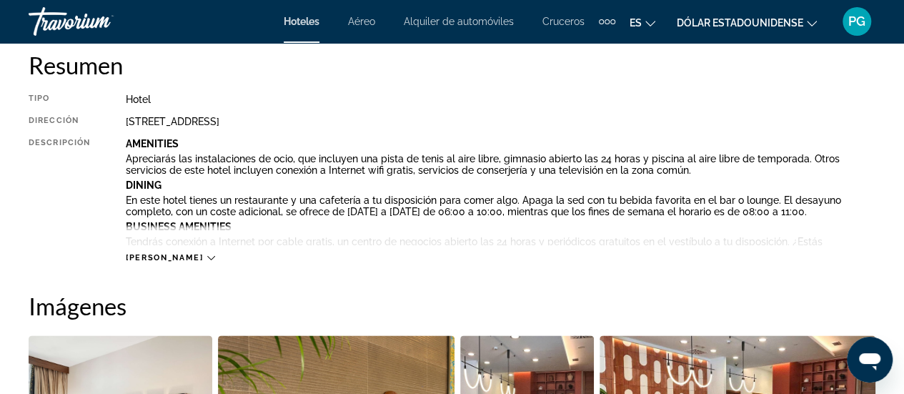
click at [168, 262] on button "[PERSON_NAME]" at bounding box center [170, 257] width 89 height 11
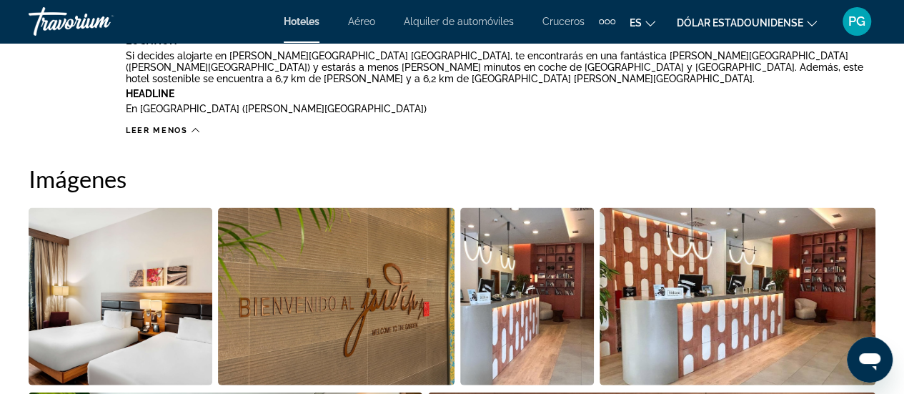
scroll to position [1316, 0]
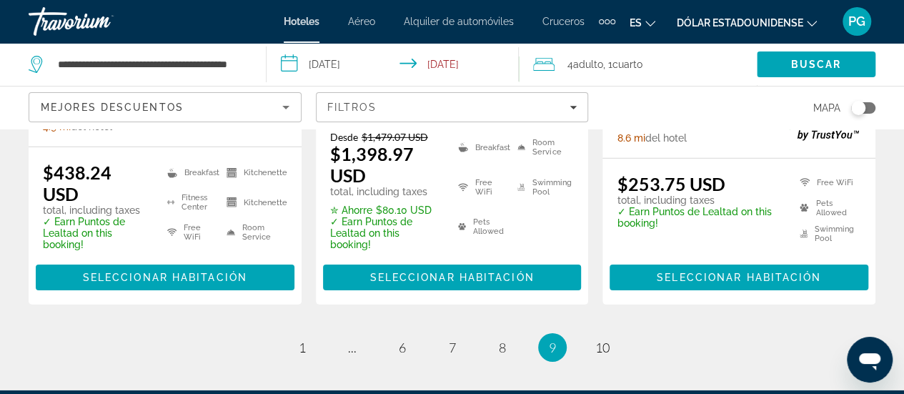
scroll to position [2163, 0]
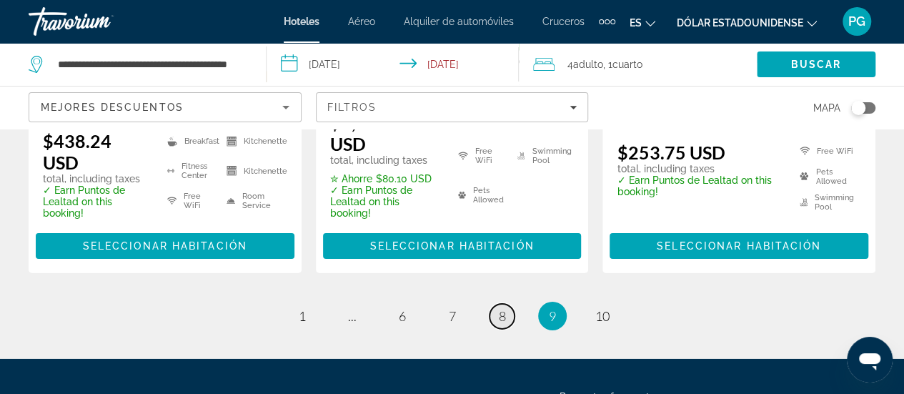
click at [508, 304] on link "page 8" at bounding box center [501, 316] width 25 height 25
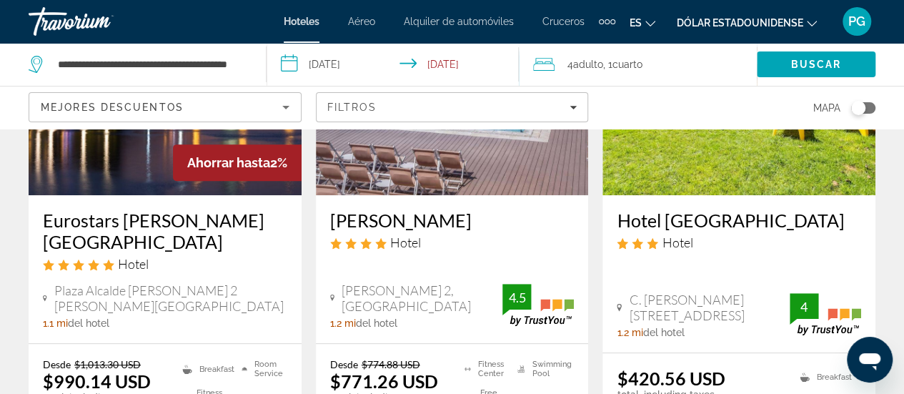
scroll to position [238, 0]
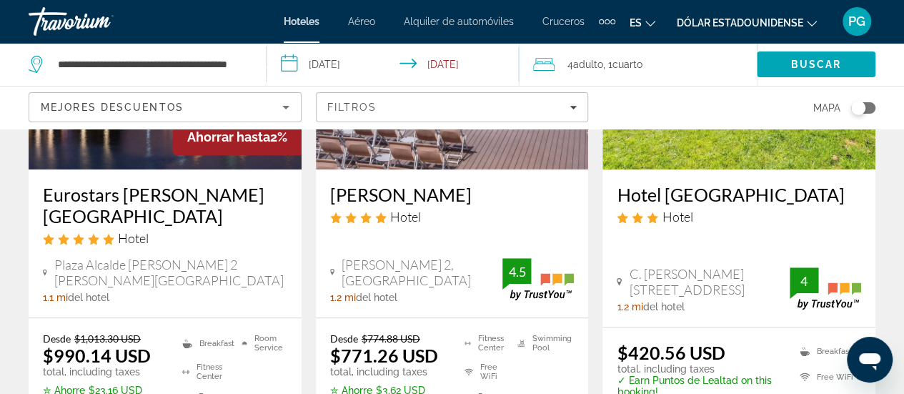
click at [677, 189] on h3 "Hotel [GEOGRAPHIC_DATA]" at bounding box center [738, 194] width 244 height 21
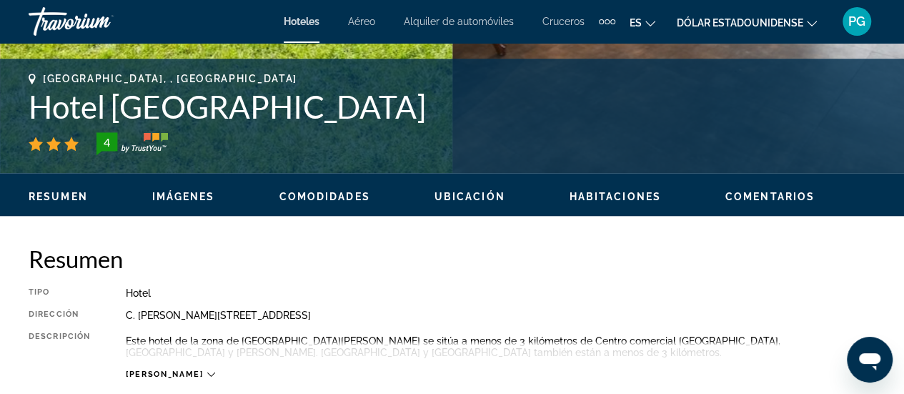
scroll to position [679, 0]
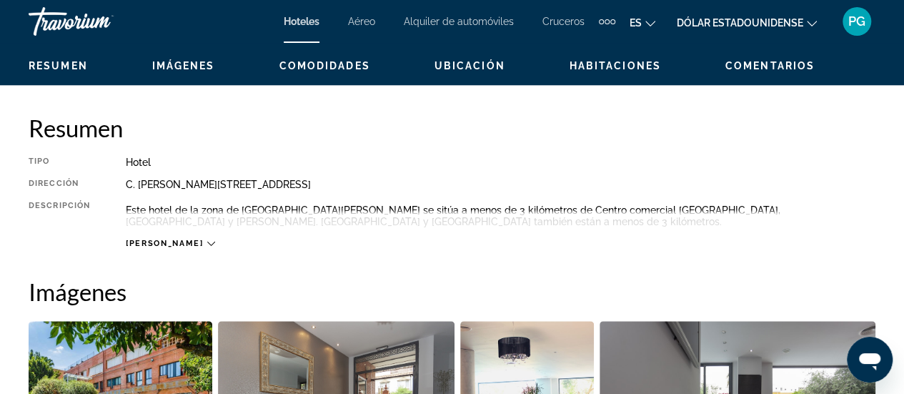
click at [163, 244] on span "[PERSON_NAME]" at bounding box center [164, 243] width 77 height 9
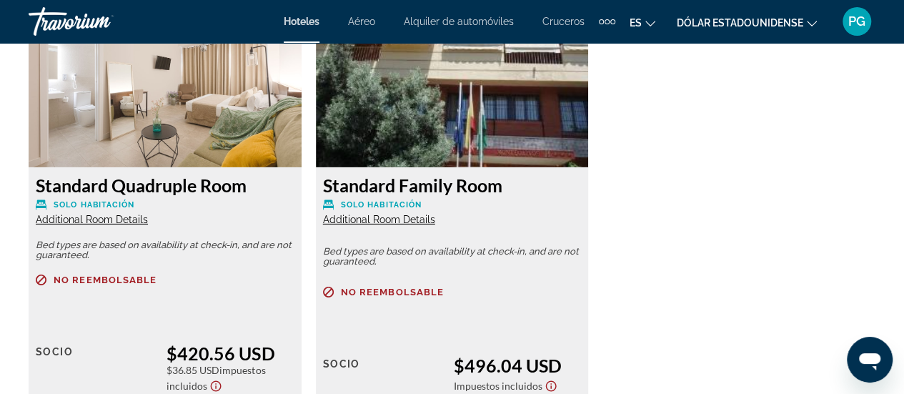
scroll to position [2205, 0]
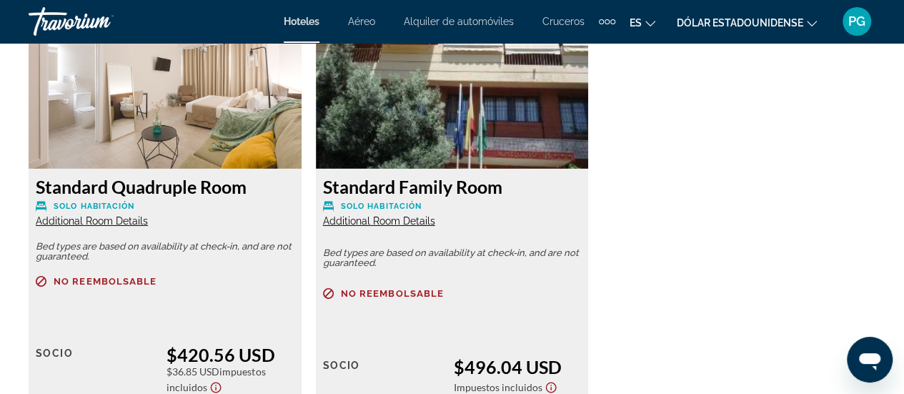
click at [108, 219] on span "Additional Room Details" at bounding box center [92, 220] width 112 height 11
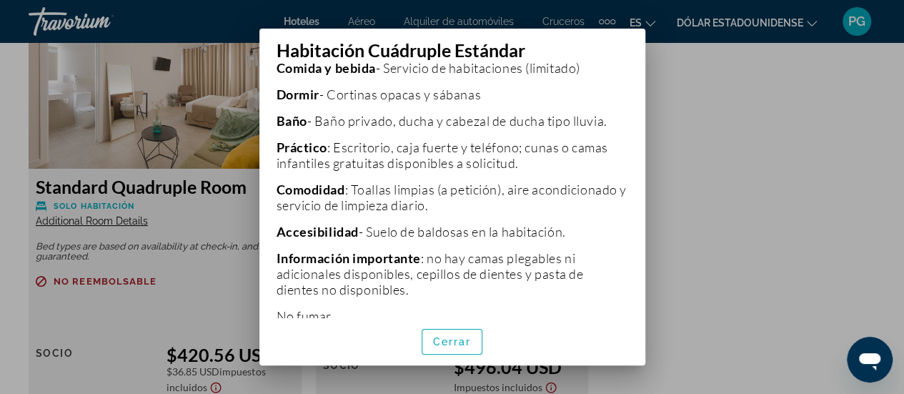
scroll to position [452, 0]
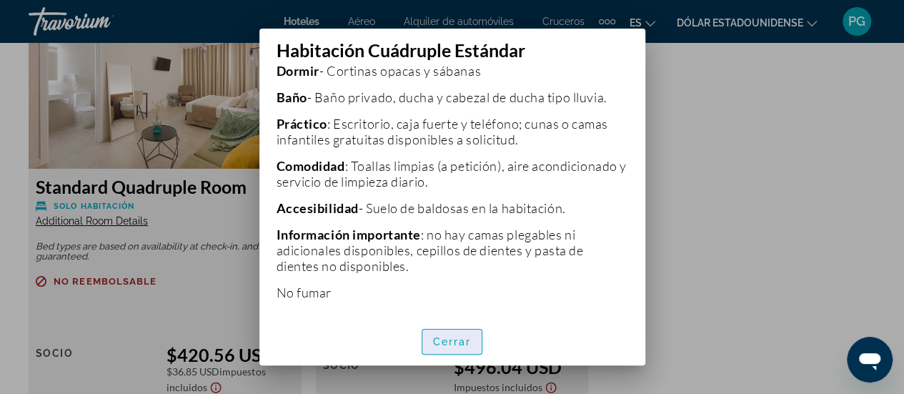
click at [465, 347] on span "button" at bounding box center [452, 341] width 60 height 34
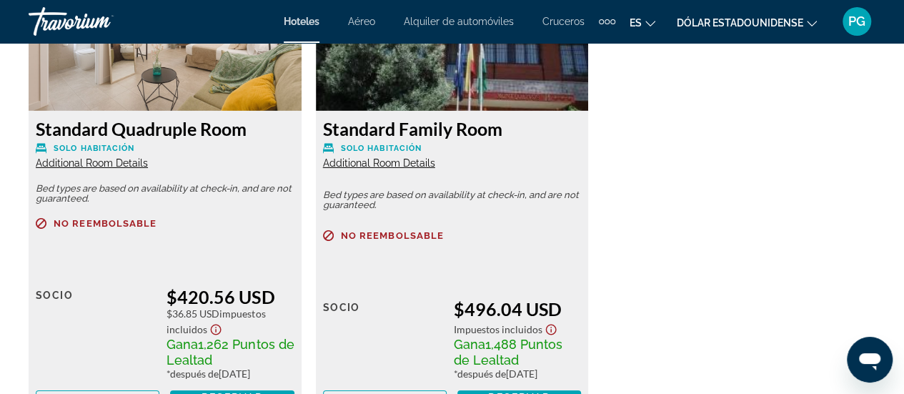
scroll to position [2184, 0]
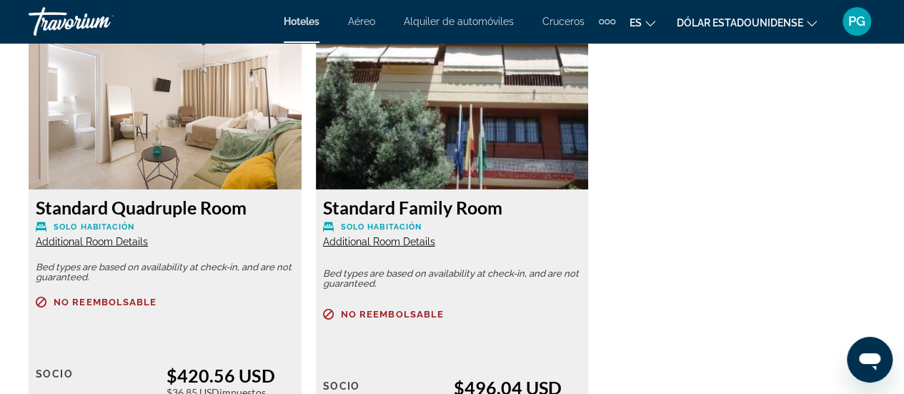
click at [374, 242] on span "Additional Room Details" at bounding box center [379, 241] width 112 height 11
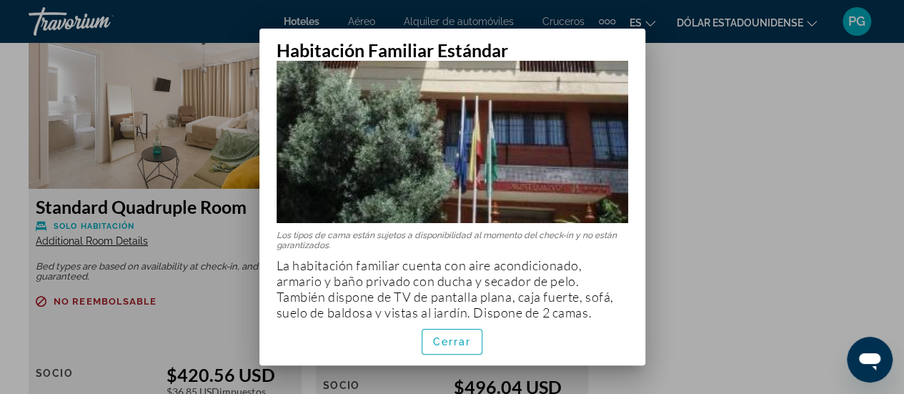
scroll to position [133, 0]
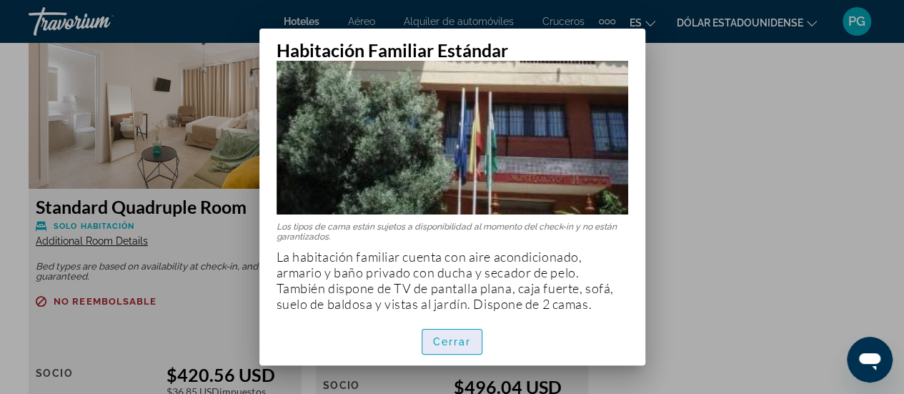
click at [461, 339] on font "Cerrar" at bounding box center [452, 341] width 39 height 11
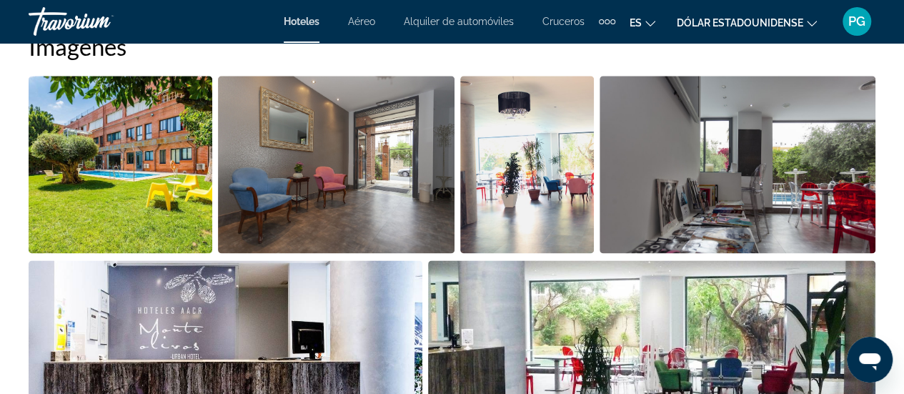
scroll to position [917, 0]
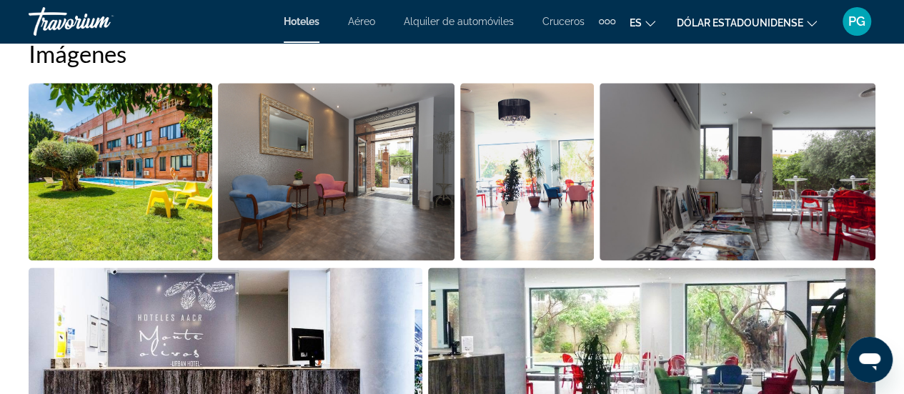
click at [191, 206] on img "Open full-screen image slider" at bounding box center [121, 171] width 184 height 177
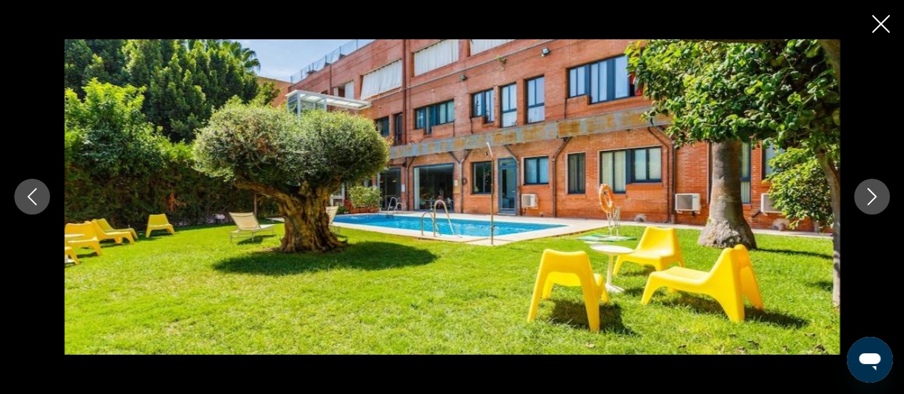
click at [863, 201] on icon "Next image" at bounding box center [871, 196] width 17 height 17
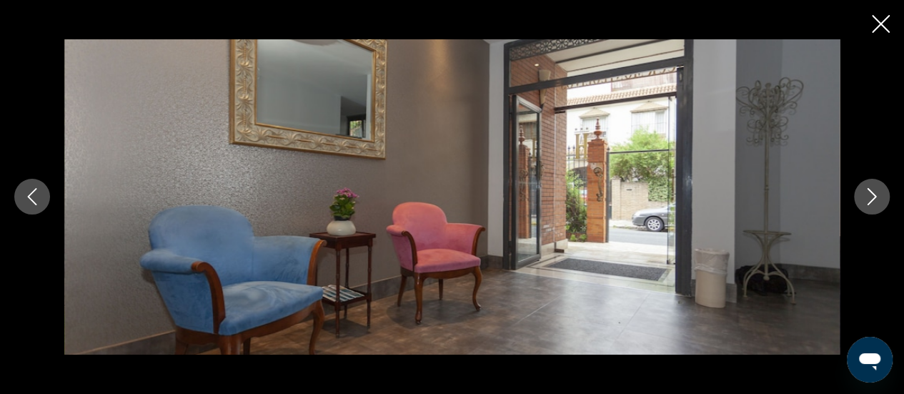
click at [863, 201] on icon "Next image" at bounding box center [871, 196] width 17 height 17
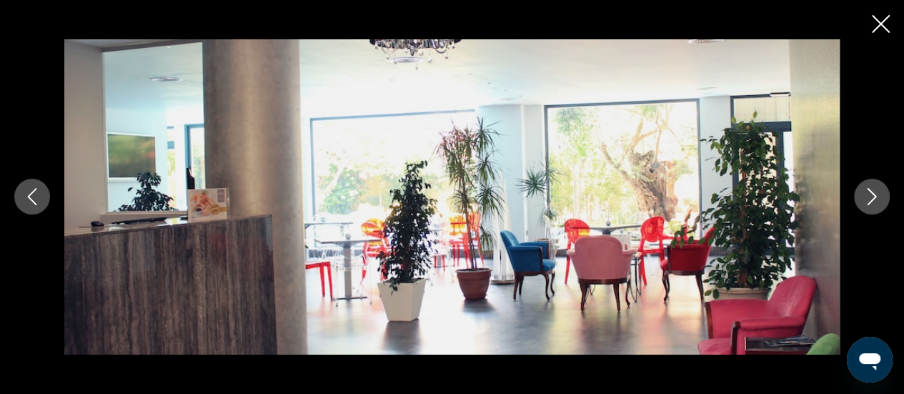
click at [863, 201] on icon "Next image" at bounding box center [871, 196] width 17 height 17
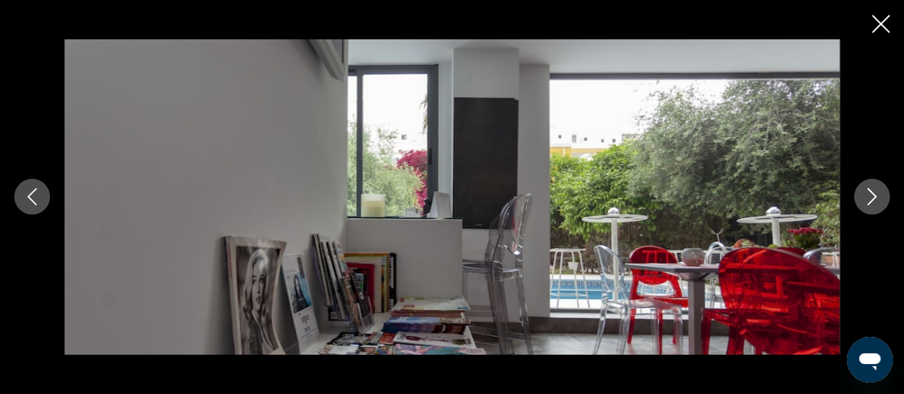
click at [863, 201] on icon "Next image" at bounding box center [871, 196] width 17 height 17
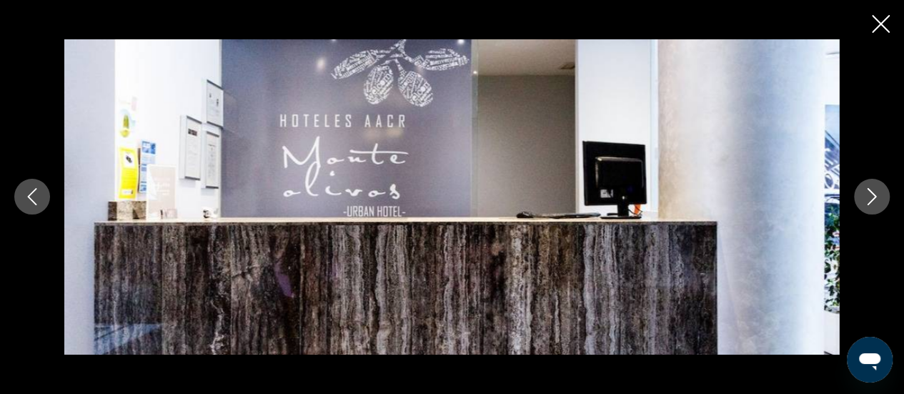
click at [863, 201] on icon "Next image" at bounding box center [871, 196] width 17 height 17
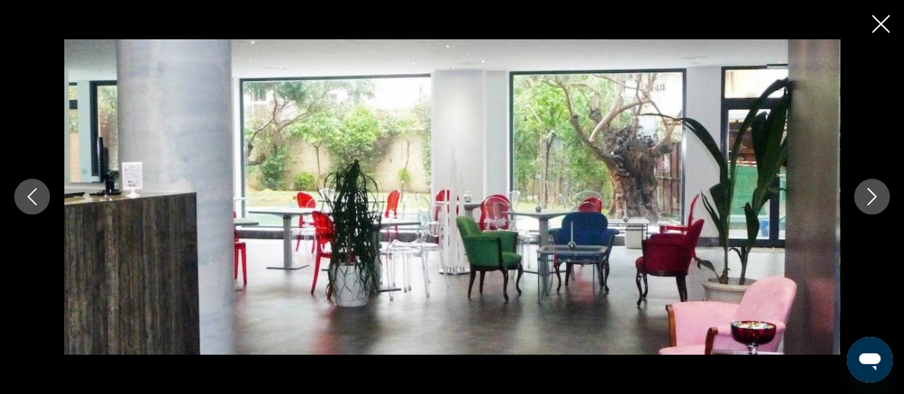
click at [863, 201] on icon "Next image" at bounding box center [871, 196] width 17 height 17
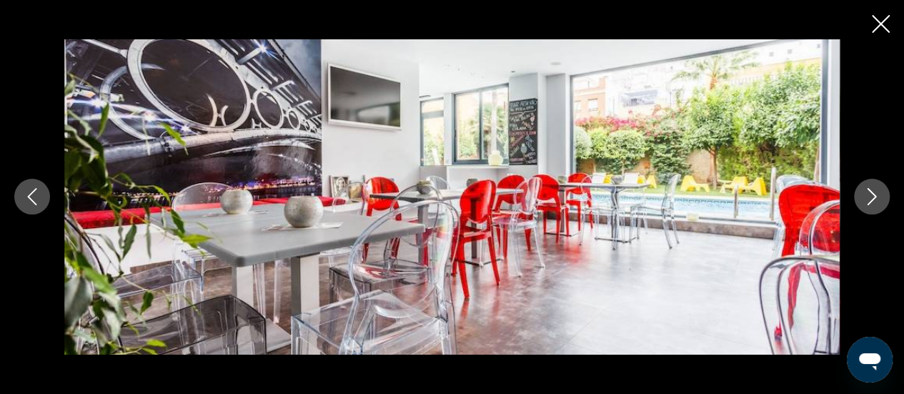
click at [863, 201] on icon "Next image" at bounding box center [871, 196] width 17 height 17
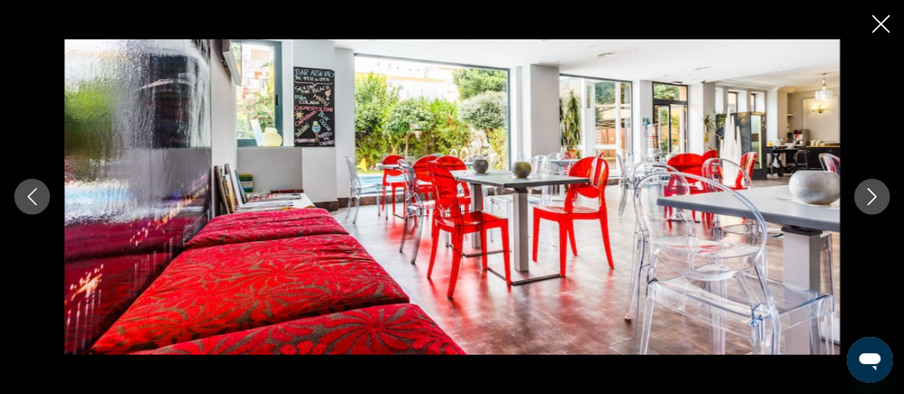
click at [863, 201] on icon "Next image" at bounding box center [871, 196] width 17 height 17
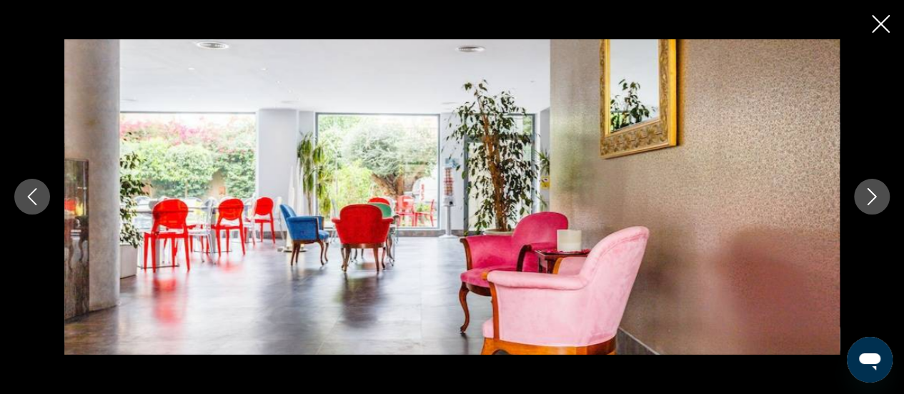
click at [863, 201] on icon "Next image" at bounding box center [871, 196] width 17 height 17
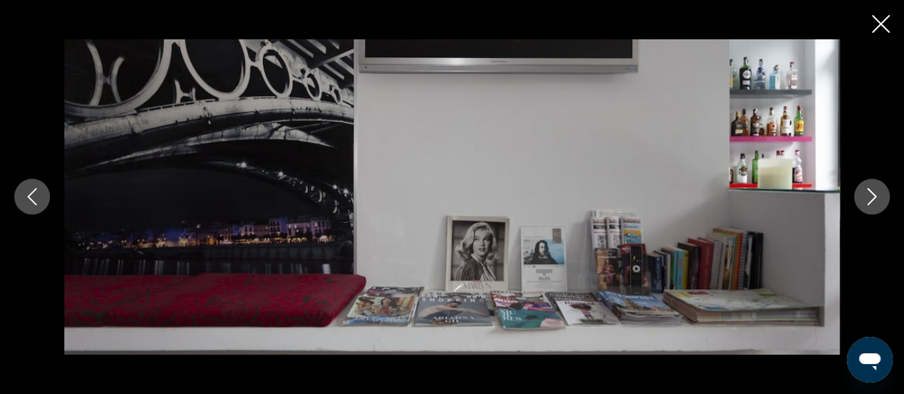
click at [863, 201] on icon "Next image" at bounding box center [871, 196] width 17 height 17
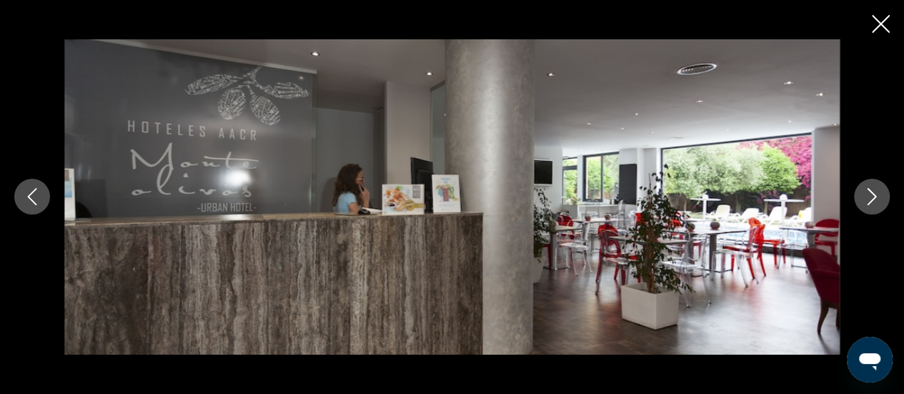
click at [863, 201] on icon "Next image" at bounding box center [871, 196] width 17 height 17
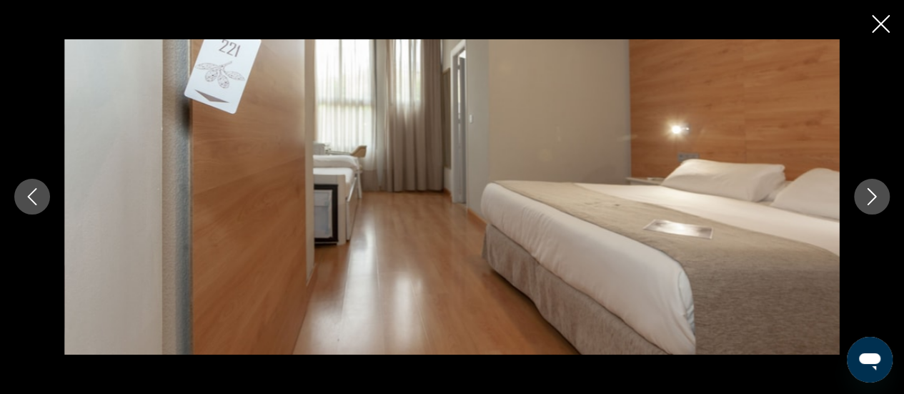
click at [863, 201] on icon "Next image" at bounding box center [871, 196] width 17 height 17
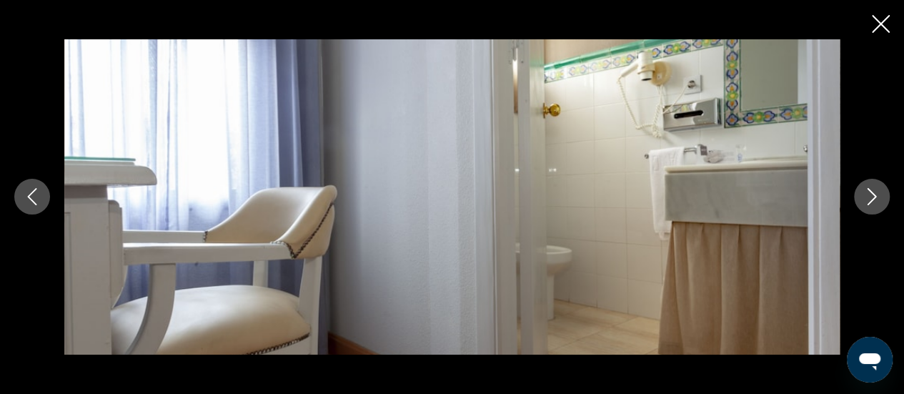
click at [863, 201] on icon "Next image" at bounding box center [871, 196] width 17 height 17
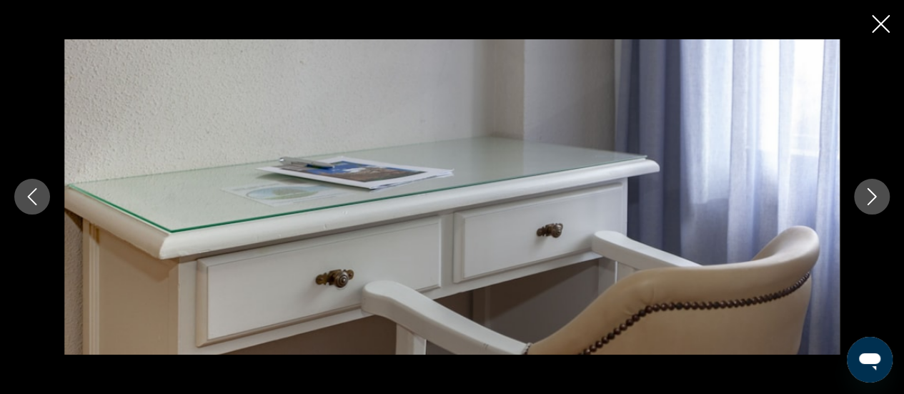
click at [863, 201] on icon "Next image" at bounding box center [871, 196] width 17 height 17
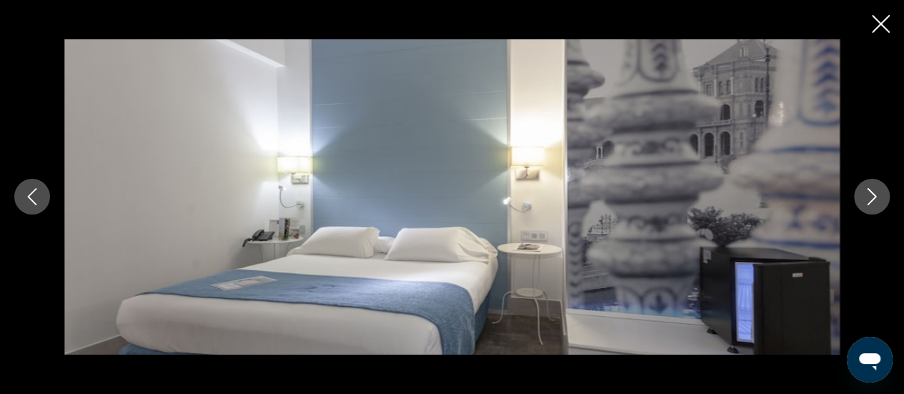
click at [863, 201] on icon "Next image" at bounding box center [871, 196] width 17 height 17
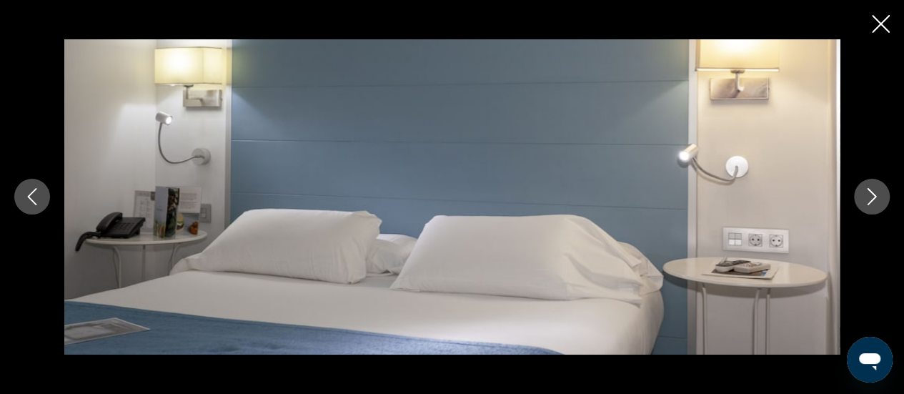
click at [863, 201] on icon "Next image" at bounding box center [871, 196] width 17 height 17
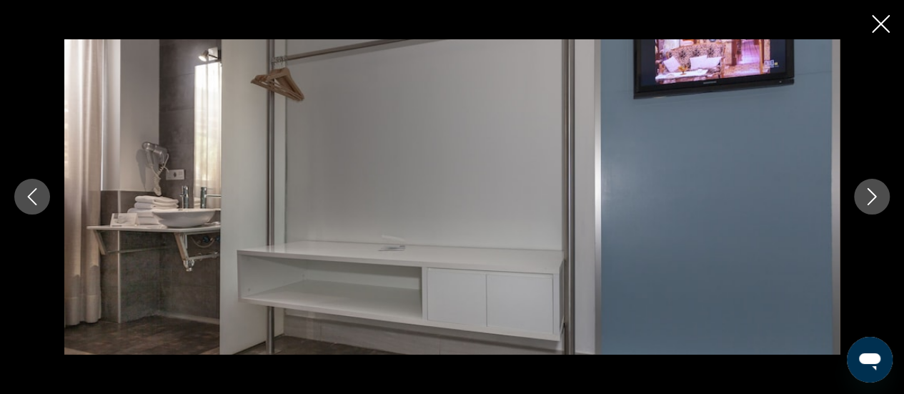
click at [863, 201] on icon "Next image" at bounding box center [871, 196] width 17 height 17
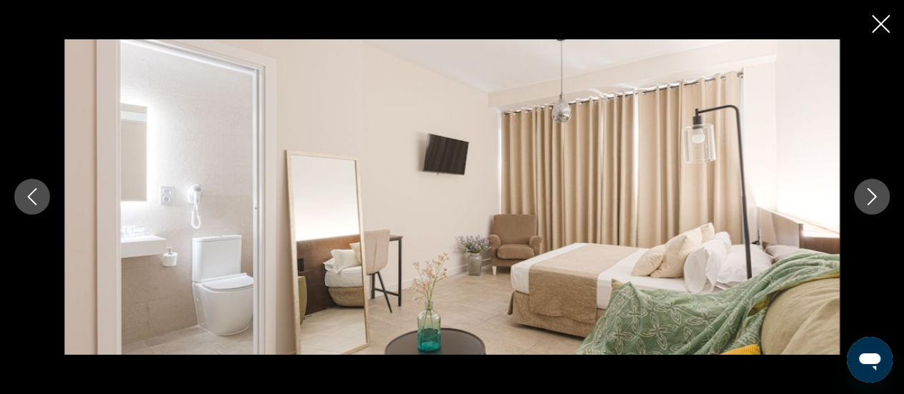
click at [863, 201] on icon "Next image" at bounding box center [871, 196] width 17 height 17
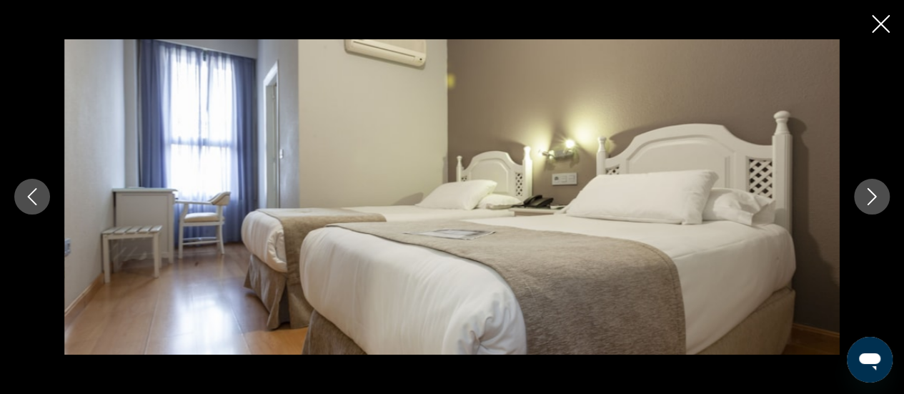
click at [25, 192] on icon "Previous image" at bounding box center [32, 196] width 17 height 17
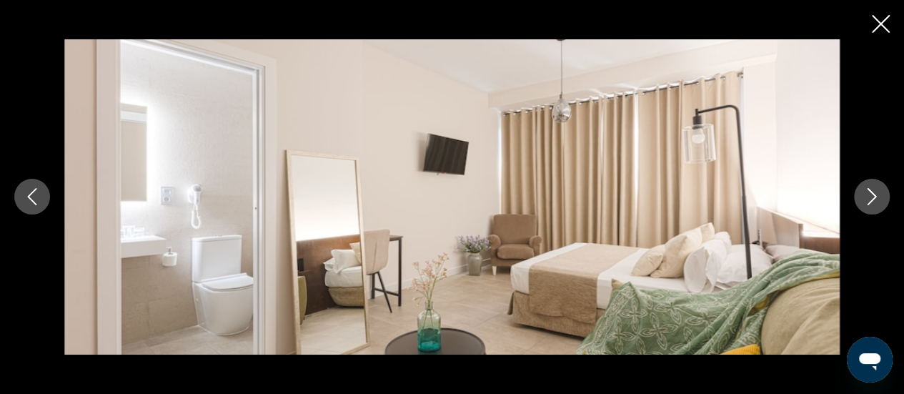
click at [869, 196] on icon "Next image" at bounding box center [871, 196] width 17 height 17
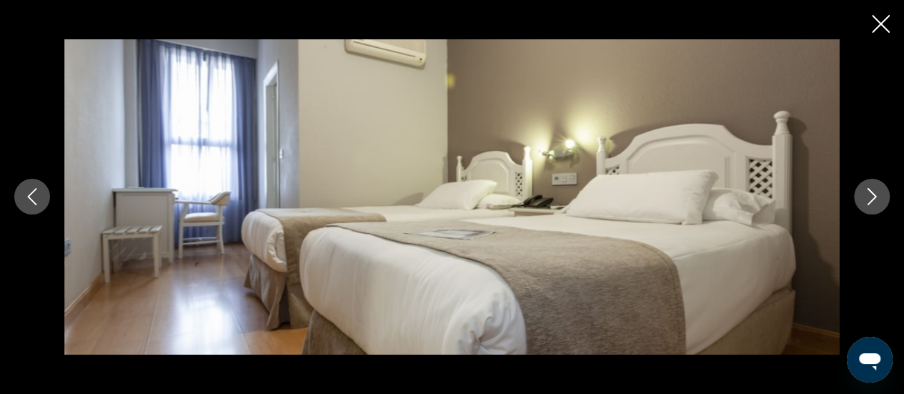
click at [869, 196] on icon "Next image" at bounding box center [871, 196] width 17 height 17
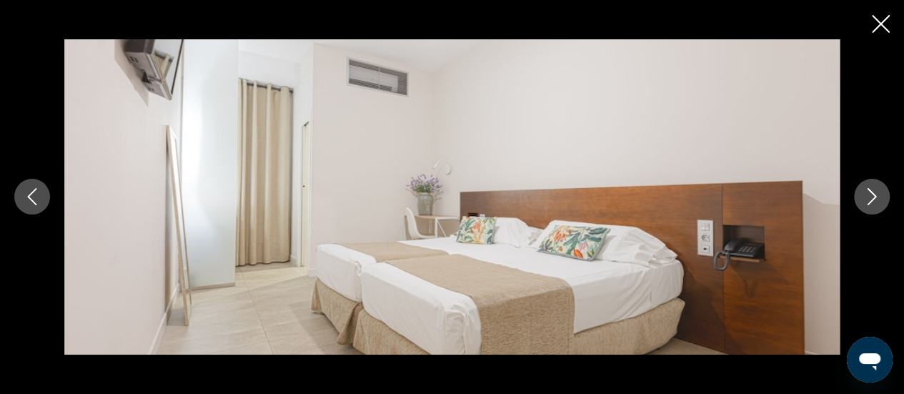
click at [869, 196] on icon "Next image" at bounding box center [871, 196] width 17 height 17
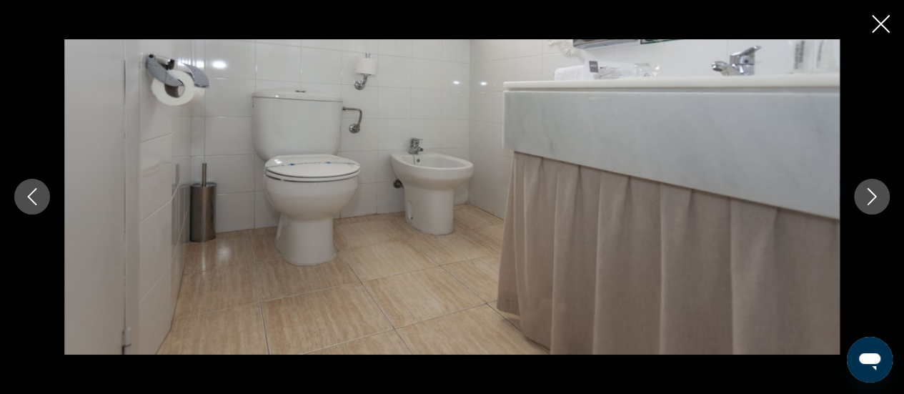
click at [869, 196] on icon "Next image" at bounding box center [871, 196] width 17 height 17
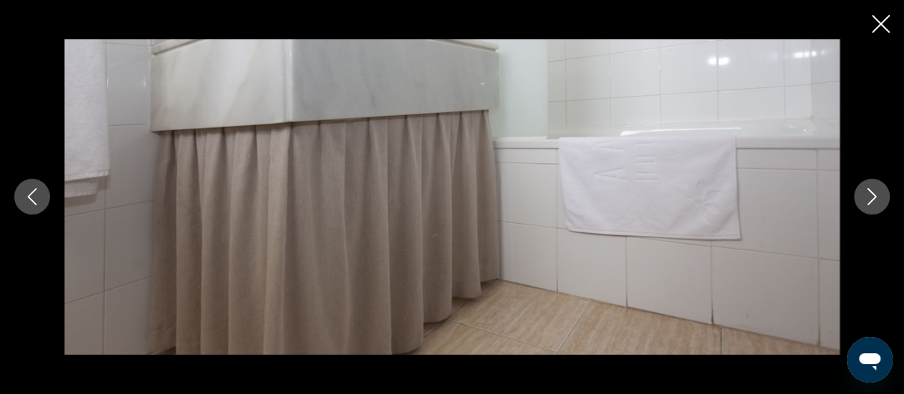
click at [869, 196] on icon "Next image" at bounding box center [871, 196] width 17 height 17
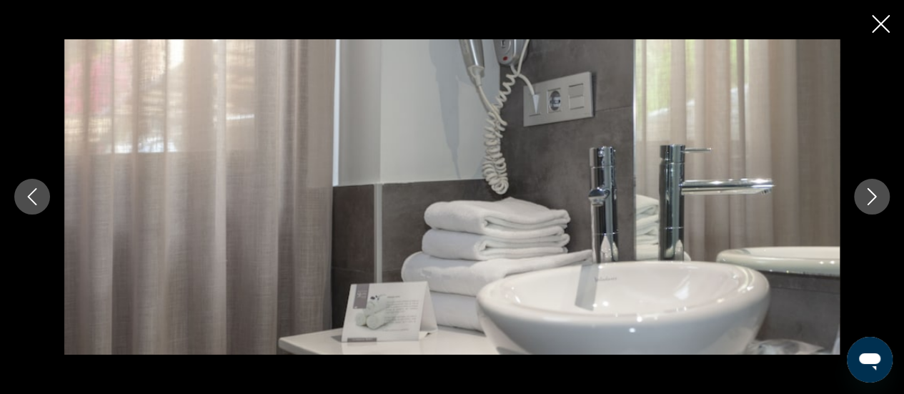
click at [869, 196] on icon "Next image" at bounding box center [871, 196] width 17 height 17
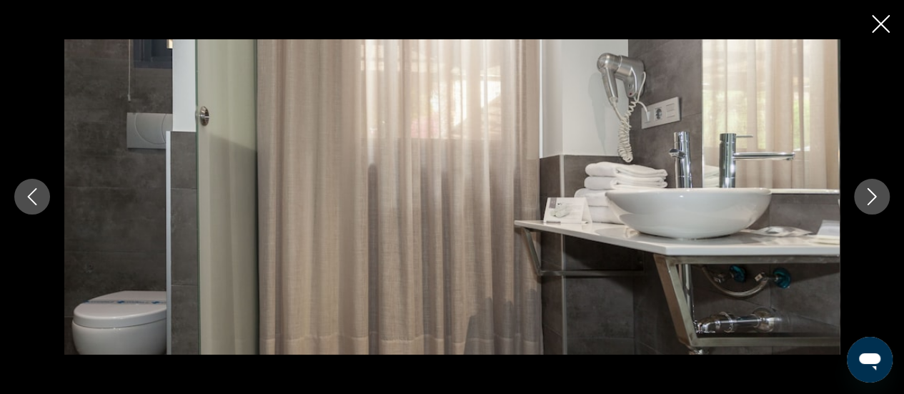
click at [869, 196] on icon "Next image" at bounding box center [871, 196] width 17 height 17
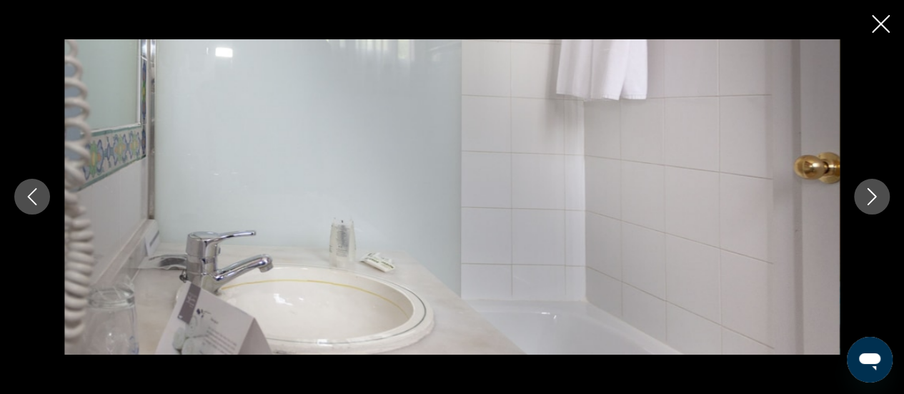
click at [869, 196] on icon "Next image" at bounding box center [871, 196] width 17 height 17
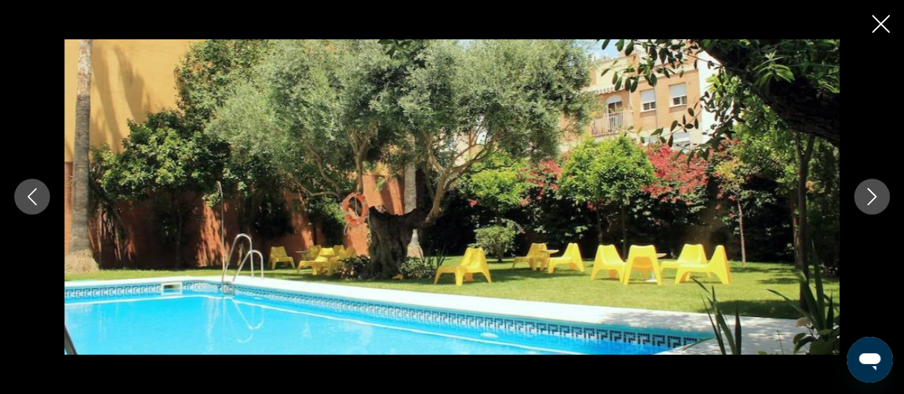
click at [869, 196] on icon "Next image" at bounding box center [871, 196] width 17 height 17
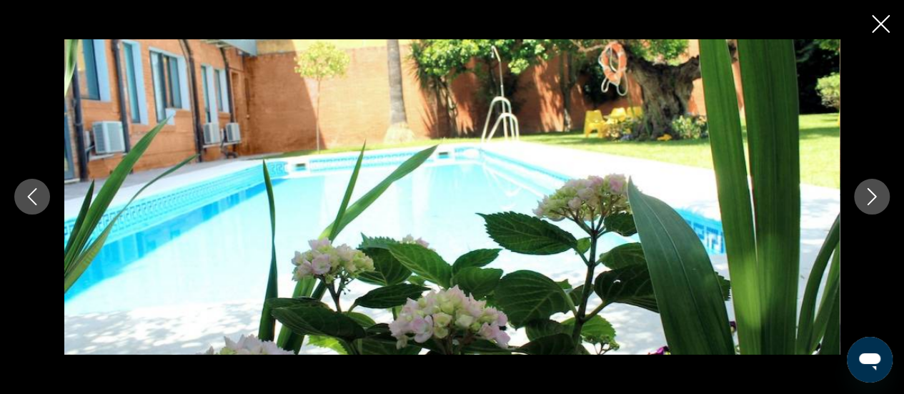
click at [869, 196] on icon "Next image" at bounding box center [871, 196] width 17 height 17
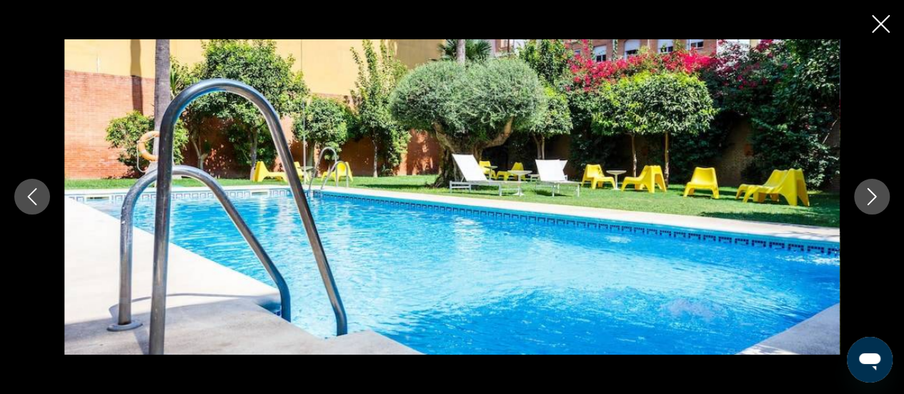
click at [869, 198] on icon "Next image" at bounding box center [871, 196] width 17 height 17
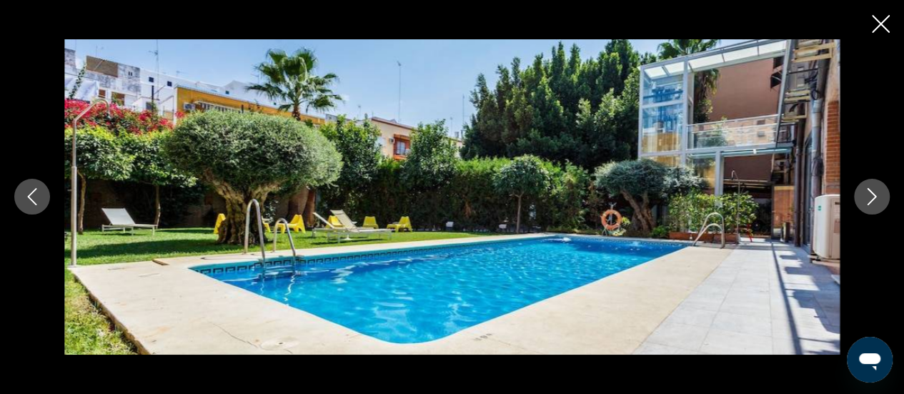
click at [869, 198] on icon "Next image" at bounding box center [871, 196] width 17 height 17
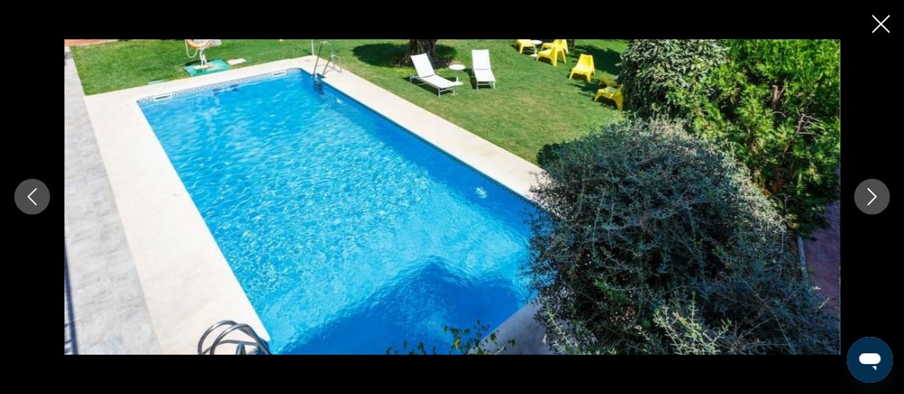
click at [869, 198] on icon "Next image" at bounding box center [871, 196] width 17 height 17
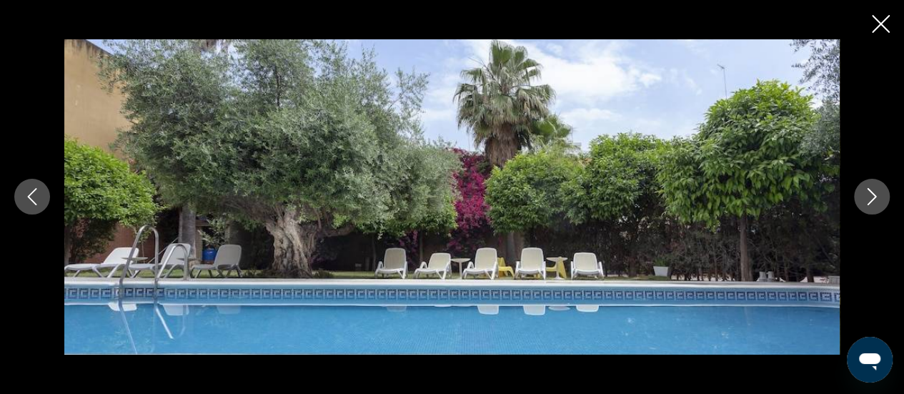
click at [869, 198] on icon "Next image" at bounding box center [871, 196] width 17 height 17
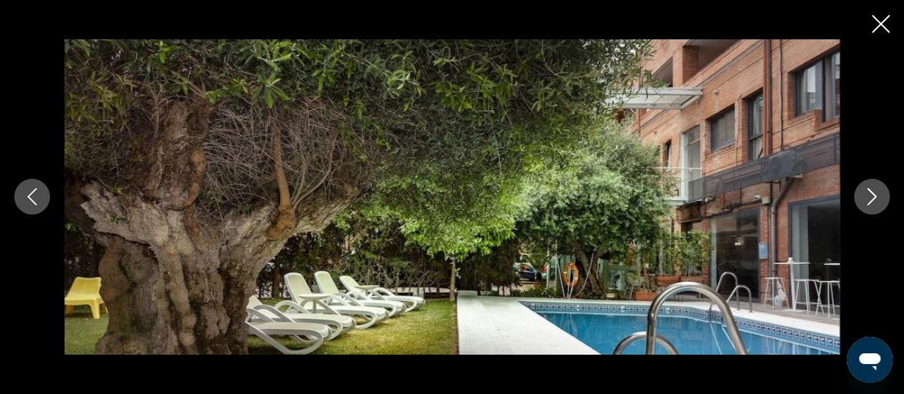
click at [869, 198] on icon "Next image" at bounding box center [871, 196] width 17 height 17
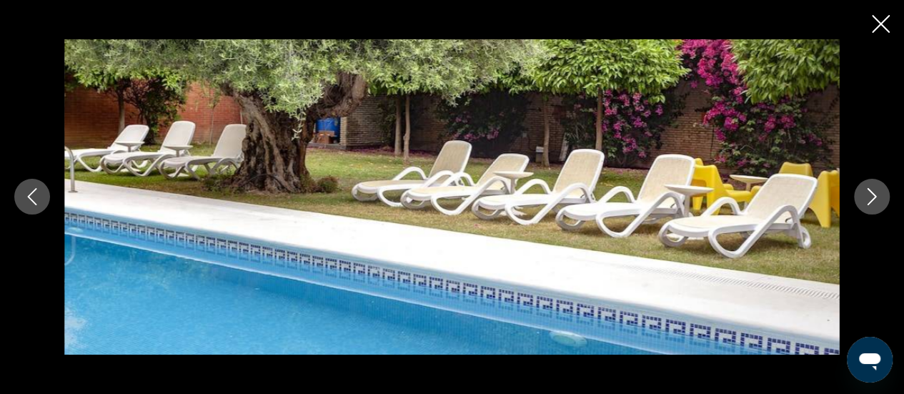
click at [869, 198] on icon "Next image" at bounding box center [871, 196] width 17 height 17
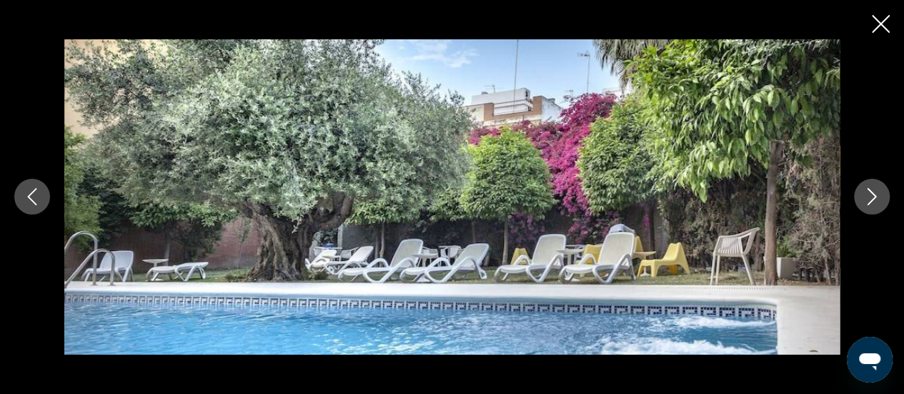
click at [869, 198] on icon "Next image" at bounding box center [871, 196] width 17 height 17
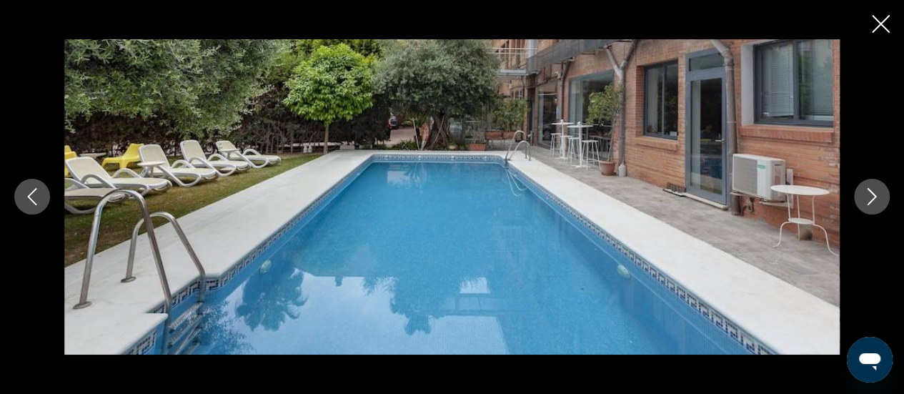
click at [869, 198] on icon "Next image" at bounding box center [871, 196] width 17 height 17
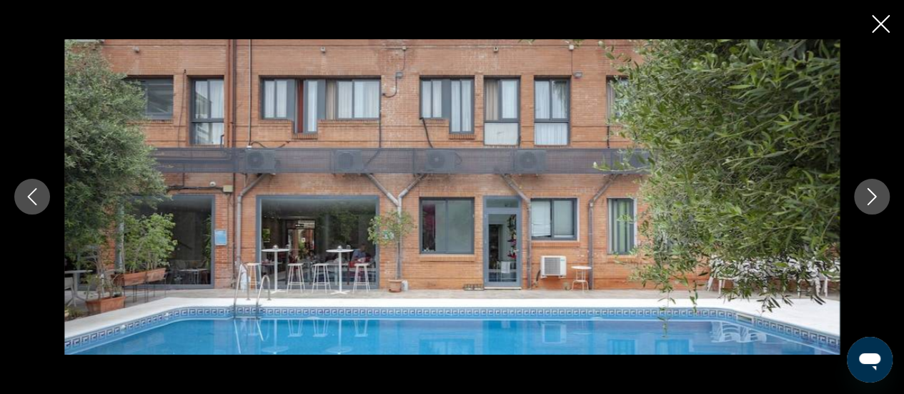
click at [869, 196] on icon "Next image" at bounding box center [871, 196] width 17 height 17
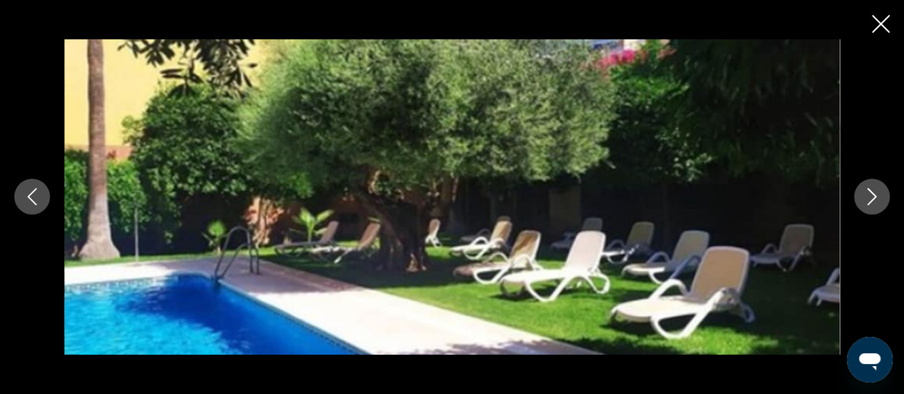
click at [869, 197] on icon "Next image" at bounding box center [871, 196] width 17 height 17
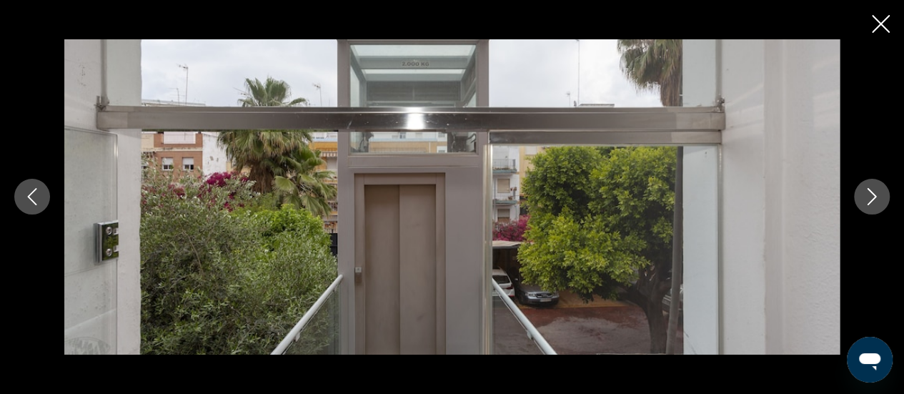
click at [869, 197] on icon "Next image" at bounding box center [871, 196] width 17 height 17
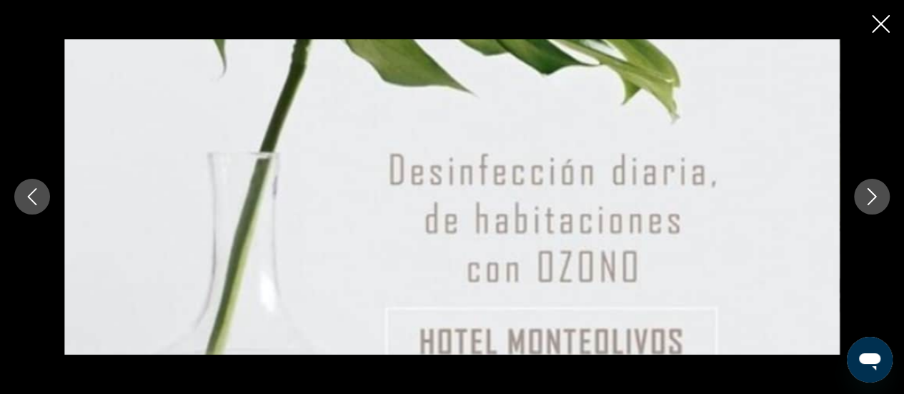
click at [869, 198] on icon "Next image" at bounding box center [871, 196] width 17 height 17
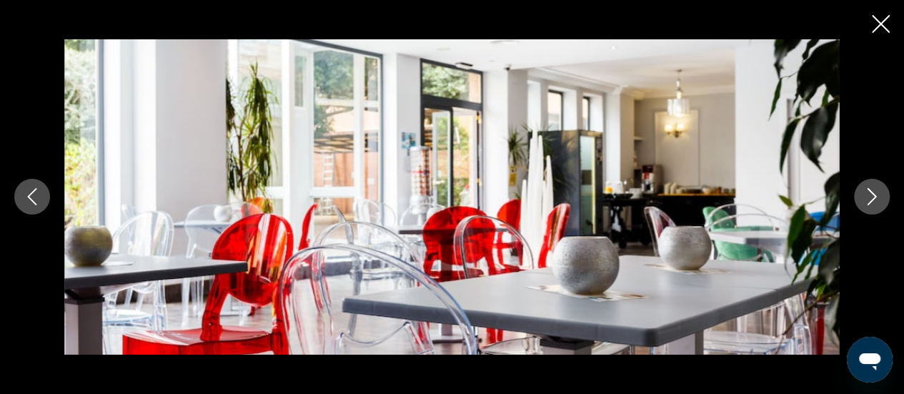
click at [869, 198] on icon "Next image" at bounding box center [871, 196] width 17 height 17
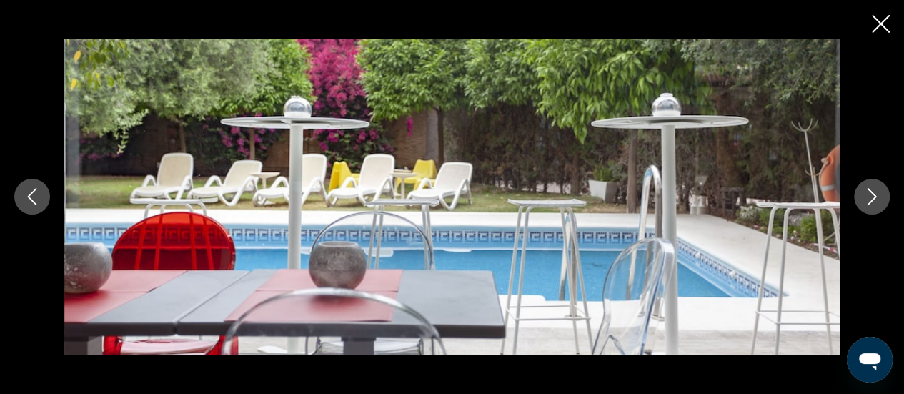
click at [869, 198] on icon "Next image" at bounding box center [871, 196] width 17 height 17
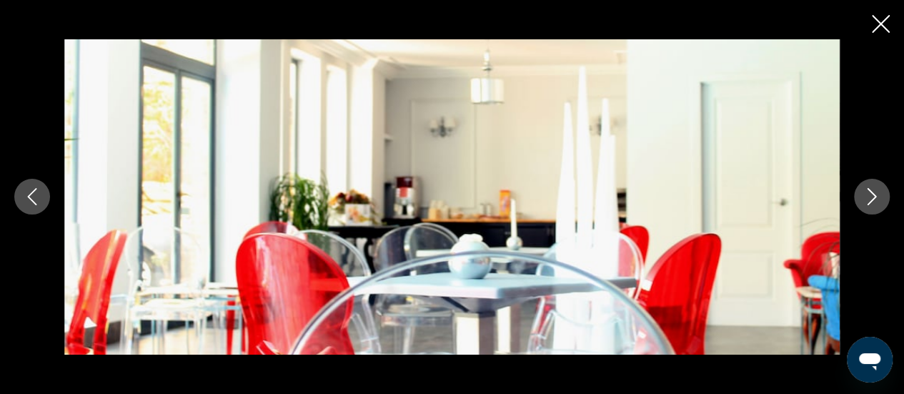
click at [869, 198] on icon "Next image" at bounding box center [871, 196] width 17 height 17
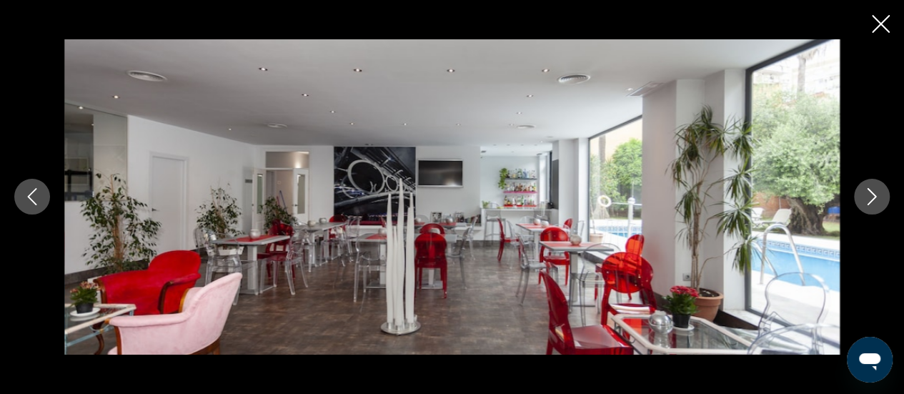
click at [869, 198] on icon "Next image" at bounding box center [871, 196] width 17 height 17
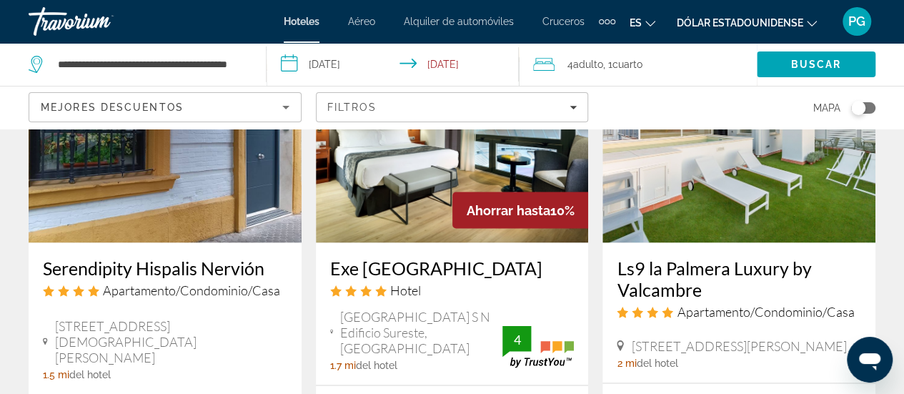
scroll to position [1301, 0]
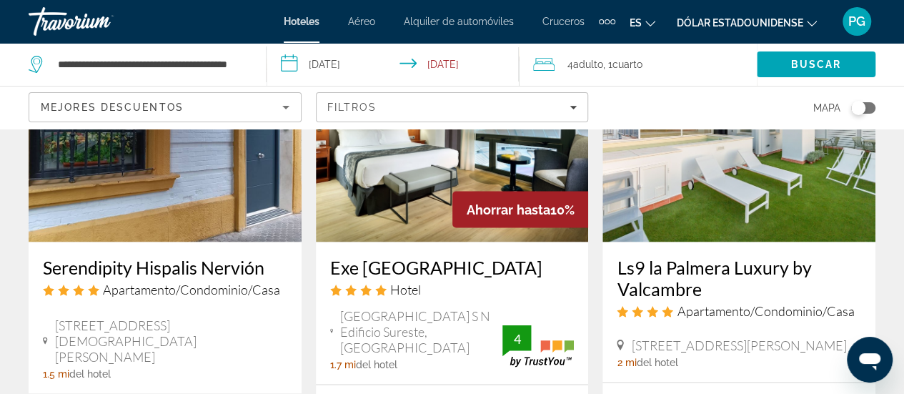
click at [84, 256] on h3 "Serendipity Hispalis Nervión" at bounding box center [165, 266] width 244 height 21
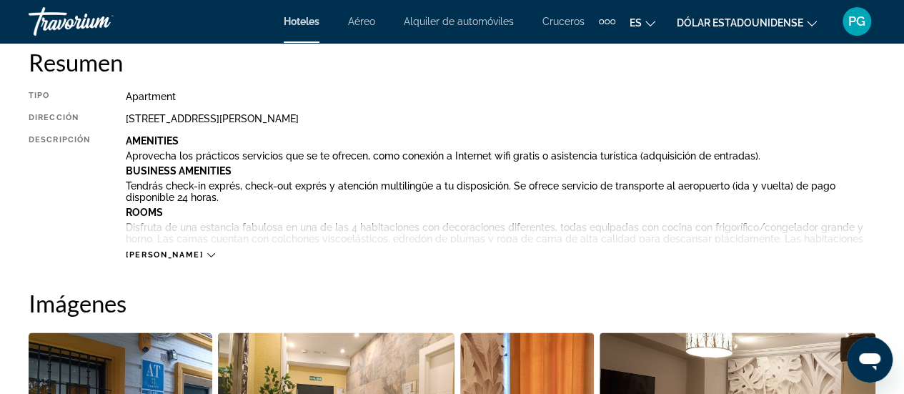
scroll to position [746, 0]
click at [207, 254] on icon "Contenido principal" at bounding box center [211, 254] width 8 height 8
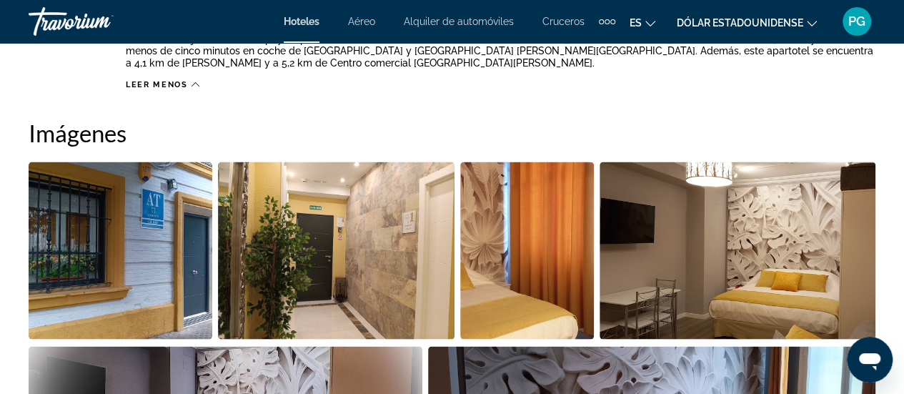
scroll to position [1294, 0]
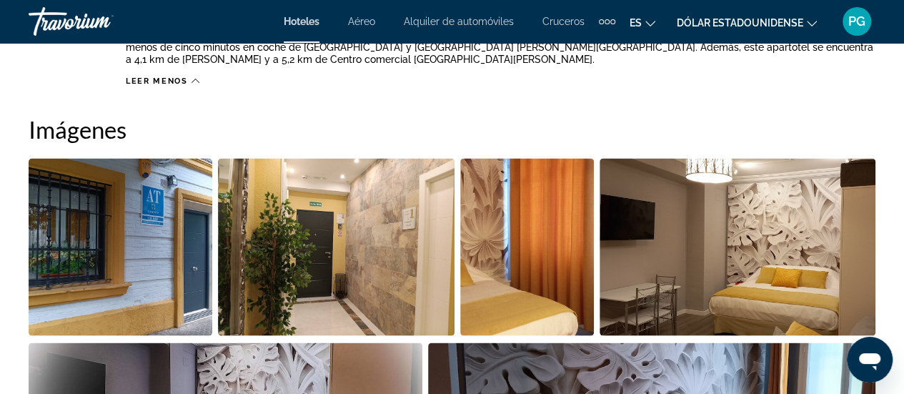
click at [362, 238] on img "Open full-screen image slider" at bounding box center [336, 246] width 237 height 177
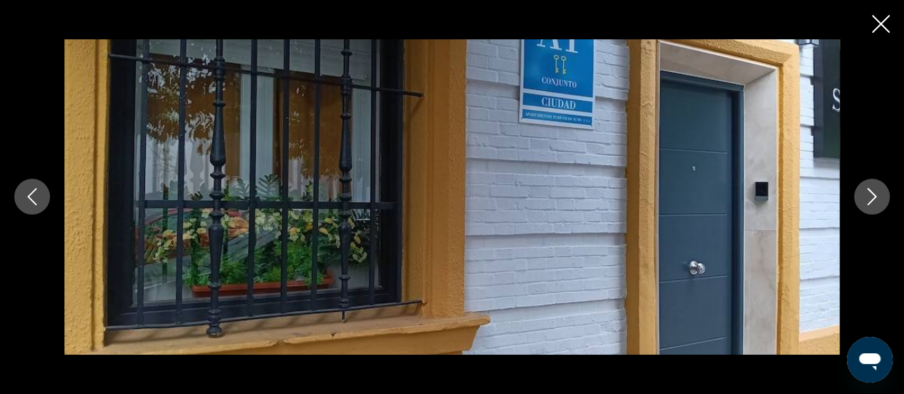
click at [871, 196] on icon "Next image" at bounding box center [871, 196] width 17 height 17
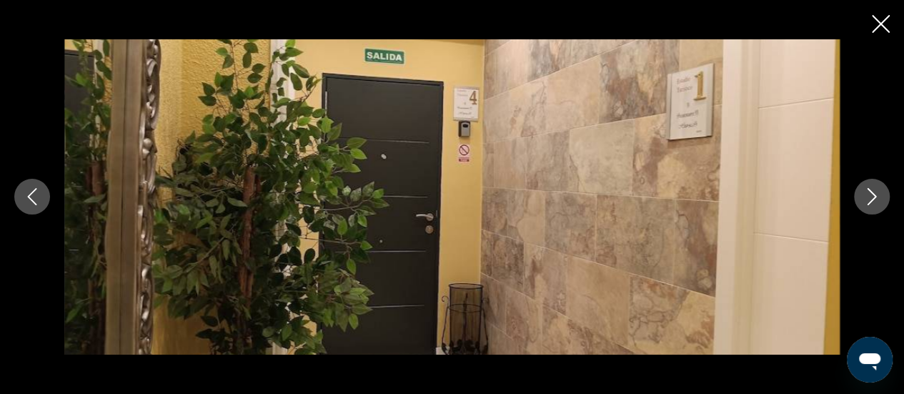
click at [871, 196] on icon "Next image" at bounding box center [871, 196] width 17 height 17
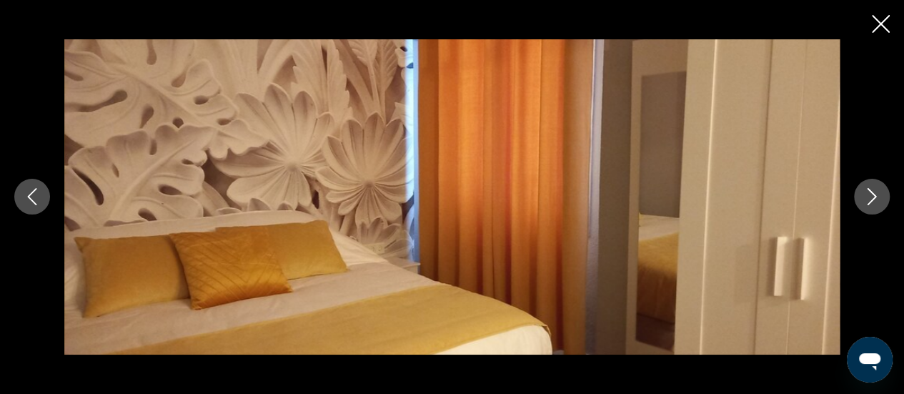
click at [871, 196] on icon "Next image" at bounding box center [871, 196] width 17 height 17
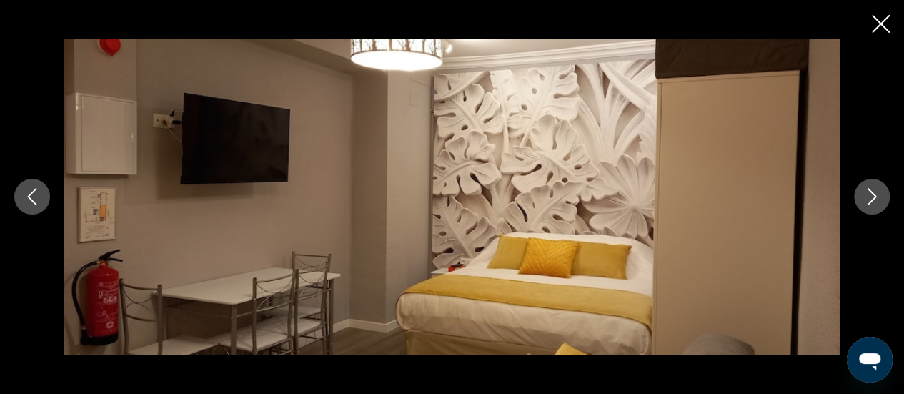
click at [871, 197] on icon "Next image" at bounding box center [871, 196] width 17 height 17
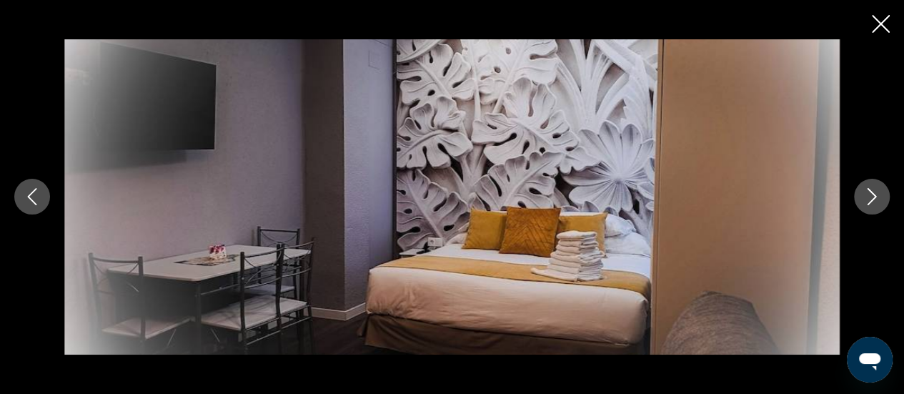
click at [871, 197] on icon "Next image" at bounding box center [871, 196] width 17 height 17
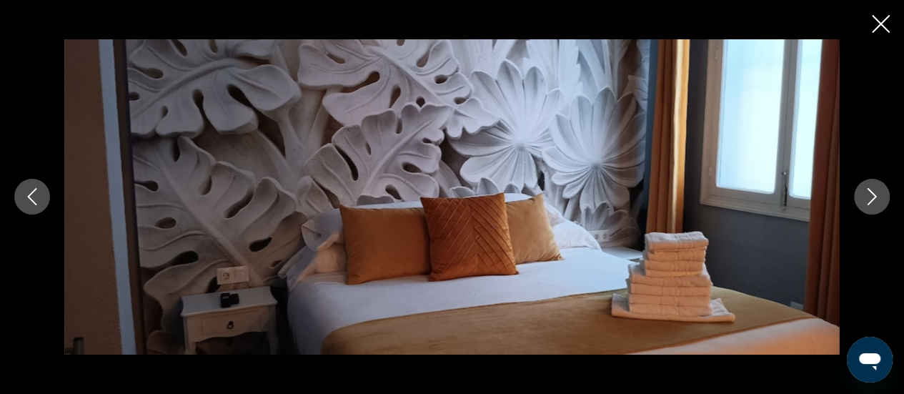
click at [871, 197] on icon "Next image" at bounding box center [871, 196] width 17 height 17
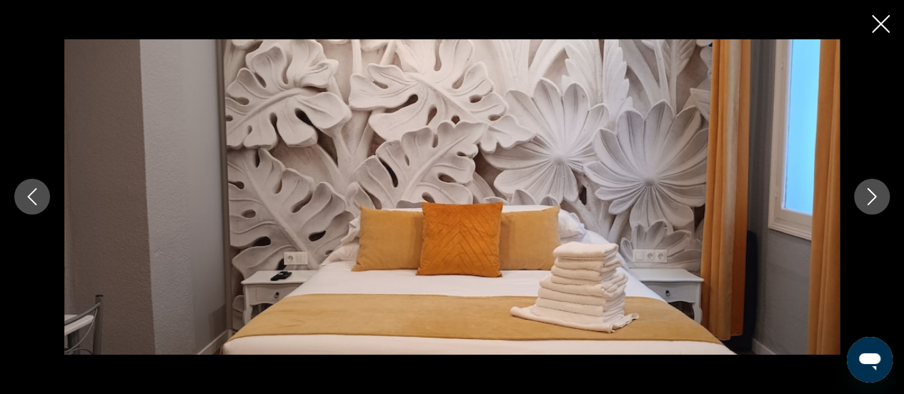
click at [871, 197] on icon "Next image" at bounding box center [871, 196] width 17 height 17
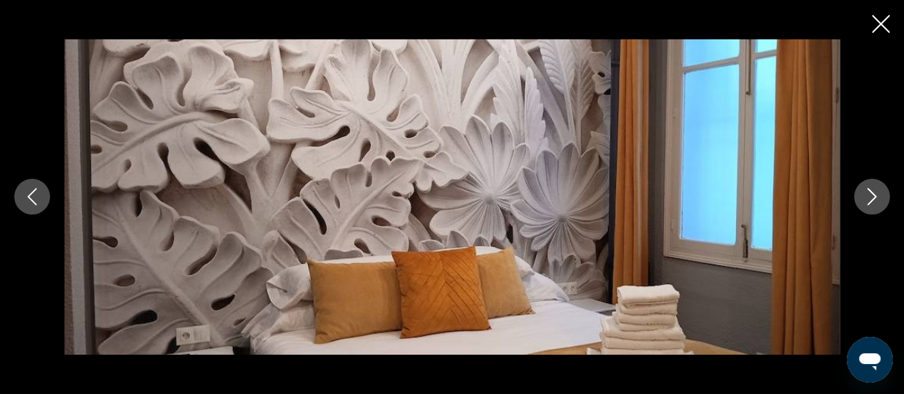
click at [871, 197] on icon "Next image" at bounding box center [871, 196] width 17 height 17
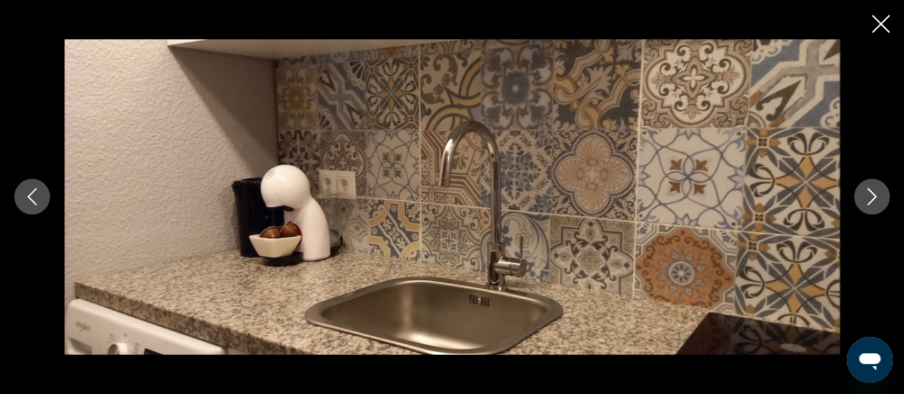
click at [871, 197] on icon "Next image" at bounding box center [871, 196] width 17 height 17
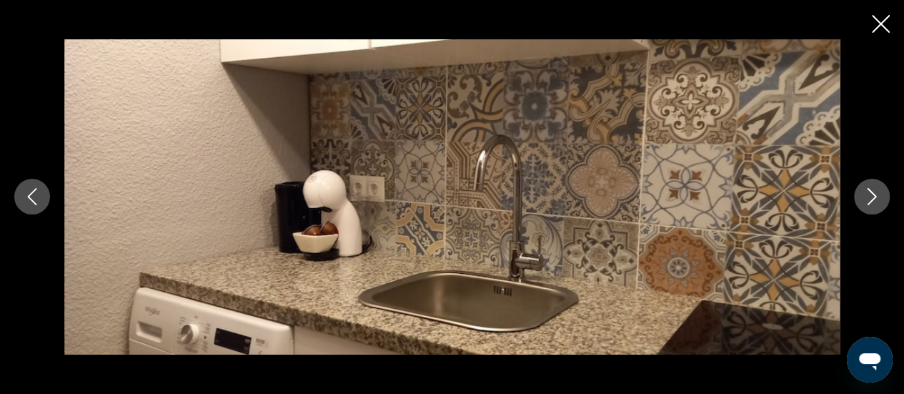
click at [871, 197] on icon "Next image" at bounding box center [871, 196] width 17 height 17
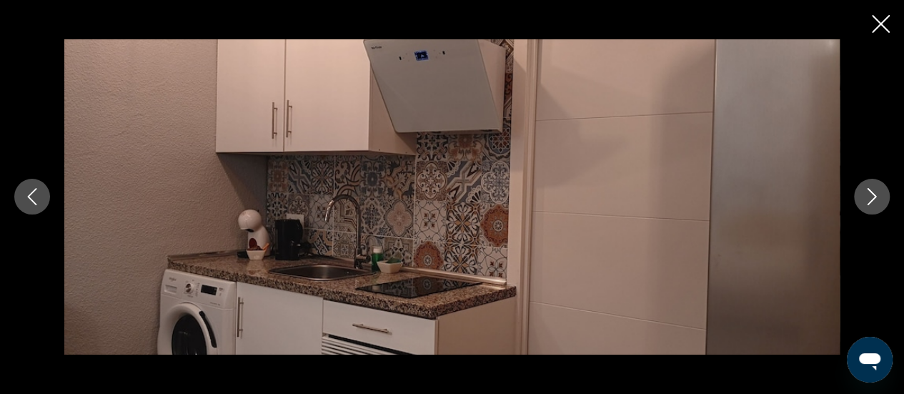
click at [871, 197] on icon "Next image" at bounding box center [871, 196] width 17 height 17
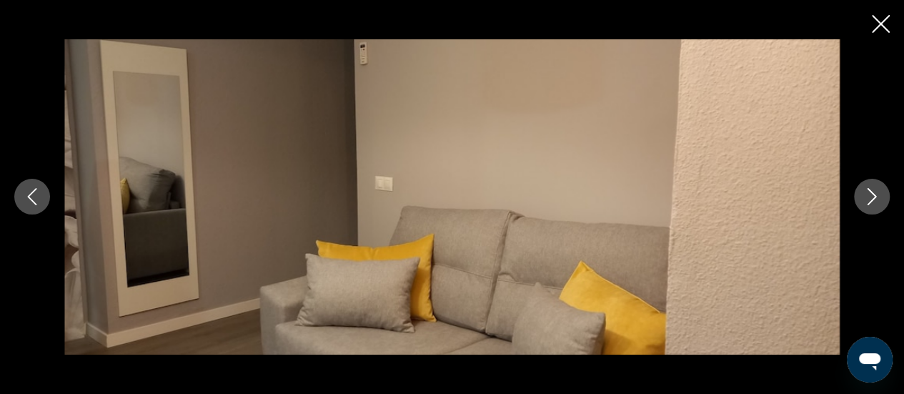
click at [871, 197] on icon "Next image" at bounding box center [871, 196] width 17 height 17
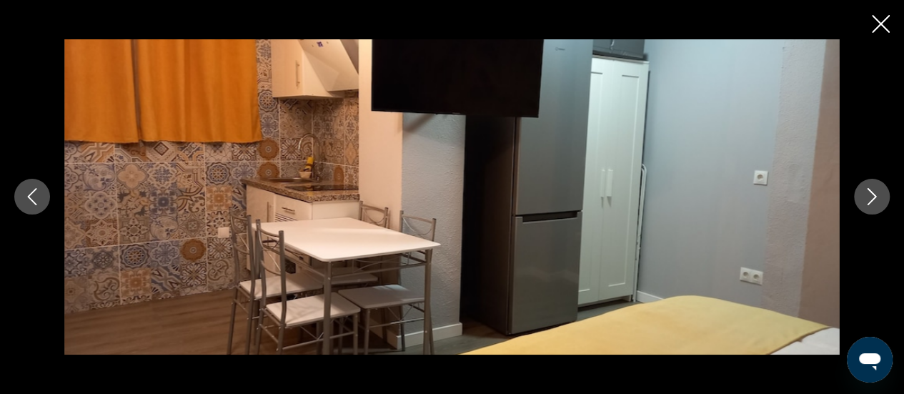
click at [871, 197] on icon "Next image" at bounding box center [871, 196] width 17 height 17
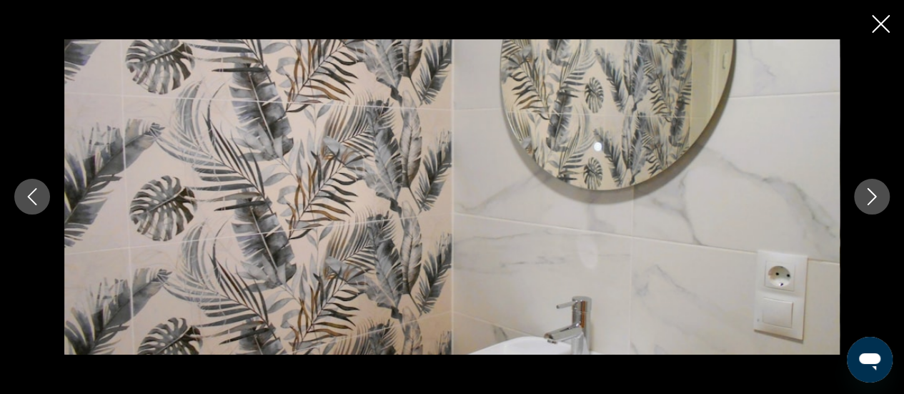
click at [871, 198] on icon "Next image" at bounding box center [871, 196] width 17 height 17
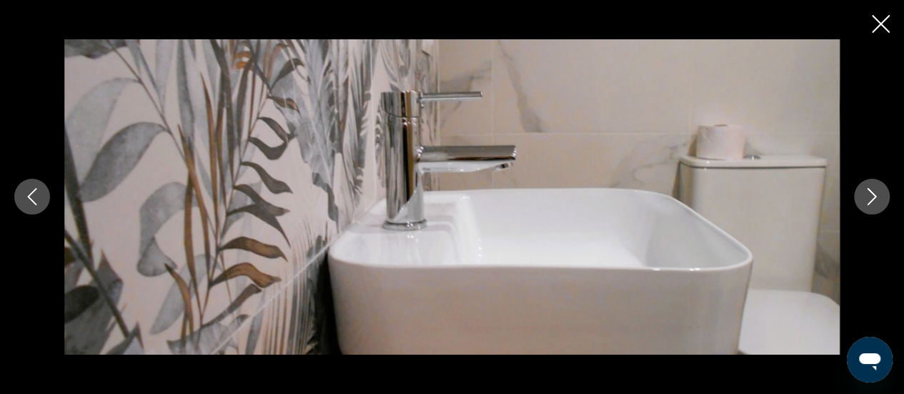
click at [871, 198] on icon "Next image" at bounding box center [871, 196] width 17 height 17
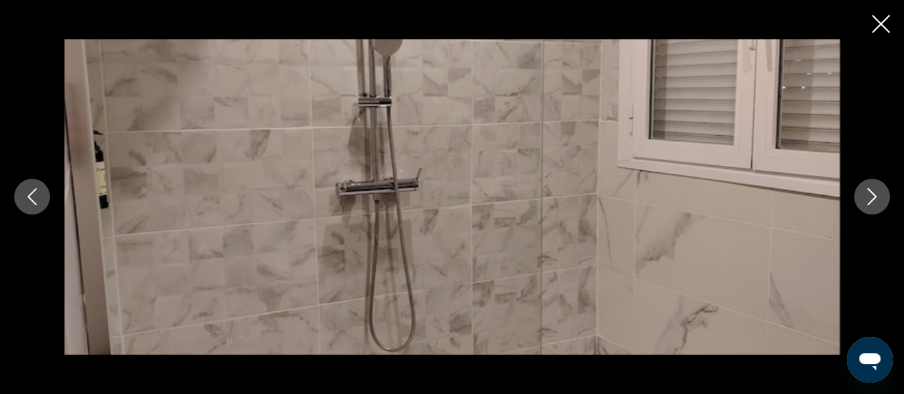
click at [871, 192] on icon "Next image" at bounding box center [871, 197] width 9 height 17
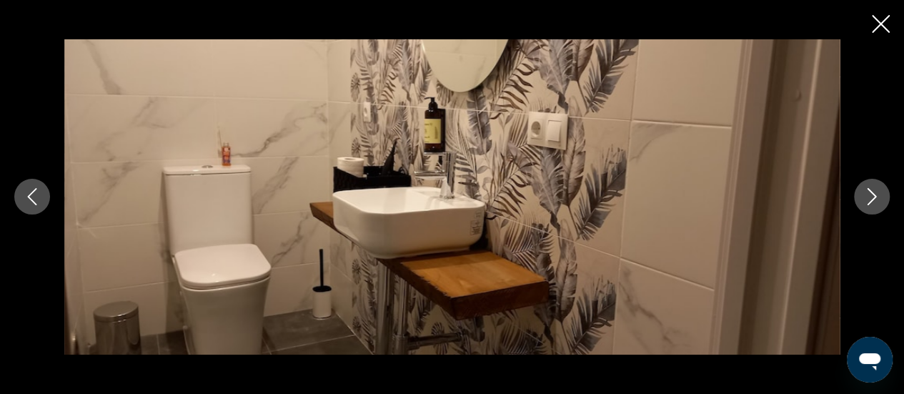
click at [871, 192] on icon "Next image" at bounding box center [871, 197] width 9 height 17
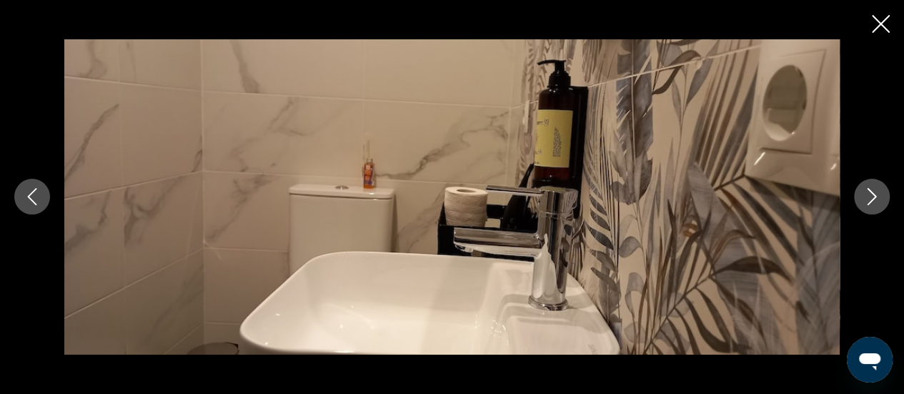
click at [871, 192] on icon "Next image" at bounding box center [871, 197] width 9 height 17
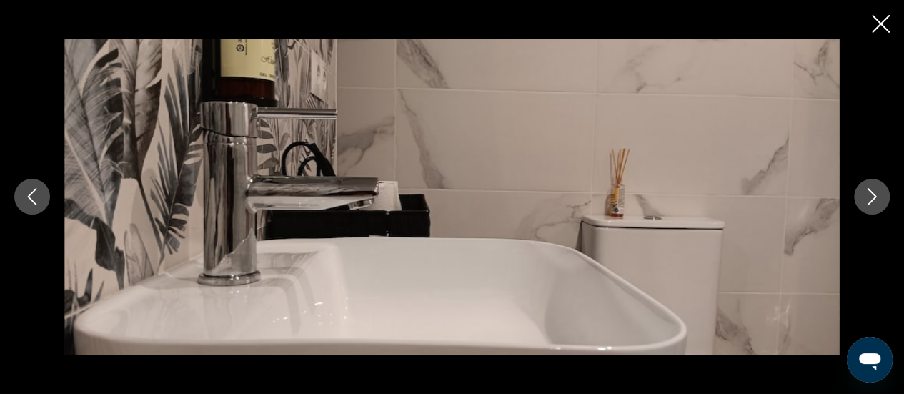
click at [871, 192] on icon "Next image" at bounding box center [871, 197] width 9 height 17
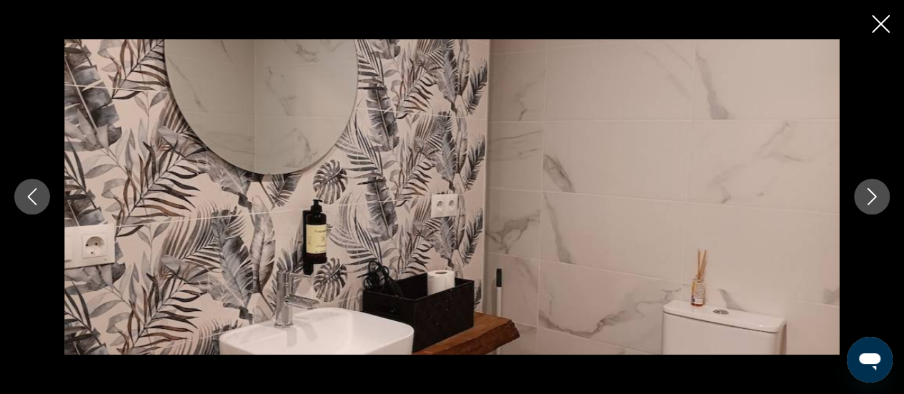
click at [871, 192] on icon "Next image" at bounding box center [871, 197] width 9 height 17
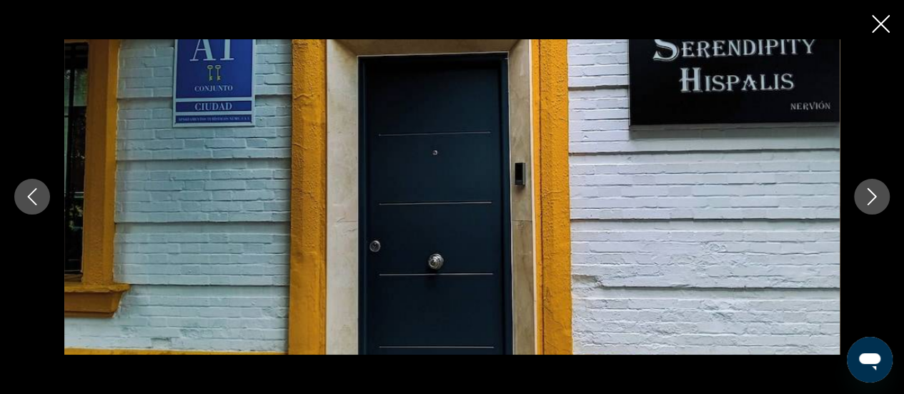
click at [871, 192] on icon "Next image" at bounding box center [871, 197] width 9 height 17
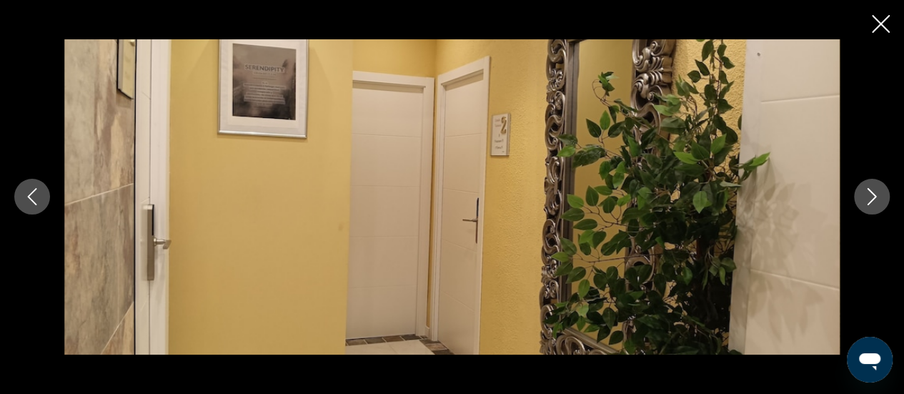
click at [871, 192] on icon "Next image" at bounding box center [871, 197] width 9 height 17
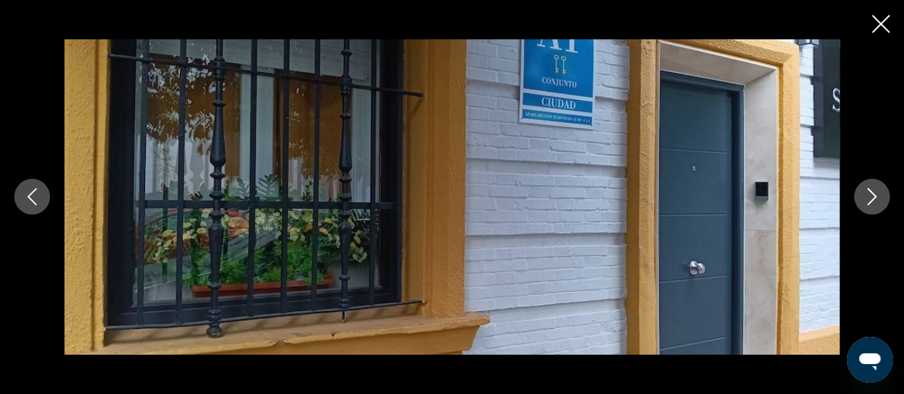
click at [871, 192] on icon "Next image" at bounding box center [871, 197] width 9 height 17
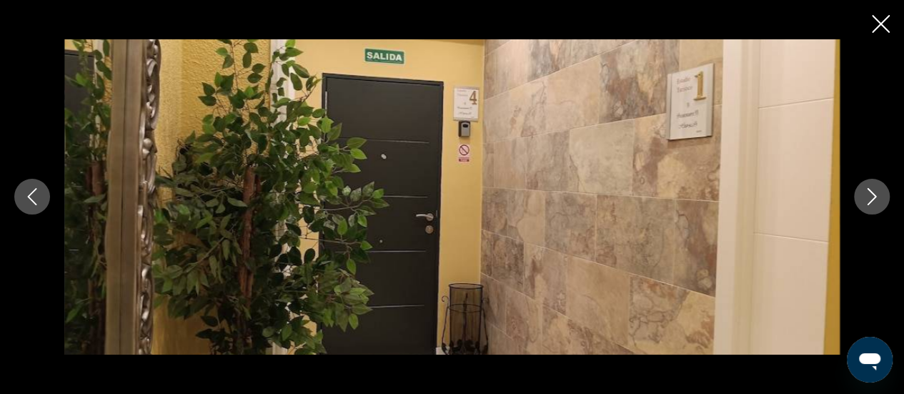
click at [871, 192] on icon "Next image" at bounding box center [871, 197] width 9 height 17
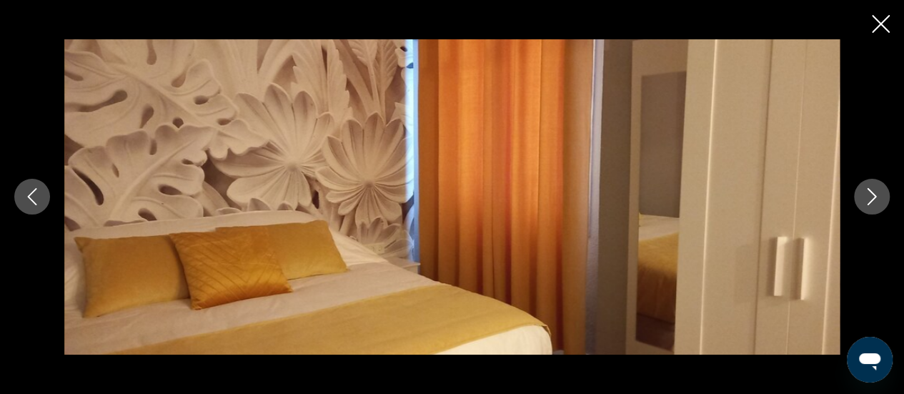
click at [871, 192] on icon "Next image" at bounding box center [871, 197] width 9 height 17
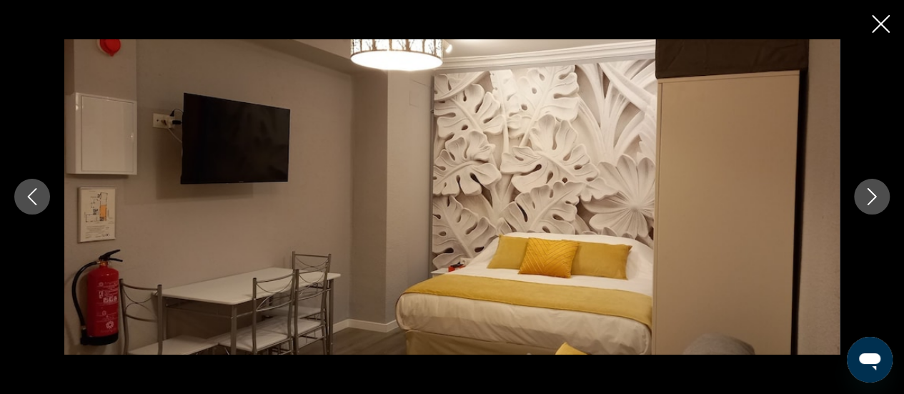
click at [871, 192] on icon "Next image" at bounding box center [871, 197] width 9 height 17
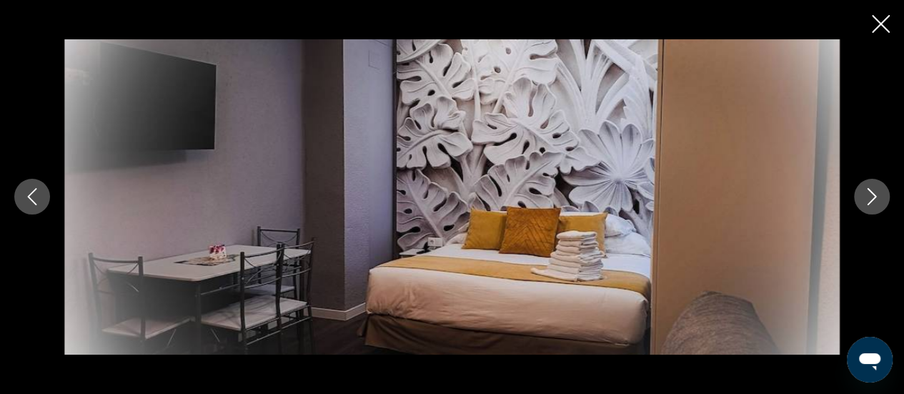
click at [871, 192] on icon "Next image" at bounding box center [871, 197] width 9 height 17
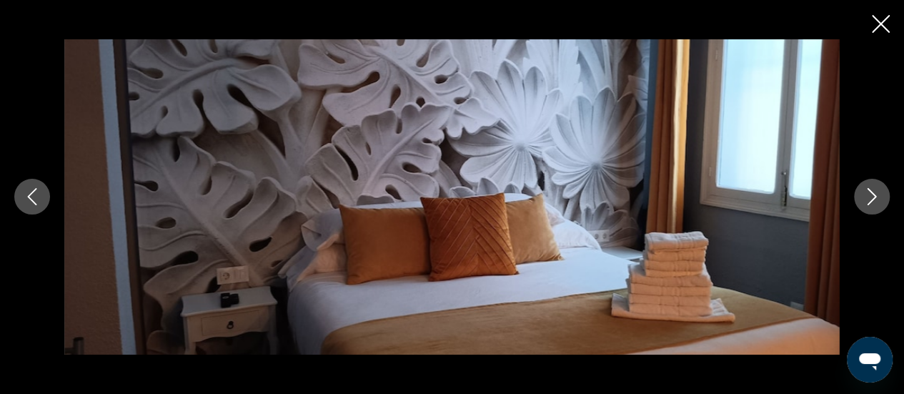
click at [871, 192] on icon "Next image" at bounding box center [871, 197] width 9 height 17
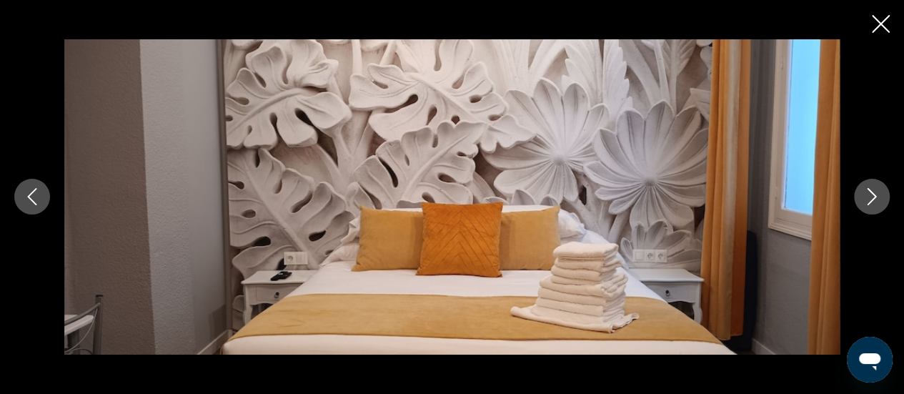
click at [871, 192] on icon "Next image" at bounding box center [871, 197] width 9 height 17
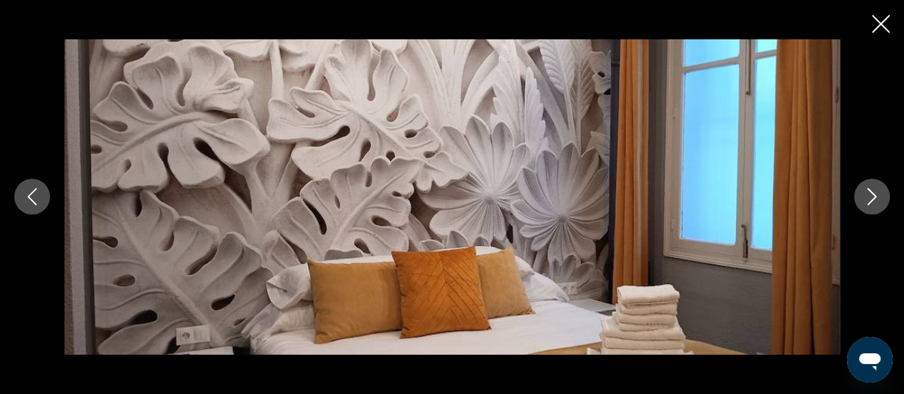
click at [871, 192] on icon "Next image" at bounding box center [871, 197] width 9 height 17
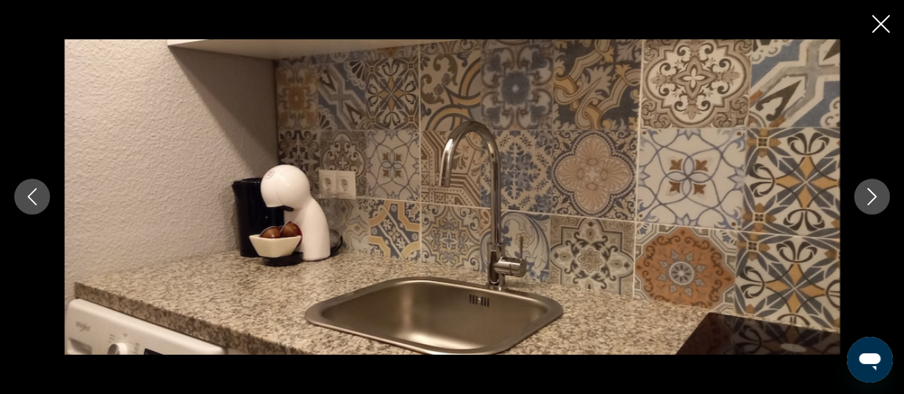
click at [871, 192] on icon "Next image" at bounding box center [871, 197] width 9 height 17
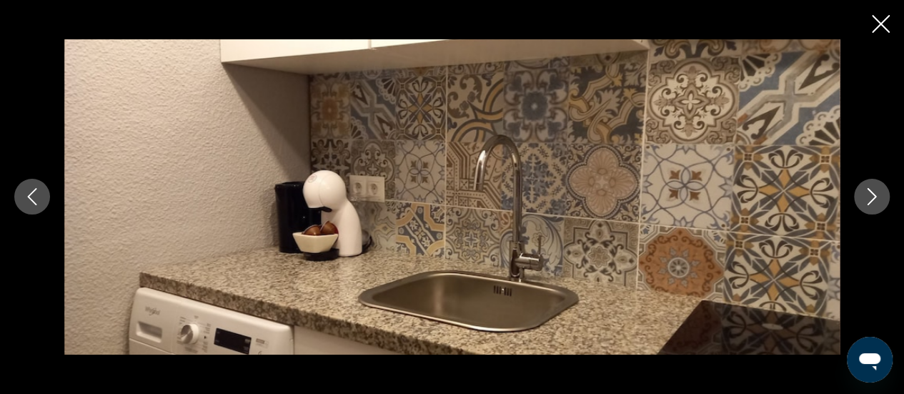
click at [871, 192] on icon "Next image" at bounding box center [871, 197] width 9 height 17
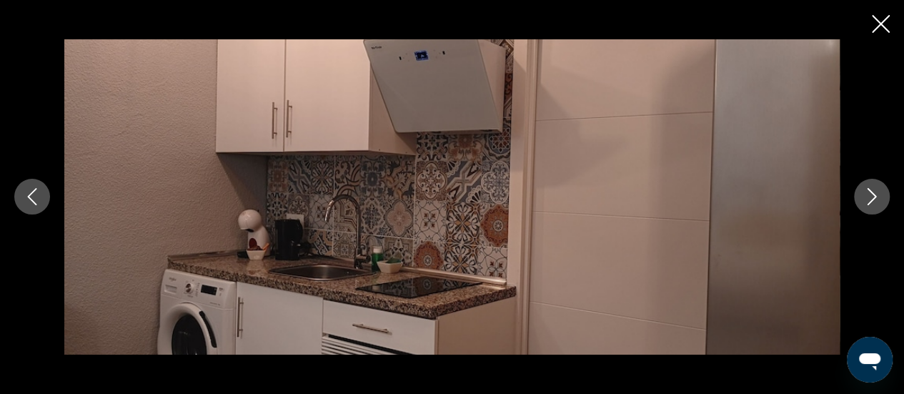
click at [871, 192] on icon "Next image" at bounding box center [871, 197] width 9 height 17
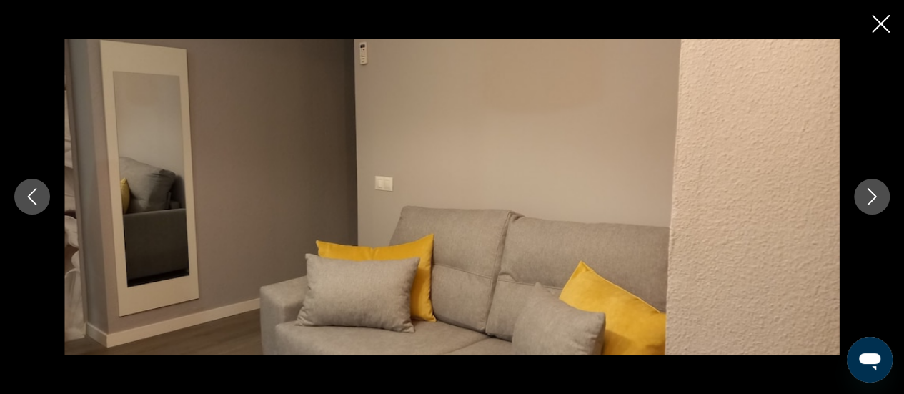
click at [871, 192] on icon "Next image" at bounding box center [871, 197] width 9 height 17
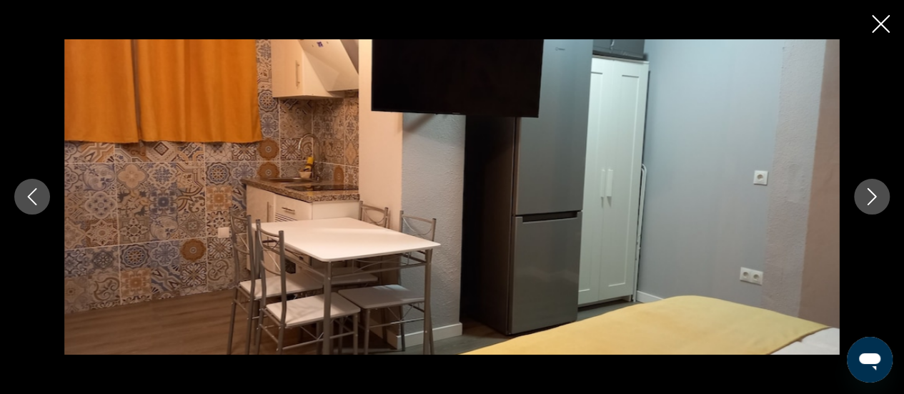
click at [871, 192] on icon "Next image" at bounding box center [871, 197] width 9 height 17
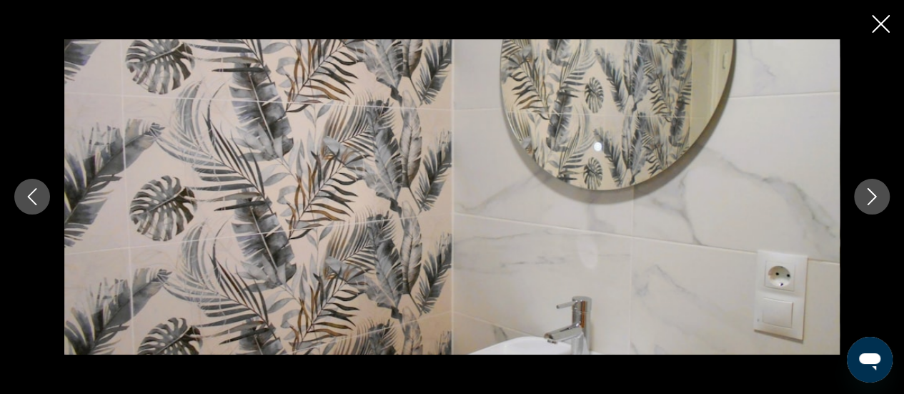
click at [871, 192] on icon "Next image" at bounding box center [871, 197] width 9 height 17
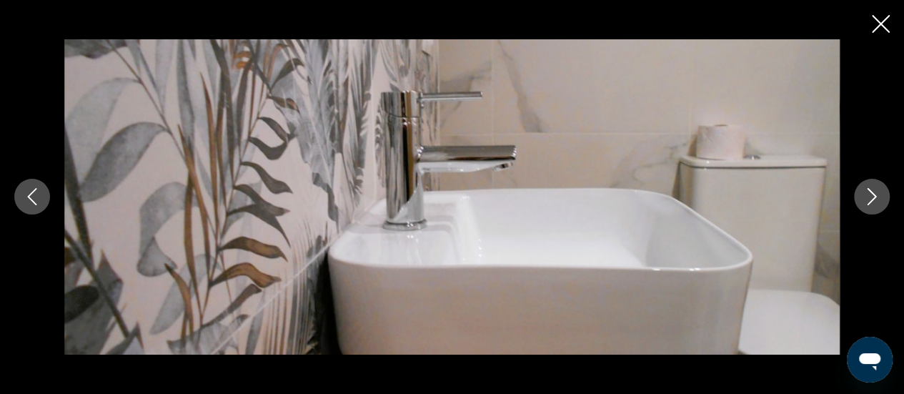
click at [871, 192] on icon "Next image" at bounding box center [871, 197] width 9 height 17
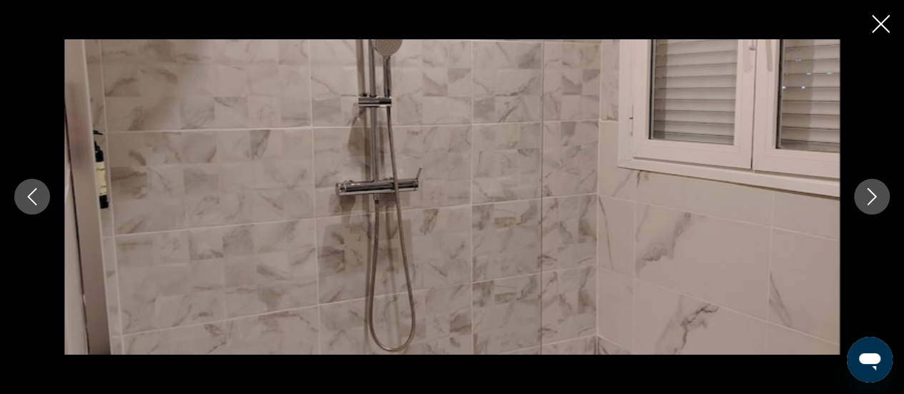
click at [871, 192] on icon "Next image" at bounding box center [871, 197] width 9 height 17
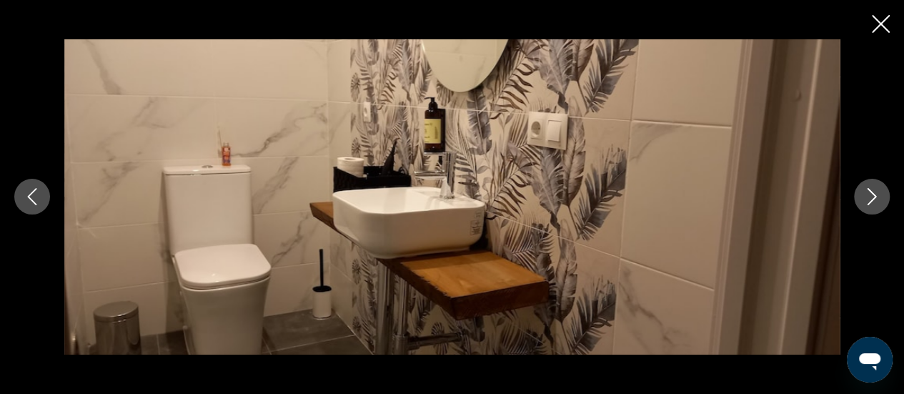
click at [871, 192] on icon "Next image" at bounding box center [871, 197] width 9 height 17
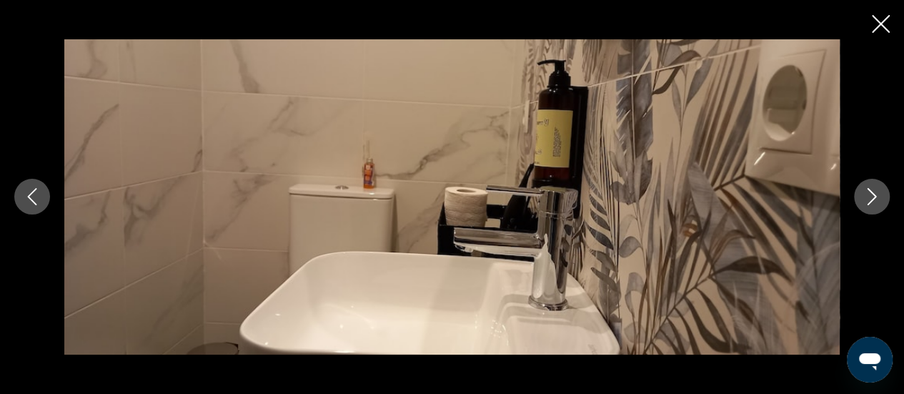
click at [871, 192] on icon "Next image" at bounding box center [871, 197] width 9 height 17
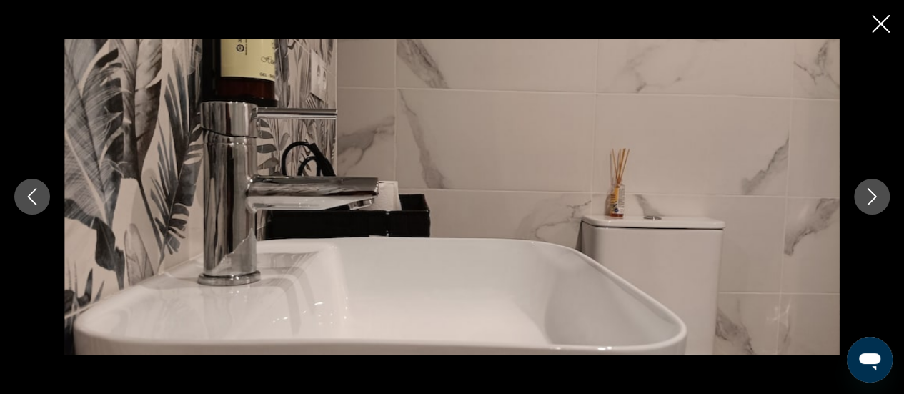
click at [871, 192] on icon "Next image" at bounding box center [871, 197] width 9 height 17
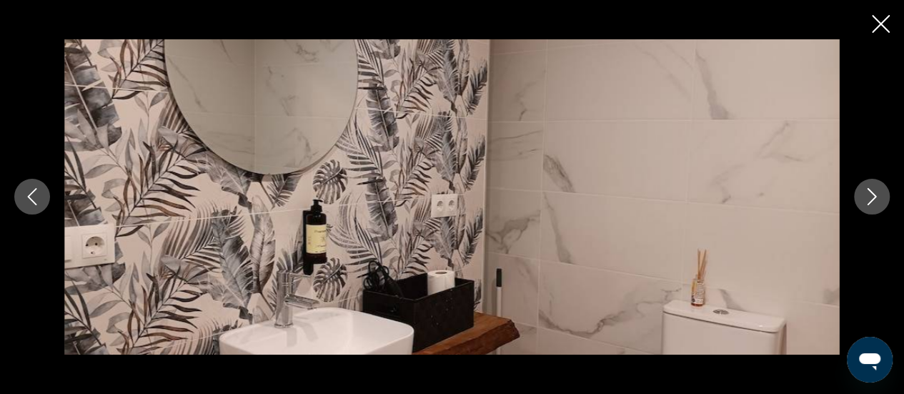
click at [871, 192] on icon "Next image" at bounding box center [871, 197] width 9 height 17
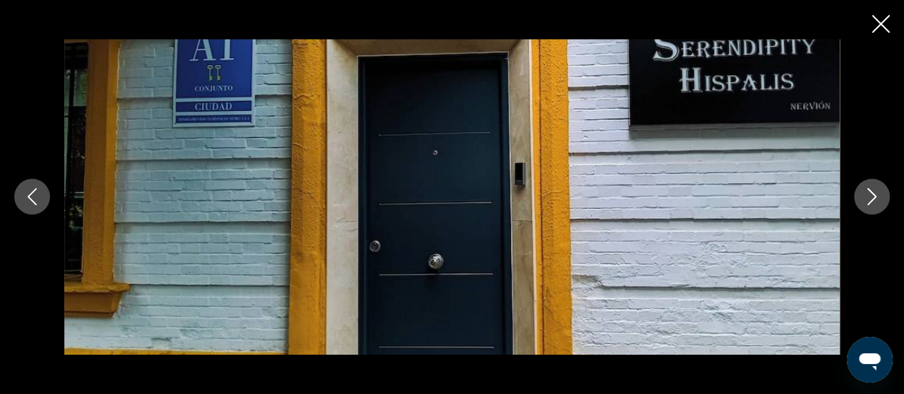
click at [871, 192] on icon "Next image" at bounding box center [871, 197] width 9 height 17
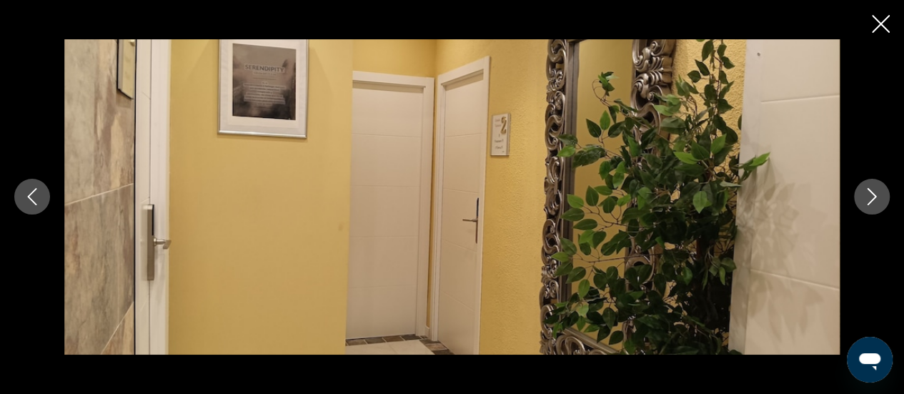
click at [882, 28] on icon "Close slideshow" at bounding box center [880, 24] width 18 height 18
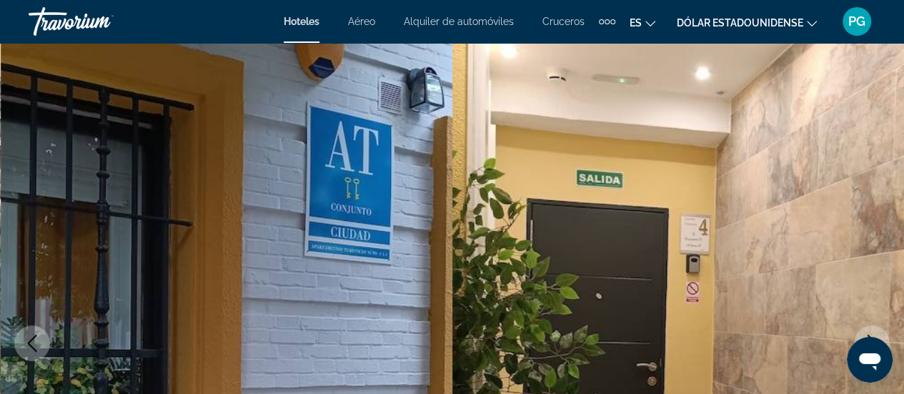
scroll to position [24, 0]
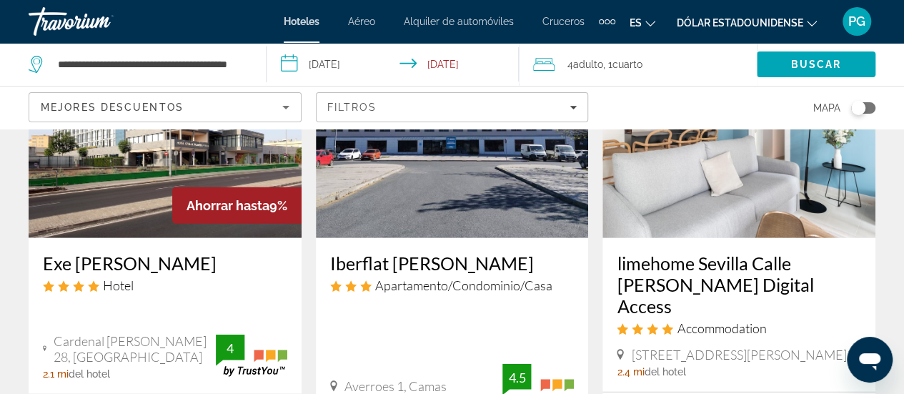
scroll to position [1844, 0]
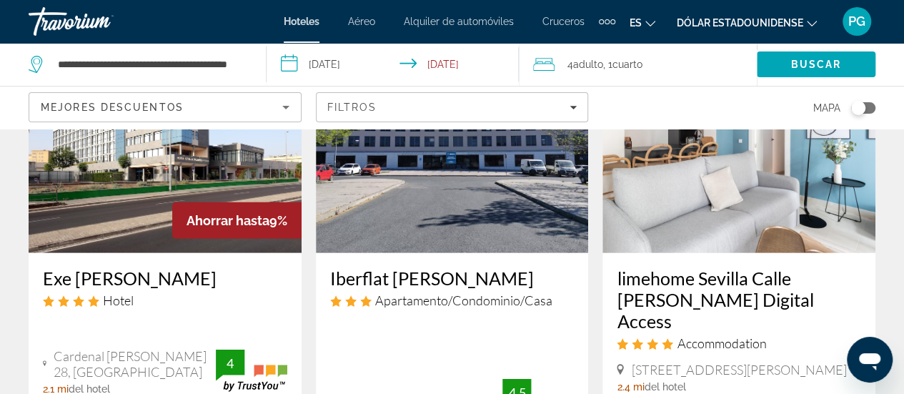
click at [119, 267] on h3 "Exe [PERSON_NAME]" at bounding box center [165, 277] width 244 height 21
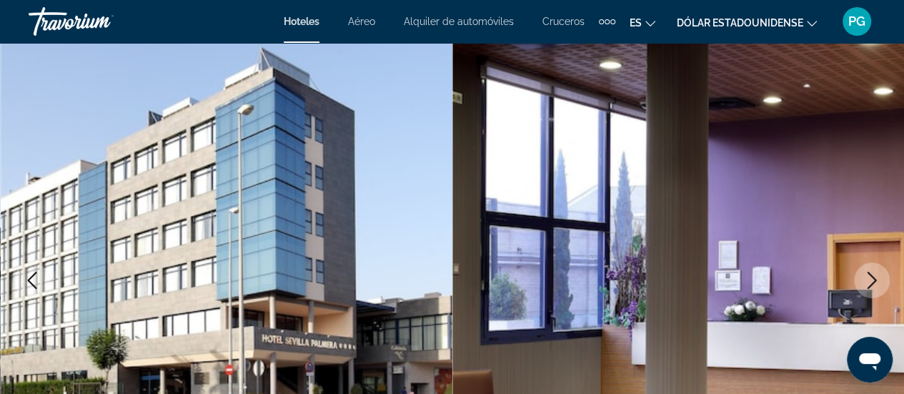
scroll to position [175, 0]
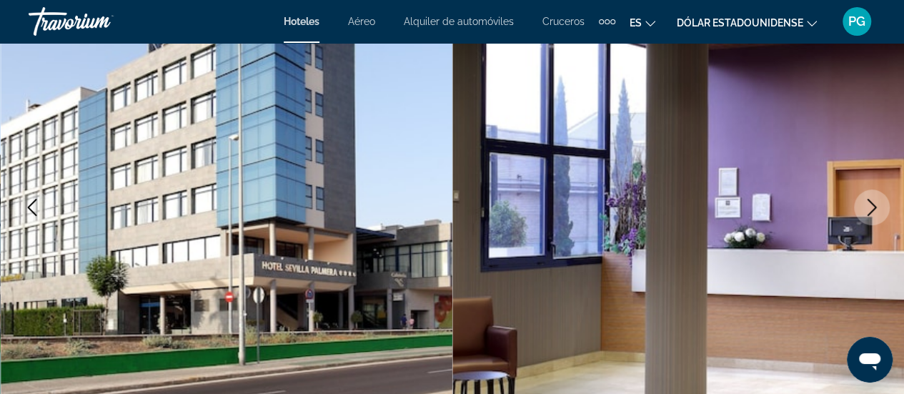
click at [873, 205] on icon "Next image" at bounding box center [871, 207] width 9 height 17
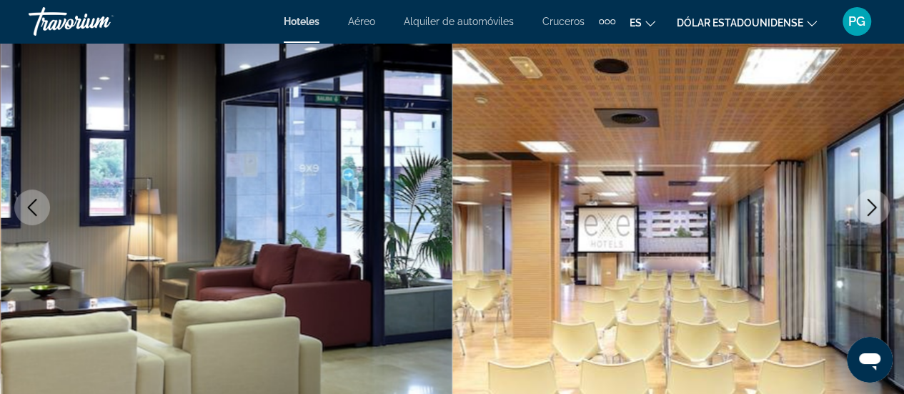
click at [873, 206] on icon "Next image" at bounding box center [871, 207] width 17 height 17
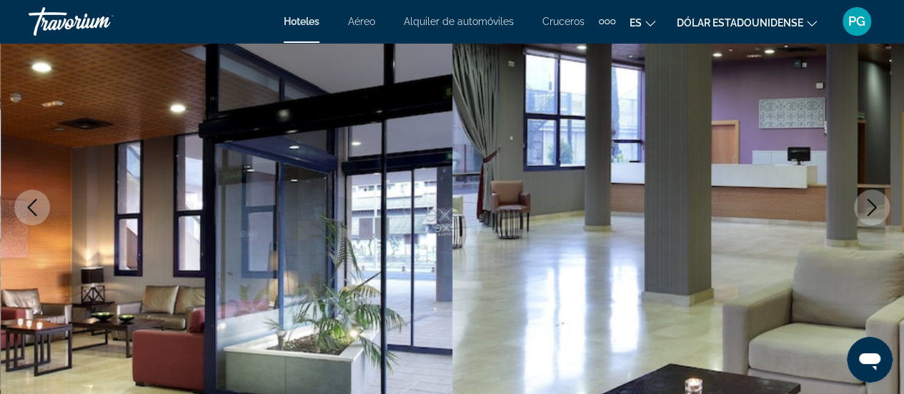
click at [873, 206] on icon "Next image" at bounding box center [871, 207] width 17 height 17
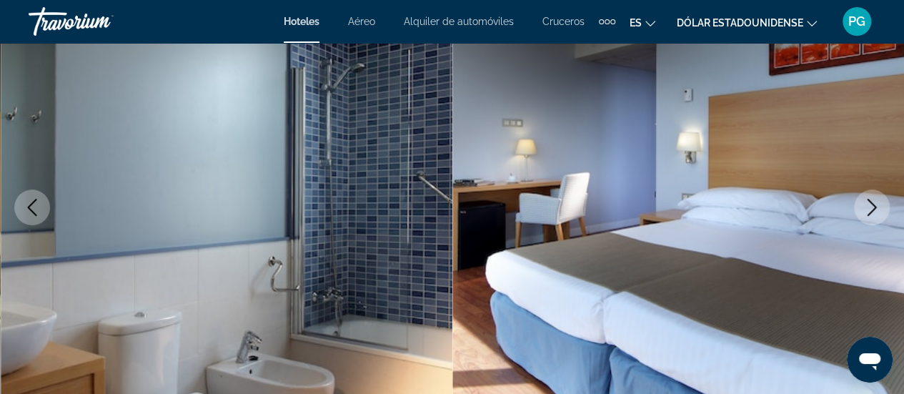
click at [873, 206] on icon "Next image" at bounding box center [871, 207] width 17 height 17
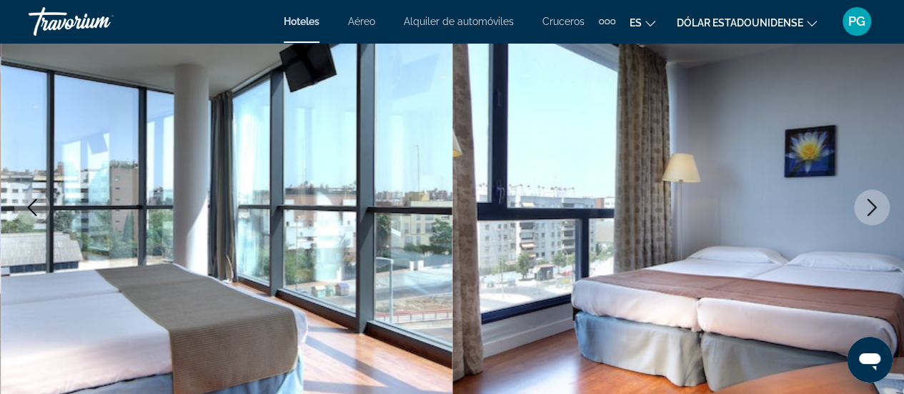
click at [873, 206] on icon "Next image" at bounding box center [871, 207] width 17 height 17
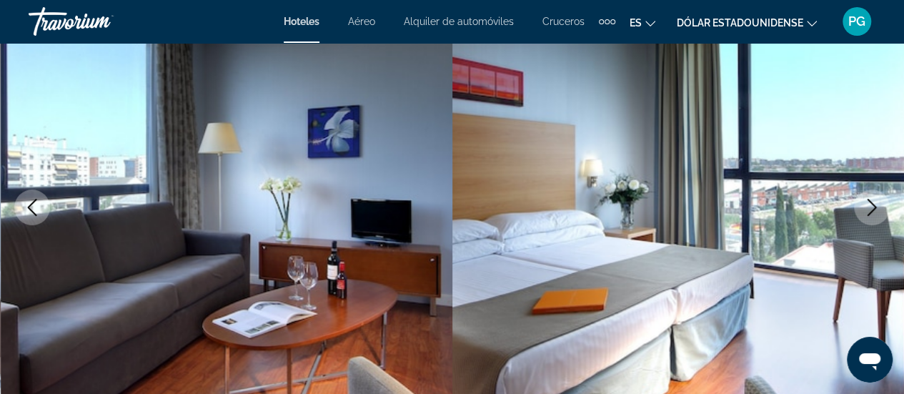
click at [873, 206] on icon "Next image" at bounding box center [871, 207] width 17 height 17
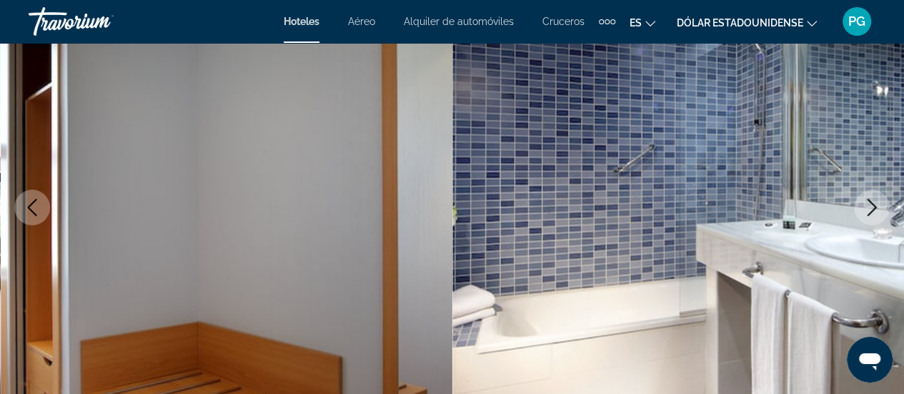
click at [873, 206] on icon "Next image" at bounding box center [871, 207] width 17 height 17
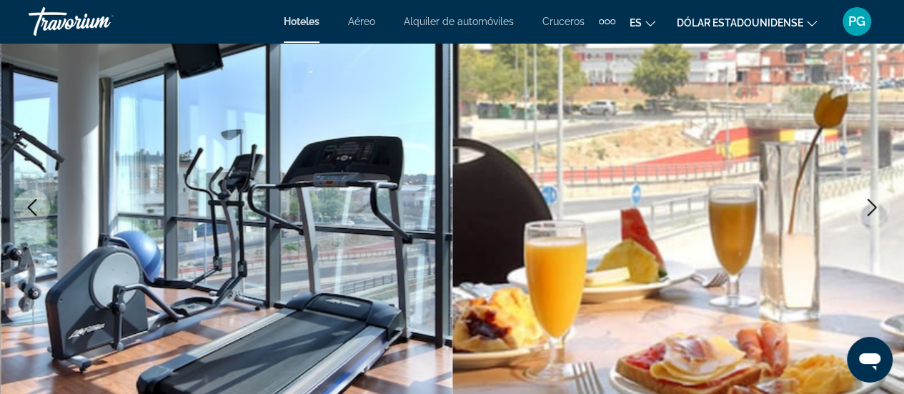
click at [873, 206] on icon "Next image" at bounding box center [871, 207] width 17 height 17
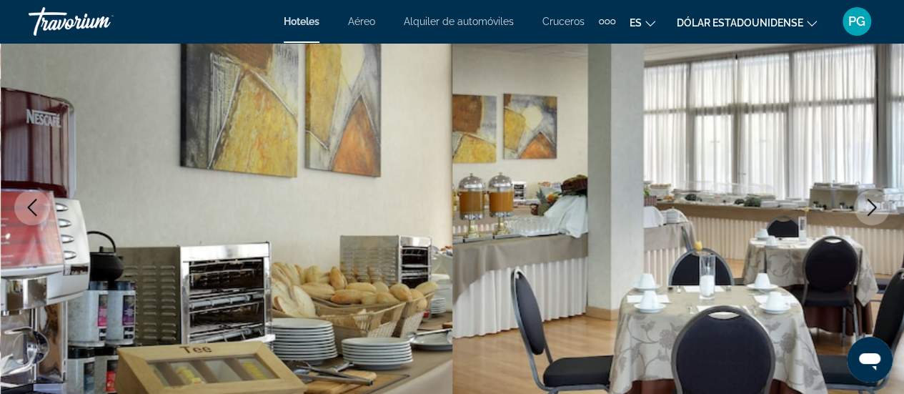
click at [873, 206] on icon "Next image" at bounding box center [871, 207] width 17 height 17
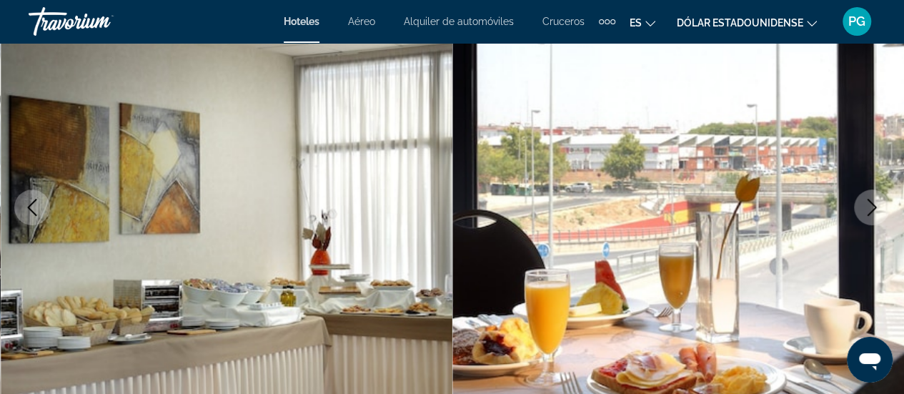
click at [873, 206] on icon "Next image" at bounding box center [871, 207] width 17 height 17
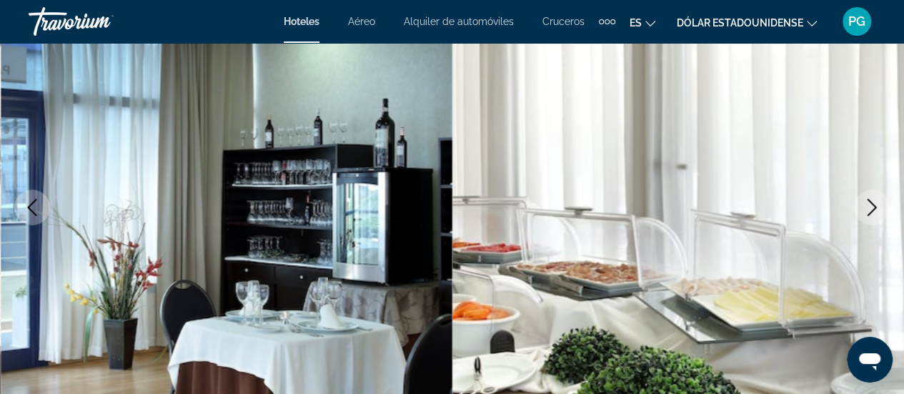
click at [873, 206] on icon "Next image" at bounding box center [871, 207] width 17 height 17
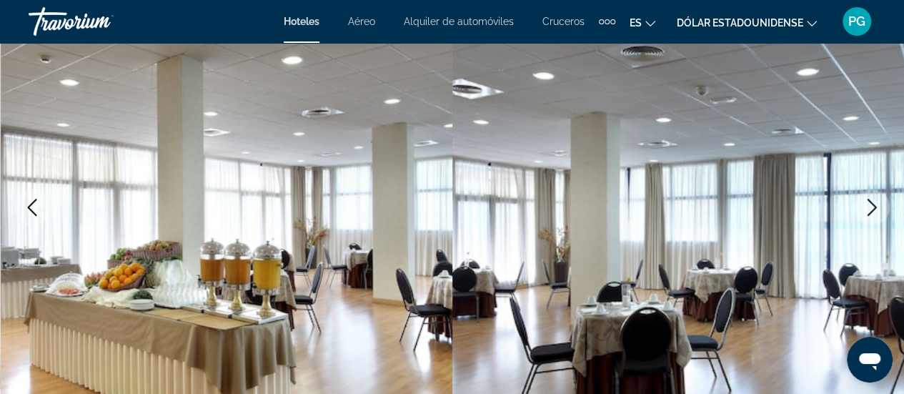
click at [873, 206] on icon "Next image" at bounding box center [871, 207] width 17 height 17
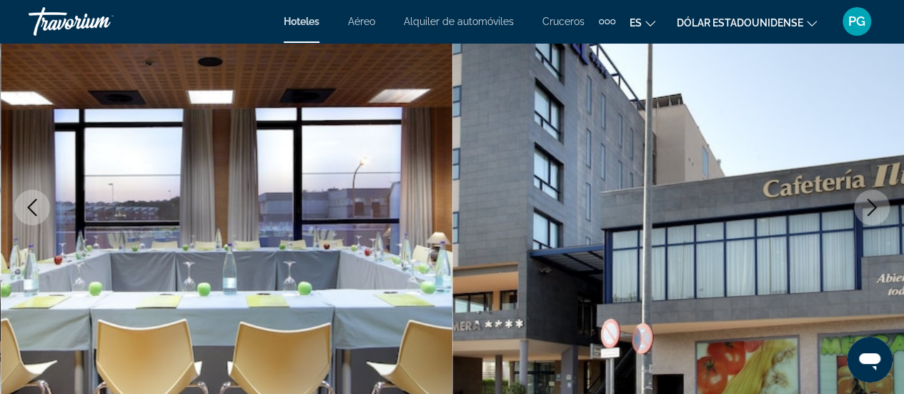
click at [873, 206] on icon "Next image" at bounding box center [871, 207] width 17 height 17
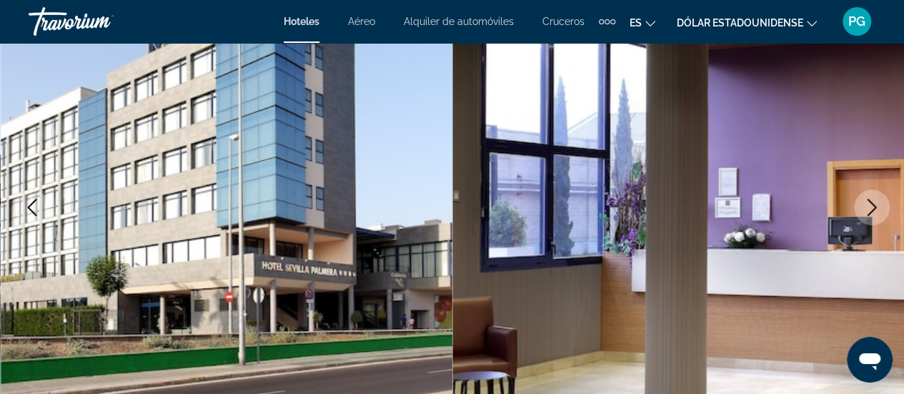
click at [873, 206] on icon "Next image" at bounding box center [871, 207] width 17 height 17
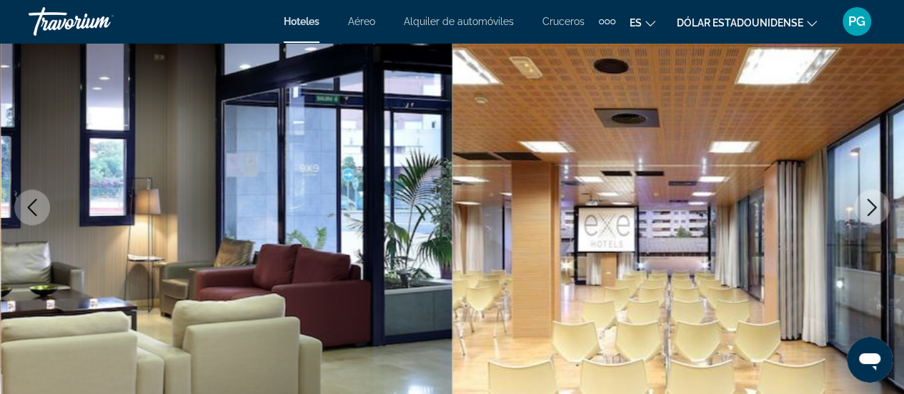
click at [873, 206] on icon "Next image" at bounding box center [871, 207] width 17 height 17
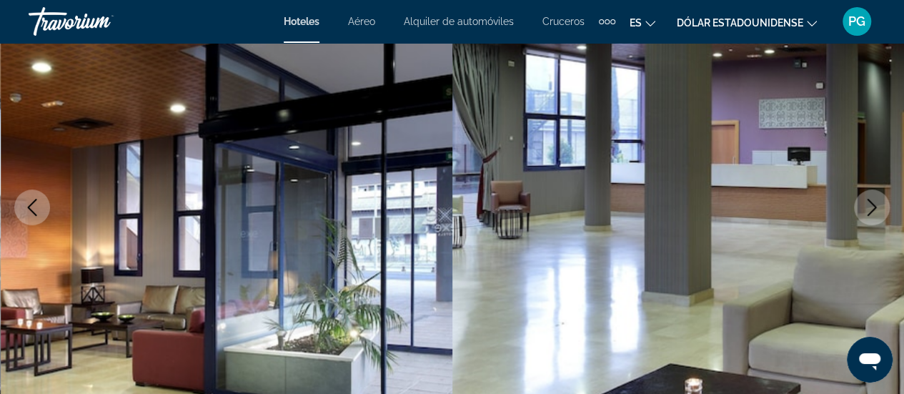
click at [873, 206] on icon "Next image" at bounding box center [871, 207] width 17 height 17
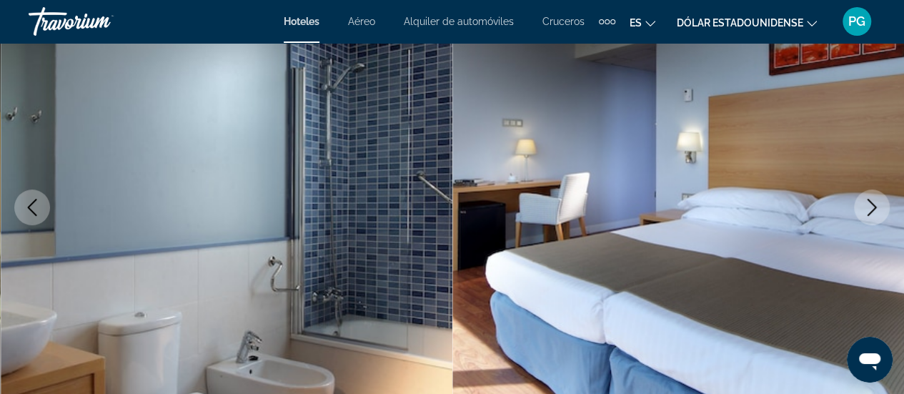
click at [873, 206] on icon "Next image" at bounding box center [871, 207] width 17 height 17
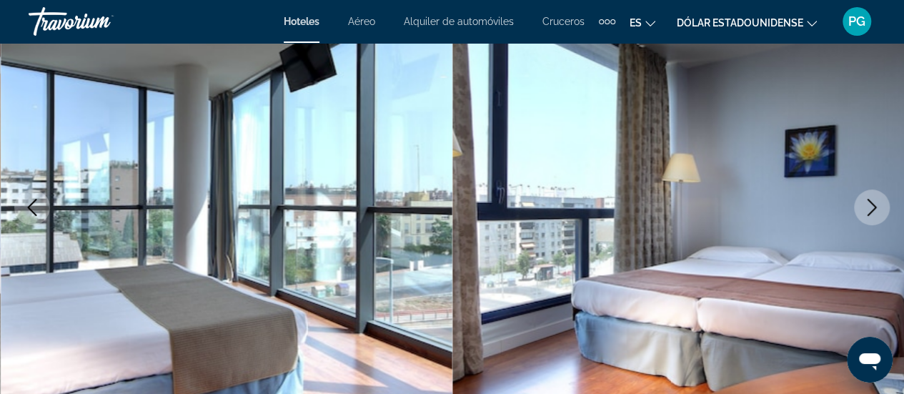
click at [873, 206] on icon "Next image" at bounding box center [871, 207] width 17 height 17
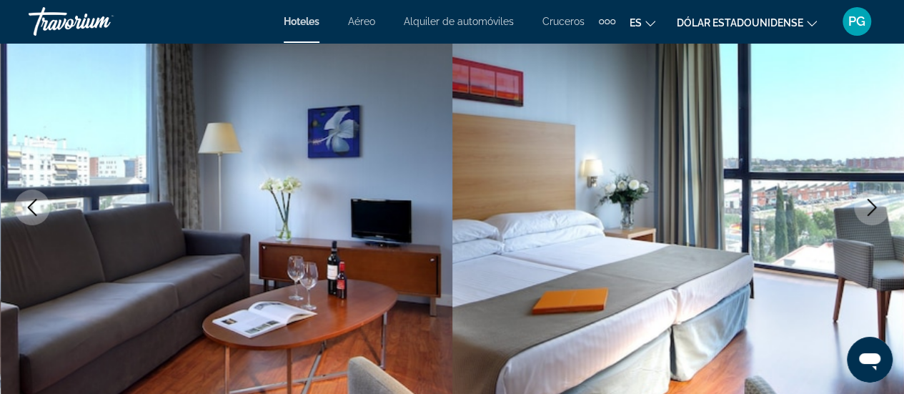
click at [873, 206] on icon "Next image" at bounding box center [871, 207] width 17 height 17
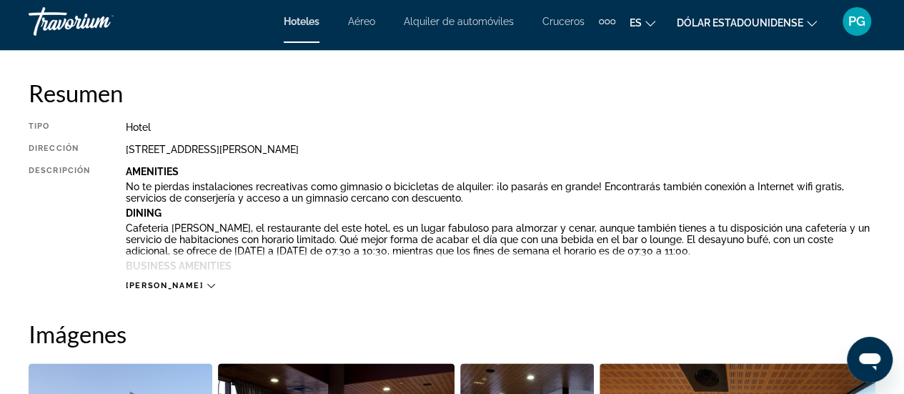
scroll to position [715, 0]
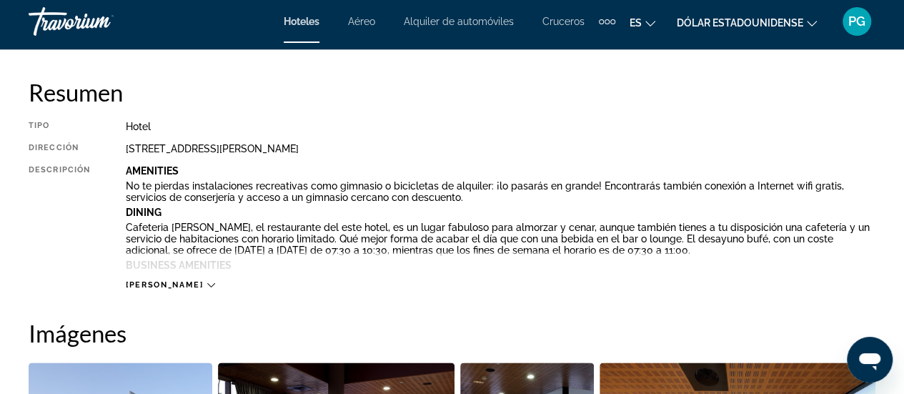
click at [207, 284] on icon "Contenido principal" at bounding box center [211, 285] width 8 height 8
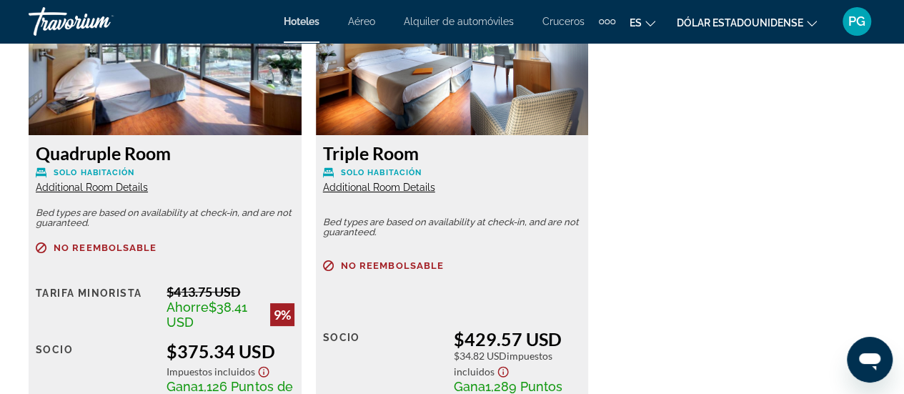
scroll to position [2708, 0]
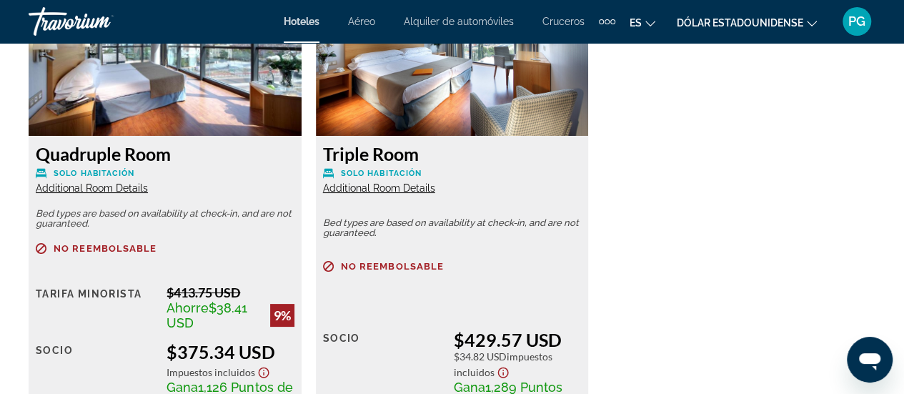
click at [122, 182] on span "Additional Room Details" at bounding box center [92, 187] width 112 height 11
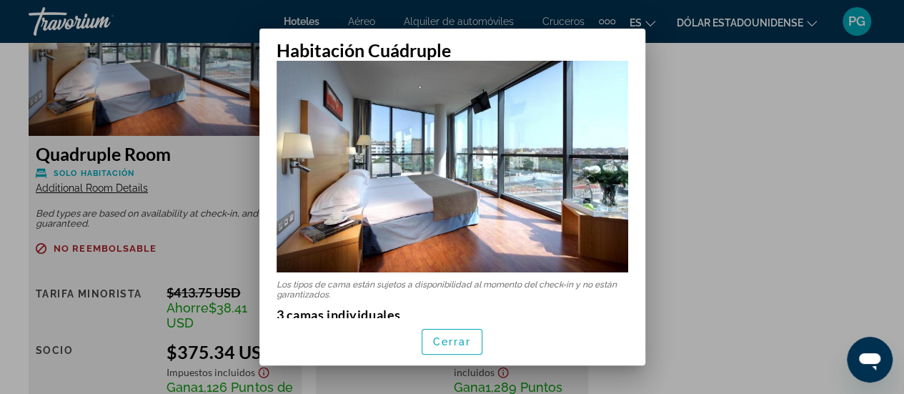
scroll to position [0, 0]
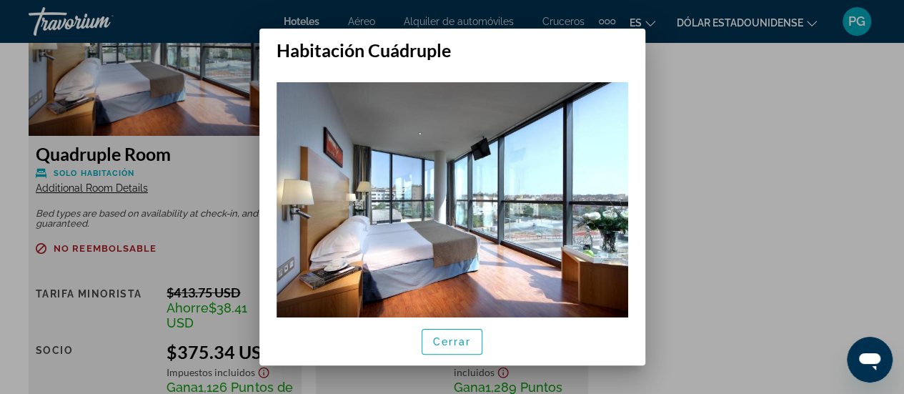
click at [682, 153] on div at bounding box center [452, 197] width 904 height 394
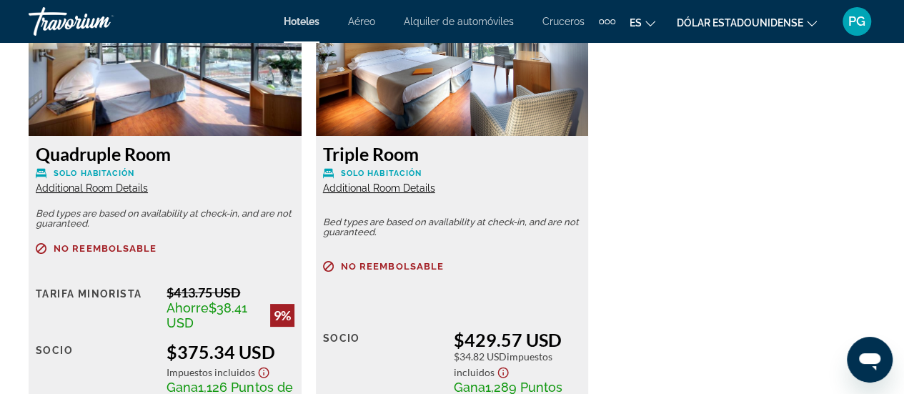
scroll to position [2708, 0]
click at [419, 182] on span "Additional Room Details" at bounding box center [379, 187] width 112 height 11
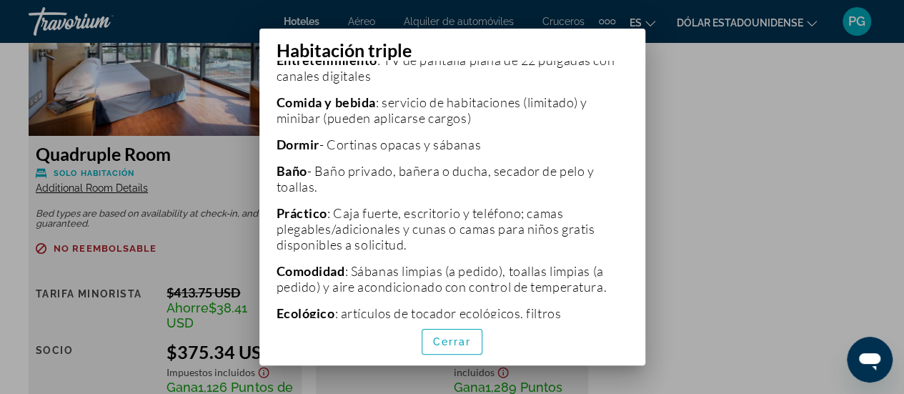
scroll to position [400, 0]
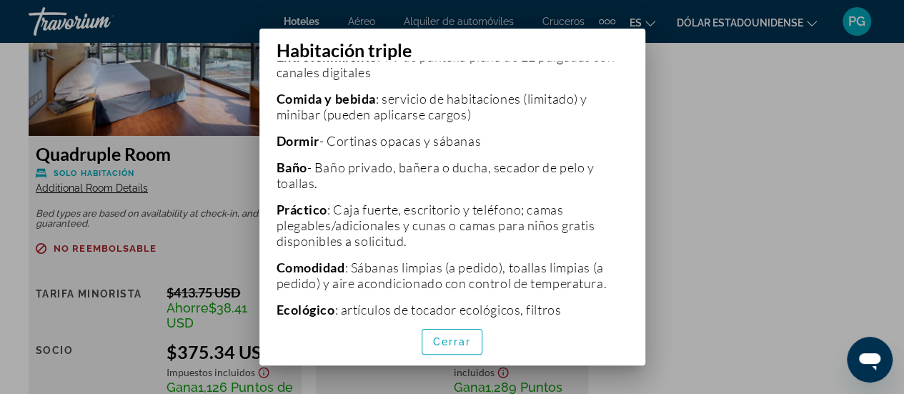
click at [706, 250] on div at bounding box center [452, 197] width 904 height 394
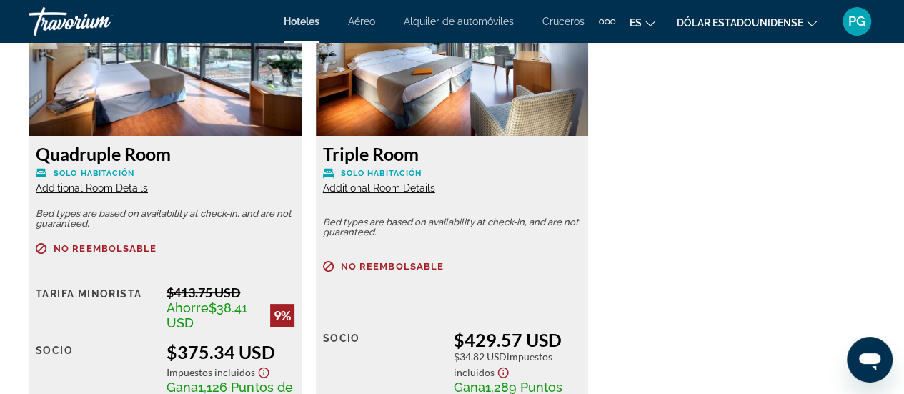
scroll to position [2708, 0]
click at [107, 182] on span "Additional Room Details" at bounding box center [92, 187] width 112 height 11
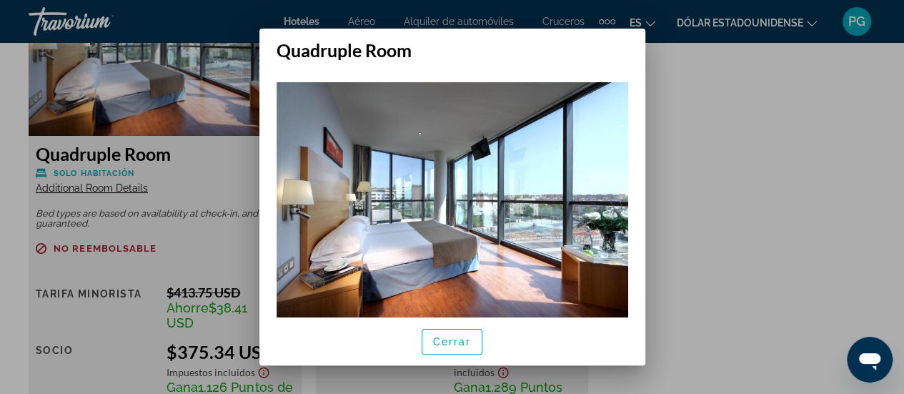
scroll to position [0, 0]
click at [711, 135] on div at bounding box center [452, 197] width 904 height 394
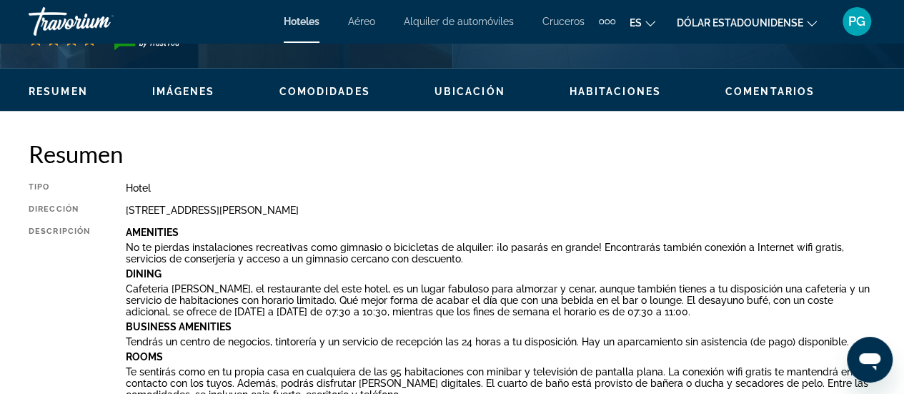
scroll to position [600, 0]
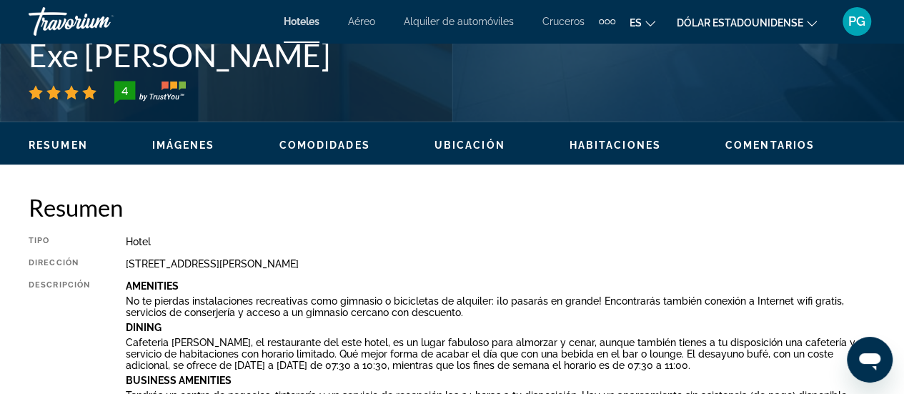
click at [189, 141] on span "Imágenes" at bounding box center [183, 144] width 63 height 11
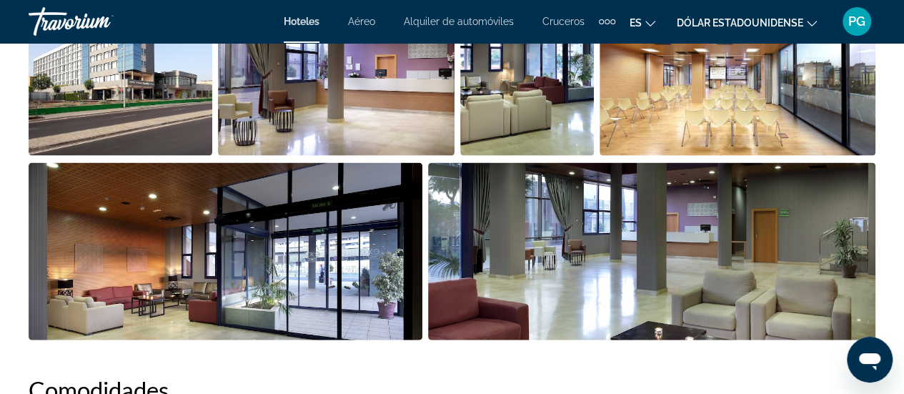
scroll to position [1391, 0]
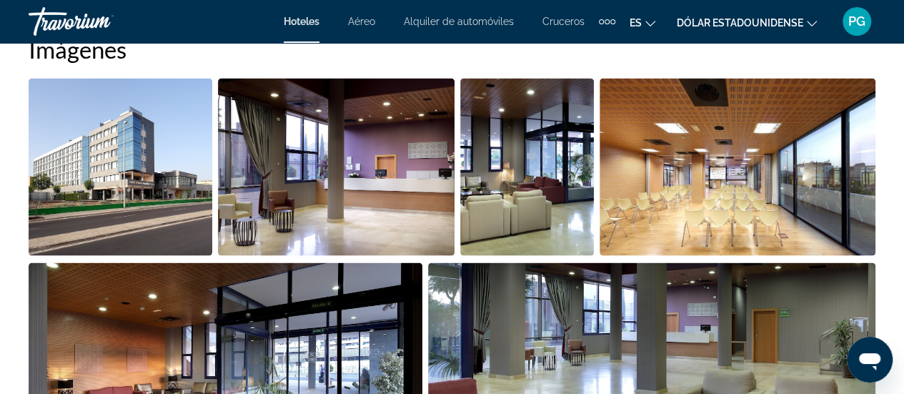
click at [654, 217] on img "Open full-screen image slider" at bounding box center [737, 167] width 276 height 177
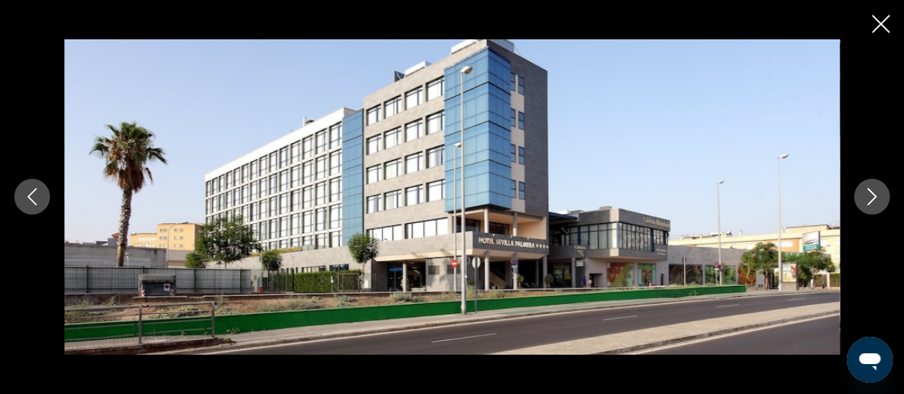
click at [874, 197] on icon "Next image" at bounding box center [871, 197] width 9 height 17
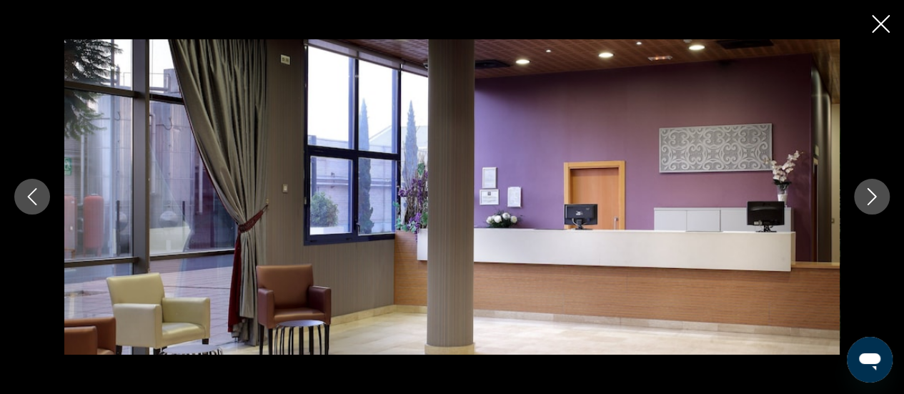
click at [874, 197] on icon "Next image" at bounding box center [871, 197] width 9 height 17
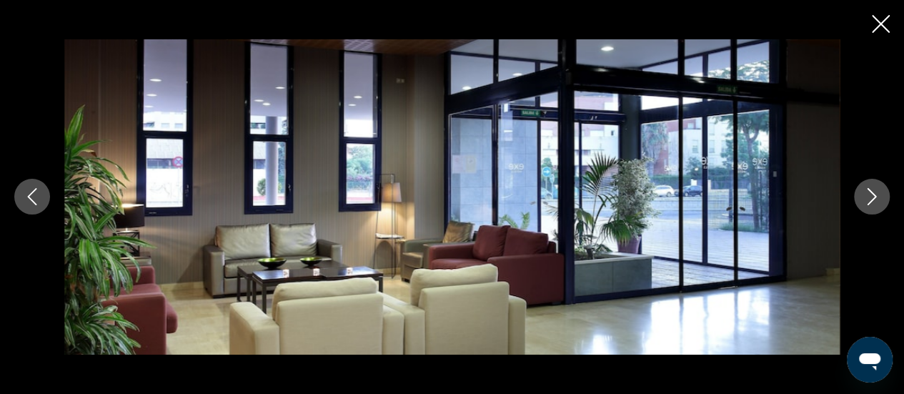
click at [874, 197] on icon "Next image" at bounding box center [871, 197] width 9 height 17
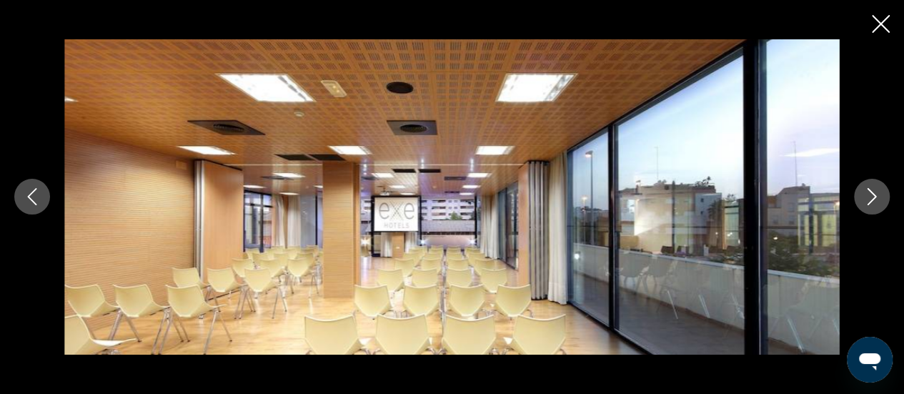
click at [874, 197] on icon "Next image" at bounding box center [871, 197] width 9 height 17
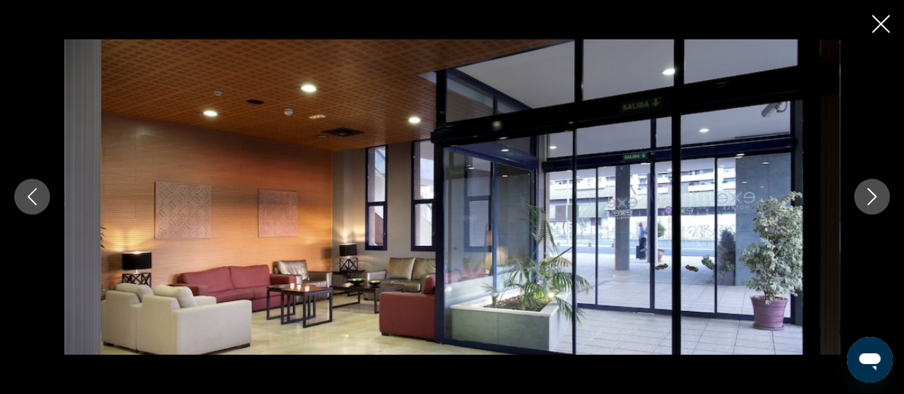
click at [874, 197] on icon "Next image" at bounding box center [871, 197] width 9 height 17
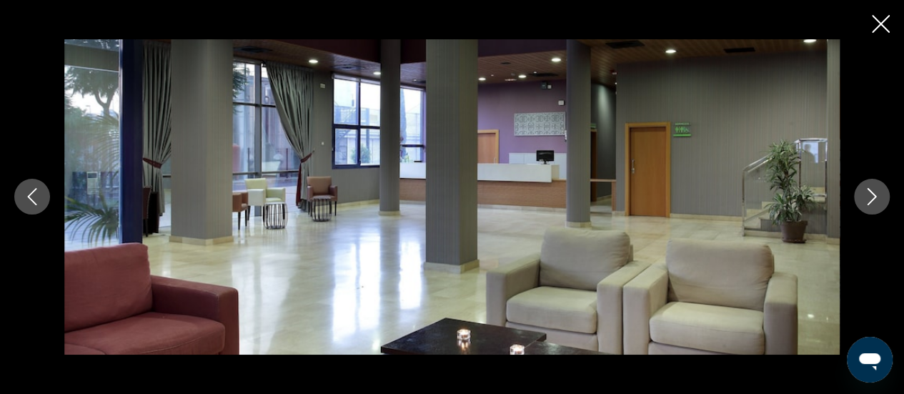
click at [874, 197] on icon "Next image" at bounding box center [871, 197] width 9 height 17
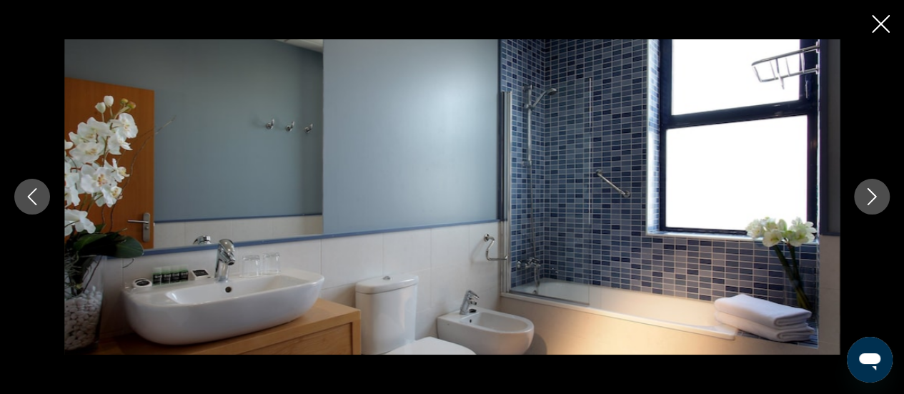
click at [874, 197] on icon "Next image" at bounding box center [871, 197] width 9 height 17
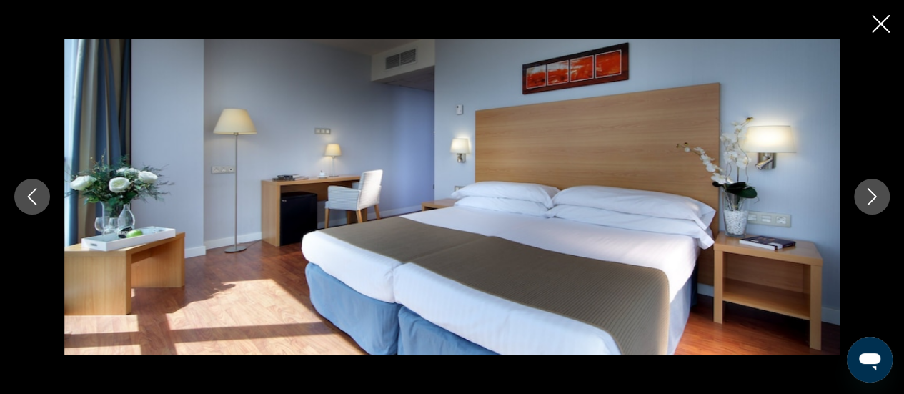
click at [874, 197] on icon "Next image" at bounding box center [871, 197] width 9 height 17
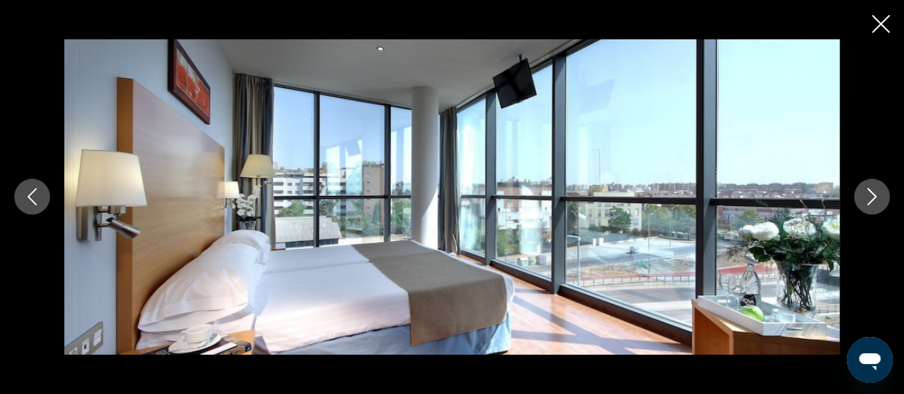
click at [874, 197] on icon "Next image" at bounding box center [871, 197] width 9 height 17
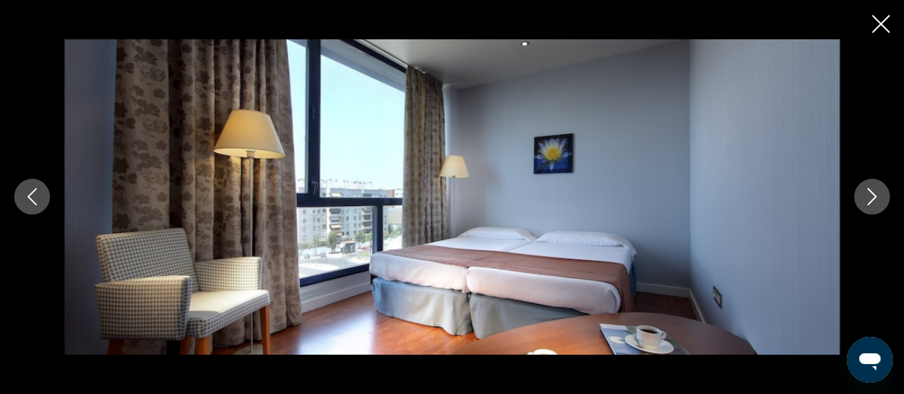
click at [874, 197] on icon "Next image" at bounding box center [871, 197] width 9 height 17
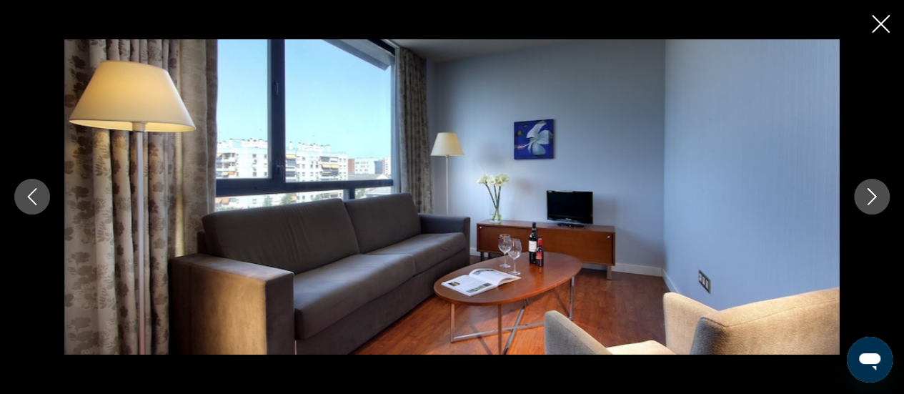
click at [874, 197] on icon "Next image" at bounding box center [871, 197] width 9 height 17
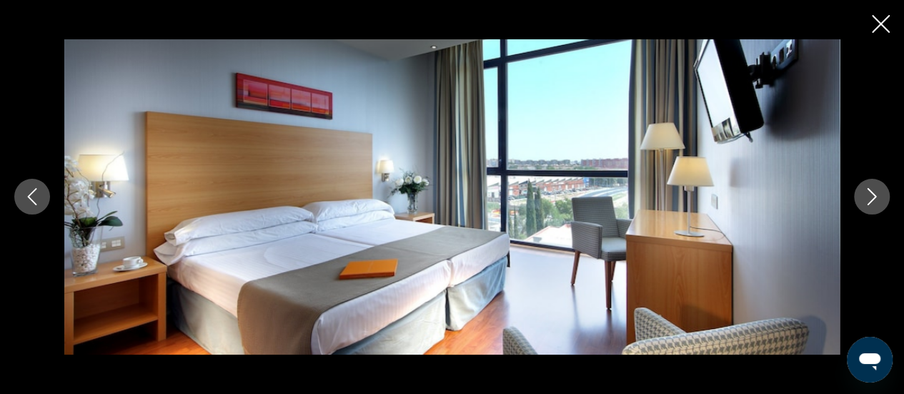
click at [874, 197] on icon "Next image" at bounding box center [871, 197] width 9 height 17
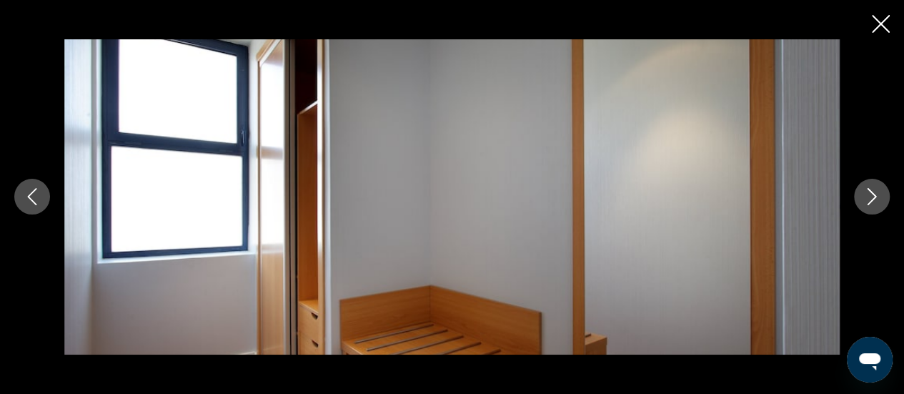
click at [874, 197] on icon "Next image" at bounding box center [871, 197] width 9 height 17
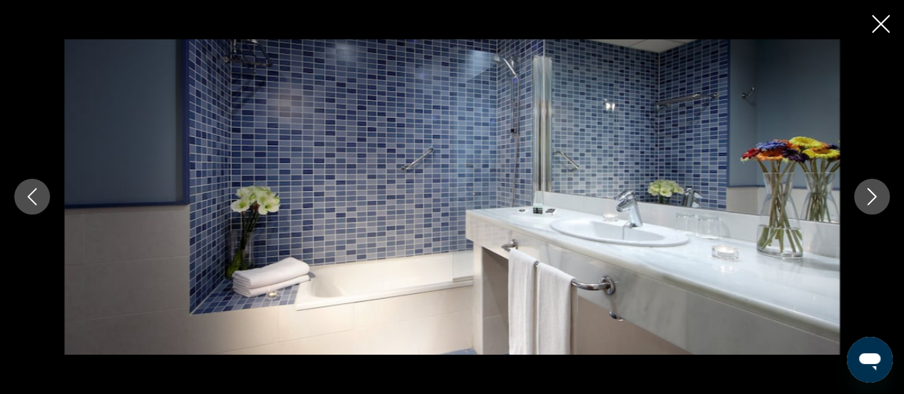
click at [874, 197] on icon "Next image" at bounding box center [871, 197] width 9 height 17
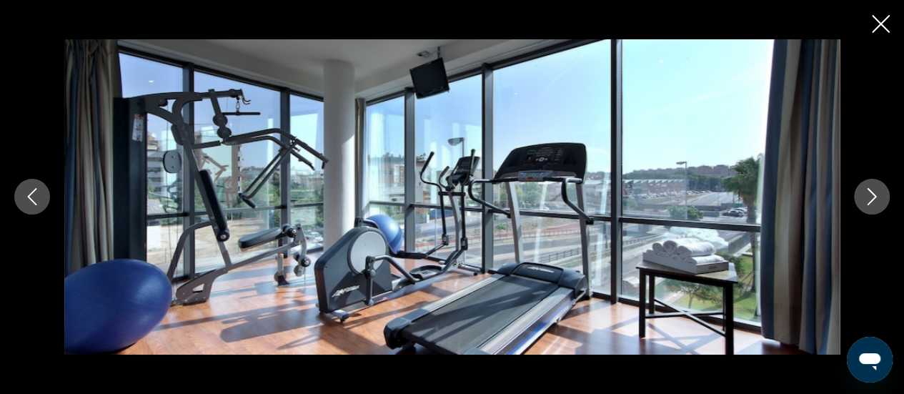
click at [874, 197] on icon "Next image" at bounding box center [871, 197] width 9 height 17
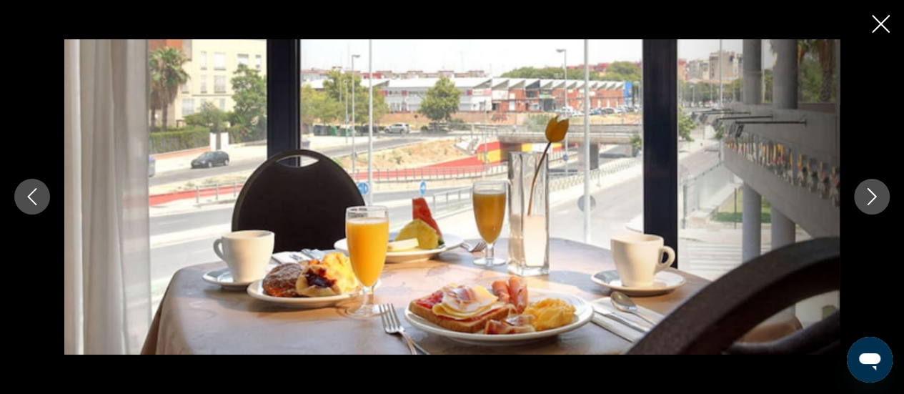
click at [874, 197] on icon "Next image" at bounding box center [871, 197] width 9 height 17
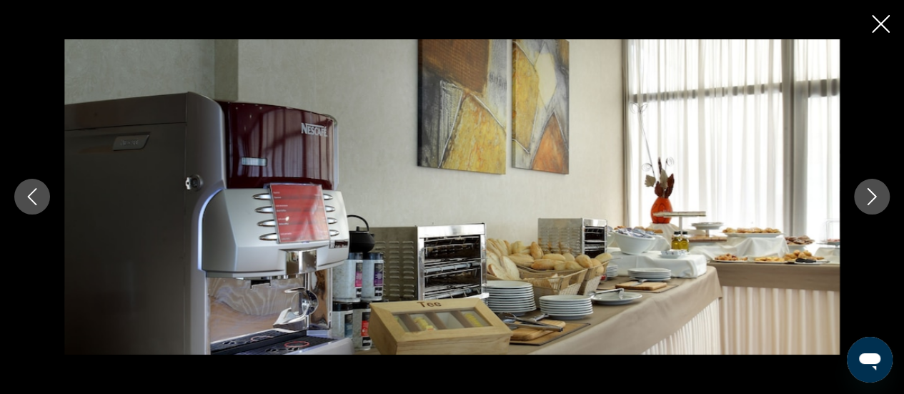
click at [874, 197] on icon "Next image" at bounding box center [871, 197] width 9 height 17
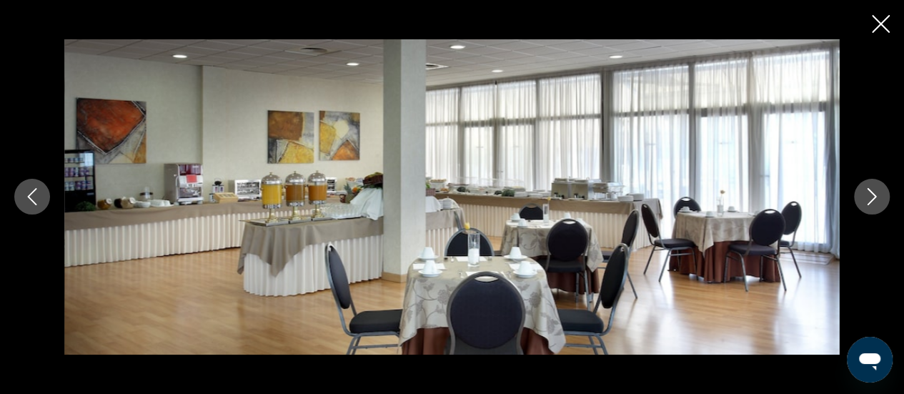
click at [874, 197] on icon "Next image" at bounding box center [871, 197] width 9 height 17
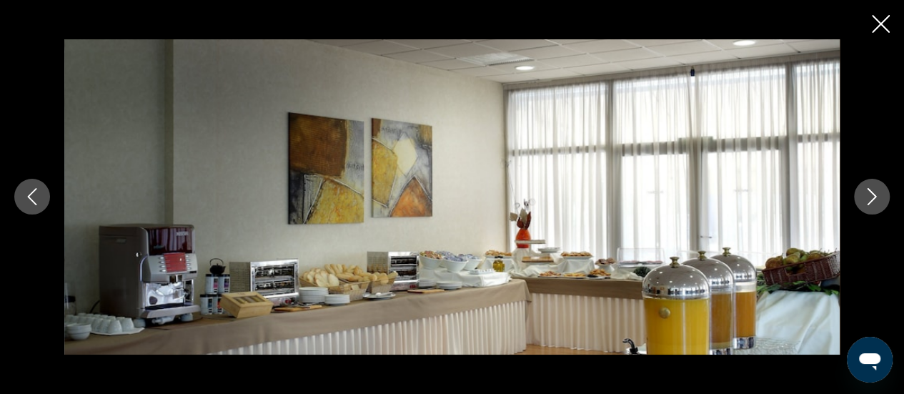
click at [874, 197] on icon "Next image" at bounding box center [871, 197] width 9 height 17
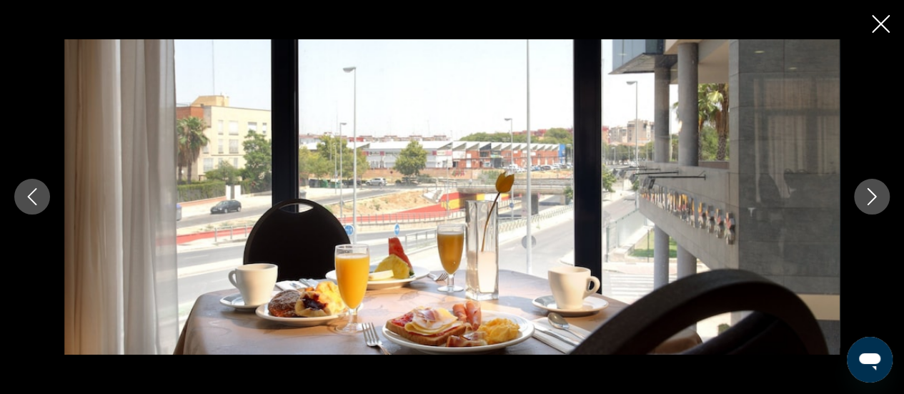
click at [874, 197] on icon "Next image" at bounding box center [871, 197] width 9 height 17
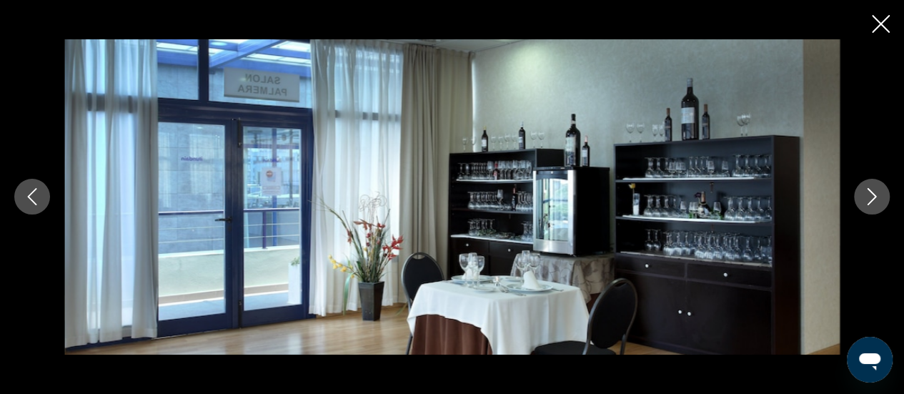
click at [874, 197] on icon "Next image" at bounding box center [871, 197] width 9 height 17
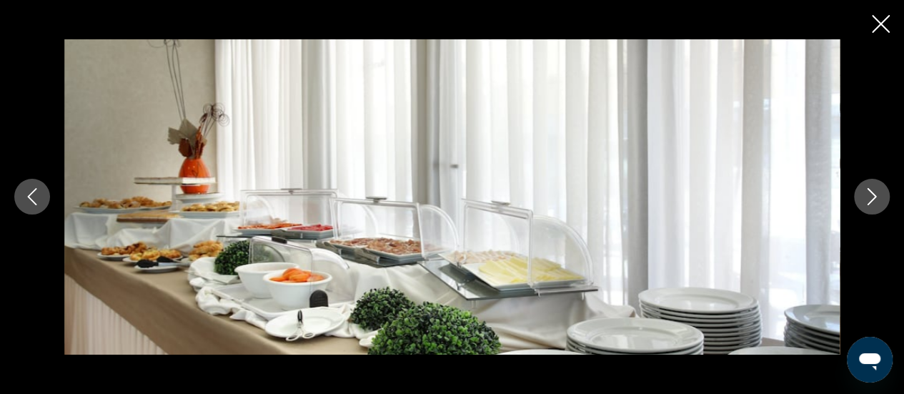
click at [874, 197] on icon "Next image" at bounding box center [871, 197] width 9 height 17
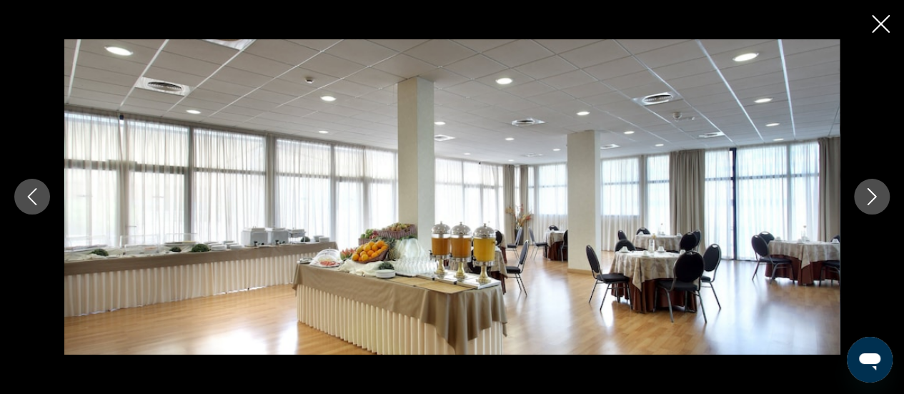
click at [874, 197] on icon "Next image" at bounding box center [871, 197] width 9 height 17
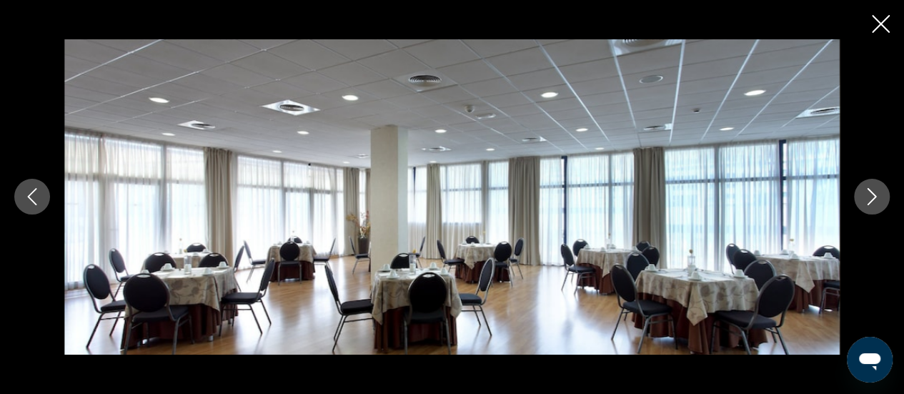
click at [874, 197] on icon "Next image" at bounding box center [871, 197] width 9 height 17
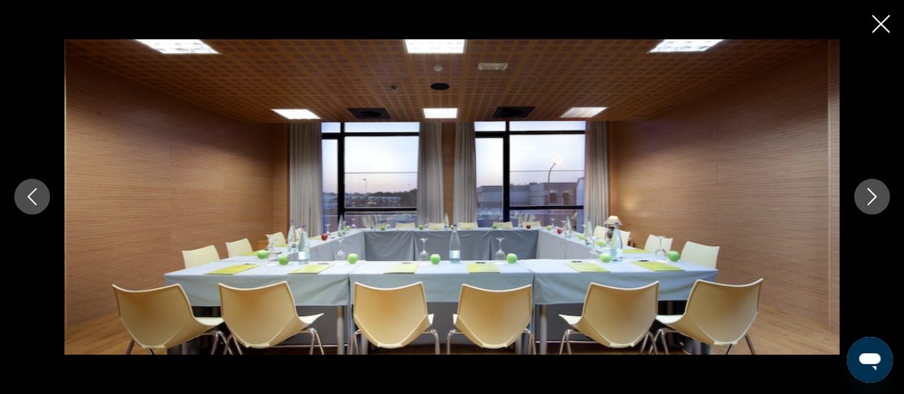
click at [874, 197] on icon "Next image" at bounding box center [871, 197] width 9 height 17
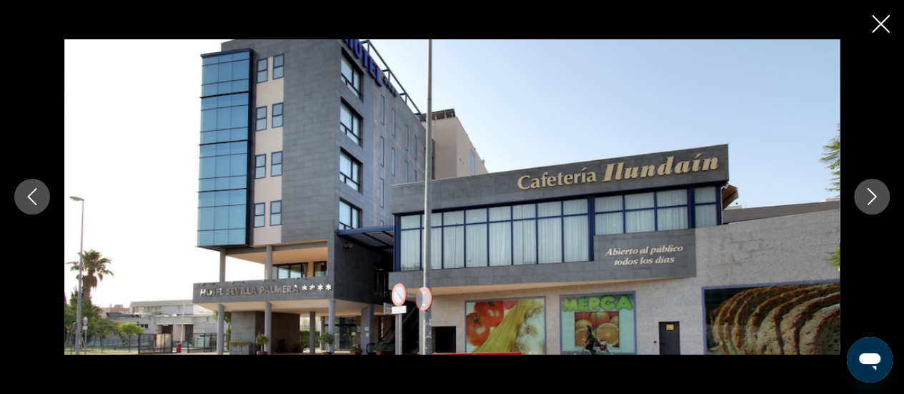
click at [874, 197] on icon "Next image" at bounding box center [871, 197] width 9 height 17
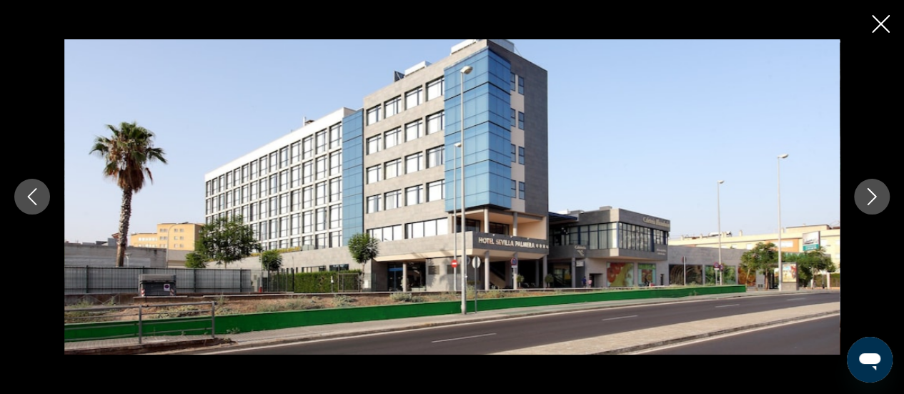
click at [874, 197] on icon "Next image" at bounding box center [871, 197] width 9 height 17
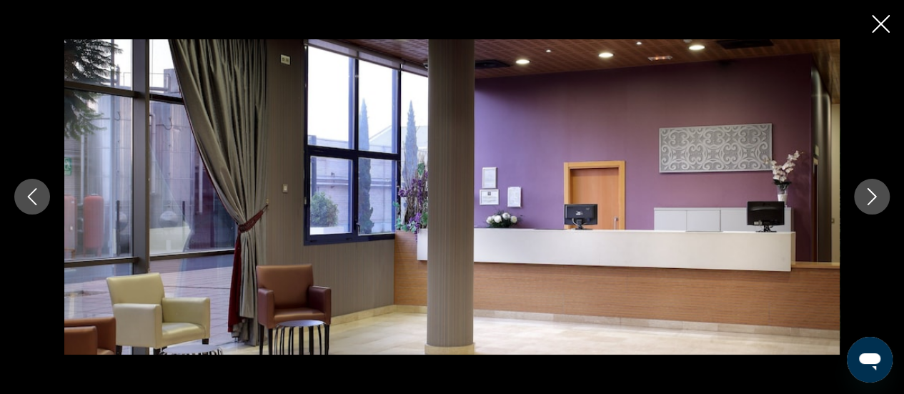
click at [874, 197] on icon "Next image" at bounding box center [871, 197] width 9 height 17
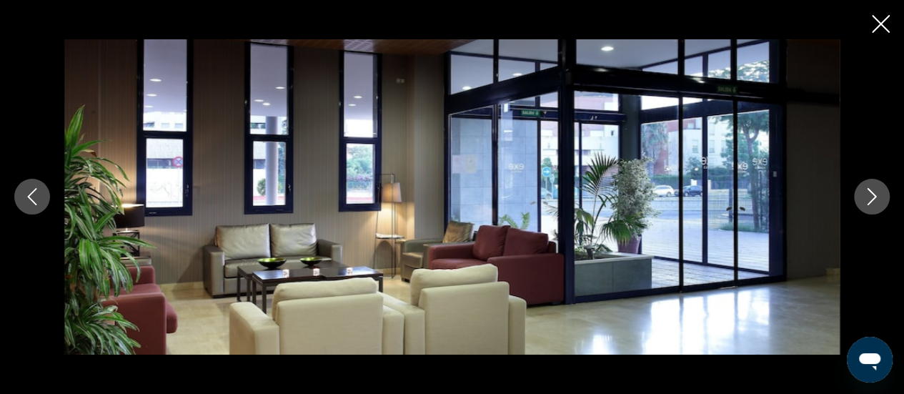
click at [874, 197] on icon "Next image" at bounding box center [871, 197] width 9 height 17
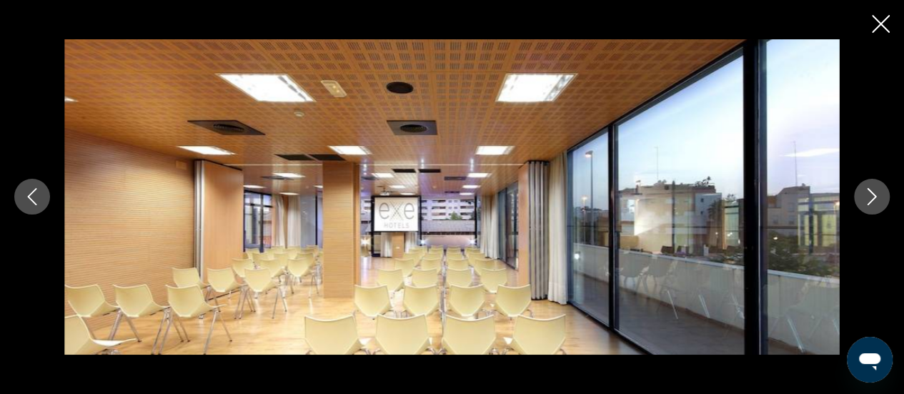
click at [874, 197] on icon "Next image" at bounding box center [871, 197] width 9 height 17
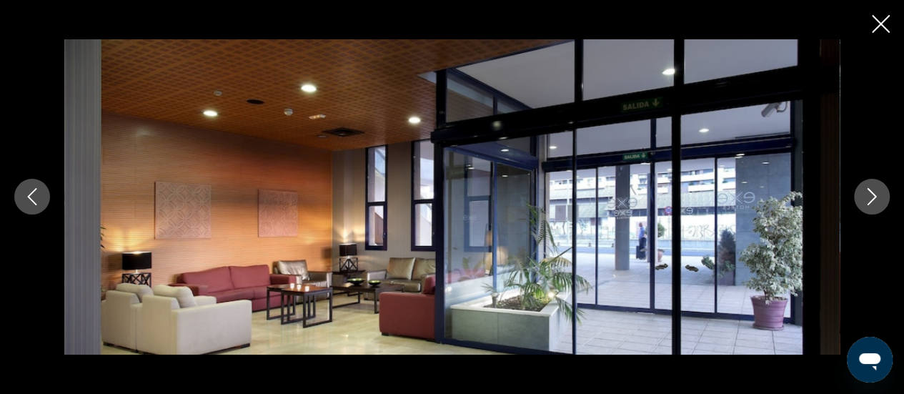
click at [874, 197] on icon "Next image" at bounding box center [871, 197] width 9 height 17
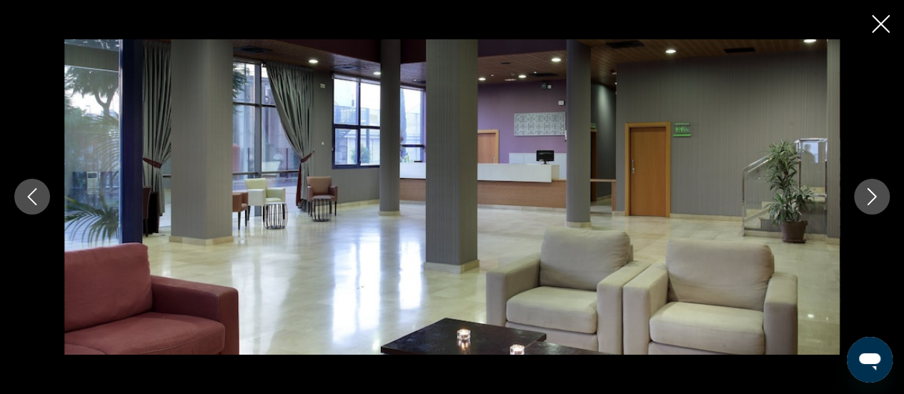
click at [874, 197] on icon "Next image" at bounding box center [871, 197] width 9 height 17
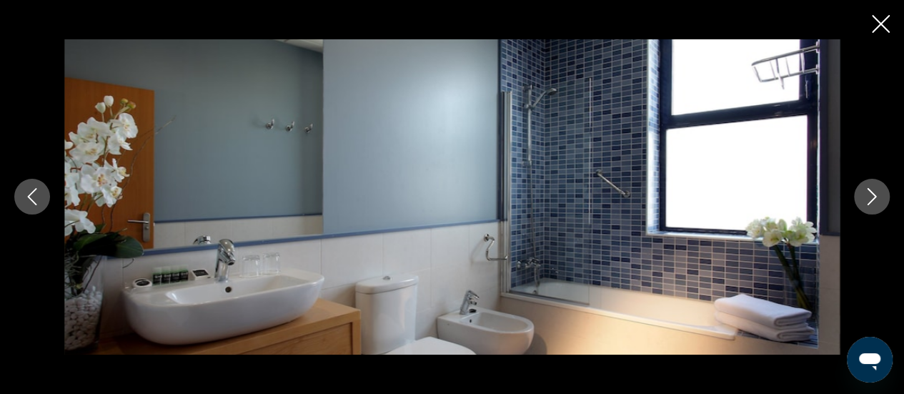
click at [874, 197] on icon "Next image" at bounding box center [871, 197] width 9 height 17
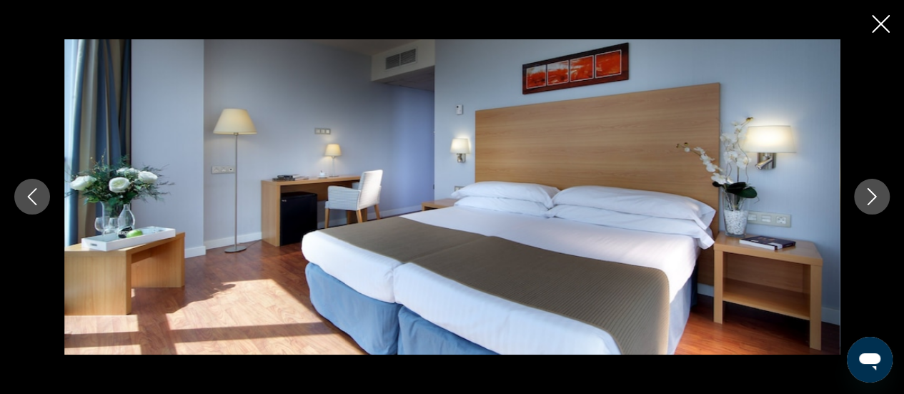
click at [874, 197] on icon "Next image" at bounding box center [871, 197] width 9 height 17
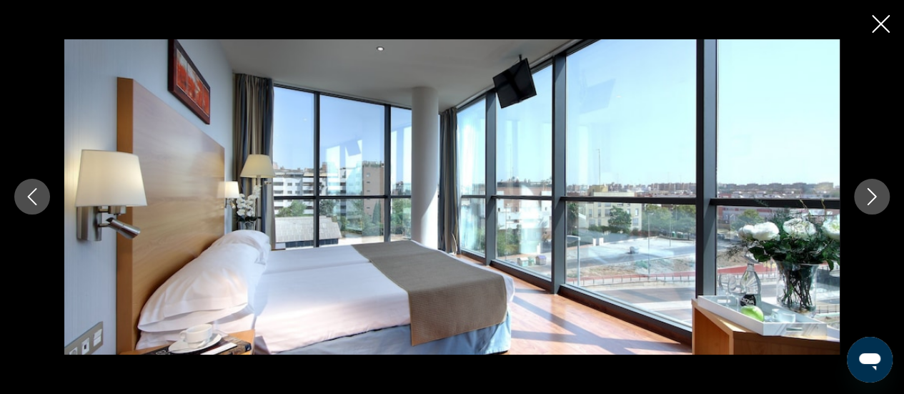
click at [874, 197] on icon "Next image" at bounding box center [871, 197] width 9 height 17
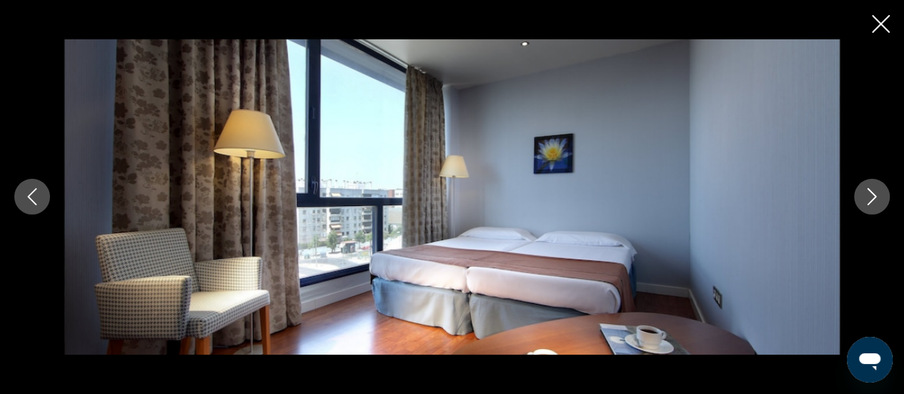
click at [874, 197] on icon "Next image" at bounding box center [871, 197] width 9 height 17
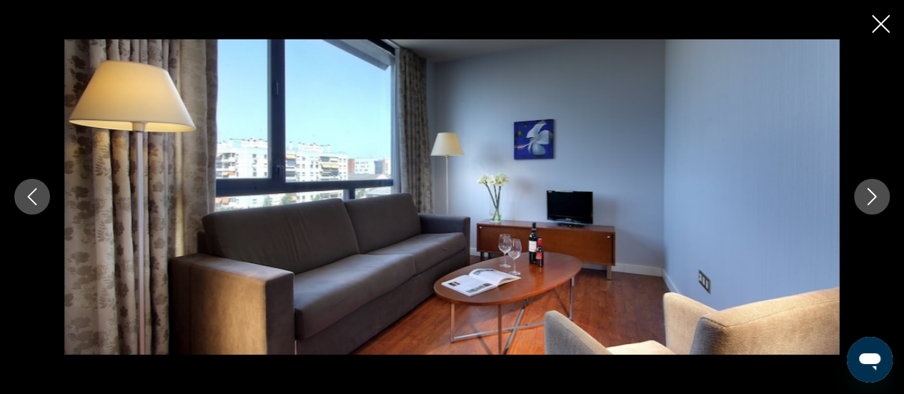
click at [874, 197] on icon "Next image" at bounding box center [871, 197] width 9 height 17
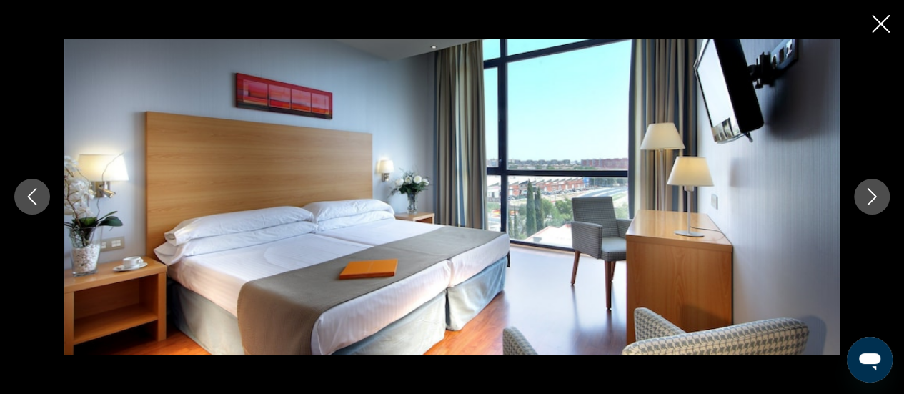
click at [874, 197] on icon "Next image" at bounding box center [871, 197] width 9 height 17
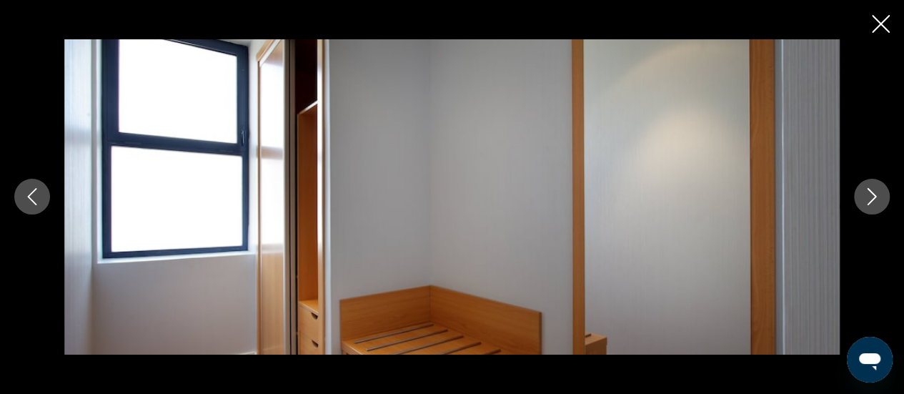
click at [874, 197] on icon "Next image" at bounding box center [871, 197] width 9 height 17
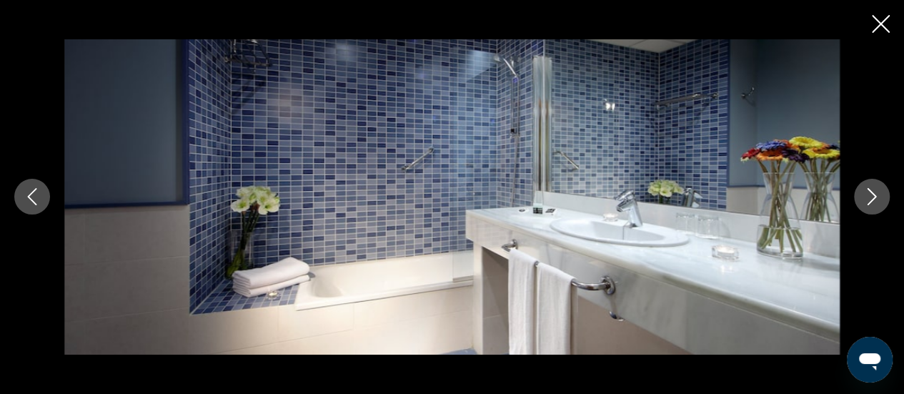
click at [874, 197] on icon "Next image" at bounding box center [871, 197] width 9 height 17
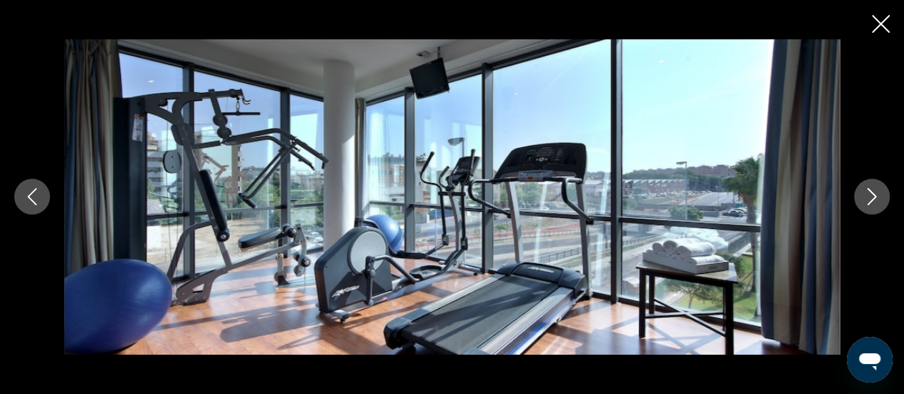
click at [874, 197] on icon "Next image" at bounding box center [871, 197] width 9 height 17
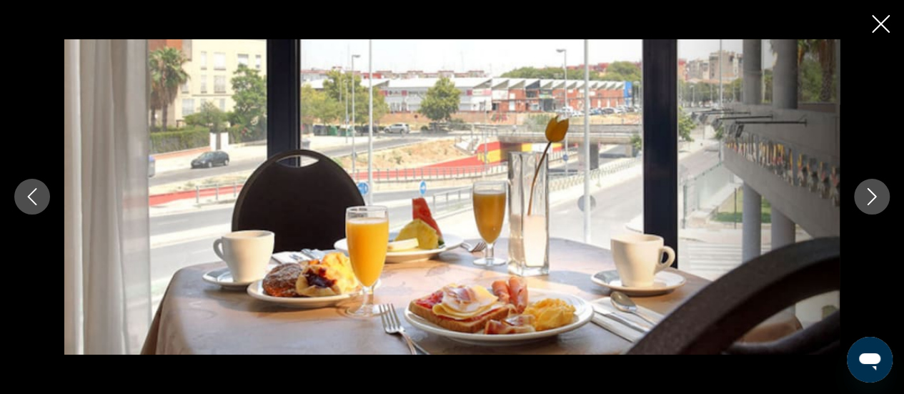
click at [874, 197] on icon "Next image" at bounding box center [871, 197] width 9 height 17
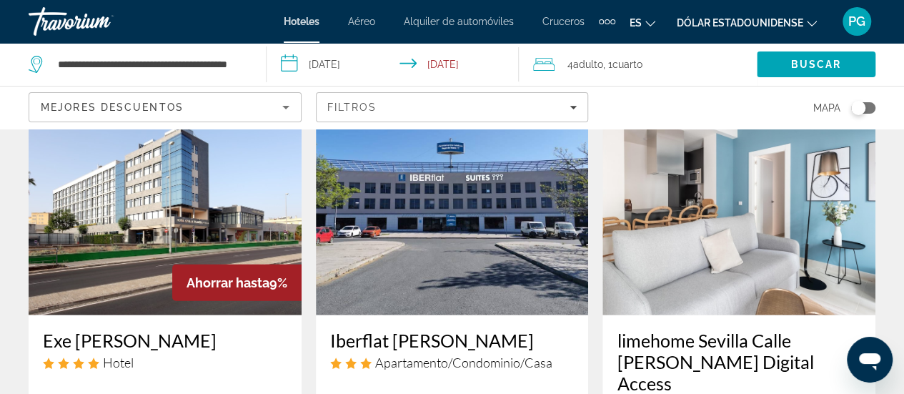
scroll to position [1780, 0]
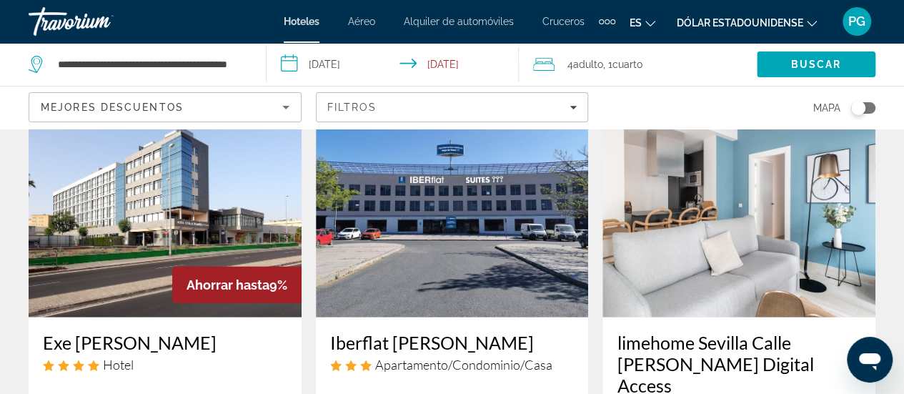
click at [675, 331] on h3 "limehome Sevilla Calle [PERSON_NAME] Digital Access" at bounding box center [738, 363] width 244 height 64
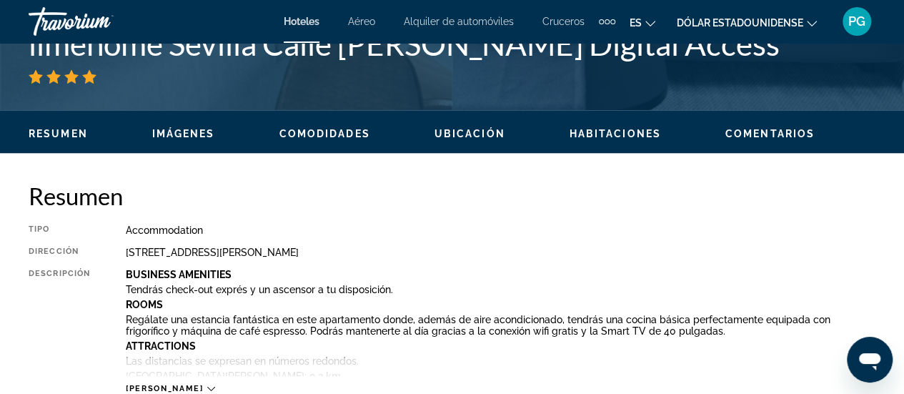
scroll to position [612, 0]
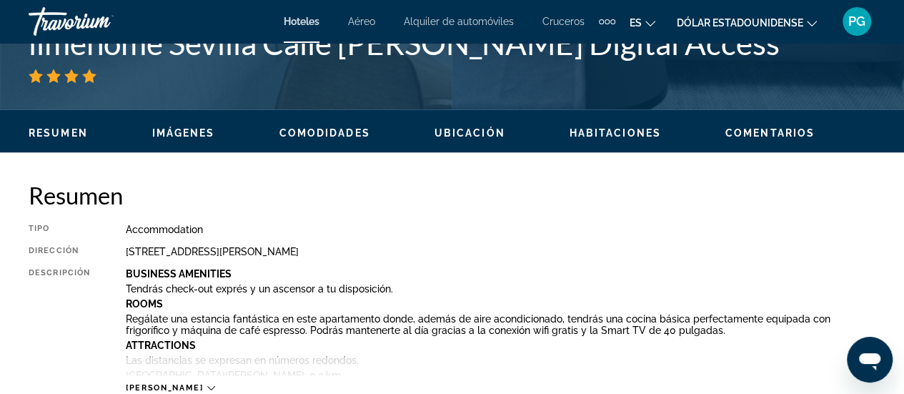
click at [476, 127] on span "Ubicación" at bounding box center [469, 132] width 71 height 11
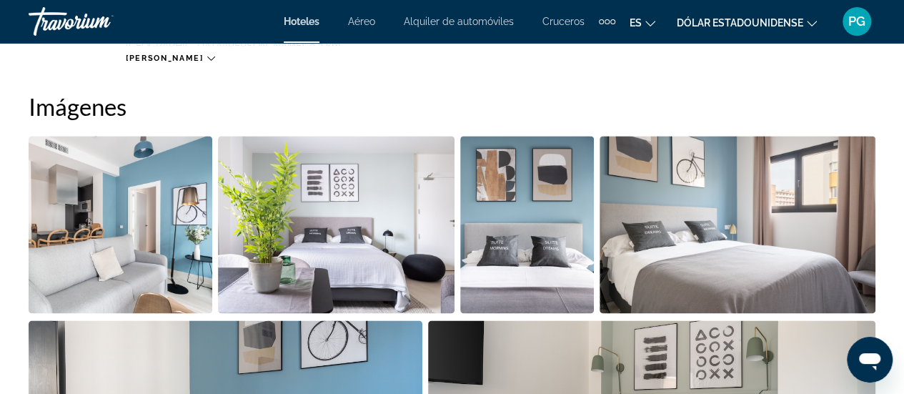
scroll to position [941, 0]
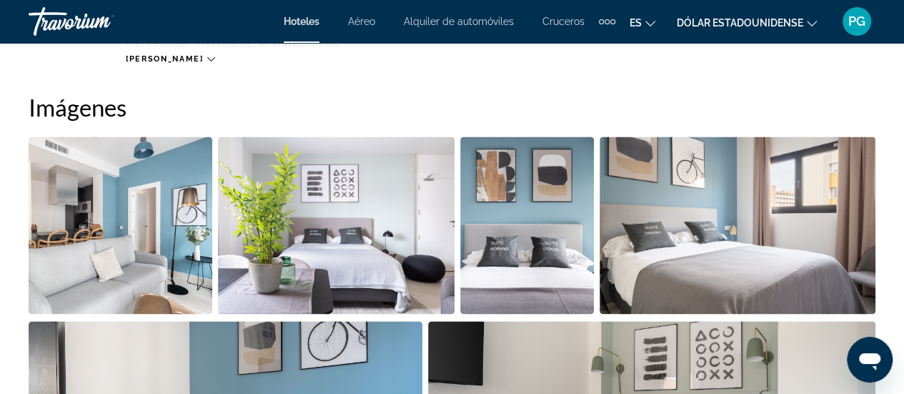
click at [186, 232] on img "Open full-screen image slider" at bounding box center [121, 224] width 184 height 177
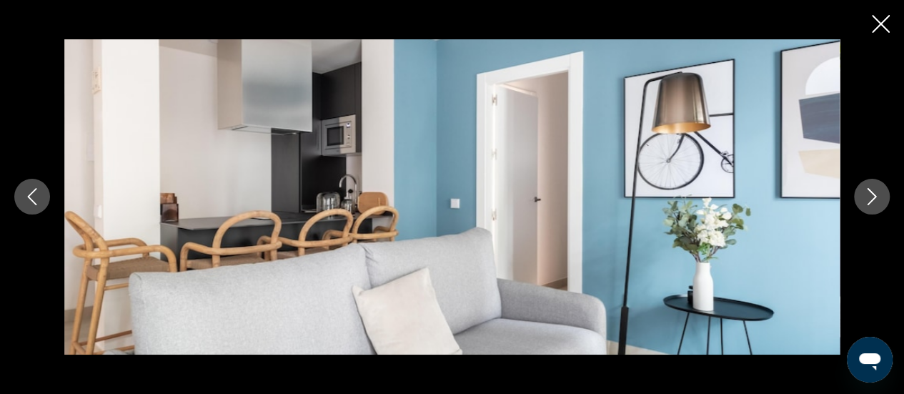
click at [866, 193] on icon "Next image" at bounding box center [871, 196] width 17 height 17
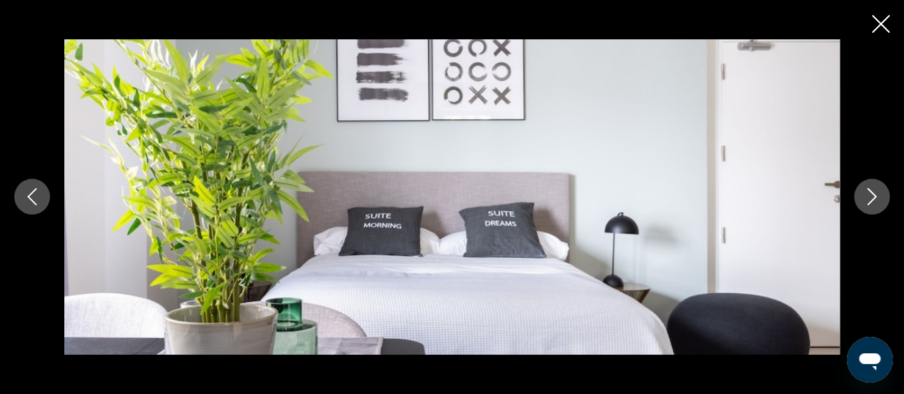
click at [866, 193] on icon "Next image" at bounding box center [871, 196] width 17 height 17
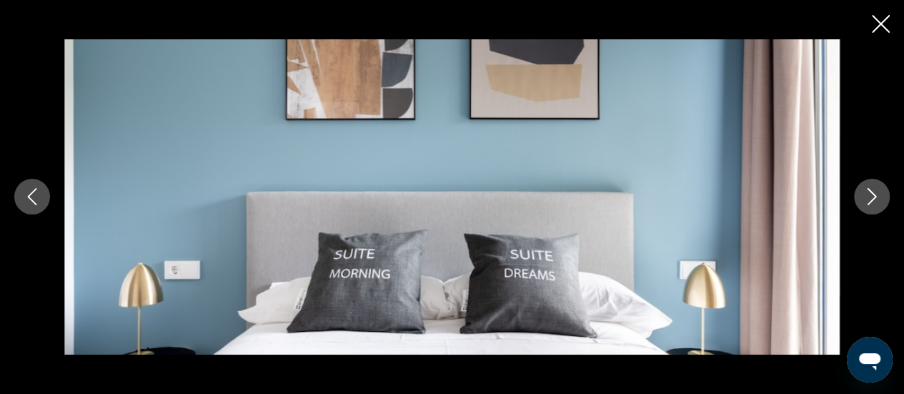
click at [866, 193] on icon "Next image" at bounding box center [871, 196] width 17 height 17
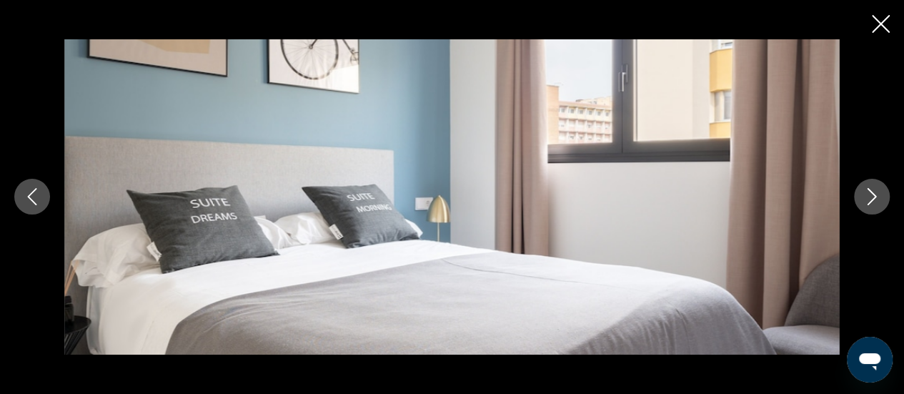
click at [866, 193] on icon "Next image" at bounding box center [871, 196] width 17 height 17
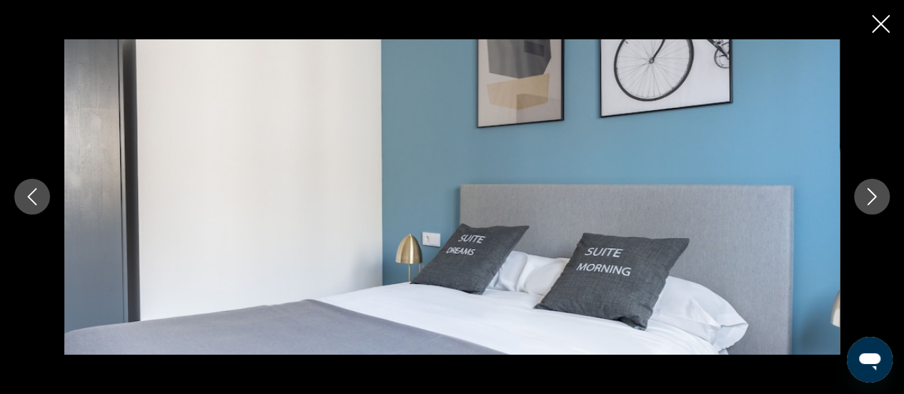
click at [866, 193] on icon "Next image" at bounding box center [871, 196] width 17 height 17
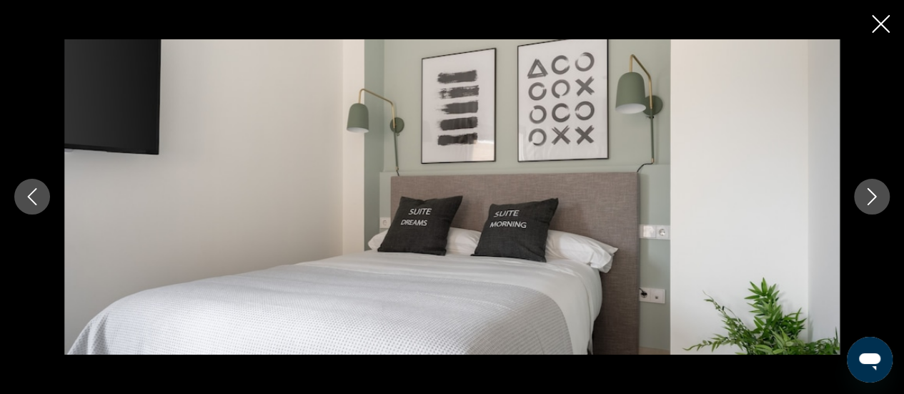
click at [866, 193] on icon "Next image" at bounding box center [871, 196] width 17 height 17
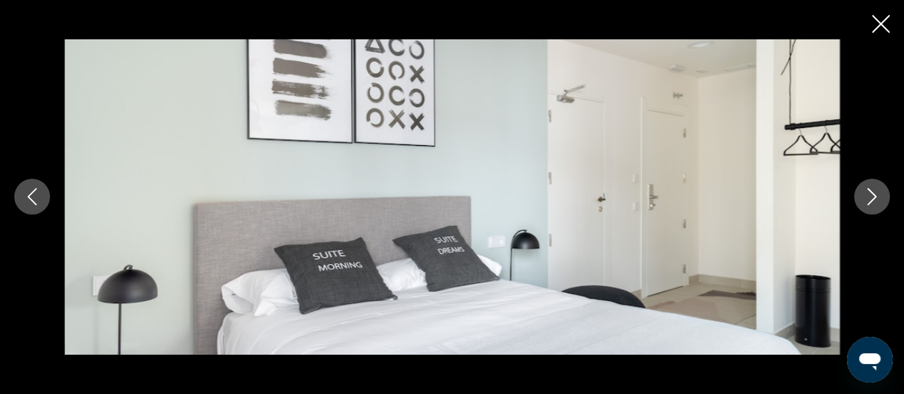
click at [866, 193] on icon "Next image" at bounding box center [871, 196] width 17 height 17
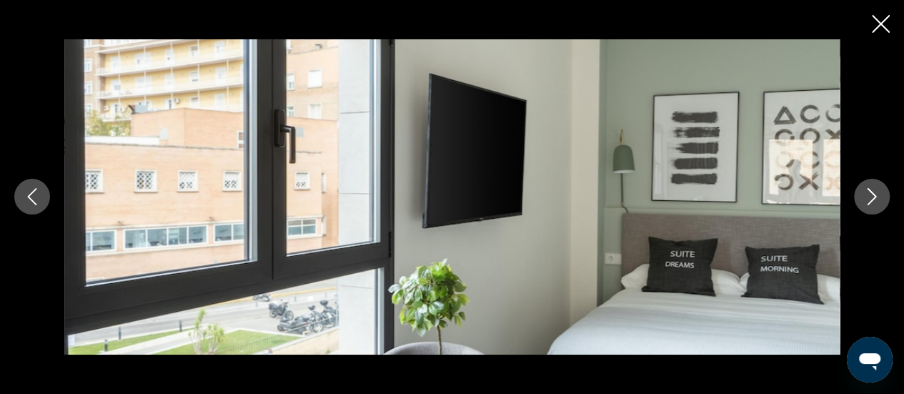
click at [866, 193] on icon "Next image" at bounding box center [871, 196] width 17 height 17
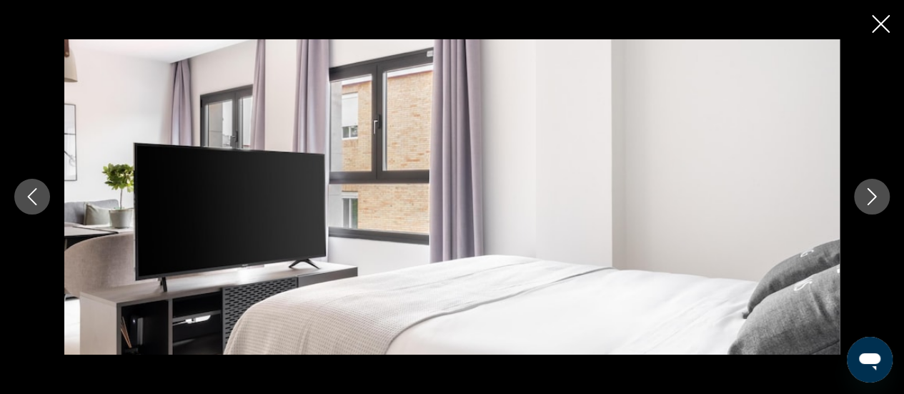
click at [866, 193] on icon "Next image" at bounding box center [871, 196] width 17 height 17
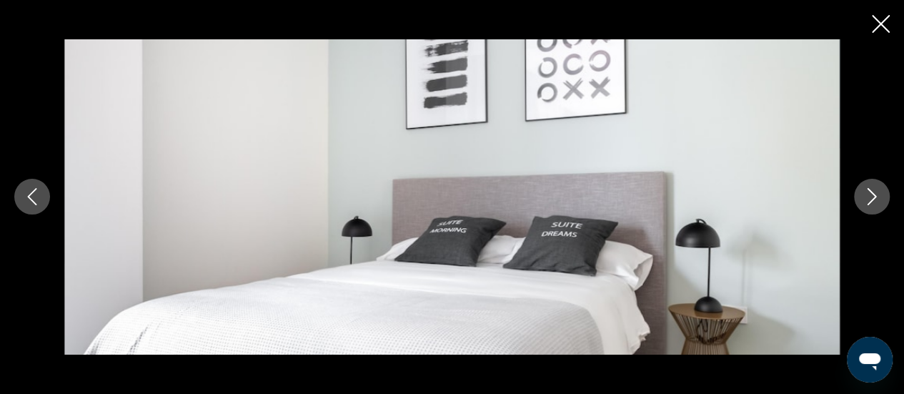
click at [866, 193] on icon "Next image" at bounding box center [871, 196] width 17 height 17
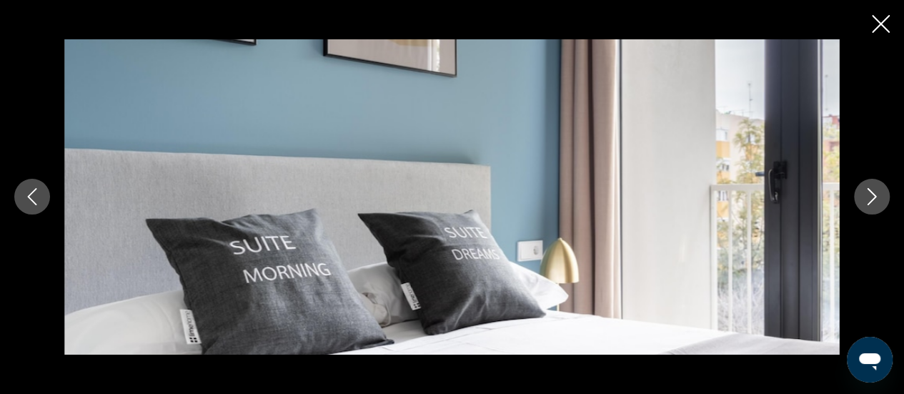
click at [866, 193] on icon "Next image" at bounding box center [871, 196] width 17 height 17
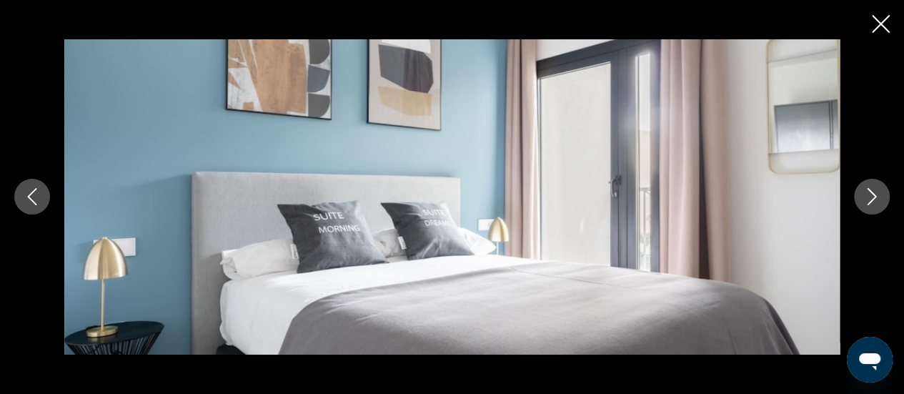
click at [866, 196] on icon "Next image" at bounding box center [871, 196] width 17 height 17
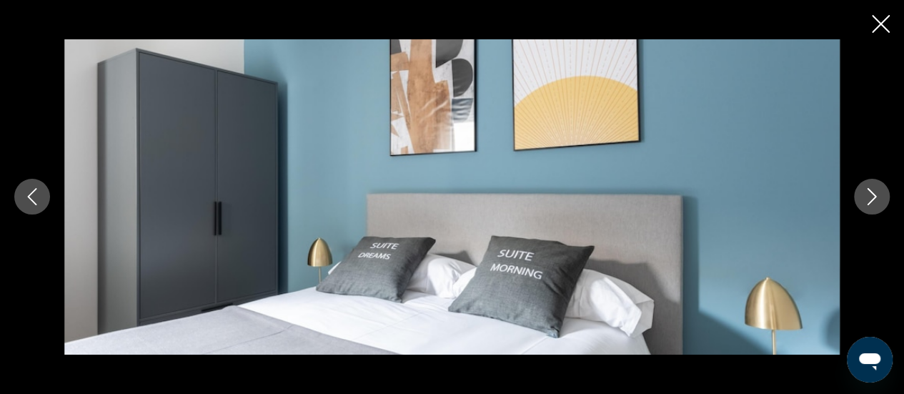
click at [866, 196] on icon "Next image" at bounding box center [871, 196] width 17 height 17
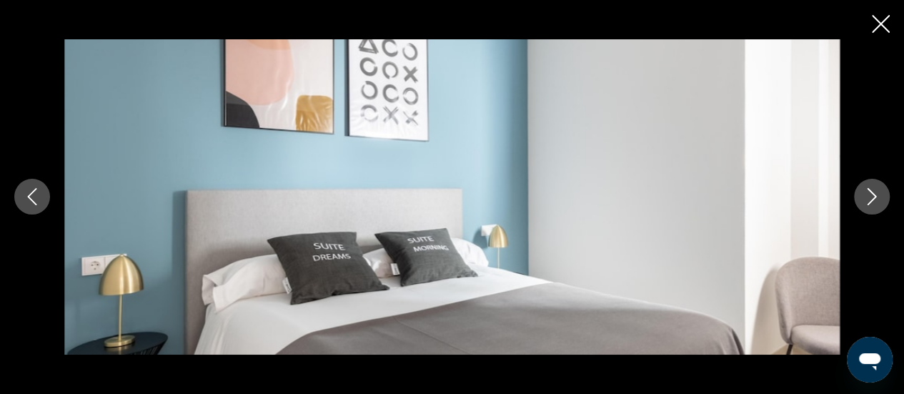
click at [866, 200] on icon "Next image" at bounding box center [871, 196] width 17 height 17
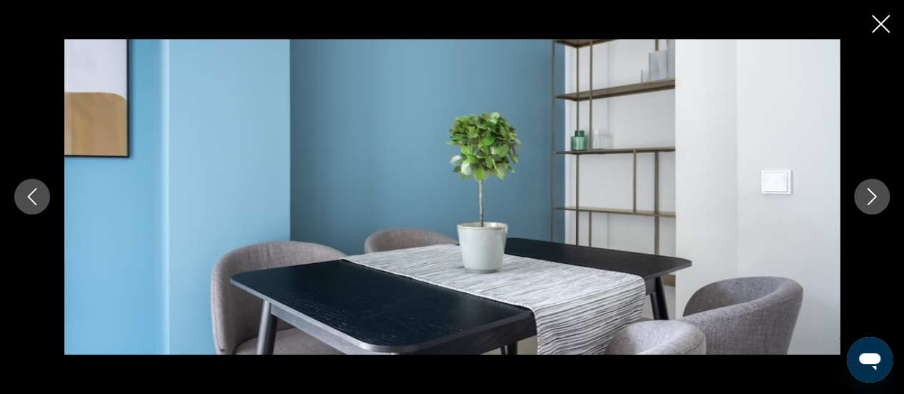
click at [866, 200] on icon "Next image" at bounding box center [871, 196] width 17 height 17
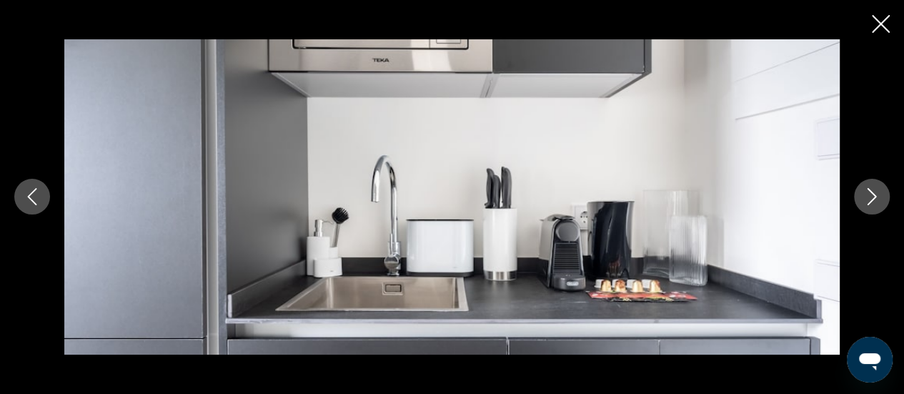
click at [866, 200] on icon "Next image" at bounding box center [871, 196] width 17 height 17
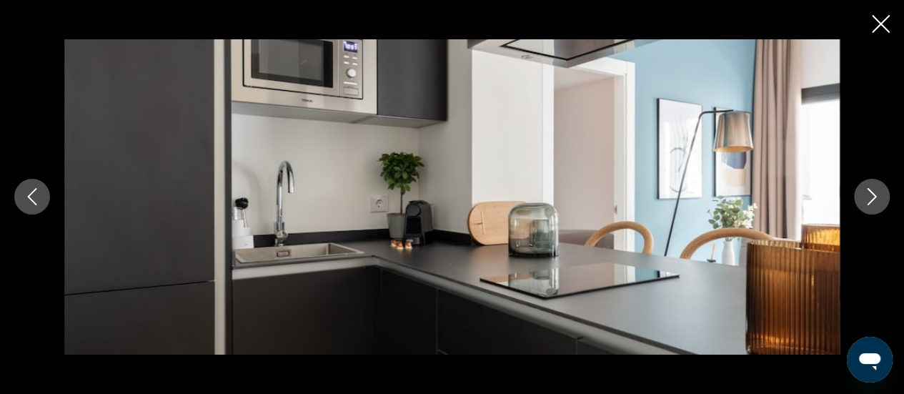
click at [866, 200] on icon "Next image" at bounding box center [871, 196] width 17 height 17
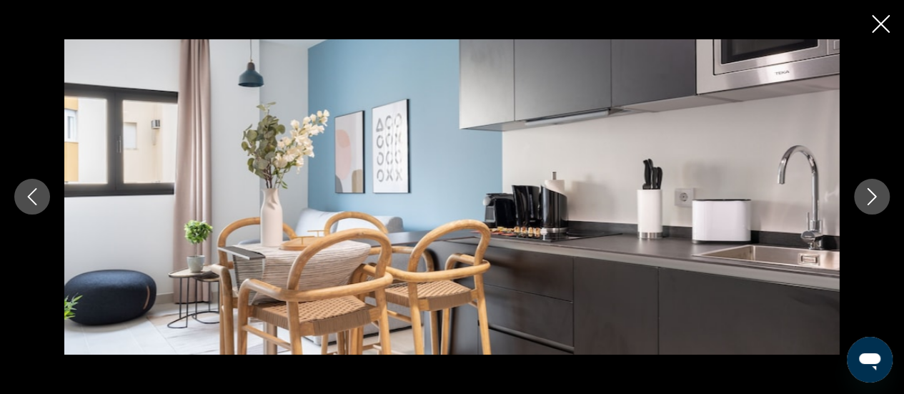
click at [866, 200] on icon "Next image" at bounding box center [871, 196] width 17 height 17
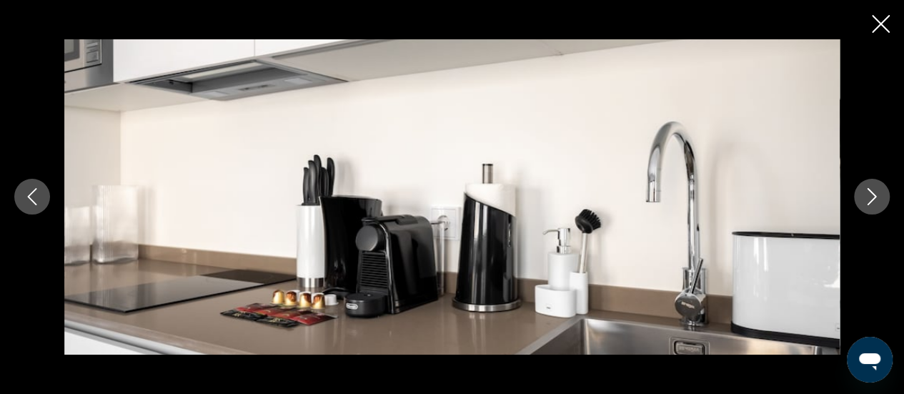
click at [866, 200] on icon "Next image" at bounding box center [871, 196] width 17 height 17
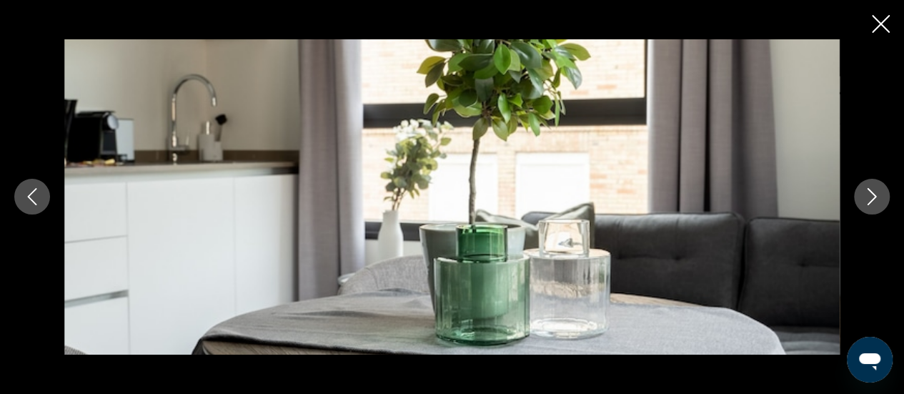
click at [866, 200] on icon "Next image" at bounding box center [871, 196] width 17 height 17
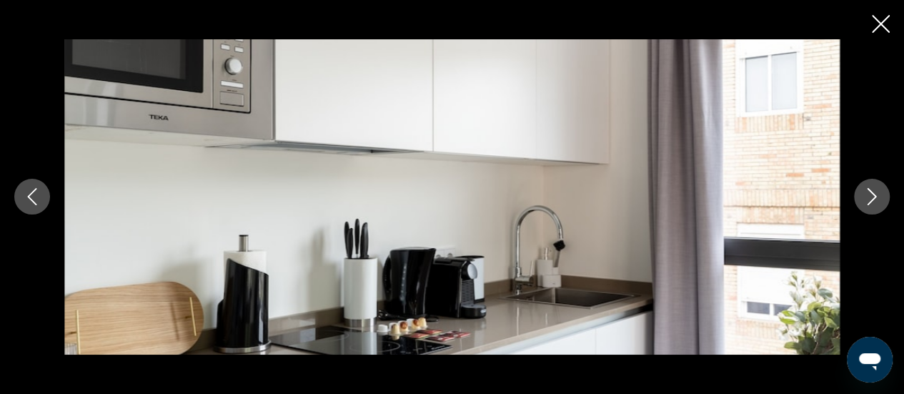
click at [866, 200] on icon "Next image" at bounding box center [871, 196] width 17 height 17
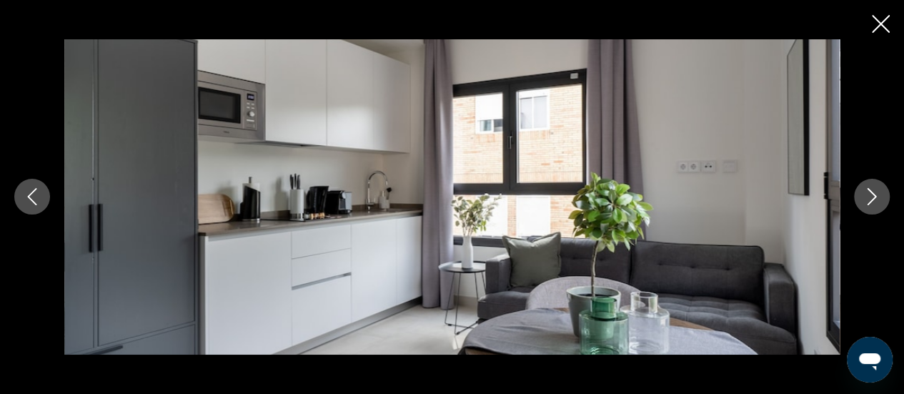
click at [866, 200] on icon "Next image" at bounding box center [871, 196] width 17 height 17
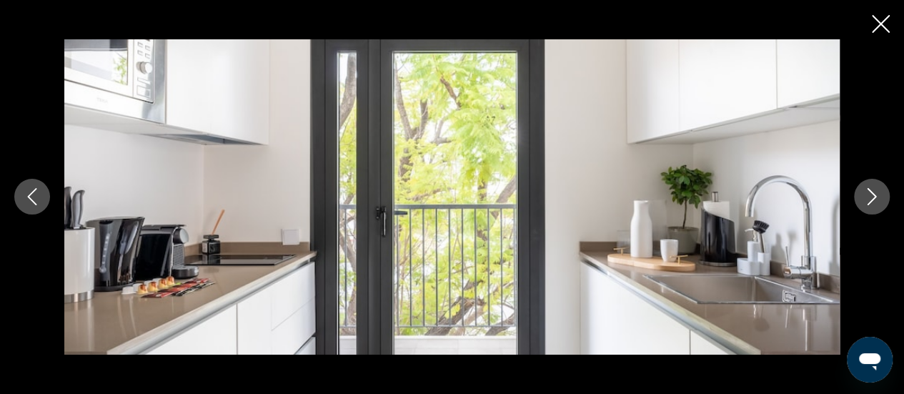
click at [866, 200] on icon "Next image" at bounding box center [871, 196] width 17 height 17
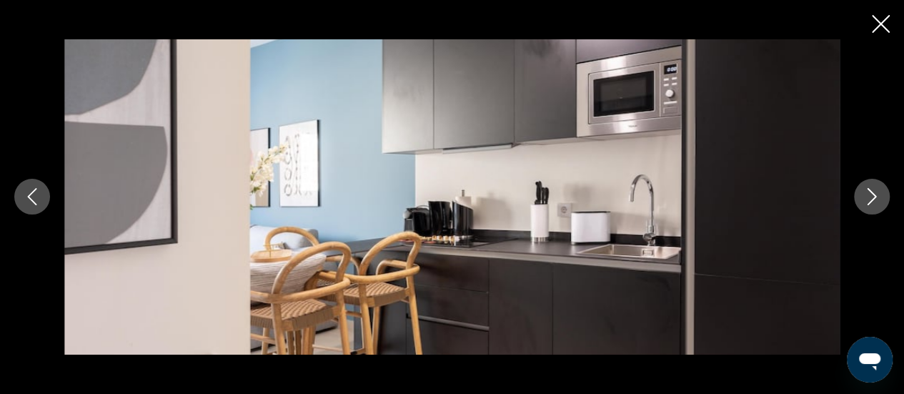
click at [866, 200] on icon "Next image" at bounding box center [871, 196] width 17 height 17
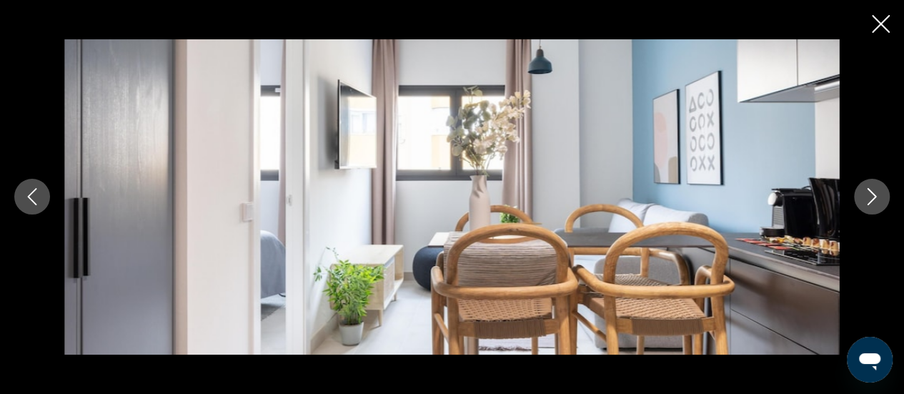
click at [866, 200] on icon "Next image" at bounding box center [871, 196] width 17 height 17
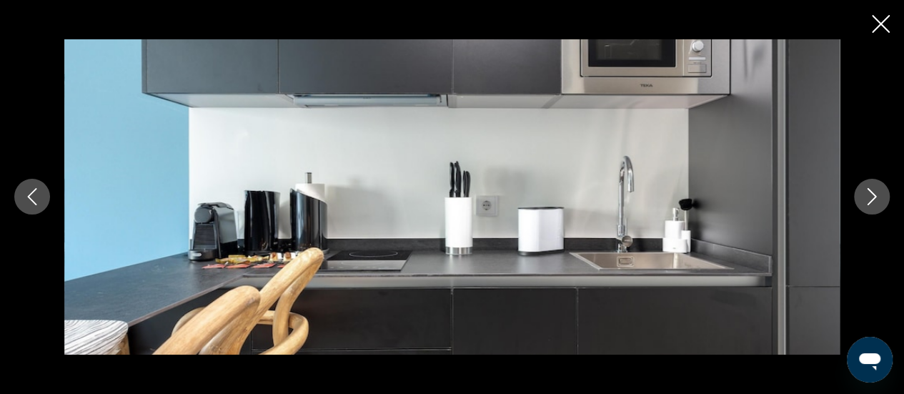
click at [866, 200] on icon "Next image" at bounding box center [871, 196] width 17 height 17
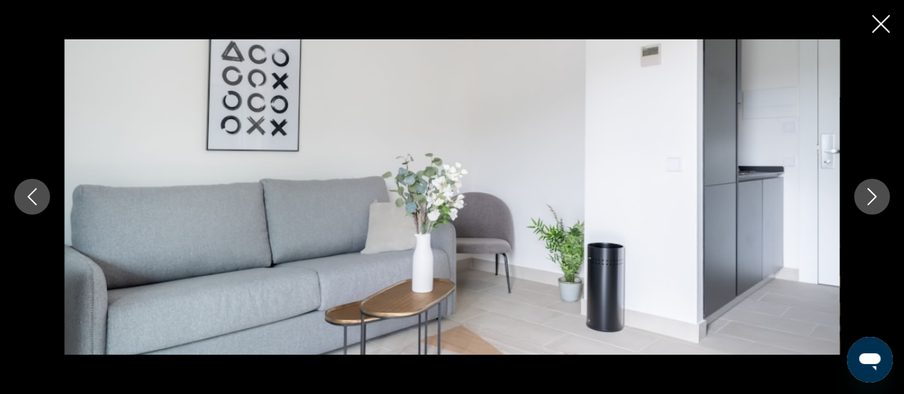
click at [866, 200] on icon "Next image" at bounding box center [871, 196] width 17 height 17
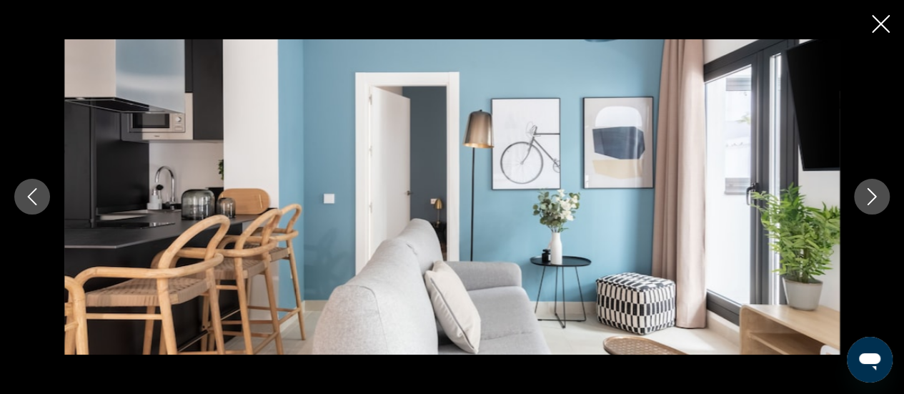
click at [866, 200] on icon "Next image" at bounding box center [871, 196] width 17 height 17
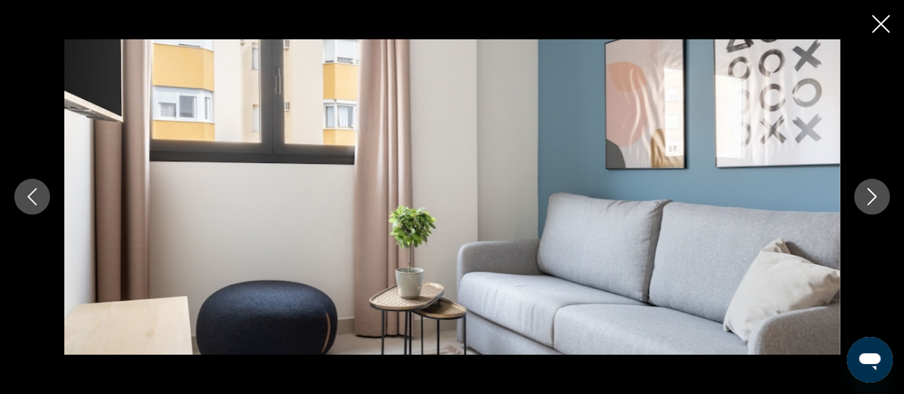
click at [866, 200] on icon "Next image" at bounding box center [871, 196] width 17 height 17
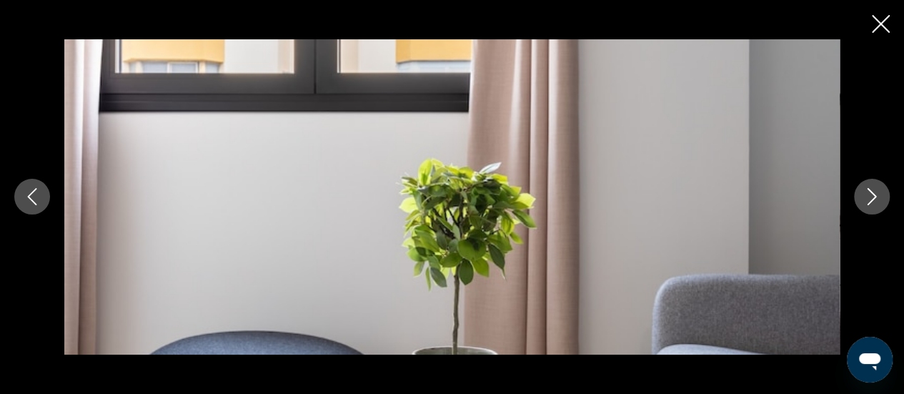
click at [866, 200] on icon "Next image" at bounding box center [871, 196] width 17 height 17
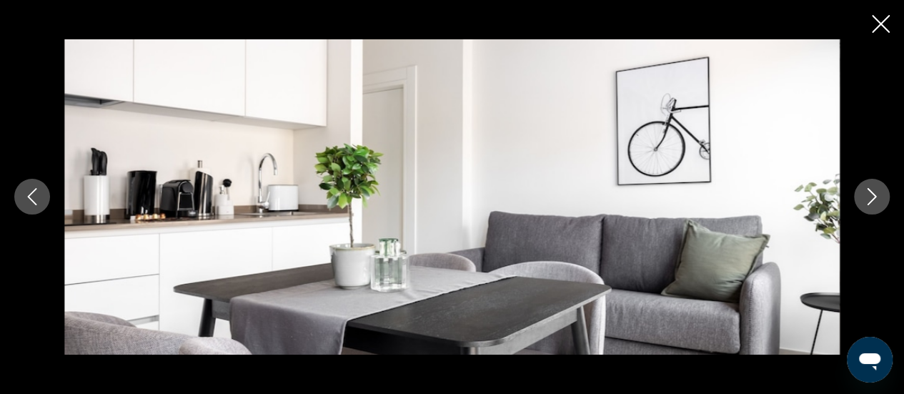
click at [866, 200] on icon "Next image" at bounding box center [871, 196] width 17 height 17
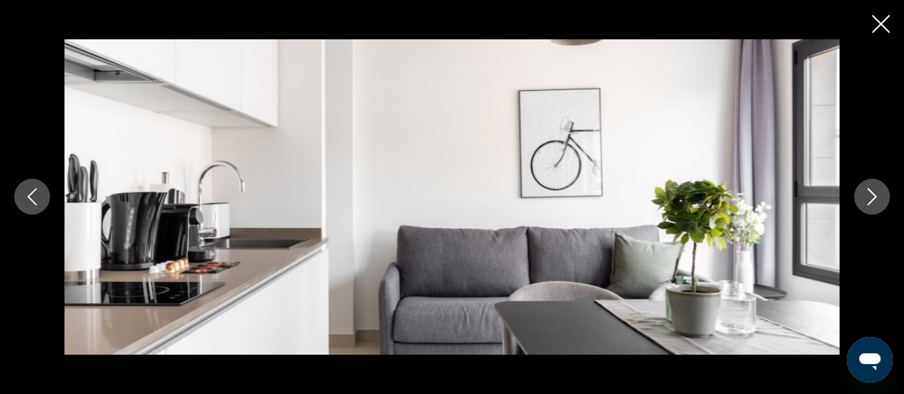
click at [866, 200] on icon "Next image" at bounding box center [871, 196] width 17 height 17
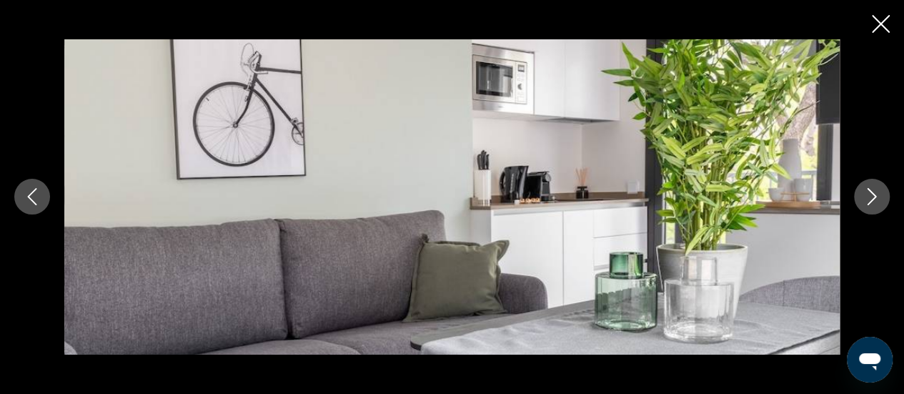
click at [866, 200] on icon "Next image" at bounding box center [871, 196] width 17 height 17
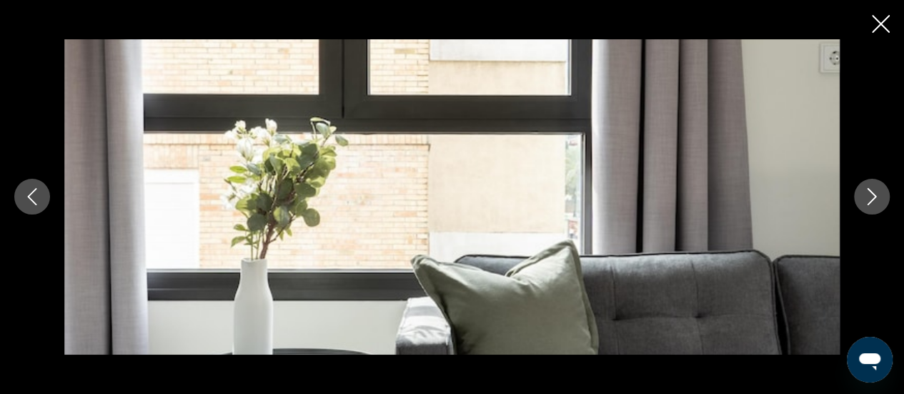
click at [866, 200] on icon "Next image" at bounding box center [871, 196] width 17 height 17
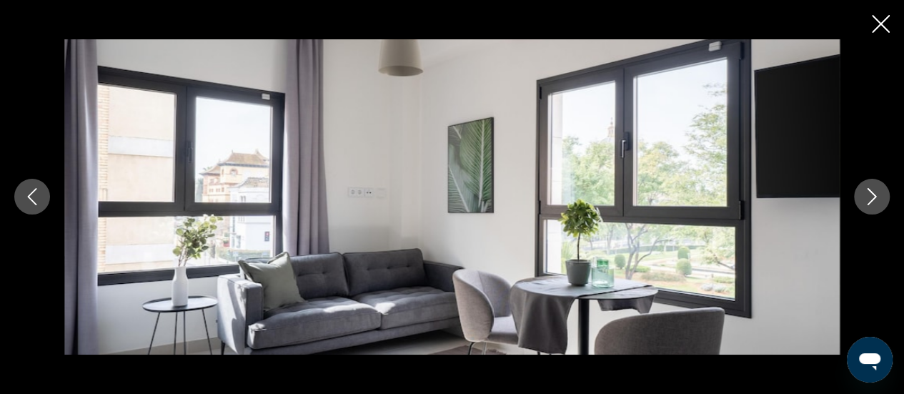
click at [880, 24] on icon "Close slideshow" at bounding box center [880, 24] width 18 height 18
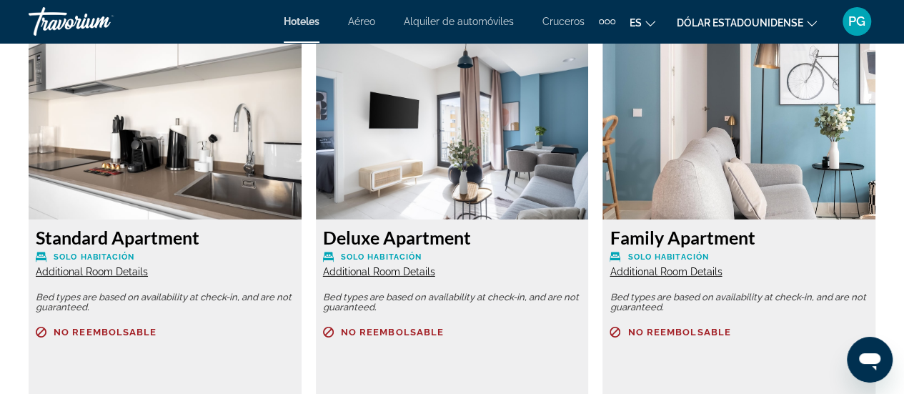
scroll to position [2288, 0]
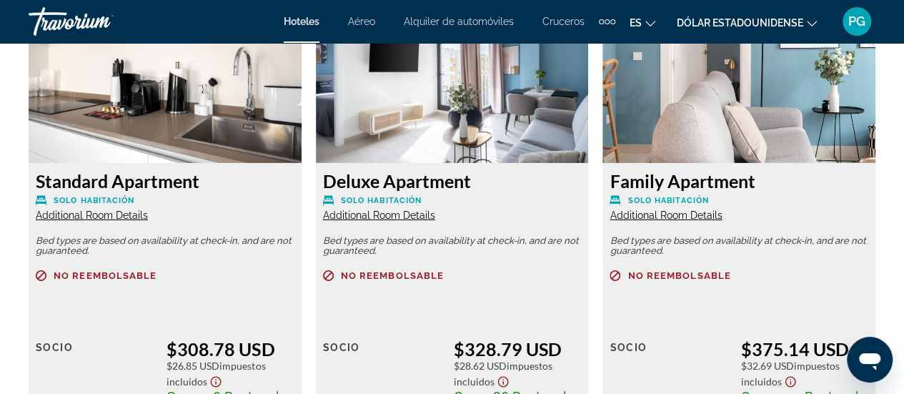
click at [666, 214] on span "Additional Room Details" at bounding box center [665, 214] width 112 height 11
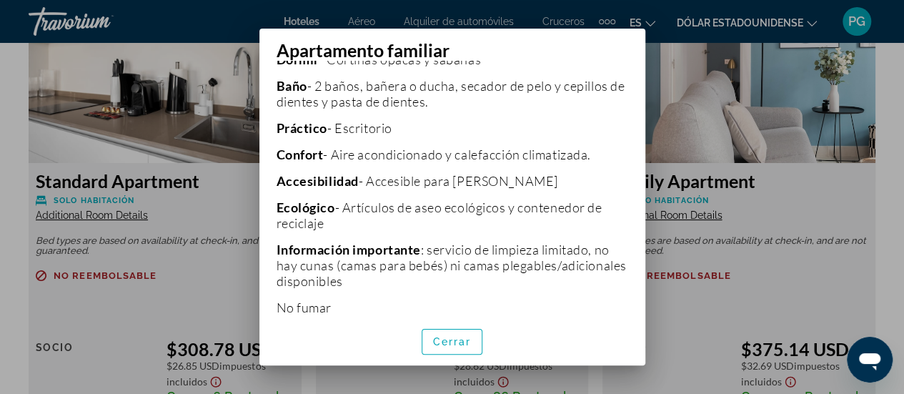
scroll to position [731, 0]
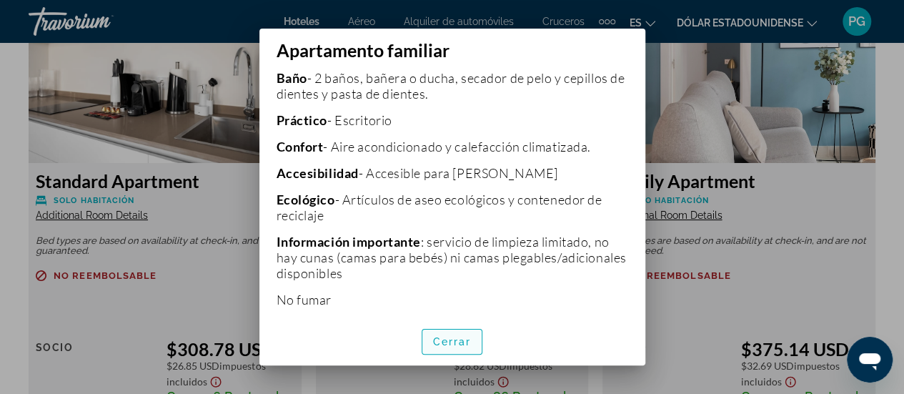
click at [466, 341] on font "Cerrar" at bounding box center [452, 341] width 39 height 11
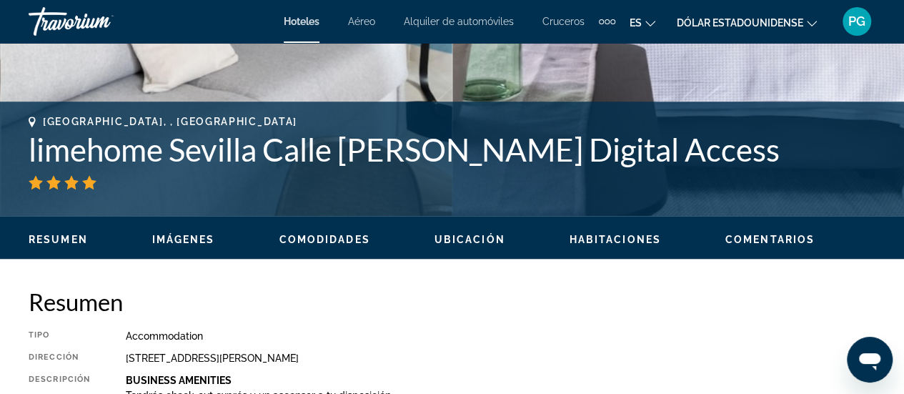
click at [768, 234] on span "Comentarios" at bounding box center [769, 239] width 89 height 11
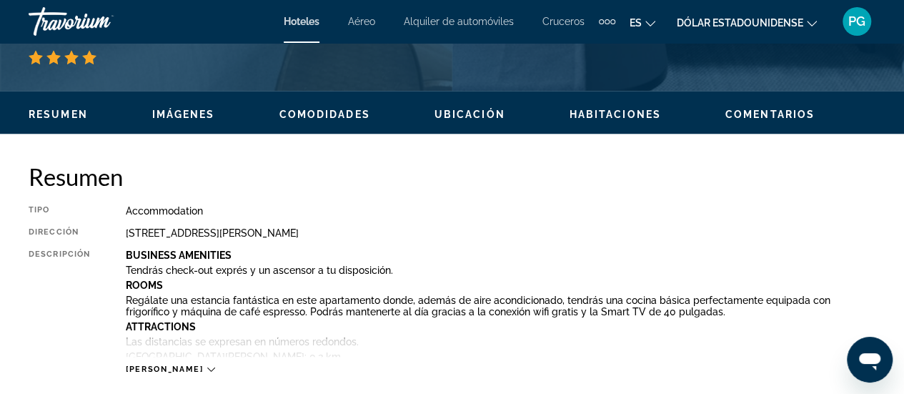
scroll to position [637, 0]
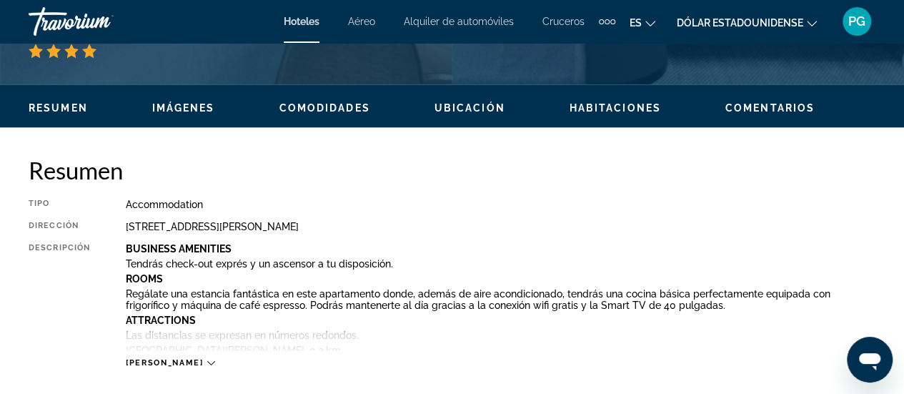
click at [207, 364] on icon "Contenido principal" at bounding box center [211, 363] width 8 height 8
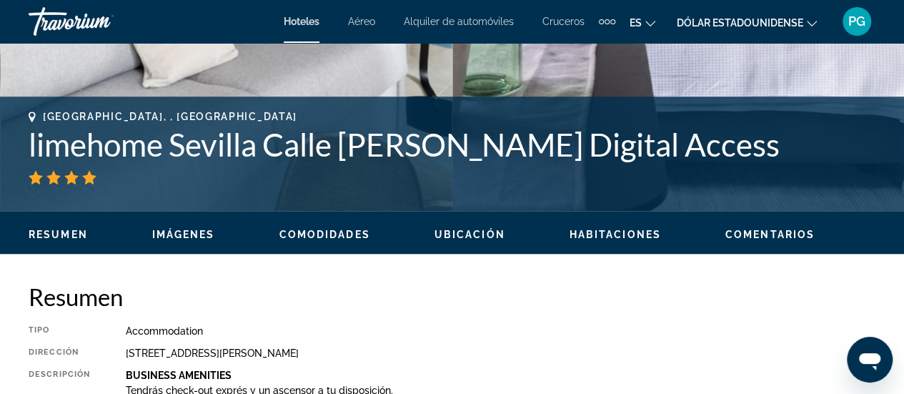
scroll to position [539, 0]
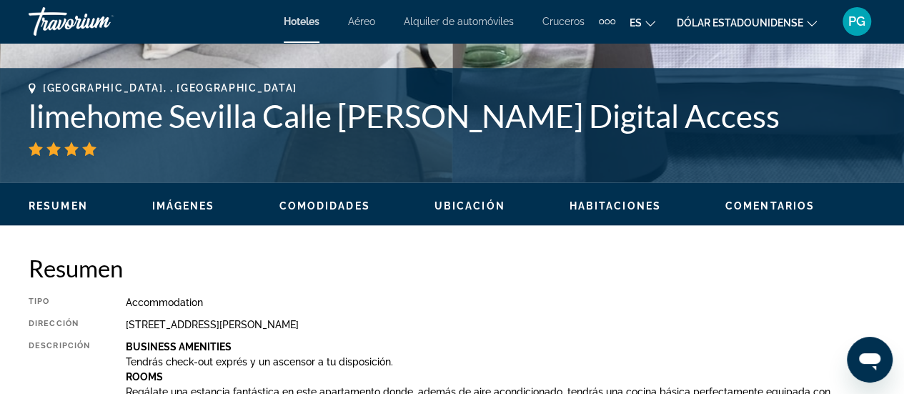
drag, startPoint x: 305, startPoint y: 204, endPoint x: 210, endPoint y: 287, distance: 126.5
click at [309, 205] on span "Comodidades" at bounding box center [324, 205] width 91 height 11
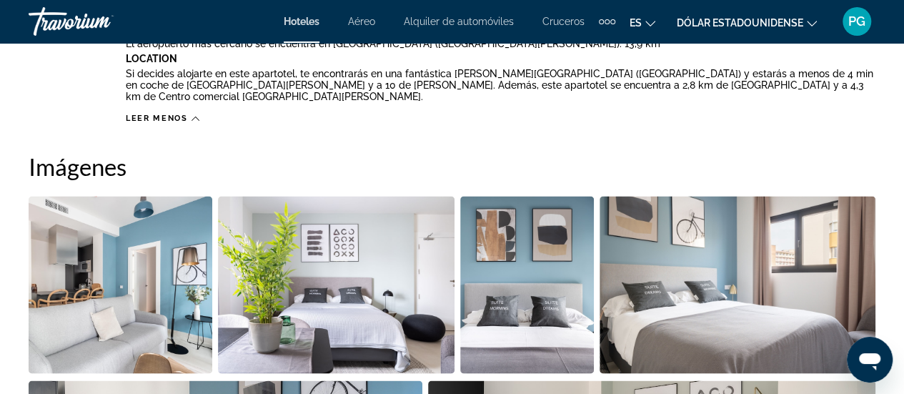
scroll to position [1168, 0]
click at [174, 214] on img "Open full-screen image slider" at bounding box center [121, 284] width 184 height 177
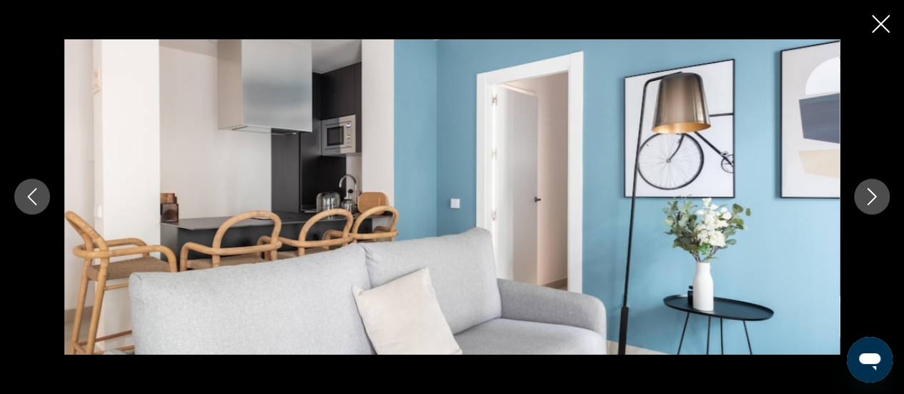
click at [872, 198] on icon "Next image" at bounding box center [871, 196] width 17 height 17
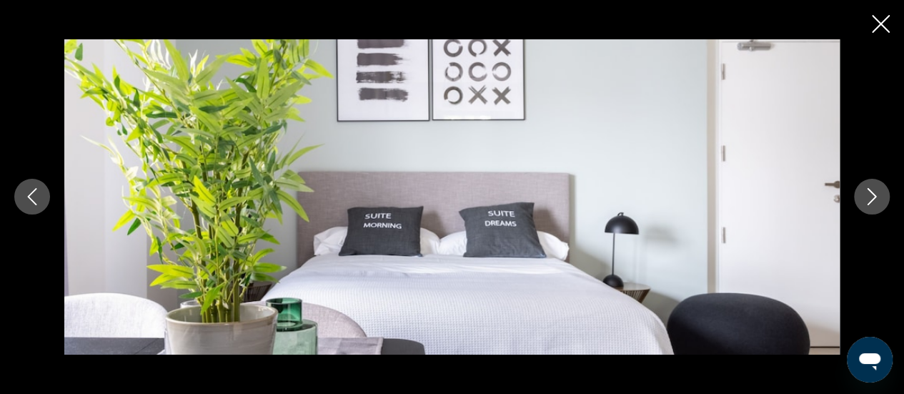
click at [872, 198] on icon "Next image" at bounding box center [871, 196] width 17 height 17
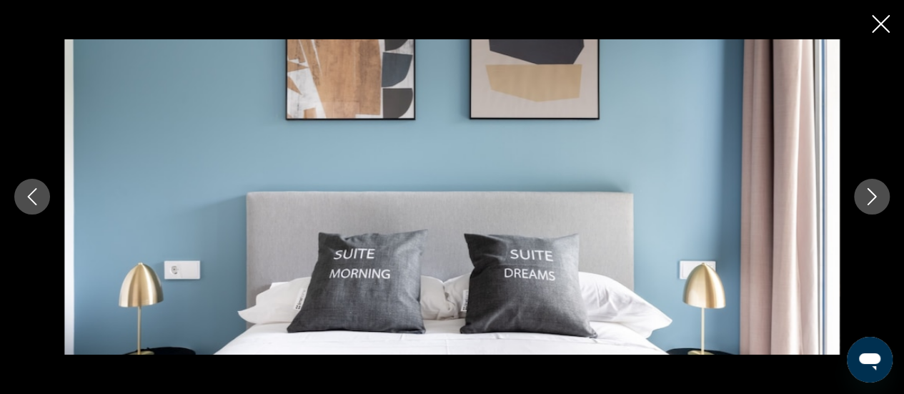
click at [874, 202] on icon "Next image" at bounding box center [871, 196] width 17 height 17
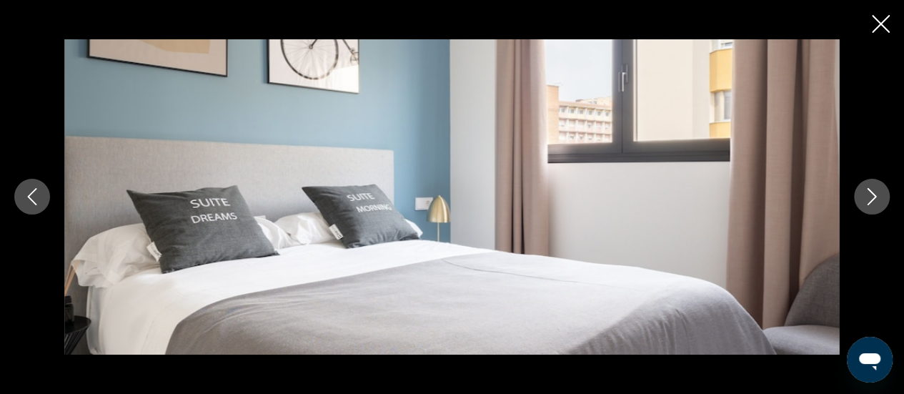
click at [874, 202] on icon "Next image" at bounding box center [871, 196] width 17 height 17
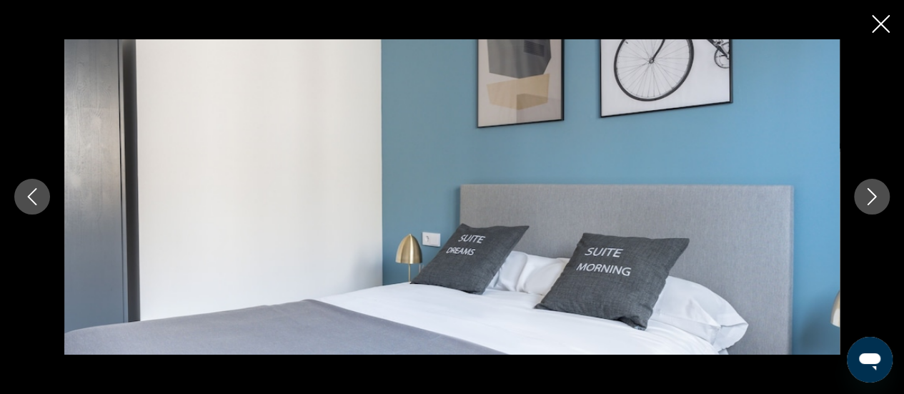
click at [874, 208] on button "Next image" at bounding box center [872, 197] width 36 height 36
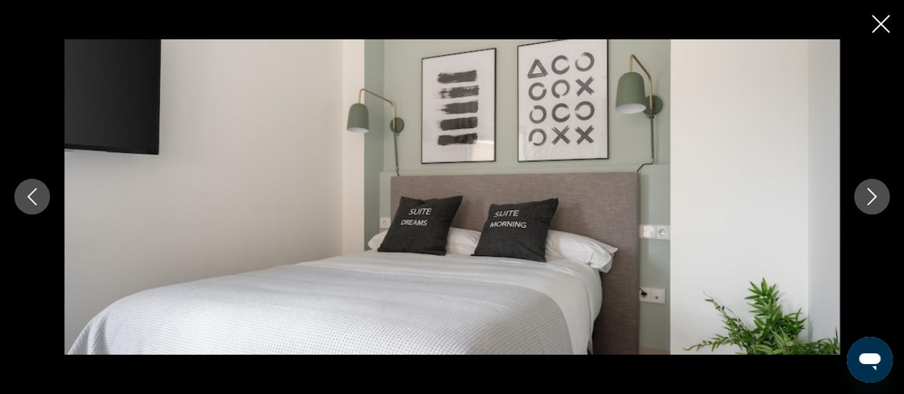
click at [874, 208] on button "Next image" at bounding box center [872, 197] width 36 height 36
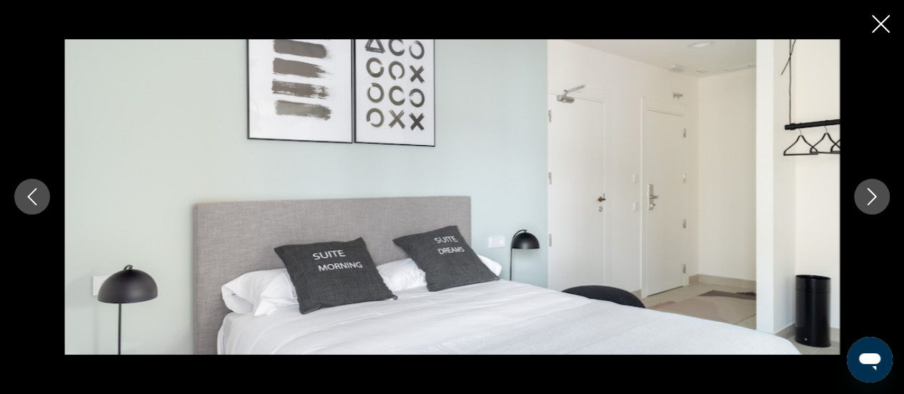
click at [874, 208] on button "Next image" at bounding box center [872, 197] width 36 height 36
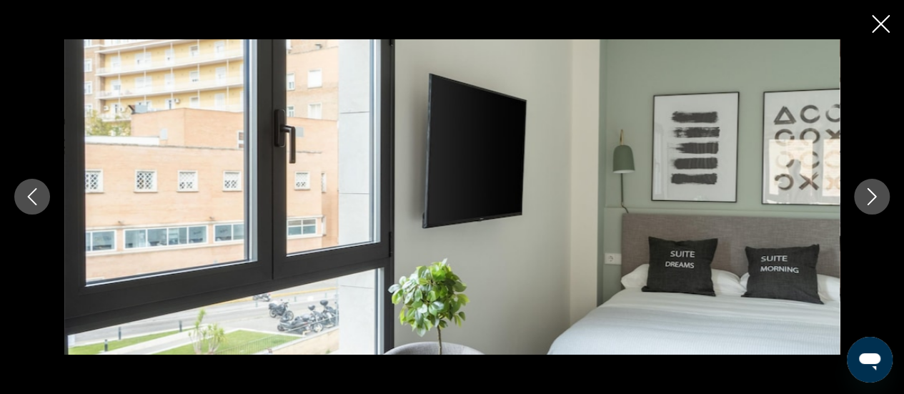
click at [874, 208] on button "Next image" at bounding box center [872, 197] width 36 height 36
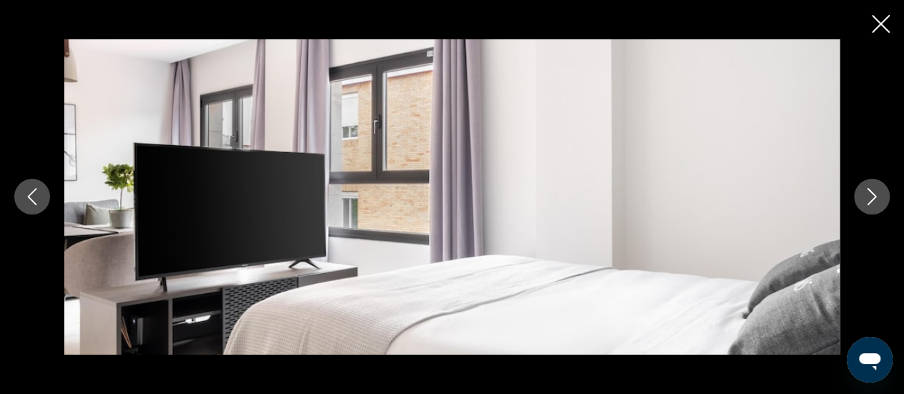
click at [874, 208] on button "Next image" at bounding box center [872, 197] width 36 height 36
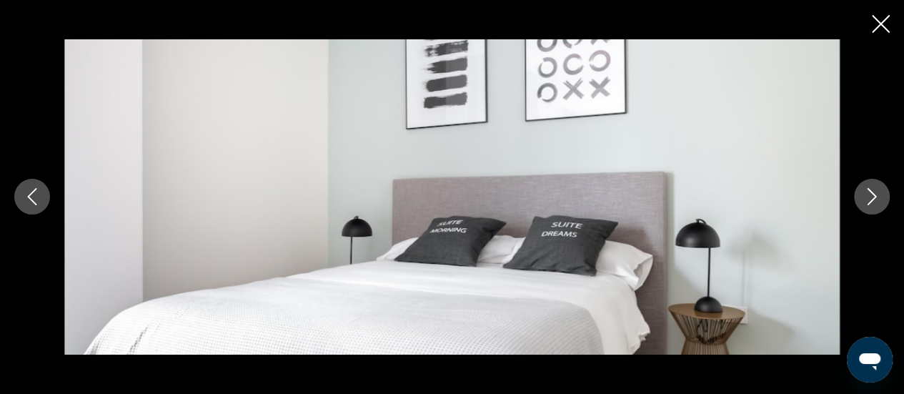
click at [874, 208] on button "Next image" at bounding box center [872, 197] width 36 height 36
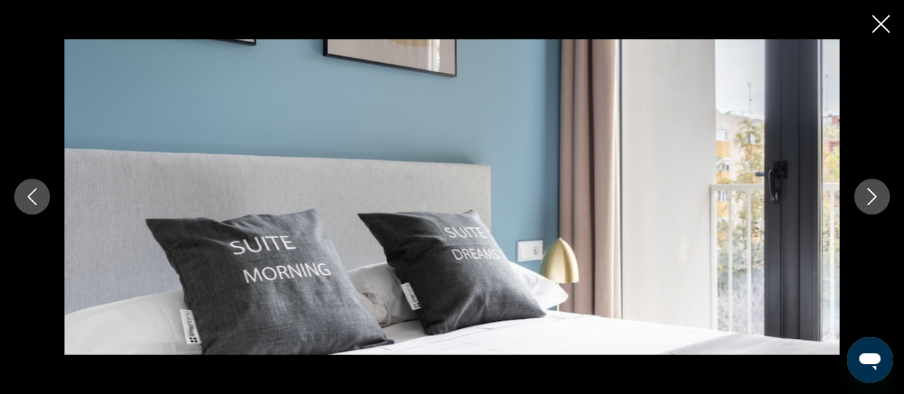
click at [874, 208] on button "Next image" at bounding box center [872, 197] width 36 height 36
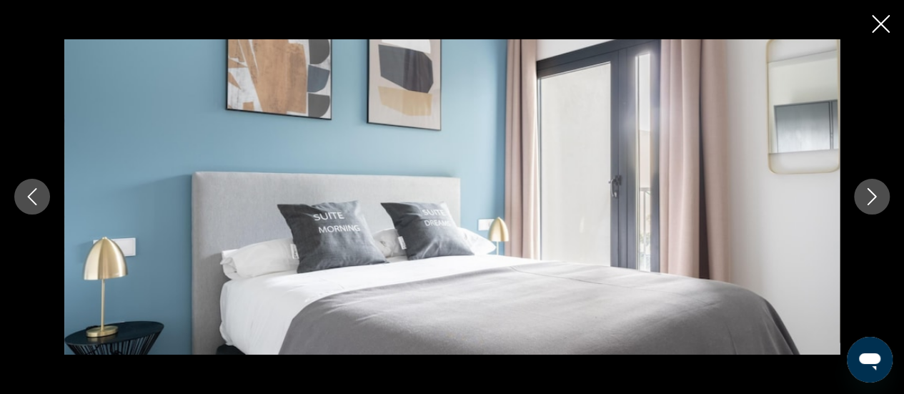
click at [874, 208] on button "Next image" at bounding box center [872, 197] width 36 height 36
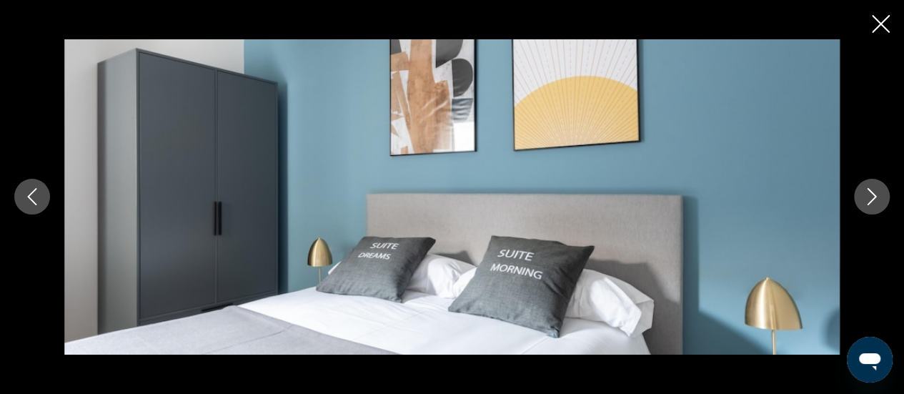
click at [874, 208] on button "Next image" at bounding box center [872, 197] width 36 height 36
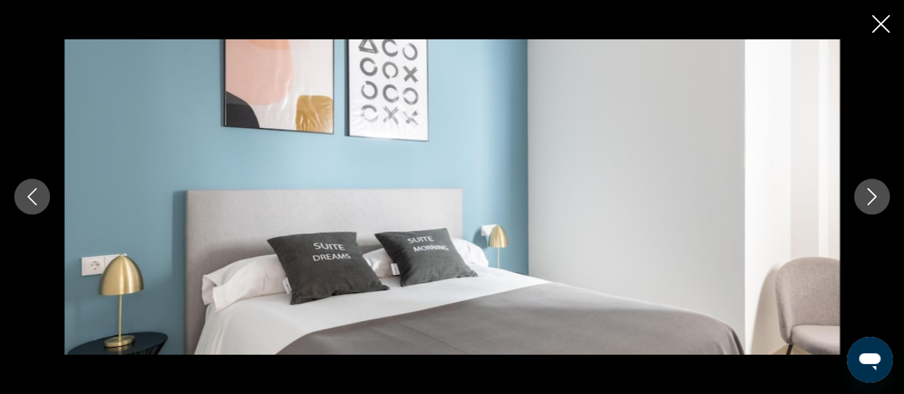
click at [874, 208] on button "Next image" at bounding box center [872, 197] width 36 height 36
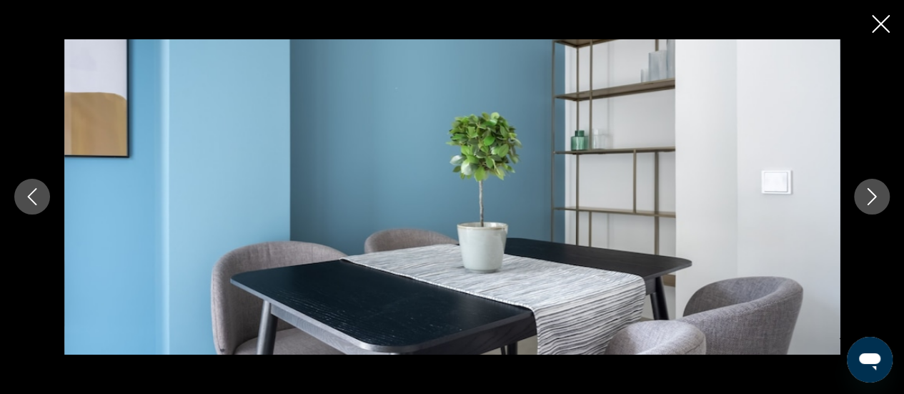
click at [874, 208] on button "Next image" at bounding box center [872, 197] width 36 height 36
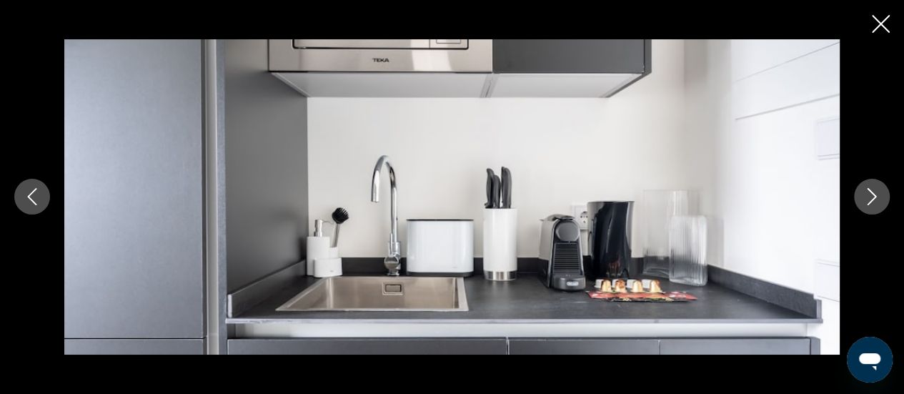
click at [874, 208] on button "Next image" at bounding box center [872, 197] width 36 height 36
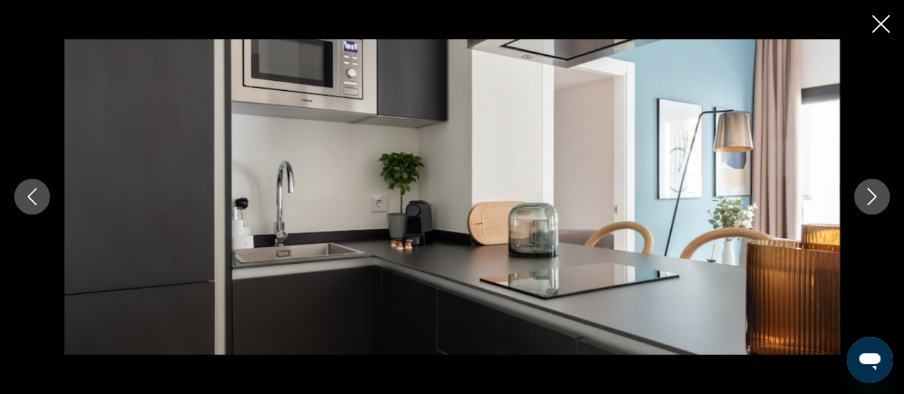
click at [30, 197] on icon "Previous image" at bounding box center [32, 196] width 17 height 17
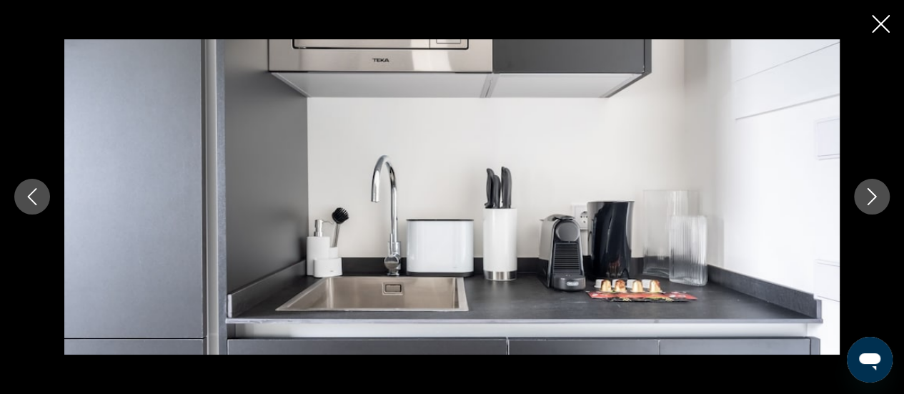
scroll to position [1288, 0]
click at [876, 201] on icon "Next image" at bounding box center [871, 196] width 17 height 17
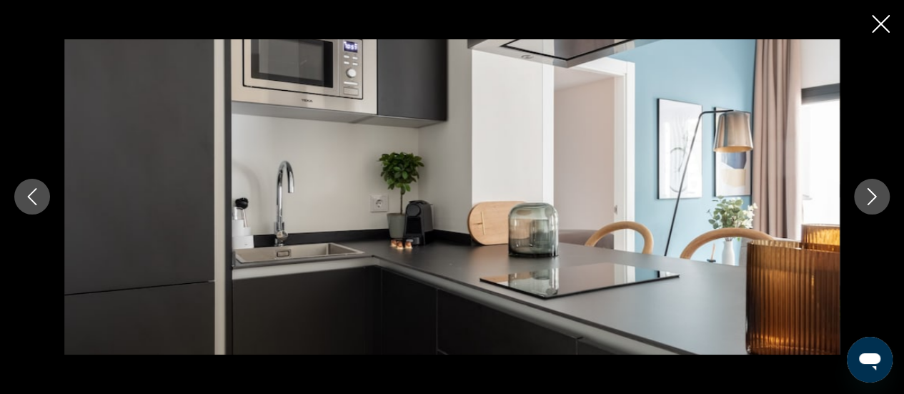
click at [876, 201] on icon "Next image" at bounding box center [871, 196] width 17 height 17
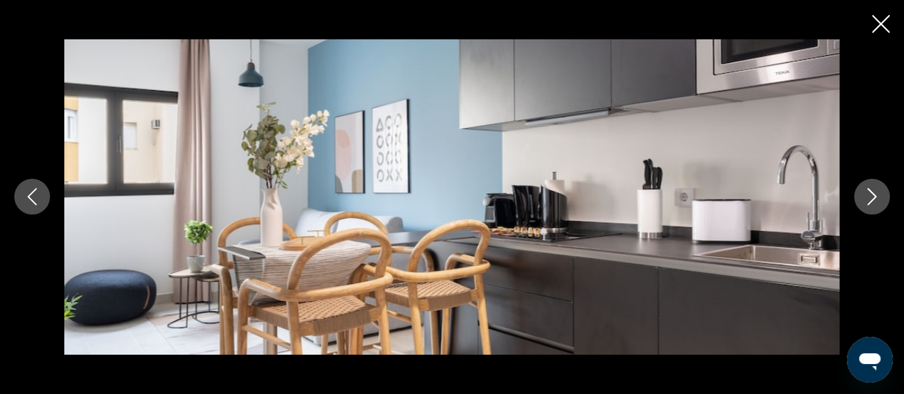
click at [876, 201] on icon "Next image" at bounding box center [871, 196] width 17 height 17
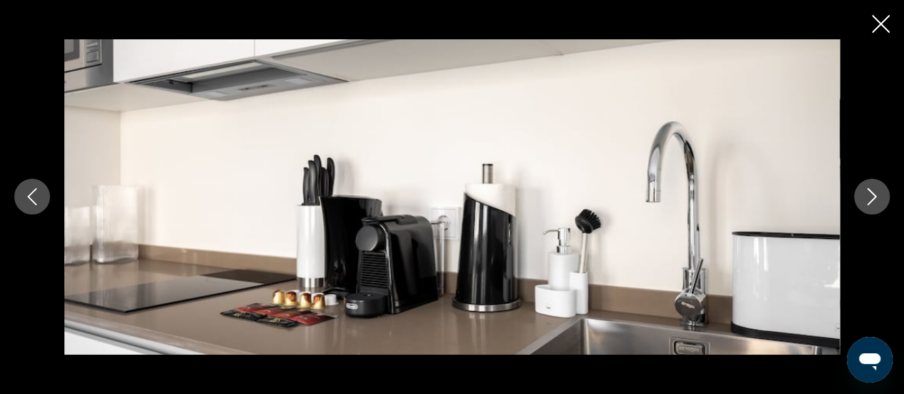
click at [876, 201] on icon "Next image" at bounding box center [871, 196] width 17 height 17
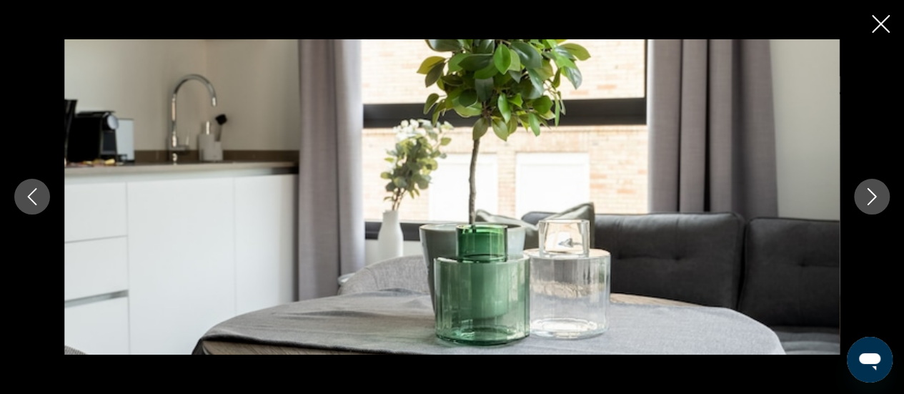
click at [876, 201] on icon "Next image" at bounding box center [871, 196] width 17 height 17
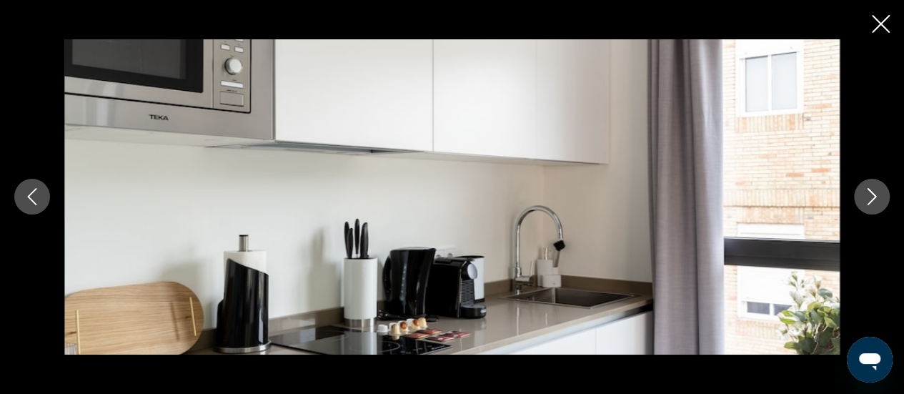
click at [876, 201] on icon "Next image" at bounding box center [871, 196] width 17 height 17
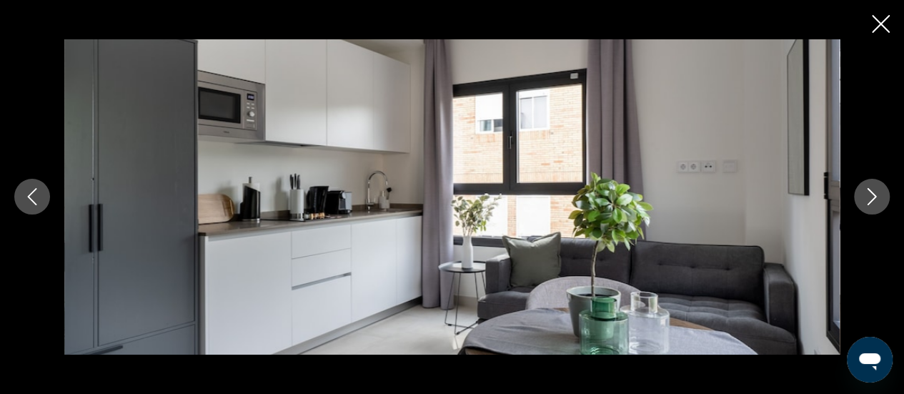
click at [876, 201] on icon "Next image" at bounding box center [871, 196] width 17 height 17
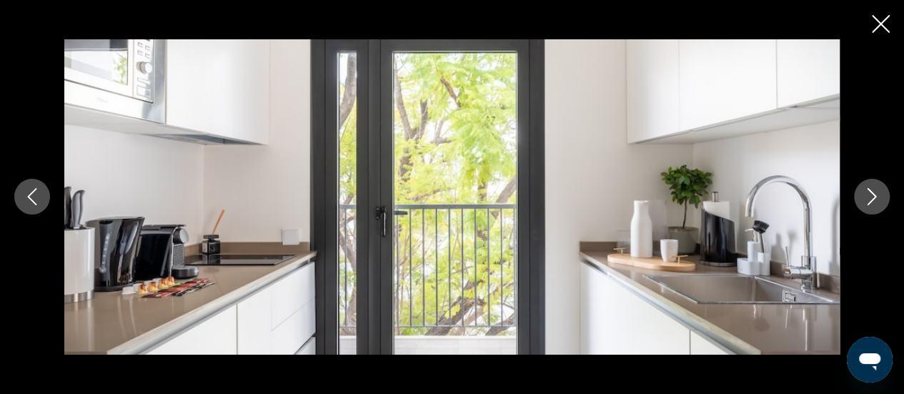
click at [876, 200] on icon "Next image" at bounding box center [871, 196] width 17 height 17
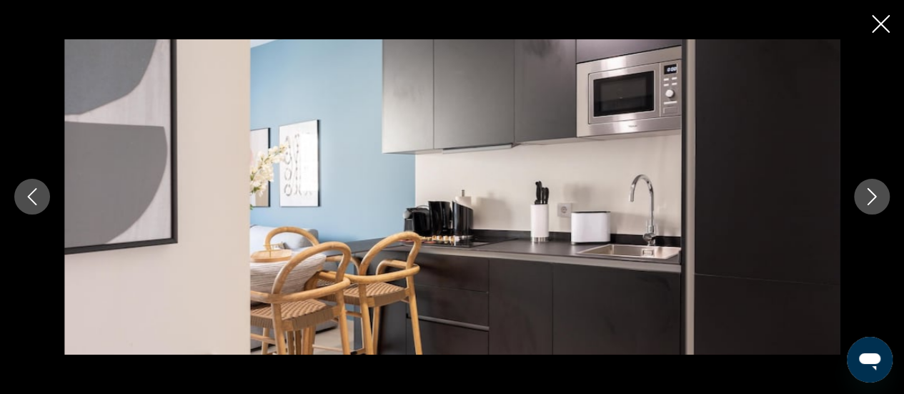
click at [876, 200] on icon "Next image" at bounding box center [871, 196] width 17 height 17
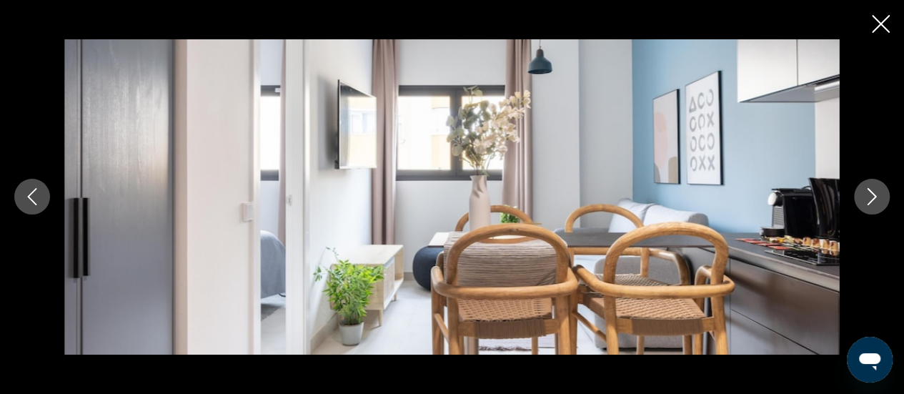
click at [876, 200] on icon "Next image" at bounding box center [871, 196] width 17 height 17
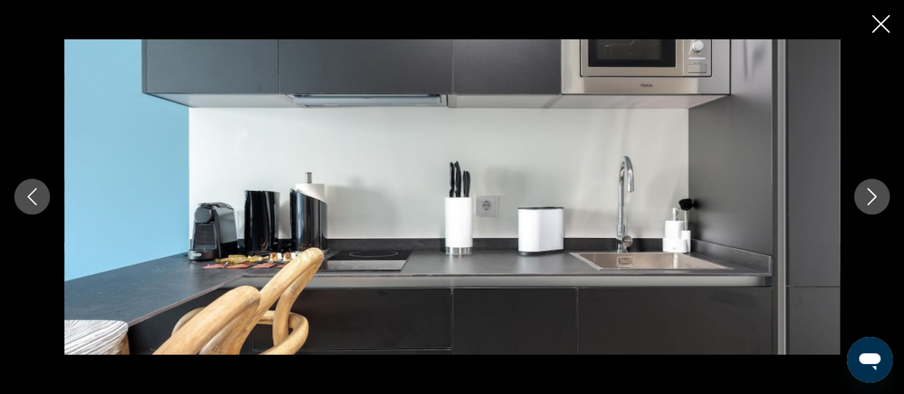
click at [876, 200] on icon "Next image" at bounding box center [871, 196] width 17 height 17
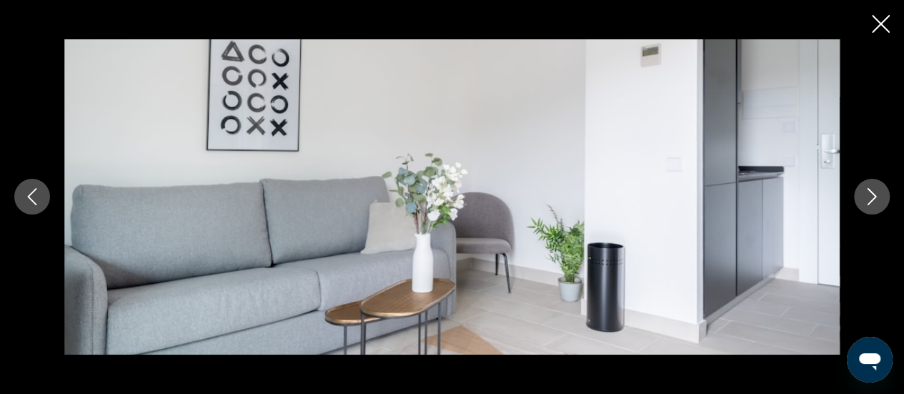
click at [876, 200] on icon "Next image" at bounding box center [871, 196] width 17 height 17
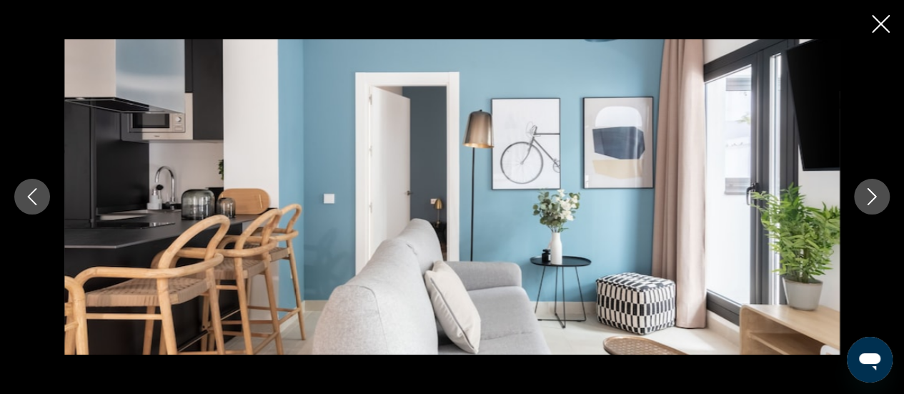
click at [876, 200] on icon "Next image" at bounding box center [871, 196] width 17 height 17
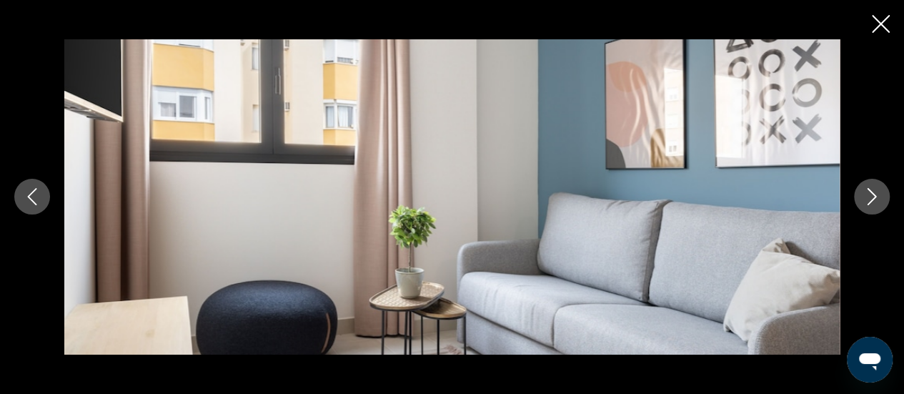
click at [884, 27] on icon "Close slideshow" at bounding box center [880, 24] width 18 height 18
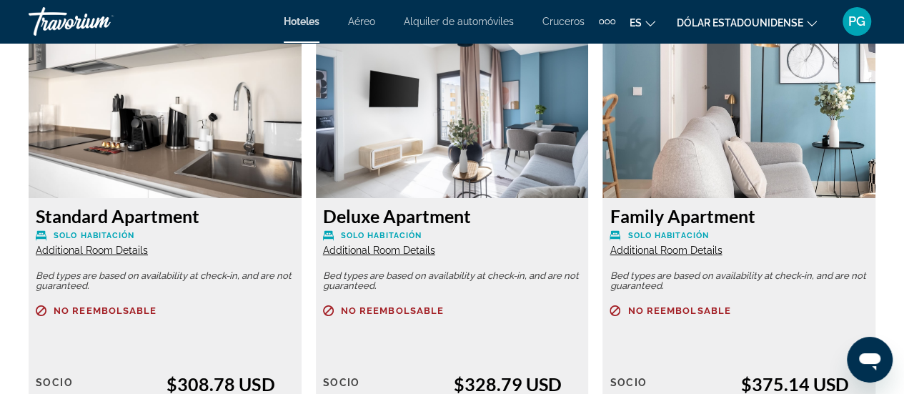
scroll to position [2514, 0]
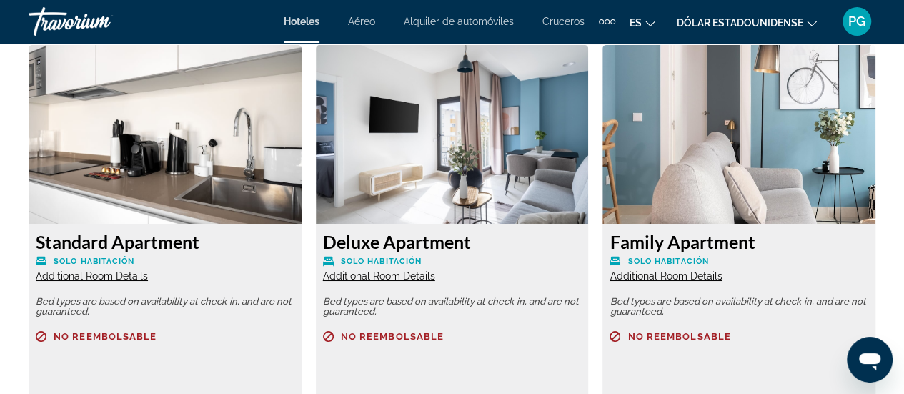
click at [669, 270] on span "Additional Room Details" at bounding box center [665, 275] width 112 height 11
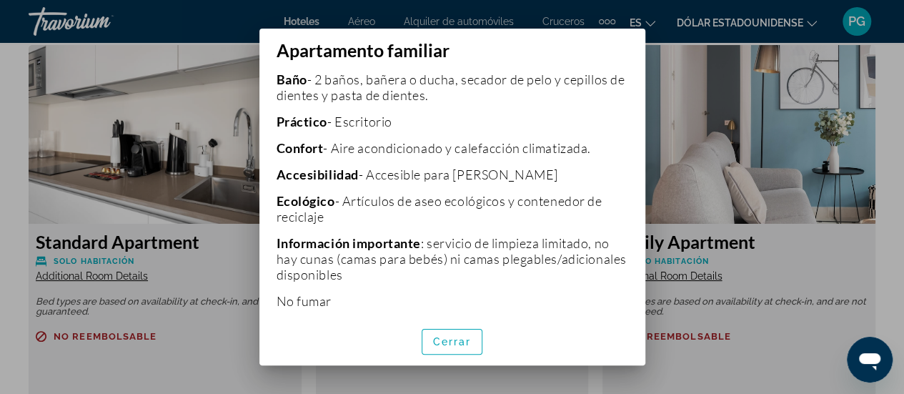
scroll to position [731, 0]
click at [464, 346] on font "Cerrar" at bounding box center [452, 341] width 39 height 11
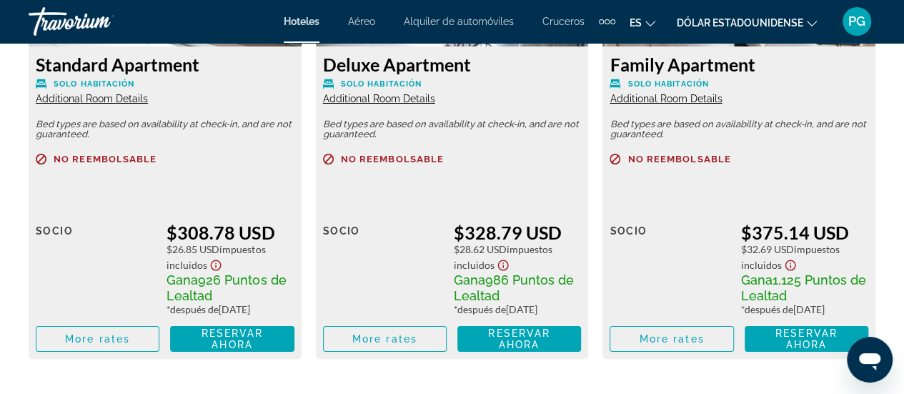
scroll to position [2693, 0]
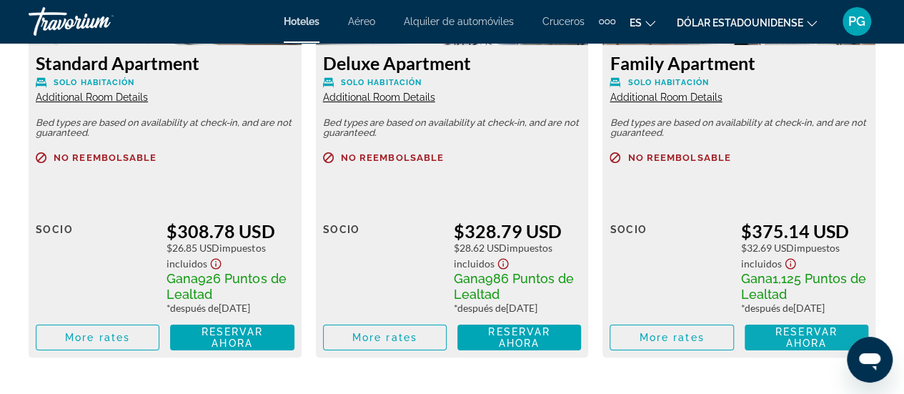
click at [781, 342] on span "Reservar ahora Ya no está disponible" at bounding box center [806, 337] width 101 height 23
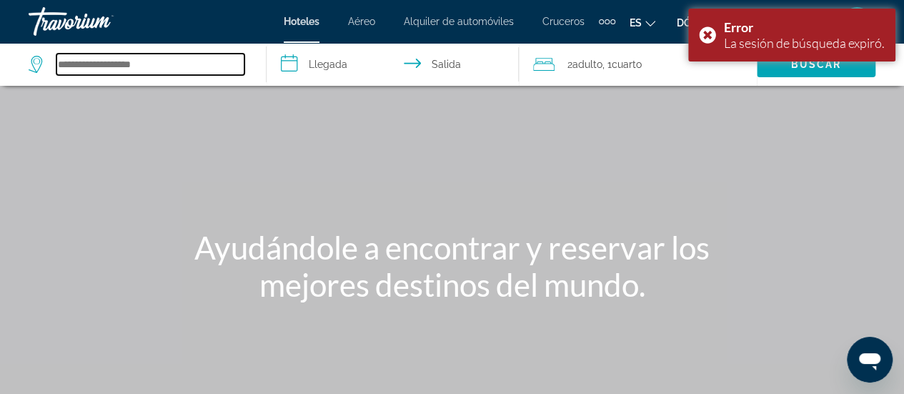
click at [124, 68] on input "Search hotel destination" at bounding box center [150, 64] width 188 height 21
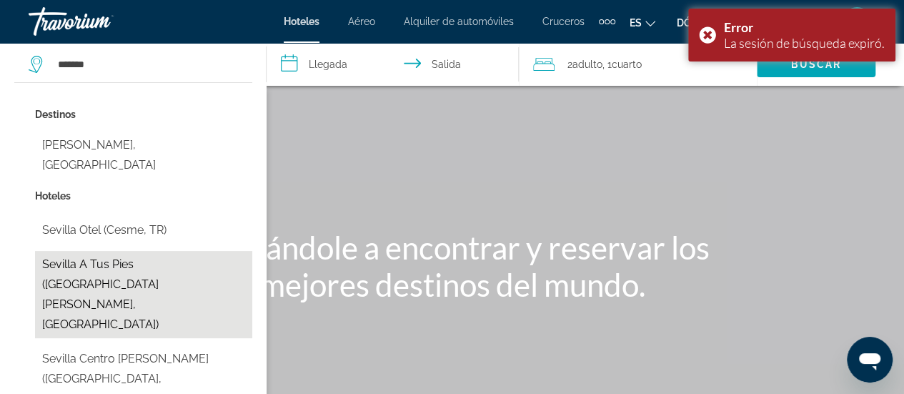
click at [138, 257] on button "Sevilla a Tus Pies ([GEOGRAPHIC_DATA][PERSON_NAME], [GEOGRAPHIC_DATA])" at bounding box center [143, 294] width 217 height 87
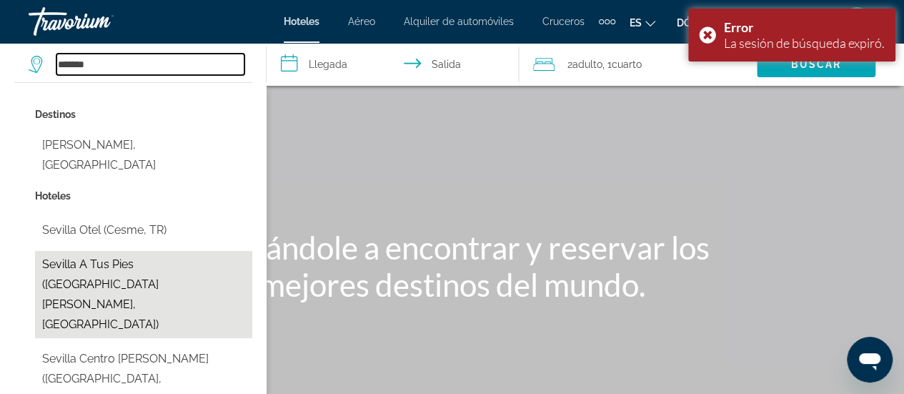
type input "**********"
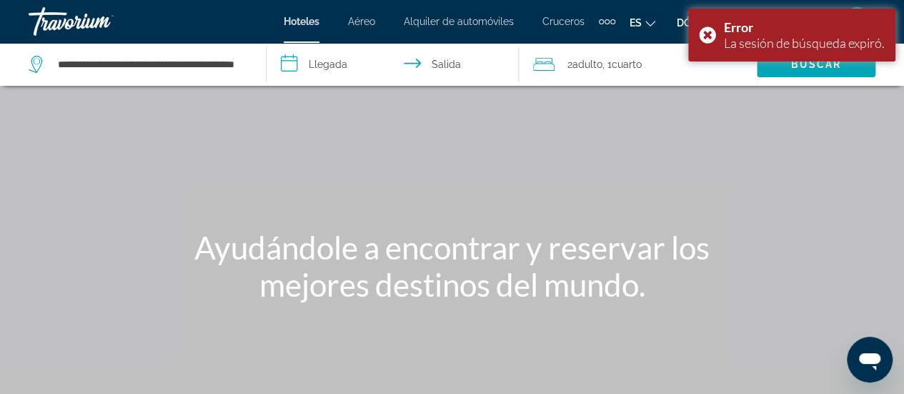
click at [339, 69] on input "**********" at bounding box center [395, 66] width 258 height 47
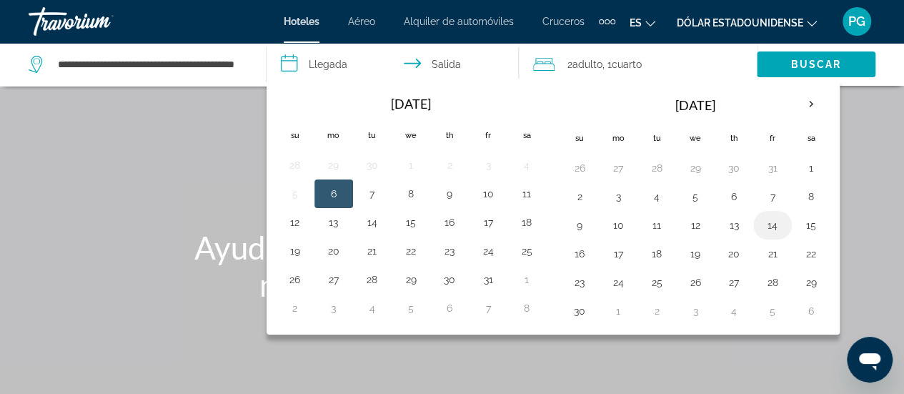
click at [762, 223] on button "14" at bounding box center [772, 225] width 23 height 20
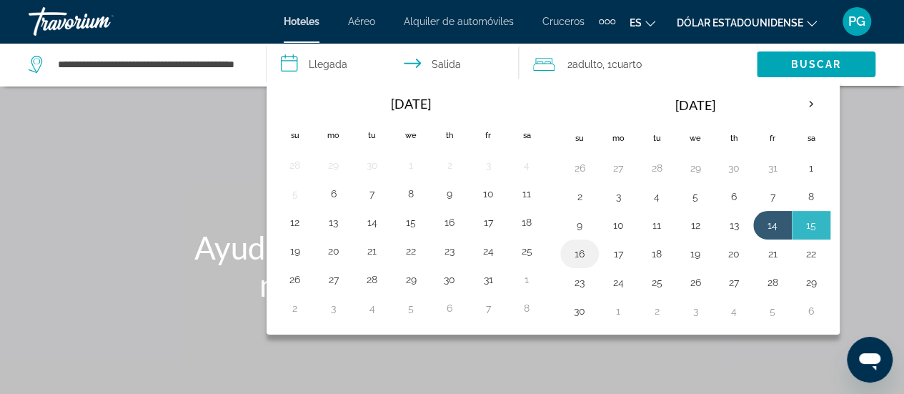
click at [584, 255] on button "16" at bounding box center [579, 254] width 23 height 20
type input "**********"
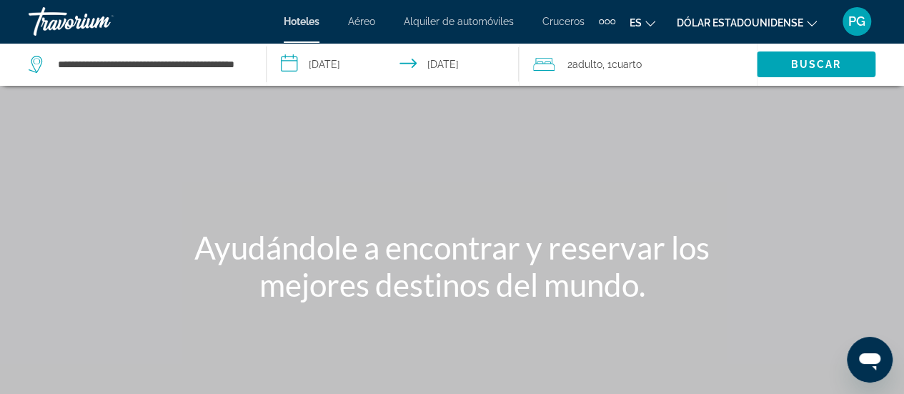
click at [544, 66] on icon "Travelers: 2 adults, 0 children" at bounding box center [543, 64] width 21 height 17
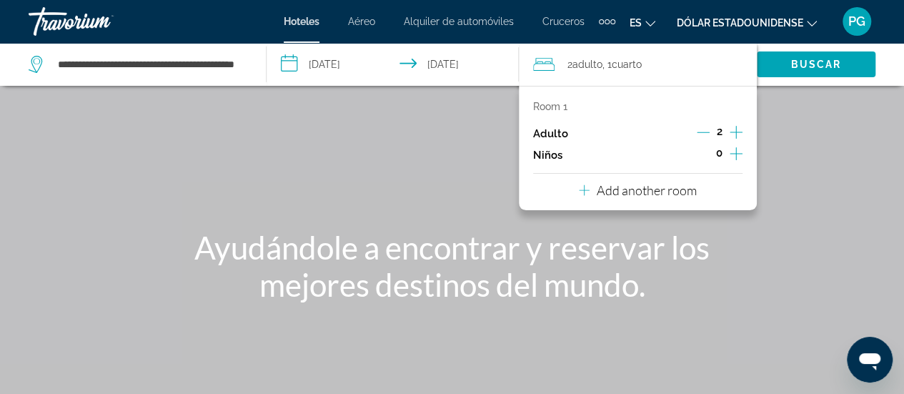
click at [737, 125] on icon "Increment adults" at bounding box center [735, 132] width 13 height 17
click at [736, 126] on icon "Increment adults" at bounding box center [735, 132] width 13 height 17
click at [779, 226] on div "Contenido principal" at bounding box center [452, 214] width 904 height 429
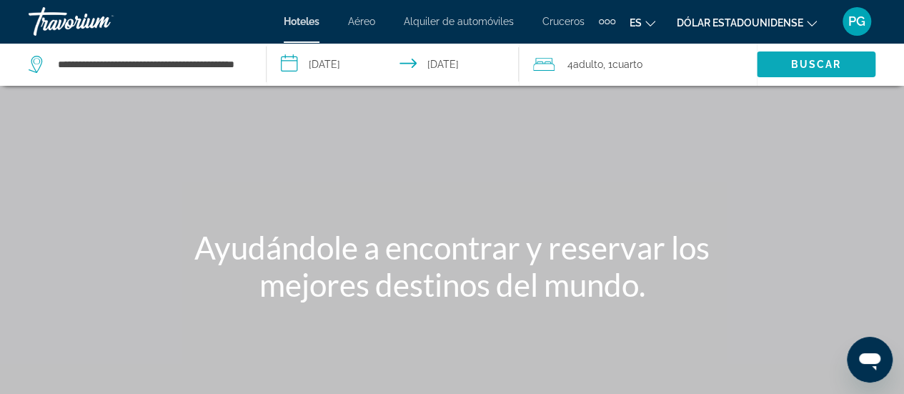
click at [799, 57] on span "Search" at bounding box center [815, 64] width 119 height 34
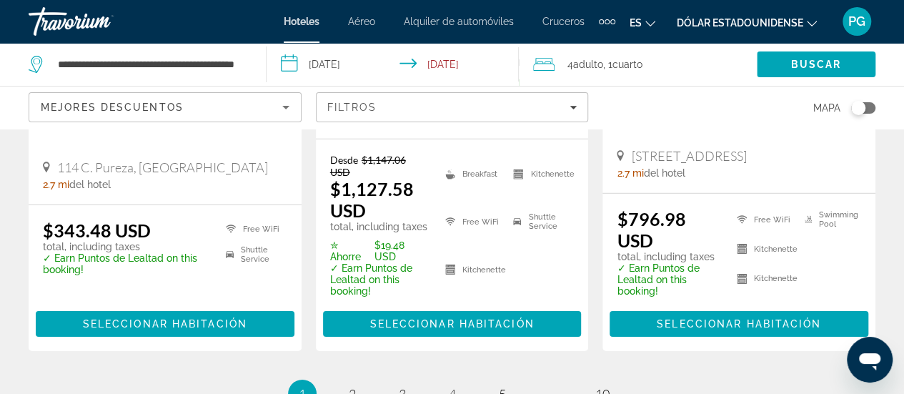
scroll to position [2156, 0]
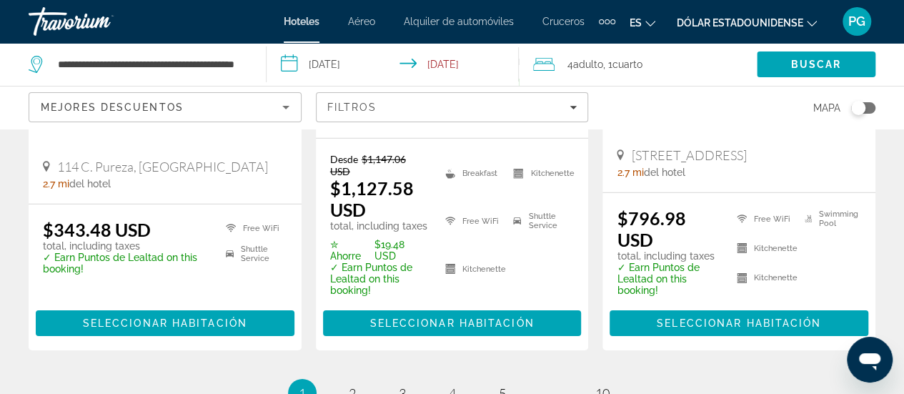
click at [300, 385] on span "1" at bounding box center [302, 393] width 7 height 16
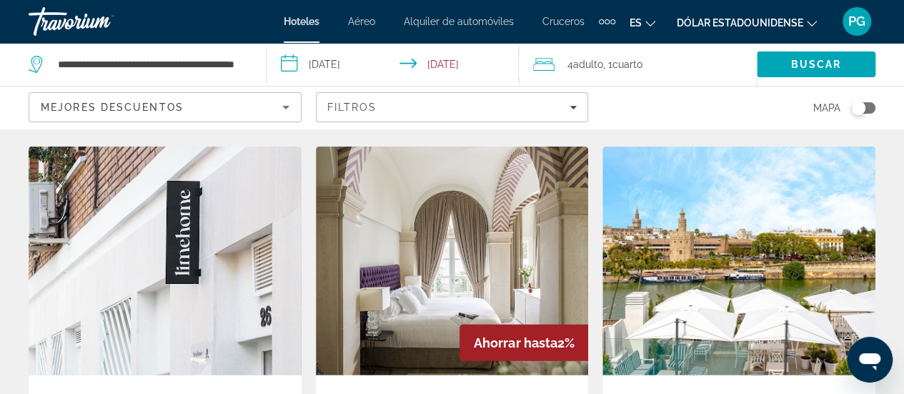
scroll to position [1778, 0]
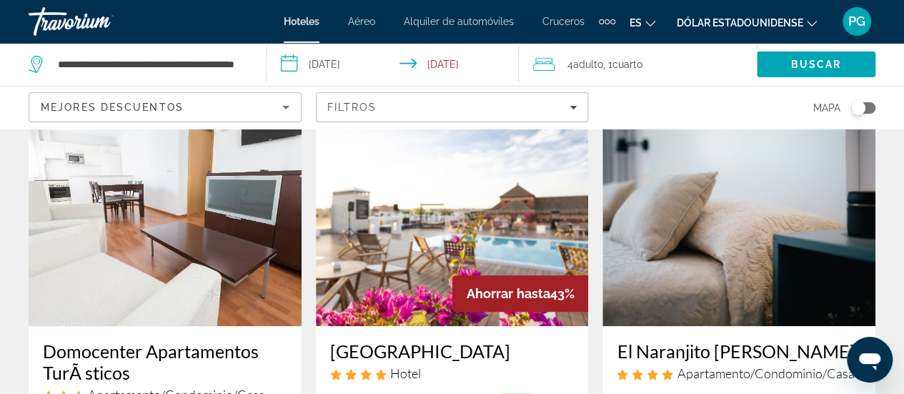
scroll to position [655, 0]
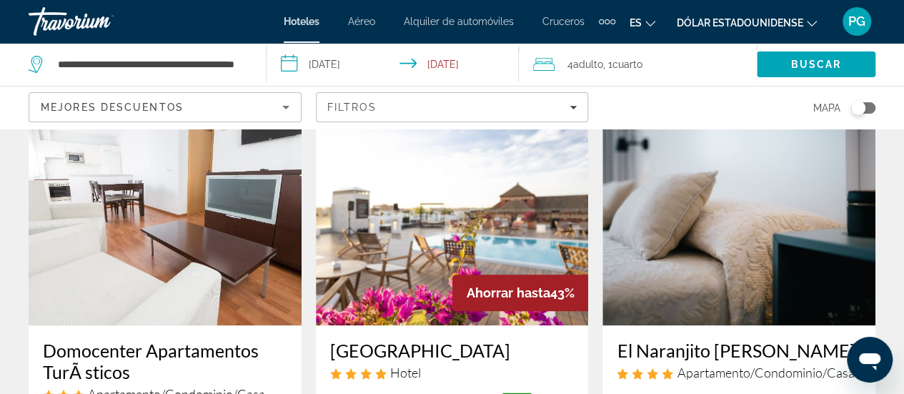
click at [650, 339] on div "El Naranjito [PERSON_NAME] Apartamento/Condominio/Casa" at bounding box center [738, 364] width 244 height 51
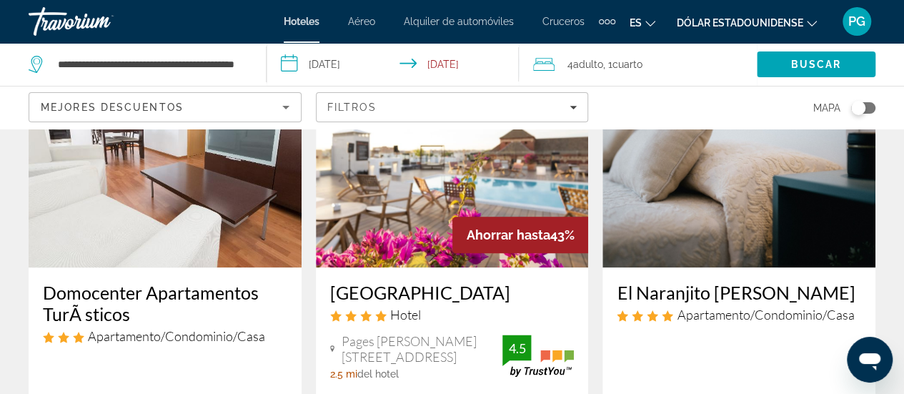
scroll to position [711, 0]
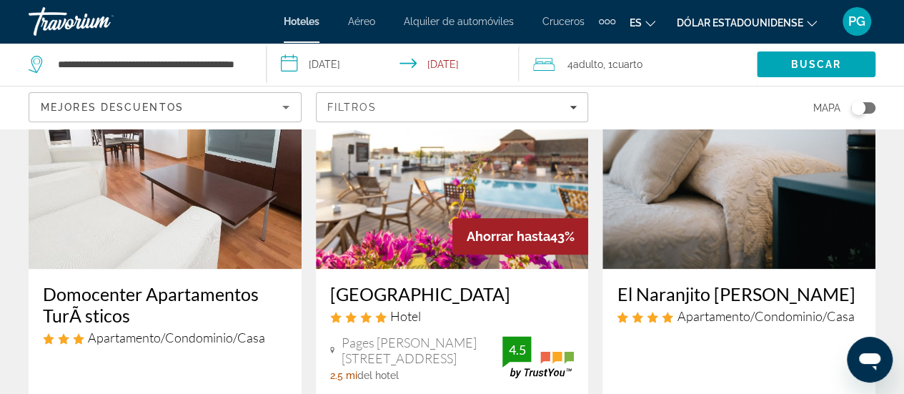
click at [671, 283] on h3 "El Naranjito [PERSON_NAME]" at bounding box center [738, 293] width 244 height 21
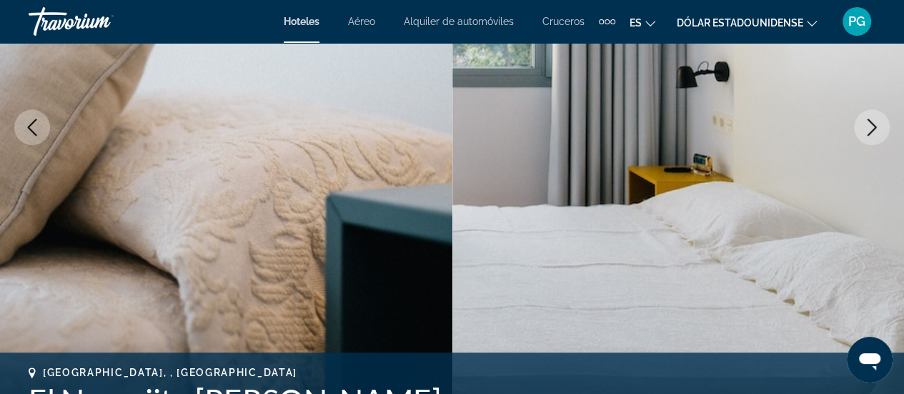
scroll to position [256, 0]
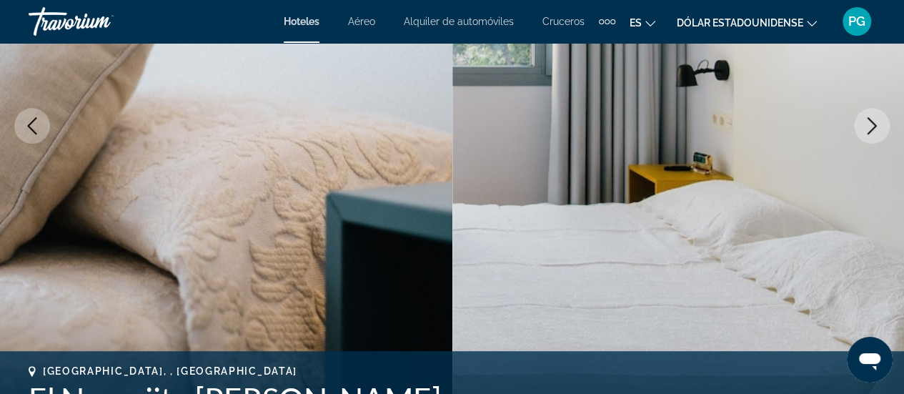
click at [871, 123] on icon "Next image" at bounding box center [871, 125] width 17 height 17
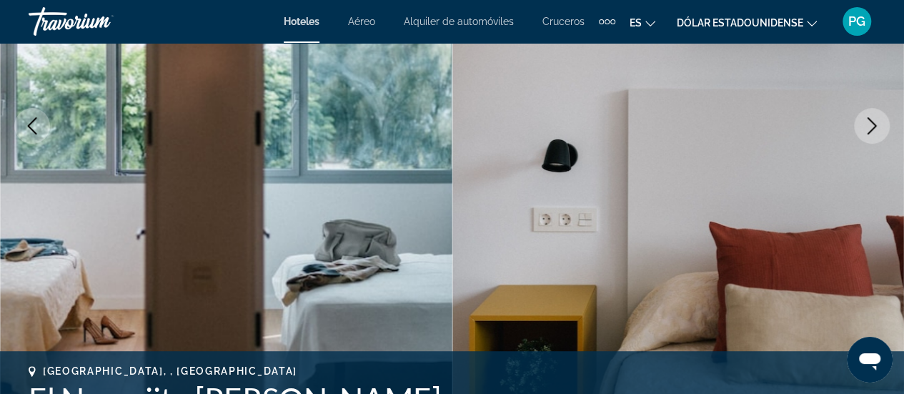
click at [871, 123] on icon "Next image" at bounding box center [871, 125] width 17 height 17
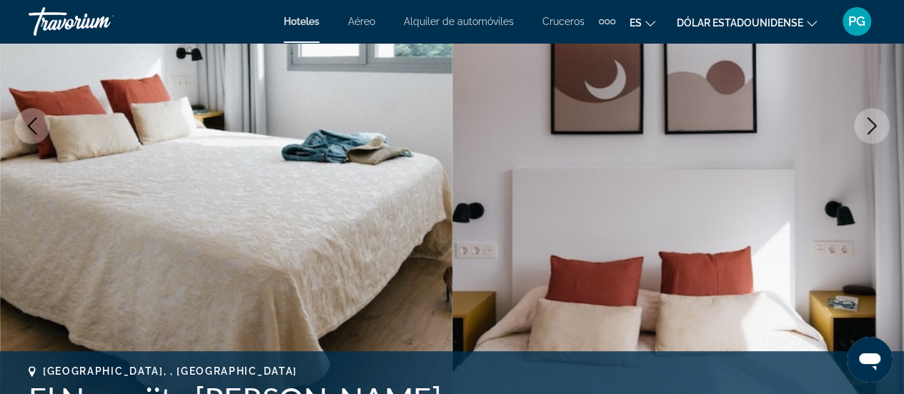
click at [871, 123] on icon "Next image" at bounding box center [871, 125] width 17 height 17
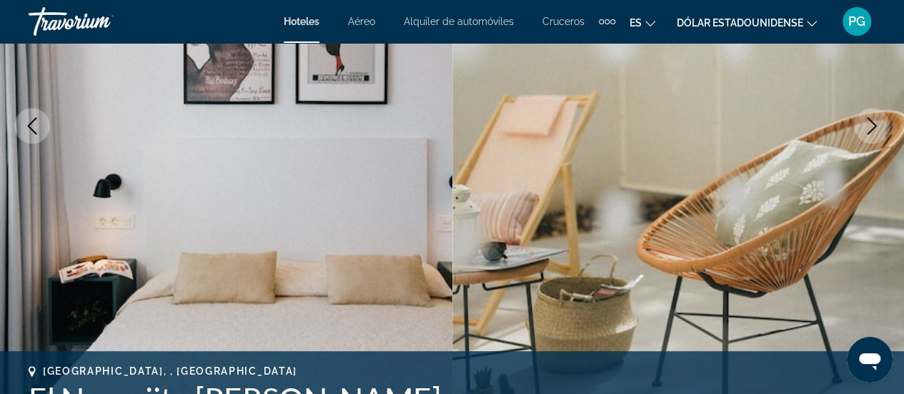
click at [871, 123] on icon "Next image" at bounding box center [871, 125] width 17 height 17
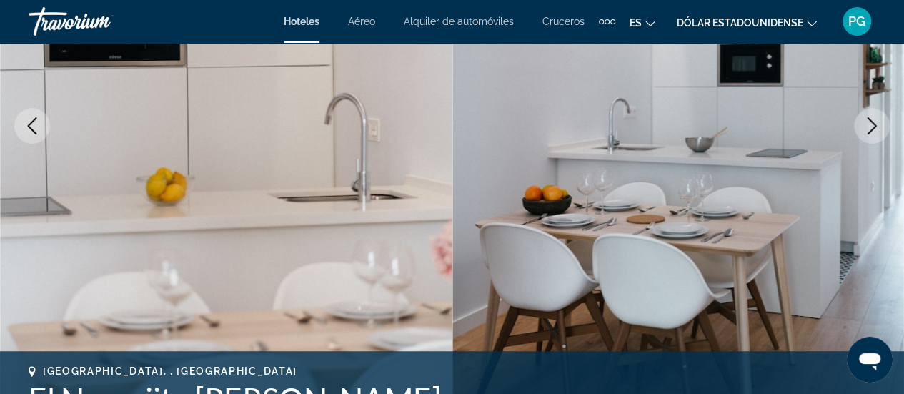
click at [871, 123] on icon "Next image" at bounding box center [871, 125] width 17 height 17
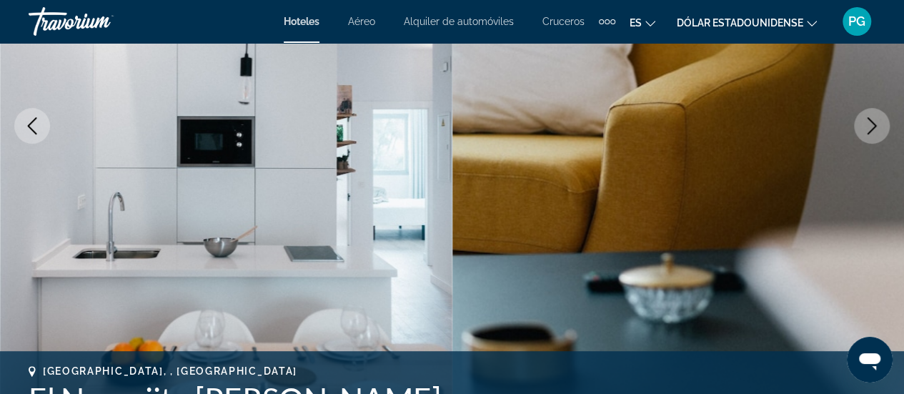
click at [871, 123] on icon "Next image" at bounding box center [871, 125] width 17 height 17
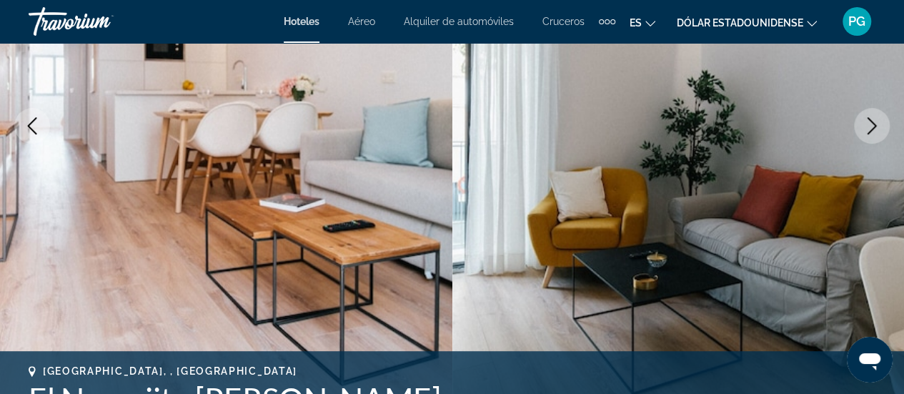
click at [871, 123] on icon "Next image" at bounding box center [871, 125] width 17 height 17
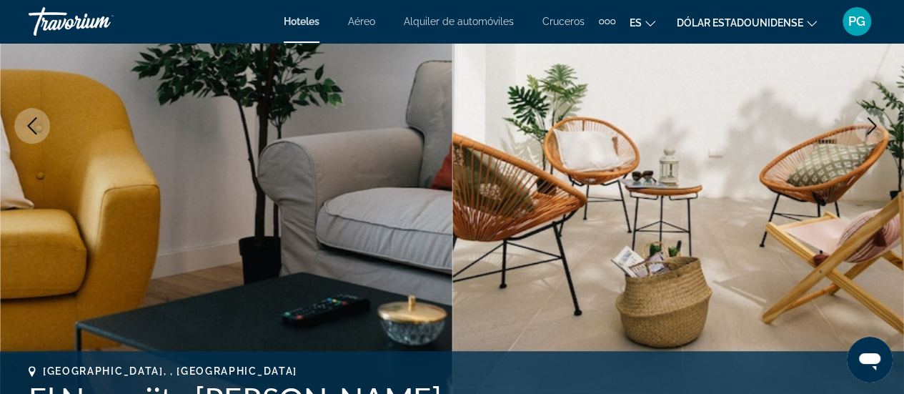
click at [871, 123] on icon "Next image" at bounding box center [871, 125] width 17 height 17
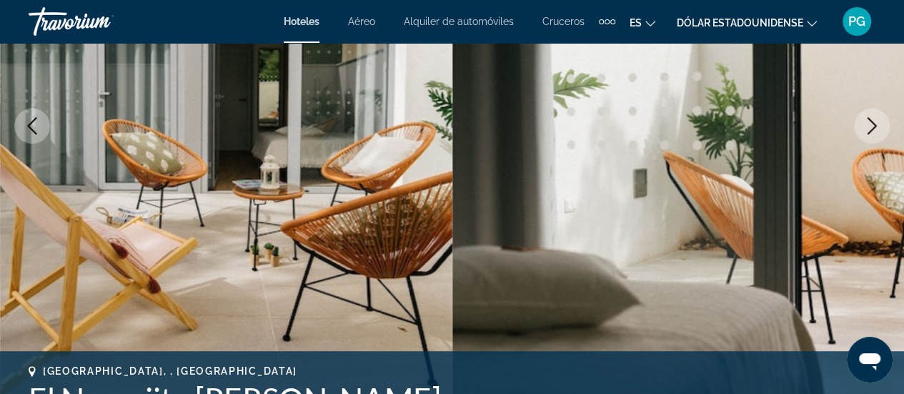
click at [871, 123] on icon "Next image" at bounding box center [871, 125] width 17 height 17
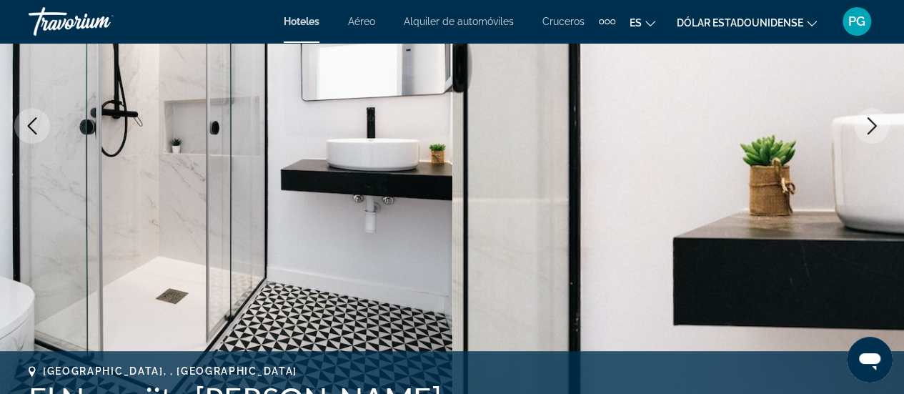
click at [871, 123] on icon "Next image" at bounding box center [871, 125] width 17 height 17
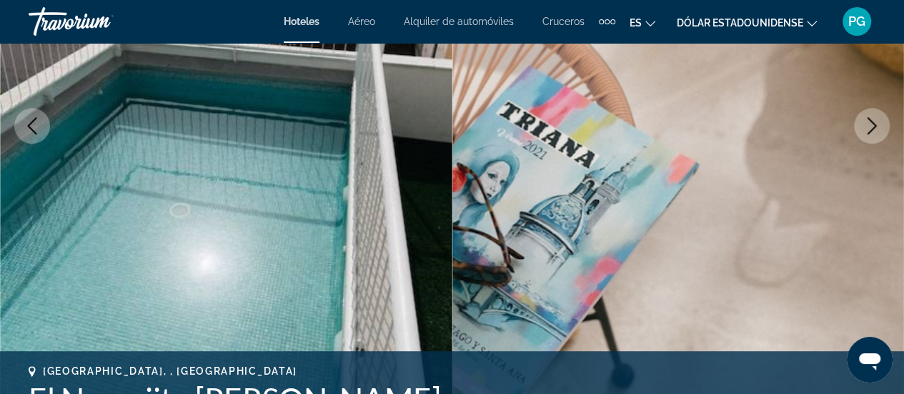
click at [871, 123] on icon "Next image" at bounding box center [871, 125] width 17 height 17
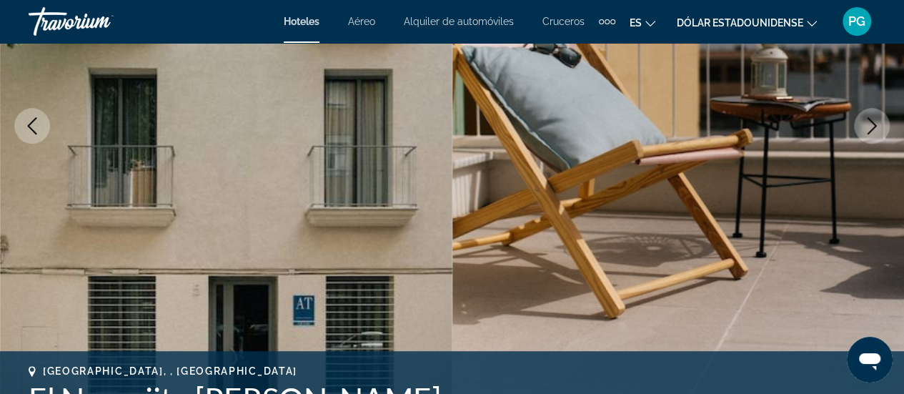
click at [871, 123] on icon "Next image" at bounding box center [871, 125] width 17 height 17
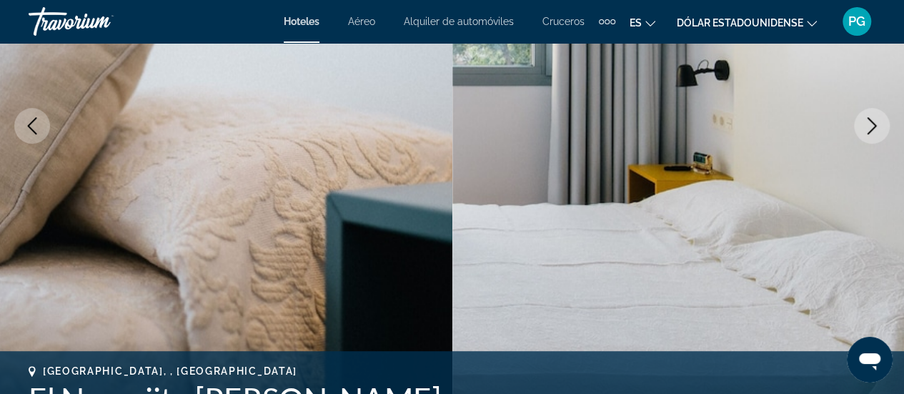
click at [871, 123] on icon "Next image" at bounding box center [871, 125] width 17 height 17
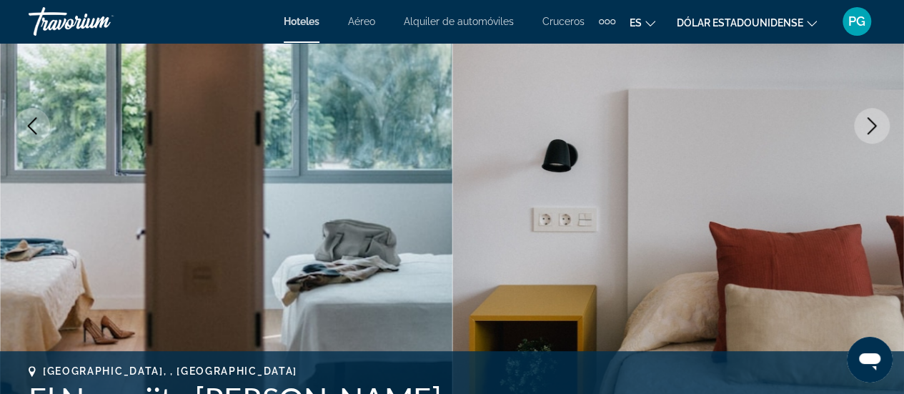
click at [871, 123] on icon "Next image" at bounding box center [871, 125] width 17 height 17
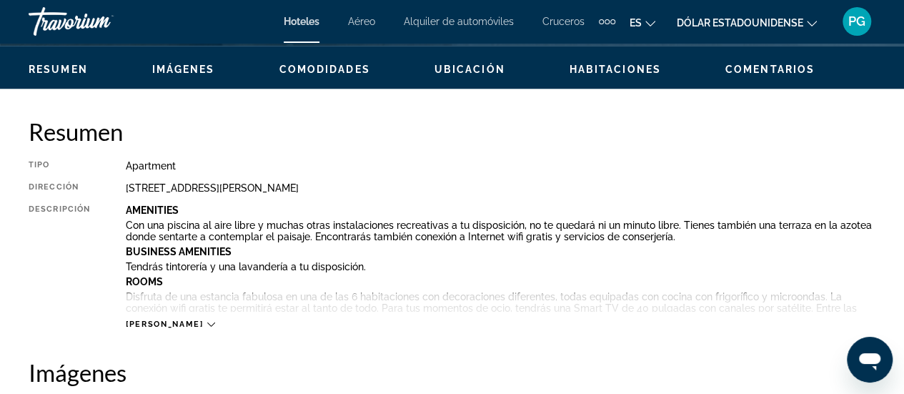
scroll to position [677, 0]
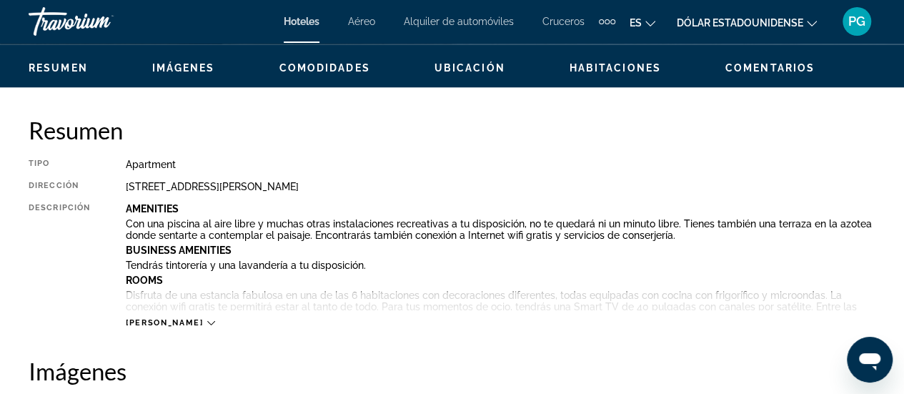
click at [167, 321] on div "[PERSON_NAME]" at bounding box center [170, 322] width 89 height 9
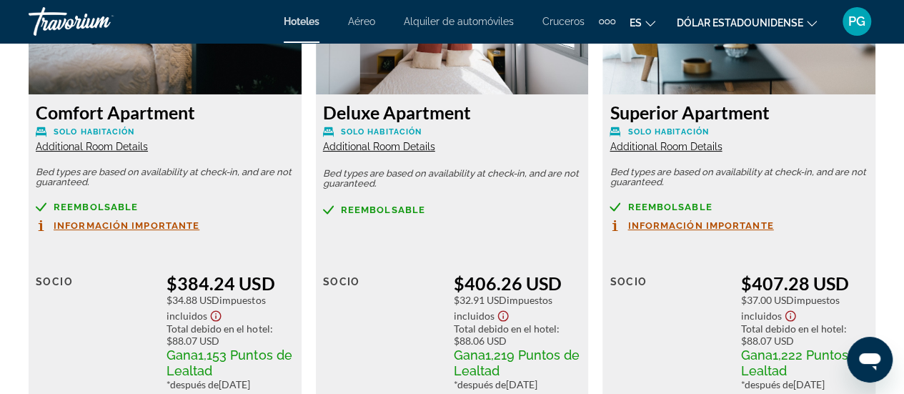
scroll to position [2727, 0]
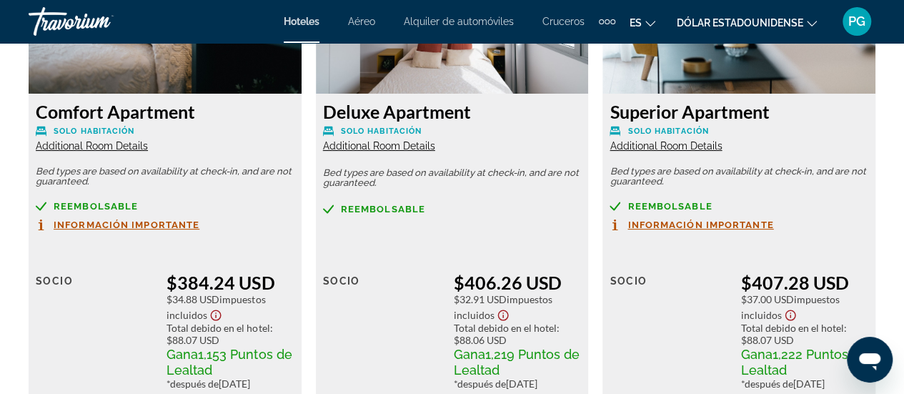
click at [663, 220] on span "Información importante" at bounding box center [700, 224] width 146 height 9
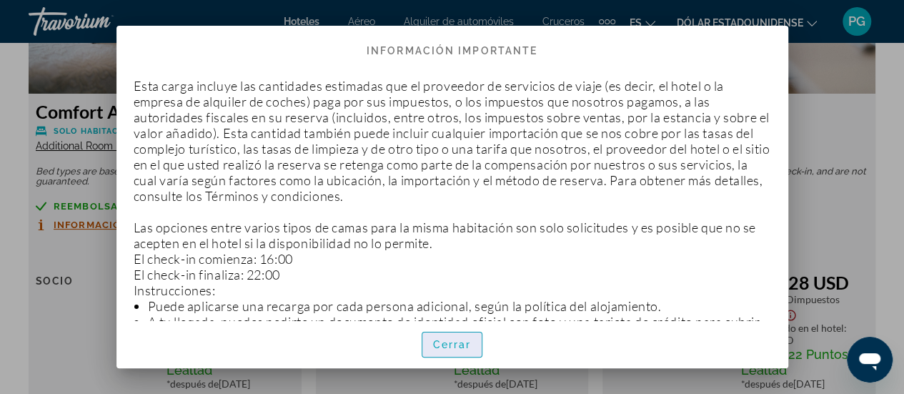
click at [451, 351] on span "button" at bounding box center [452, 344] width 60 height 34
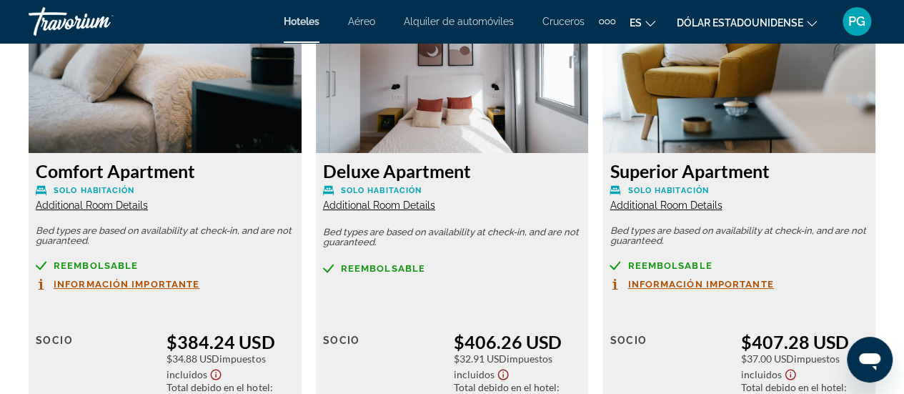
scroll to position [2631, 0]
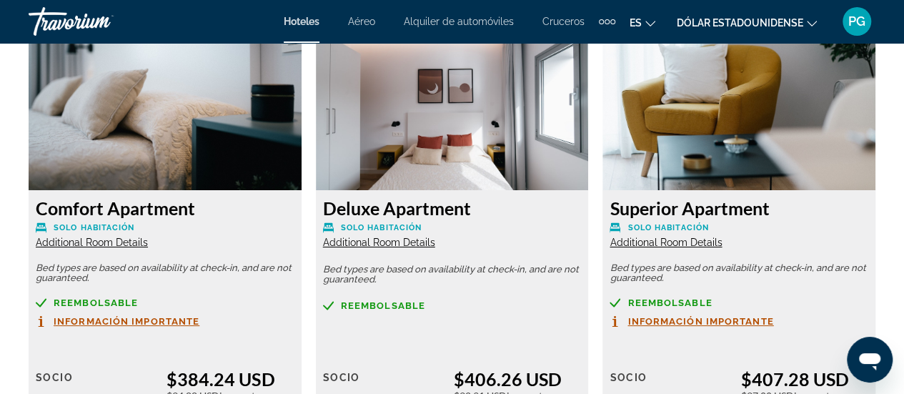
click at [666, 236] on span "Additional Room Details" at bounding box center [665, 241] width 112 height 11
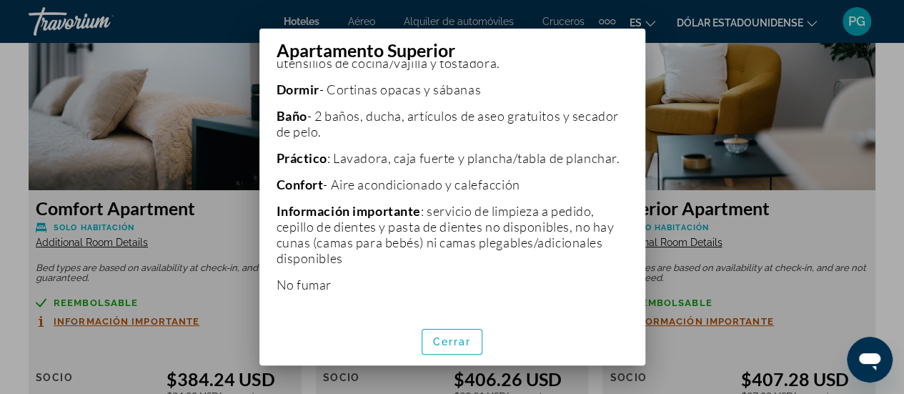
scroll to position [499, 0]
click at [463, 344] on font "Cerrar" at bounding box center [452, 341] width 39 height 11
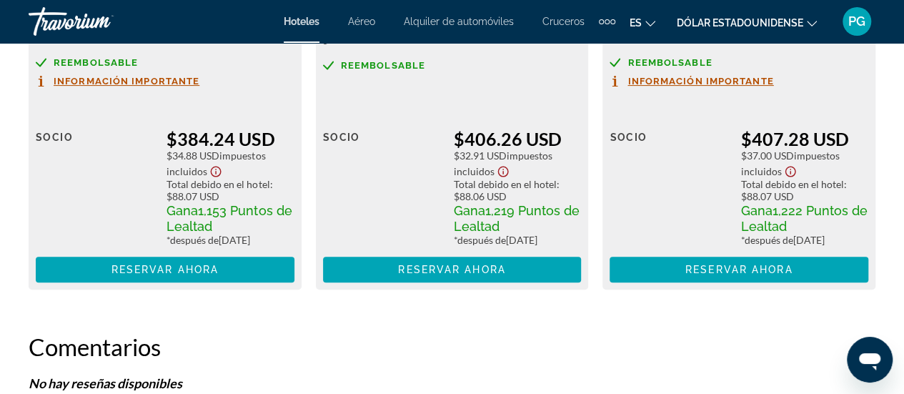
scroll to position [2823, 0]
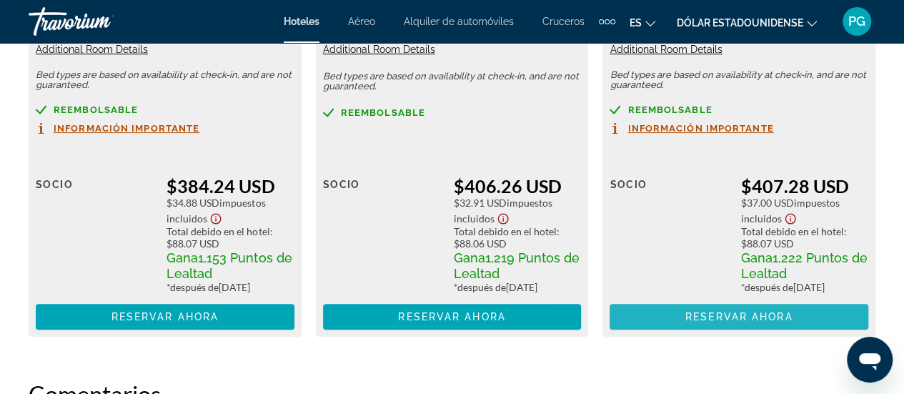
click at [687, 313] on span "Reservar ahora" at bounding box center [738, 316] width 107 height 11
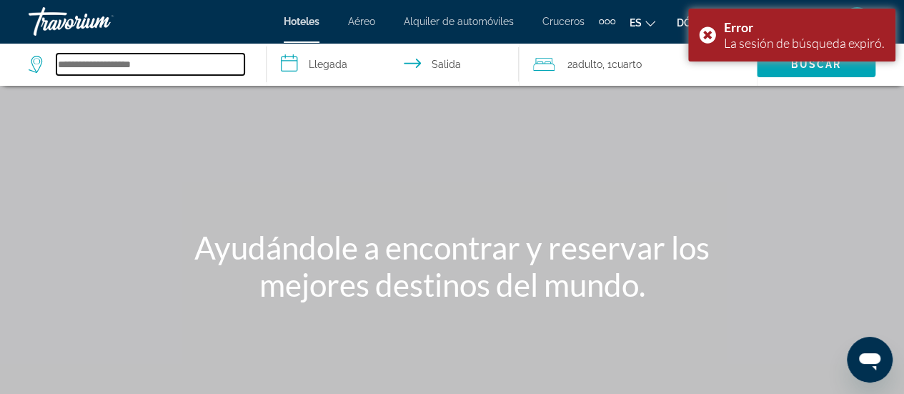
click at [136, 66] on input "Search hotel destination" at bounding box center [150, 64] width 188 height 21
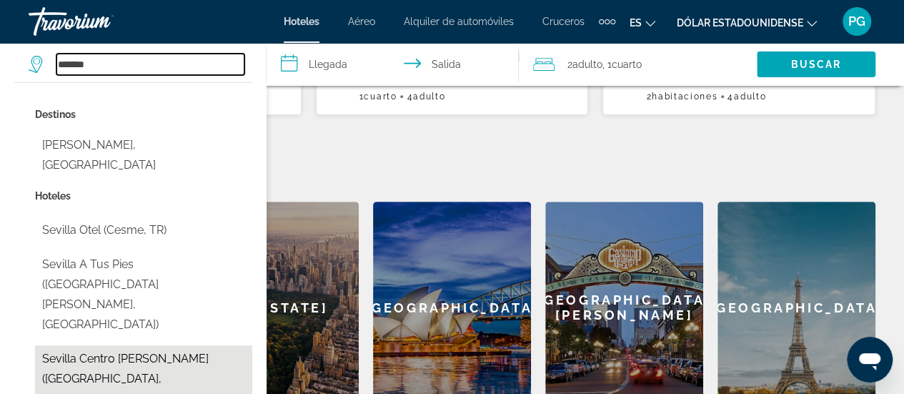
scroll to position [526, 0]
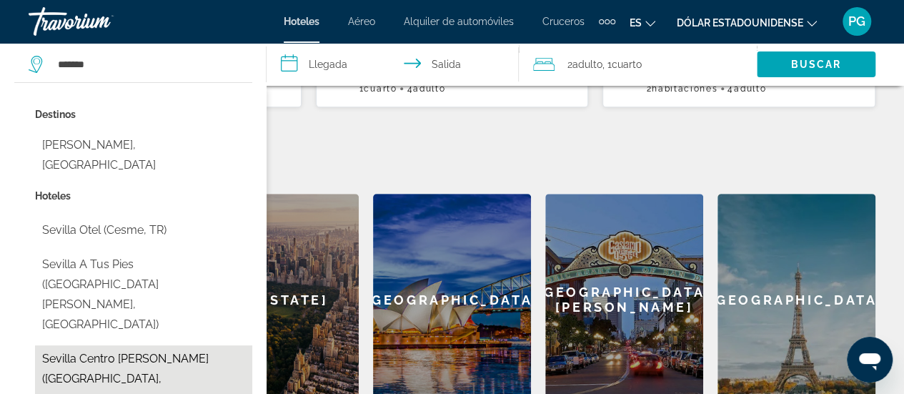
click at [134, 345] on button "Sevilla Centro [PERSON_NAME] ([GEOGRAPHIC_DATA], [GEOGRAPHIC_DATA])" at bounding box center [143, 378] width 217 height 67
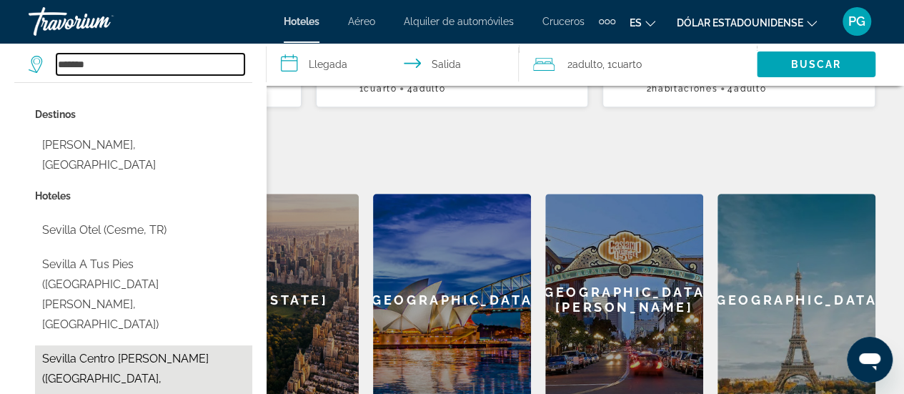
type input "**********"
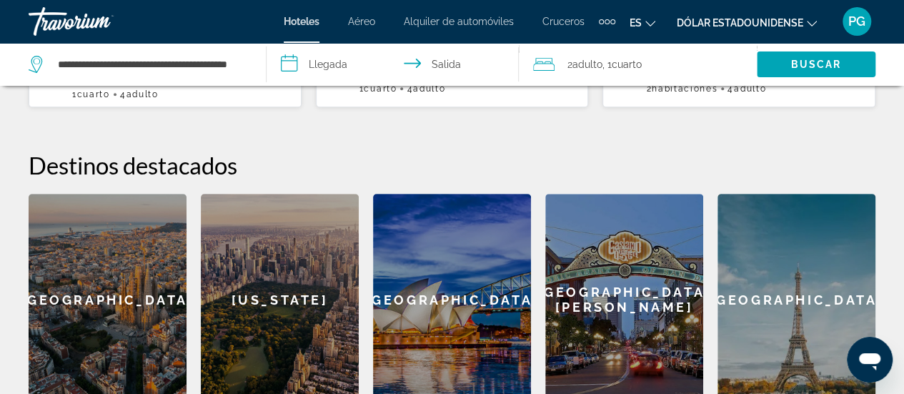
click at [333, 61] on input "**********" at bounding box center [395, 66] width 258 height 47
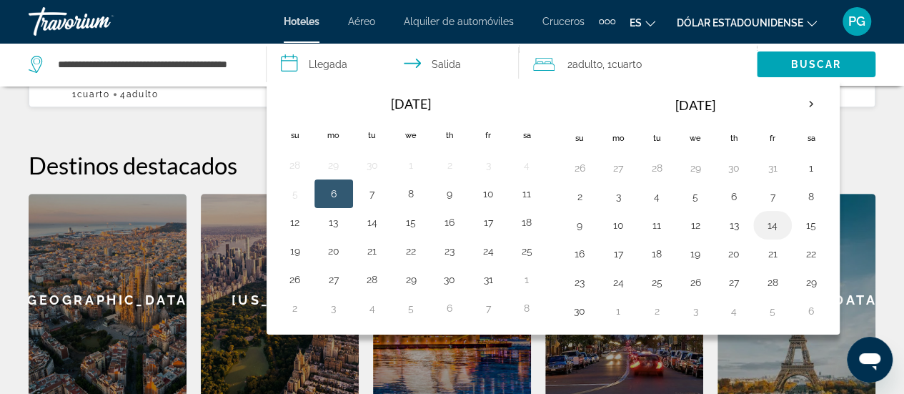
click at [771, 223] on button "14" at bounding box center [772, 225] width 23 height 20
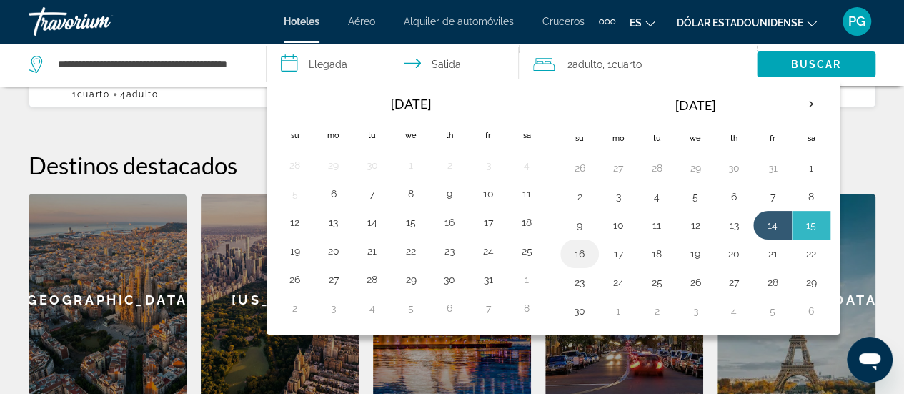
click at [576, 255] on button "16" at bounding box center [579, 254] width 23 height 20
type input "**********"
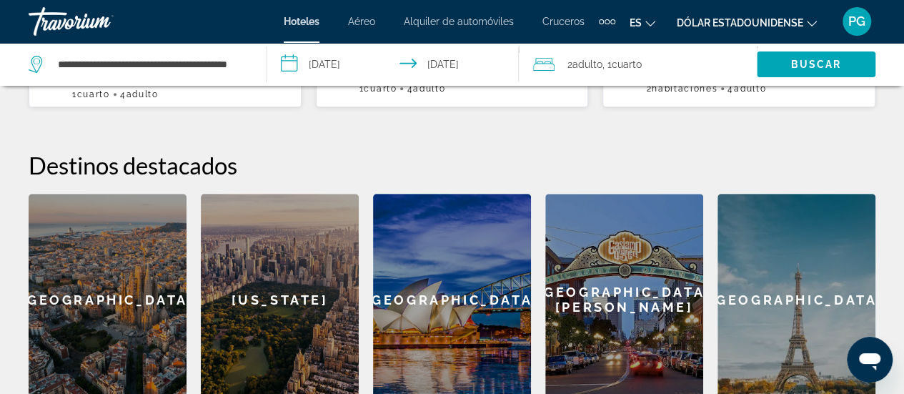
click at [587, 64] on span "Adulto" at bounding box center [587, 64] width 30 height 11
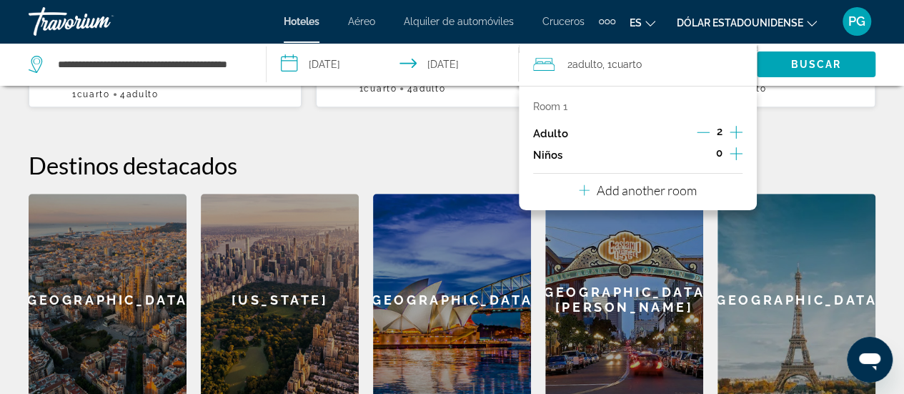
click at [690, 196] on p "Add another room" at bounding box center [646, 190] width 100 height 16
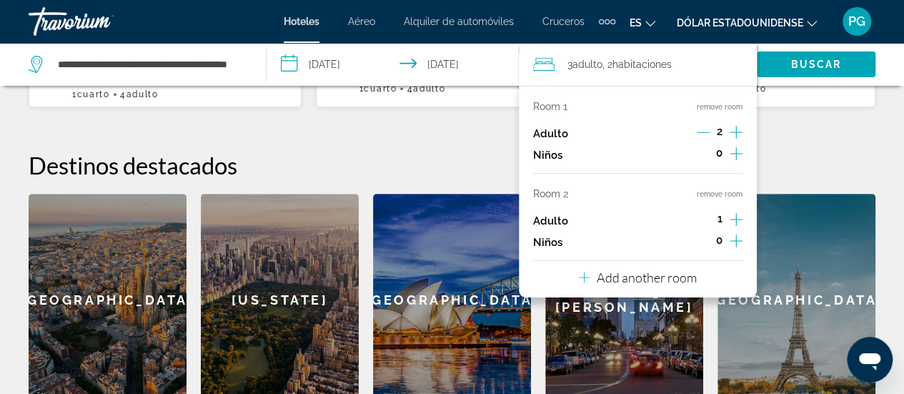
click at [733, 217] on icon "Increment adults" at bounding box center [735, 219] width 13 height 17
click at [800, 100] on div "**********" at bounding box center [452, 137] width 904 height 536
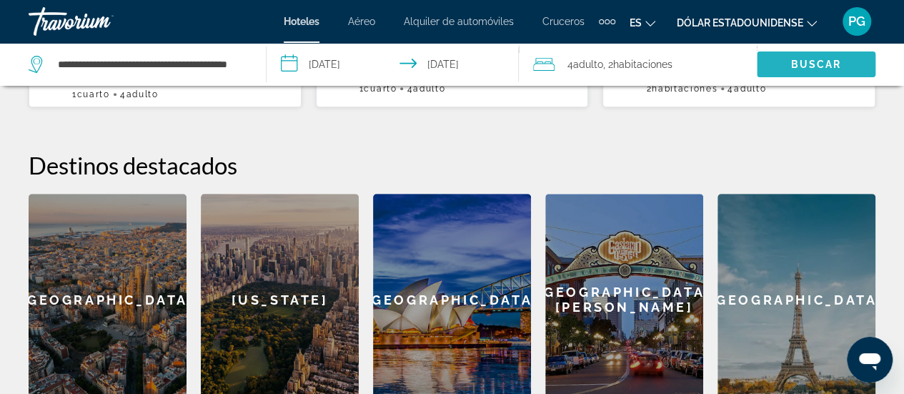
click at [806, 67] on span "Buscar" at bounding box center [815, 64] width 51 height 11
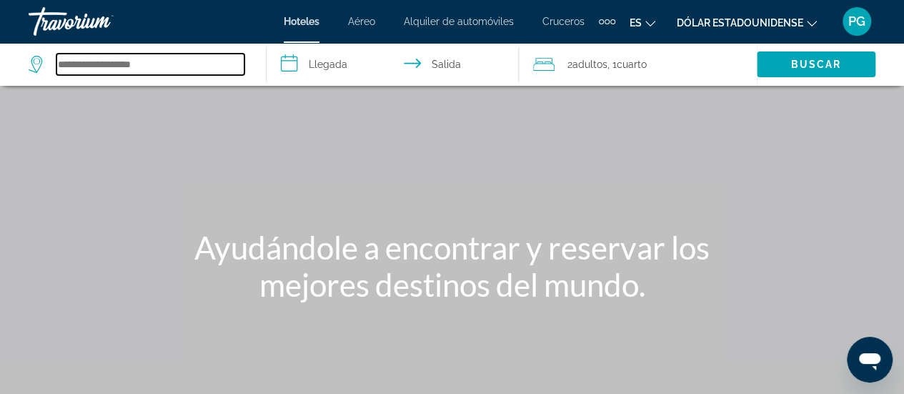
click at [132, 66] on input "Buscar destino de hotel" at bounding box center [150, 64] width 188 height 21
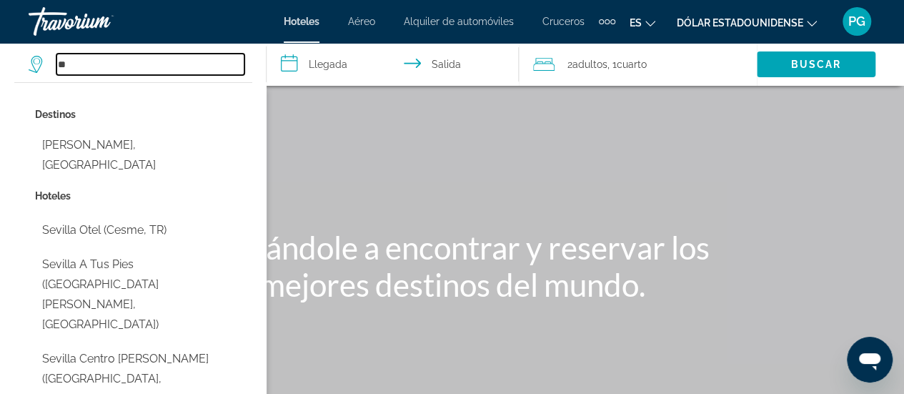
type input "*"
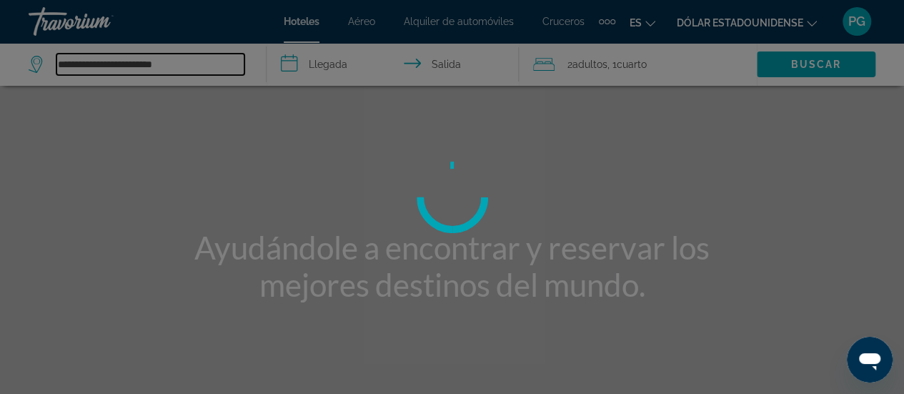
type input "**********"
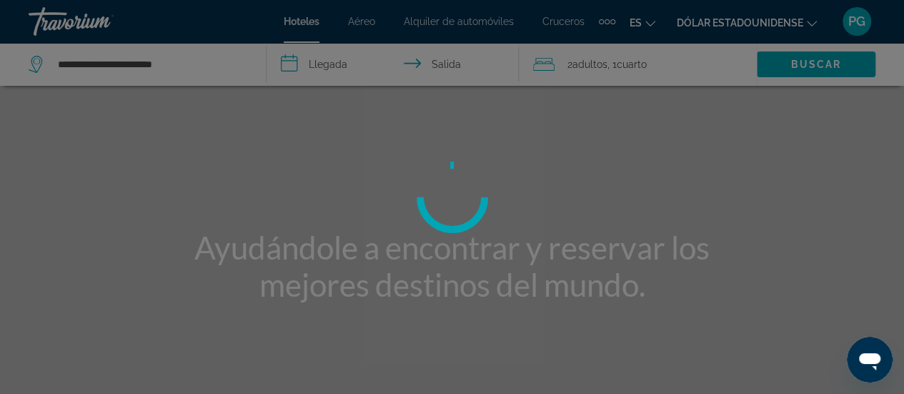
click at [317, 56] on div at bounding box center [452, 197] width 904 height 394
click at [317, 59] on div at bounding box center [452, 197] width 904 height 394
click at [329, 68] on div at bounding box center [452, 197] width 904 height 394
click at [146, 166] on div at bounding box center [452, 197] width 904 height 394
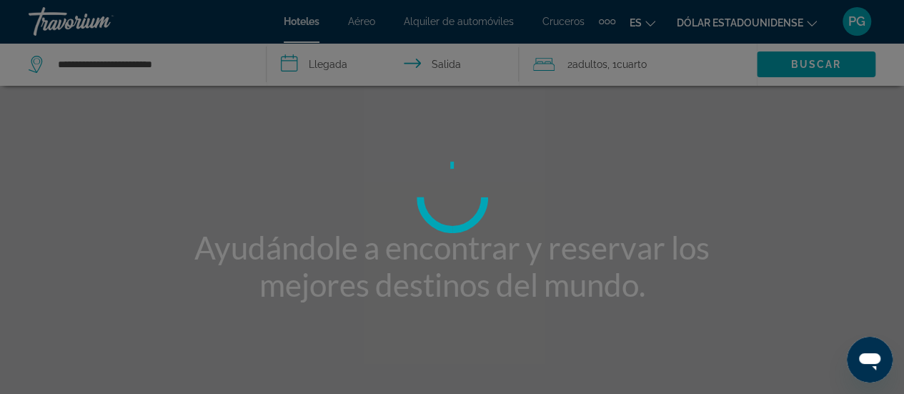
click at [340, 65] on div at bounding box center [452, 197] width 904 height 394
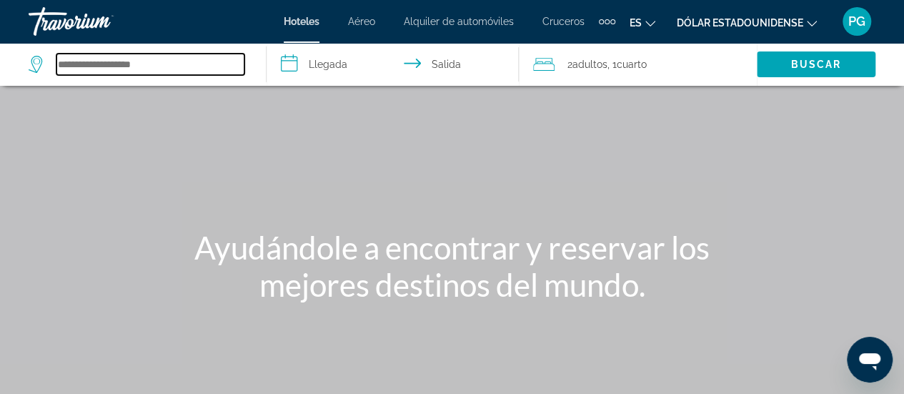
click at [149, 66] on input "Buscar destino de hotel" at bounding box center [150, 64] width 188 height 21
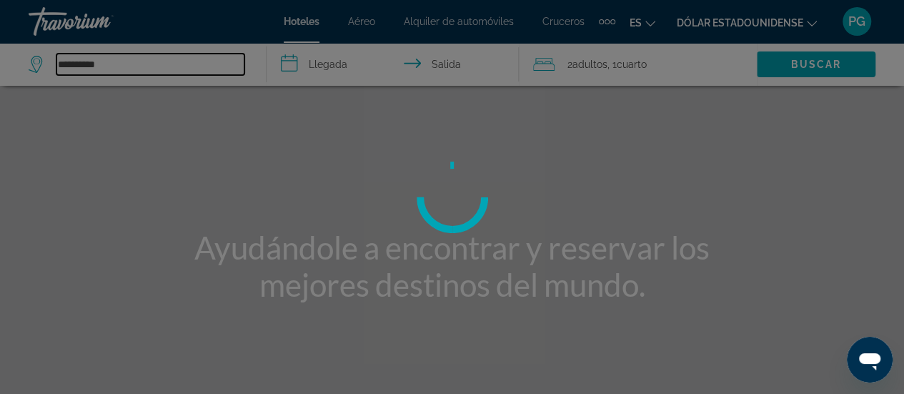
type input "**********"
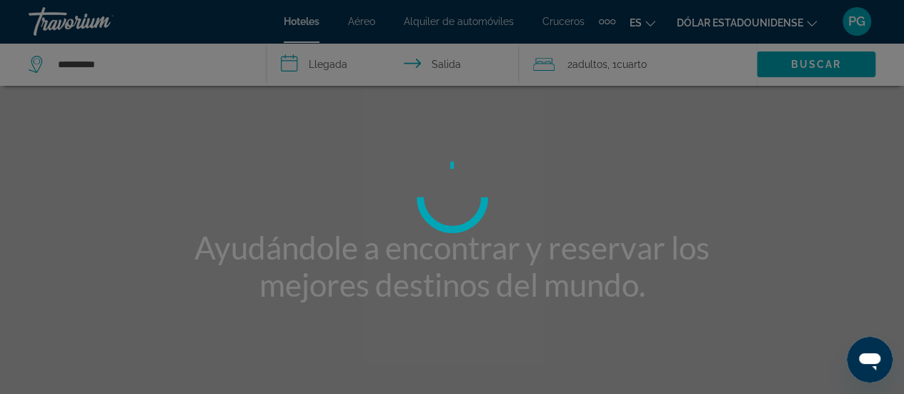
click at [149, 75] on div at bounding box center [452, 197] width 904 height 394
click at [104, 69] on div at bounding box center [452, 197] width 904 height 394
click at [30, 72] on div at bounding box center [452, 197] width 904 height 394
